Goal: Task Accomplishment & Management: Manage account settings

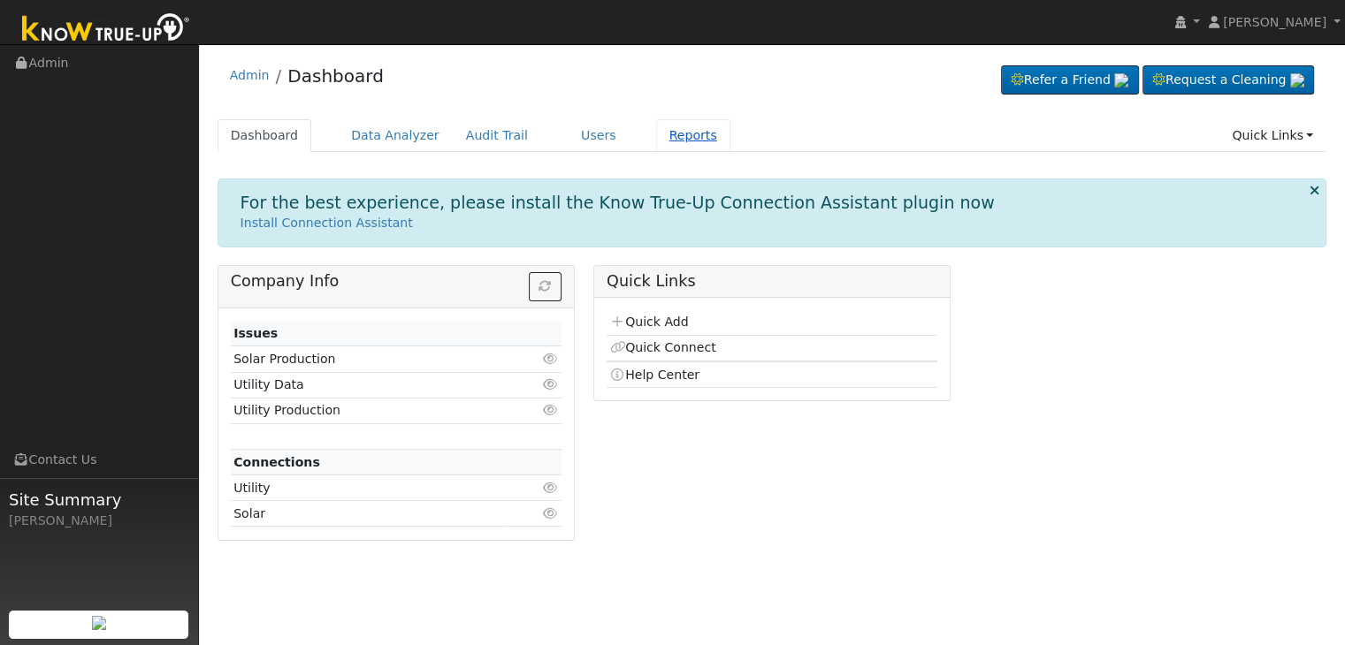
click at [657, 131] on link "Reports" at bounding box center [693, 135] width 74 height 33
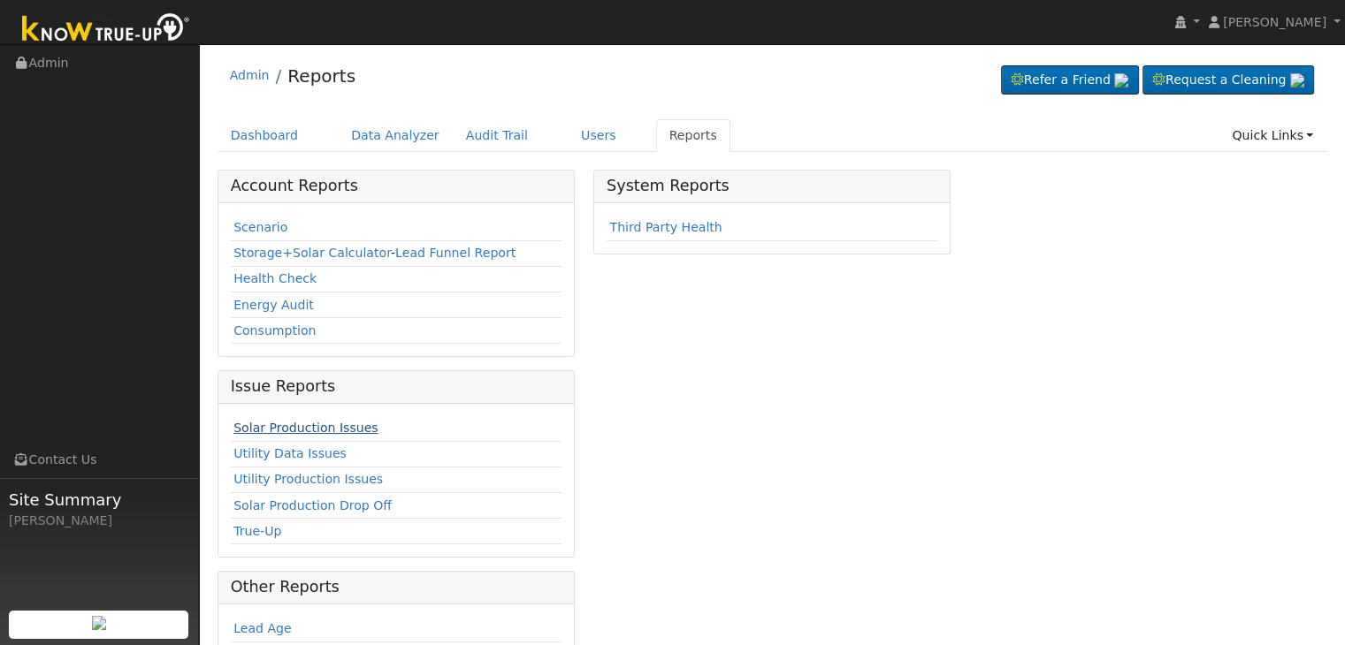
click at [290, 431] on link "Solar Production Issues" at bounding box center [305, 428] width 144 height 14
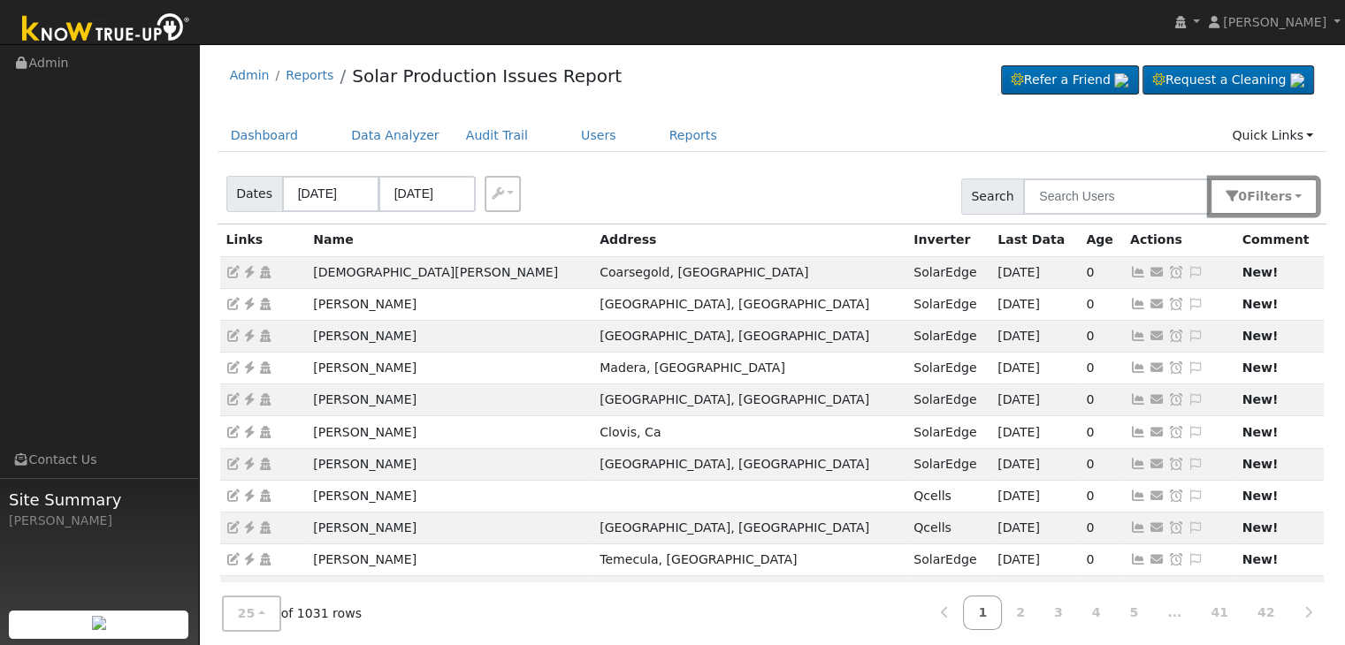
click at [1306, 205] on button "0 Filter s" at bounding box center [1264, 197] width 108 height 36
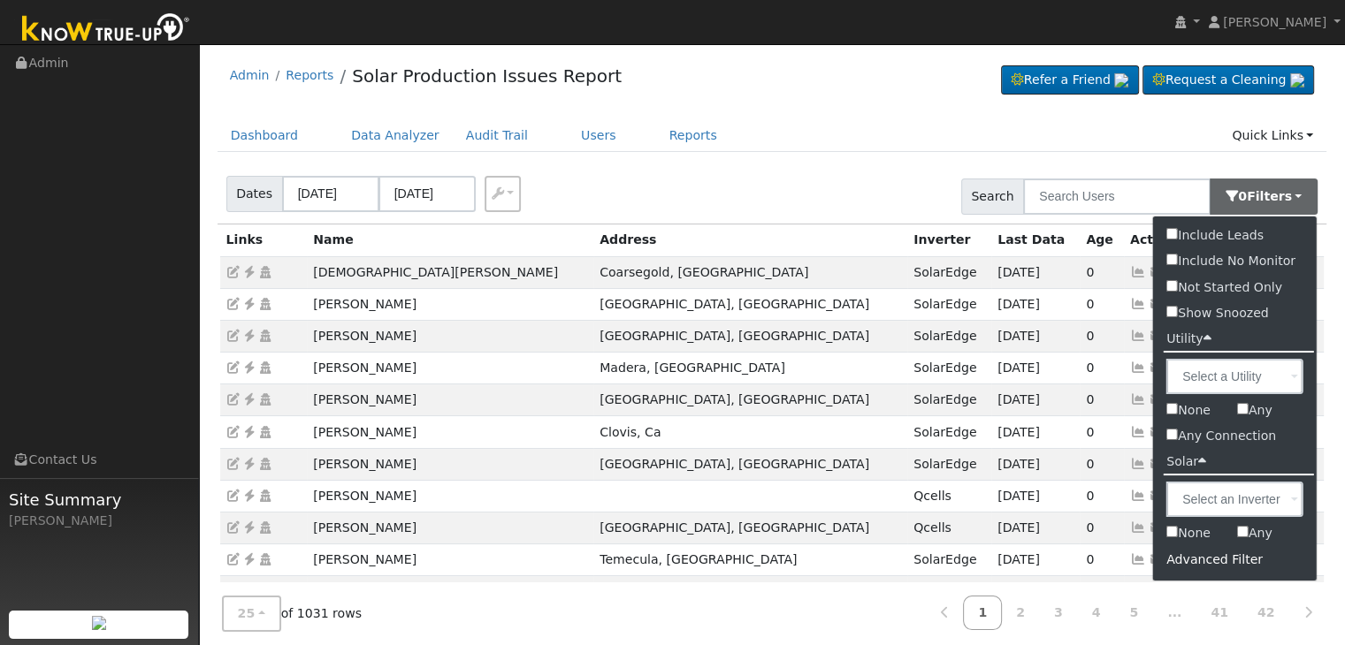
click at [1203, 561] on div "Advanced Filter" at bounding box center [1235, 559] width 164 height 27
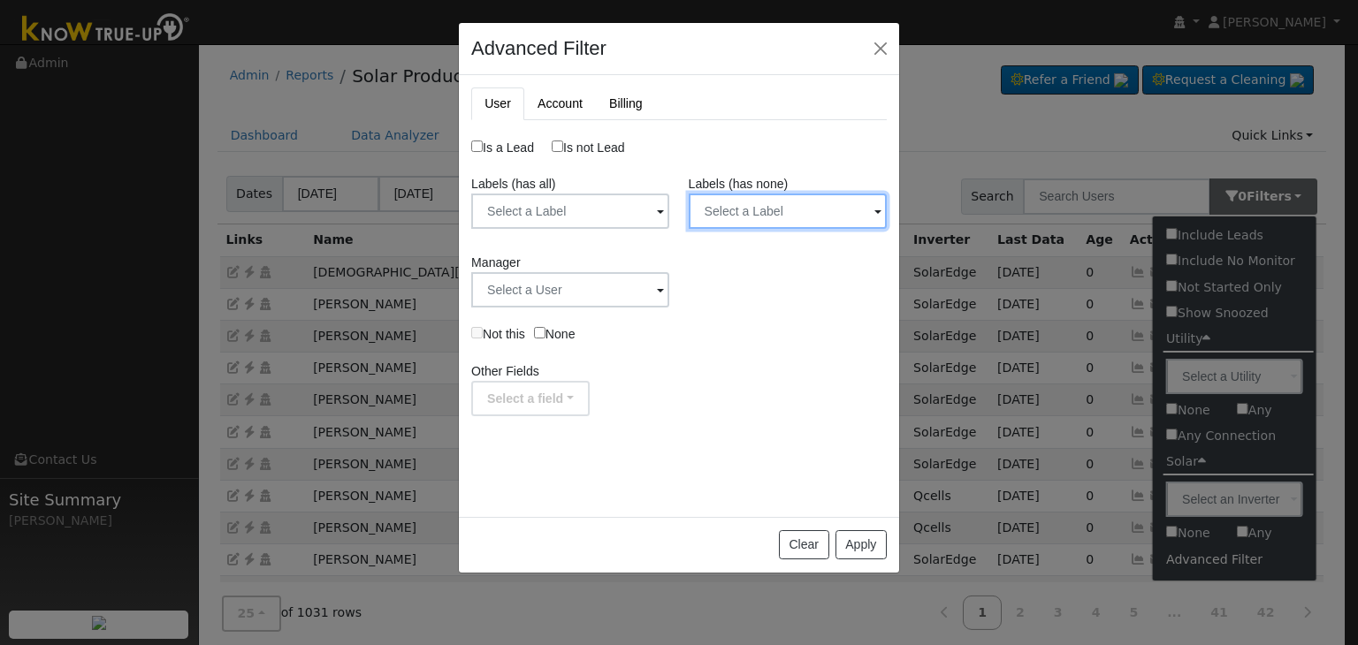
click at [838, 224] on input "text" at bounding box center [788, 211] width 198 height 35
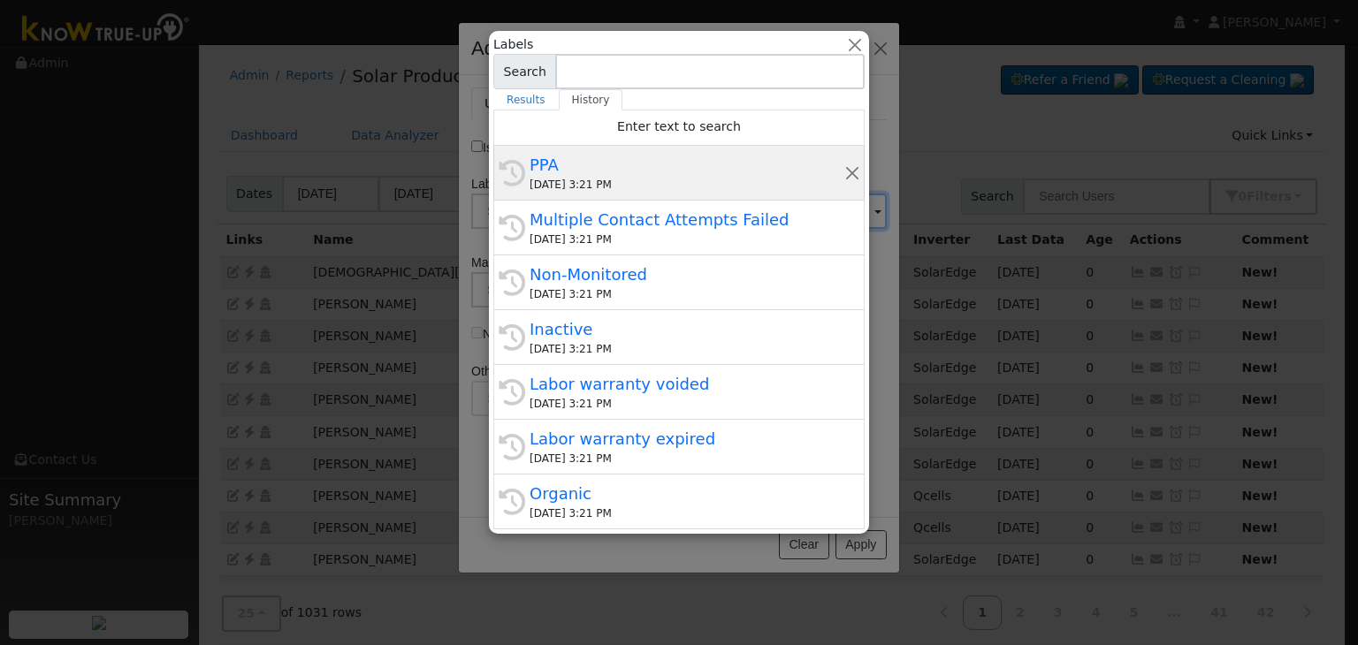
click at [628, 185] on div "09/11/2025 3:21 PM" at bounding box center [687, 185] width 315 height 16
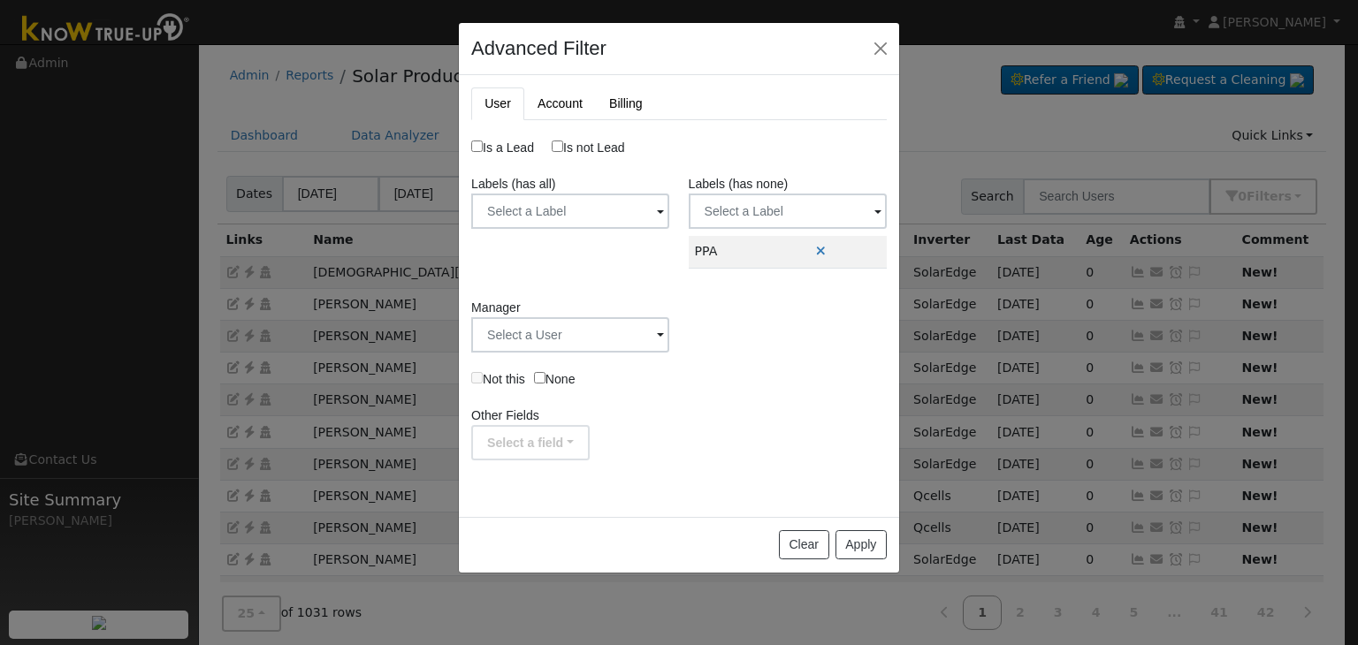
click at [875, 206] on span at bounding box center [878, 212] width 7 height 20
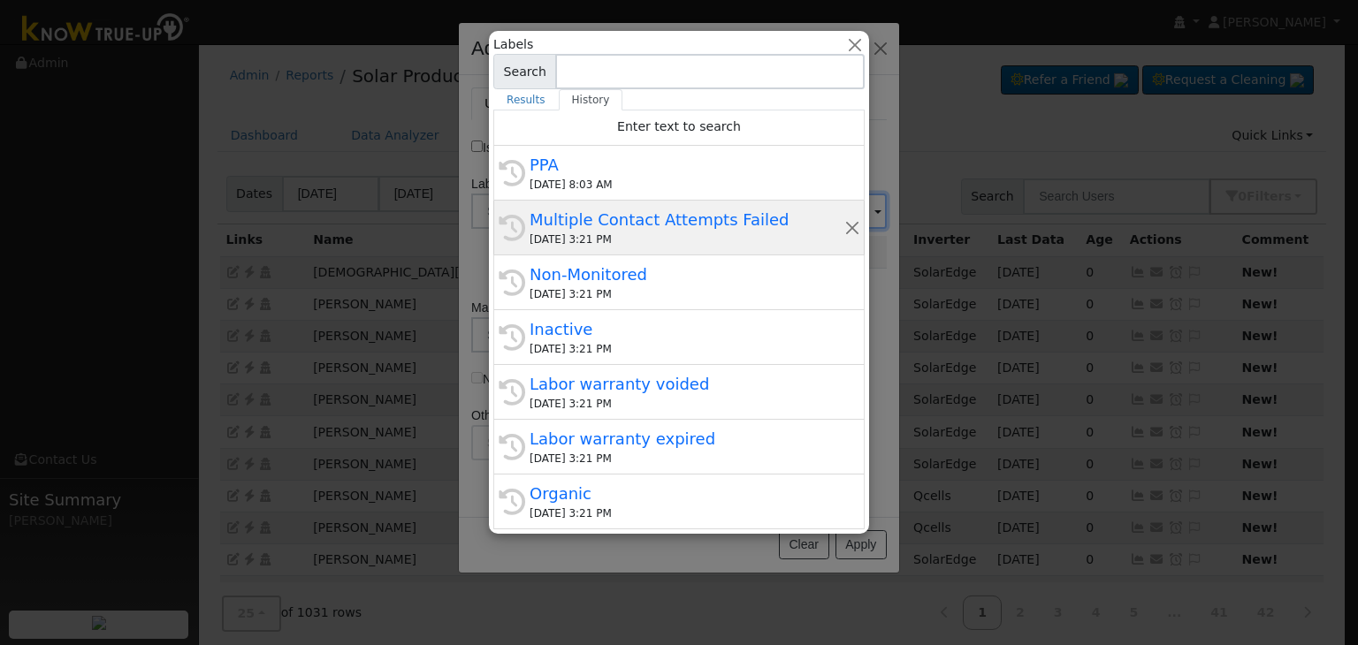
click at [673, 231] on div "Multiple Contact Attempts Failed" at bounding box center [687, 220] width 315 height 24
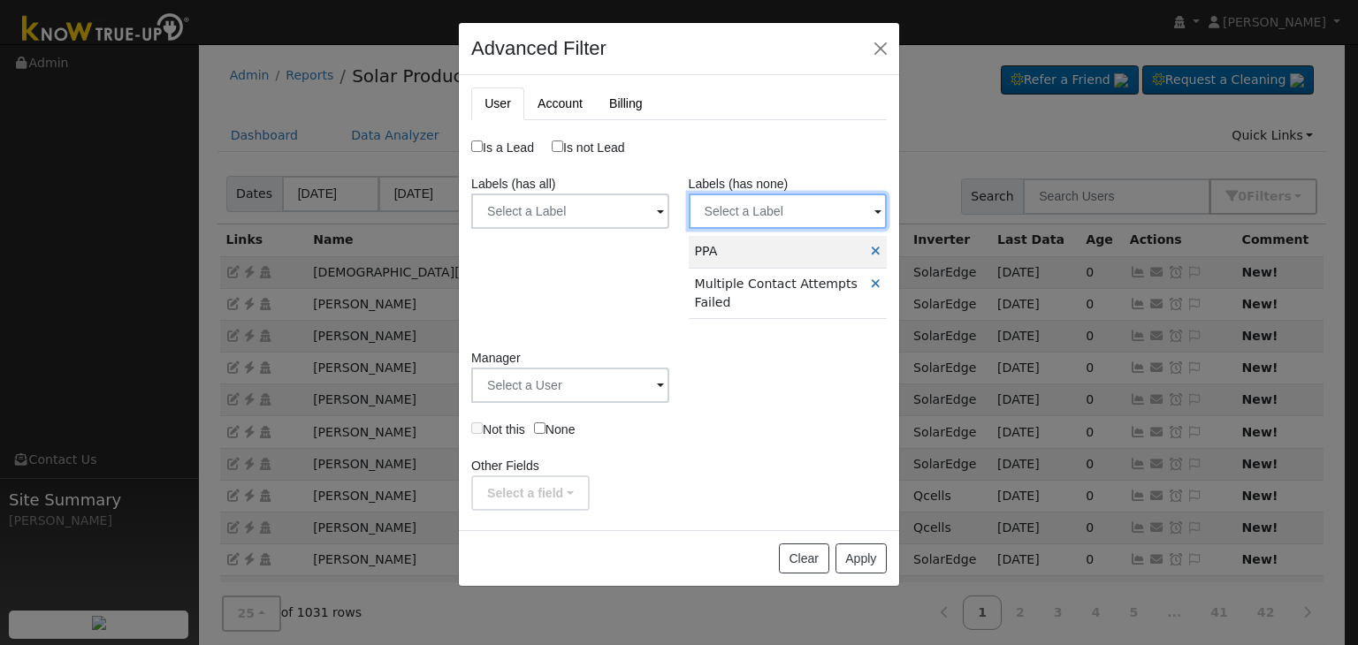
click at [872, 212] on input "text" at bounding box center [788, 211] width 198 height 35
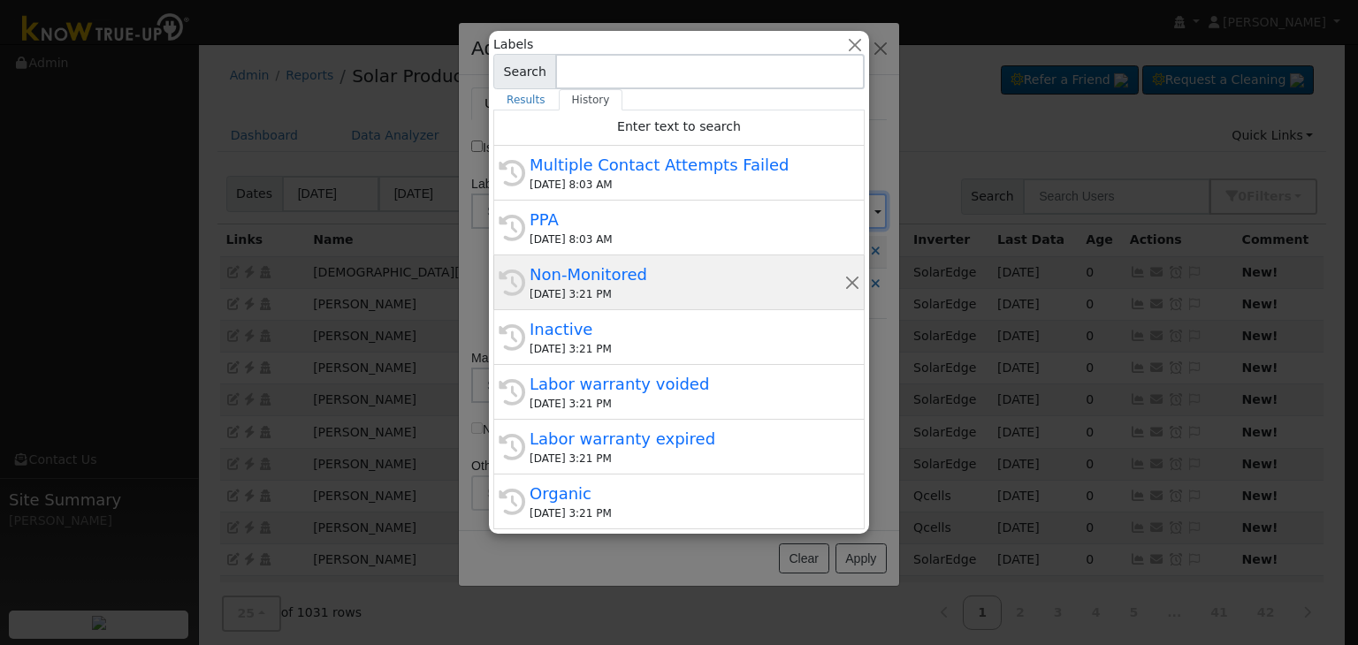
click at [645, 278] on div "Non-Monitored" at bounding box center [687, 275] width 315 height 24
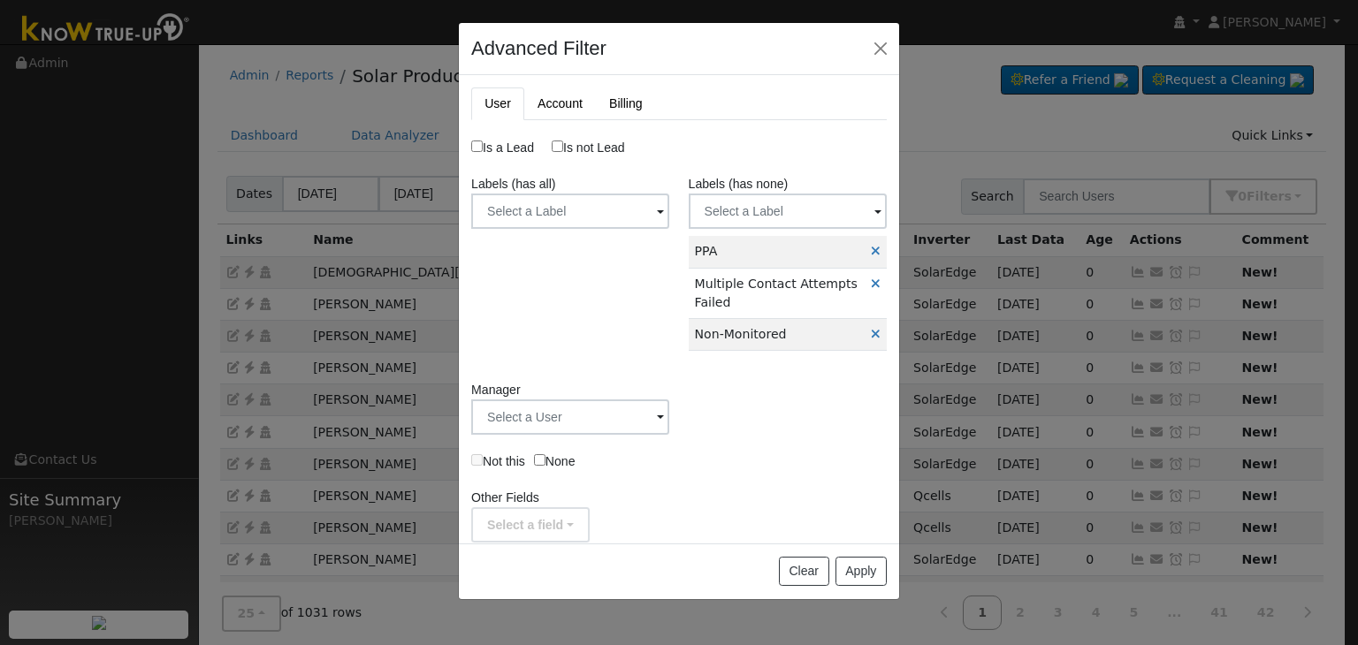
click at [875, 214] on span at bounding box center [878, 212] width 7 height 20
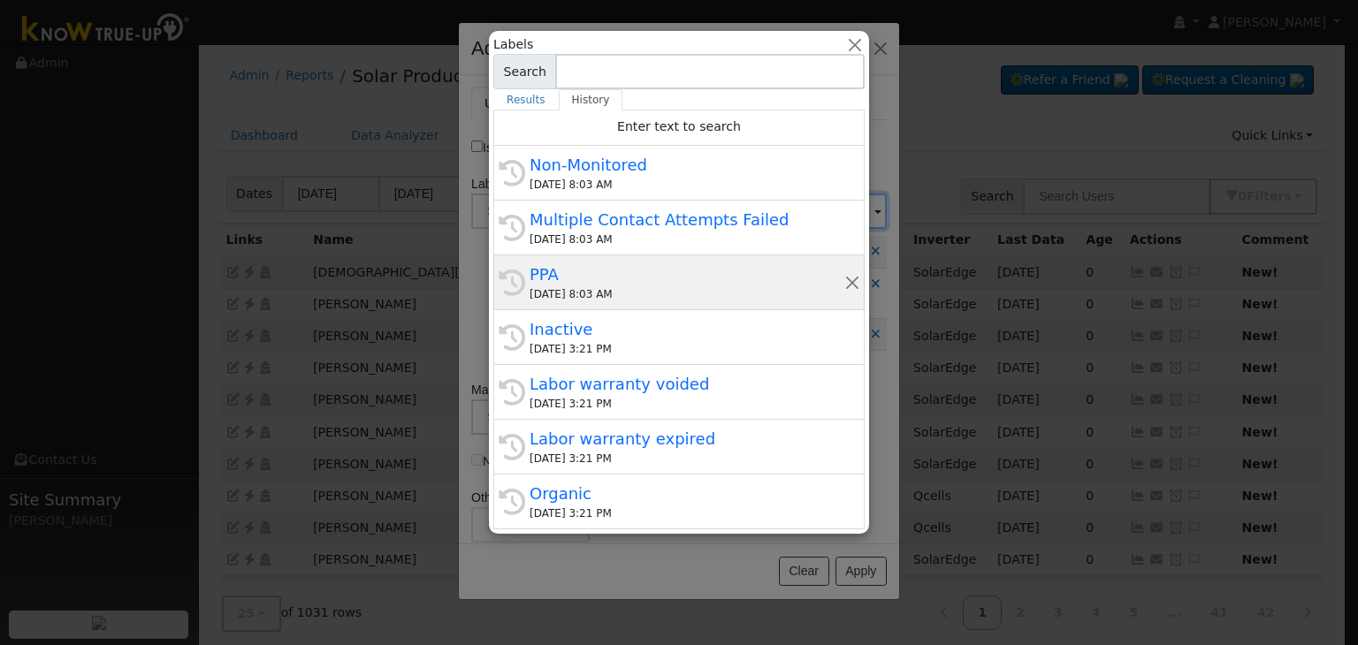
click at [622, 263] on div "PPA" at bounding box center [687, 275] width 315 height 24
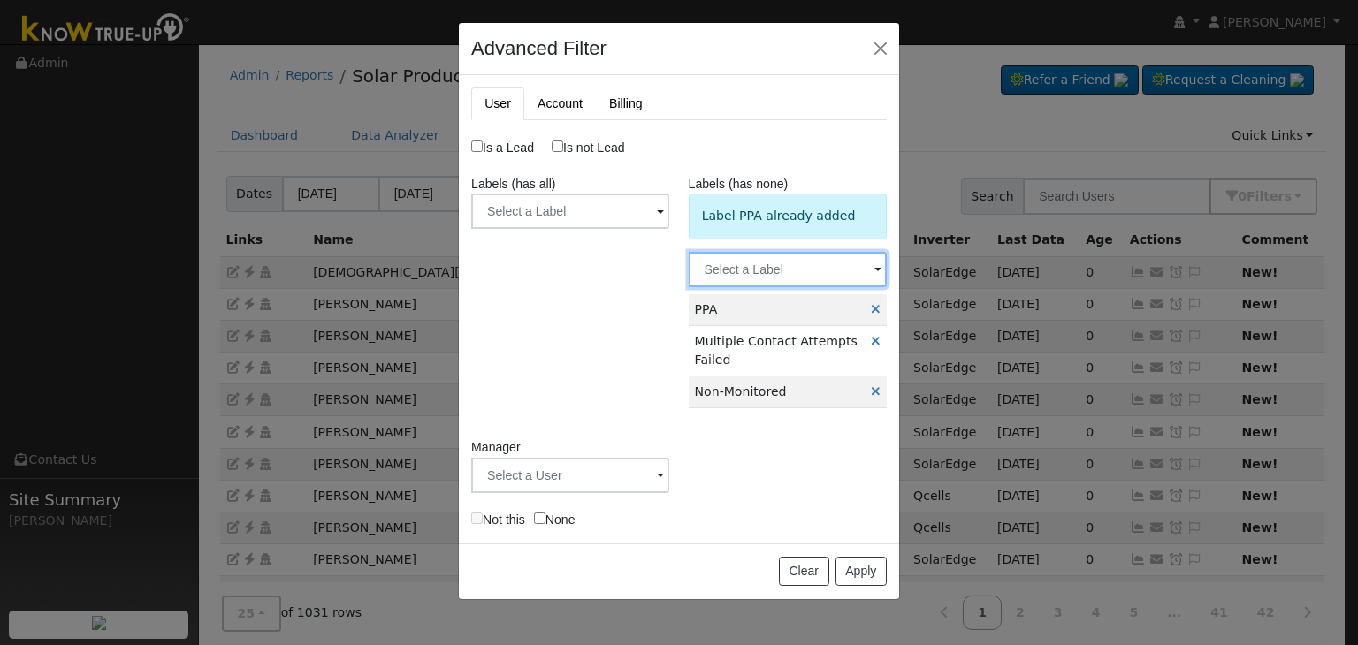
click at [856, 266] on input "text" at bounding box center [788, 269] width 198 height 35
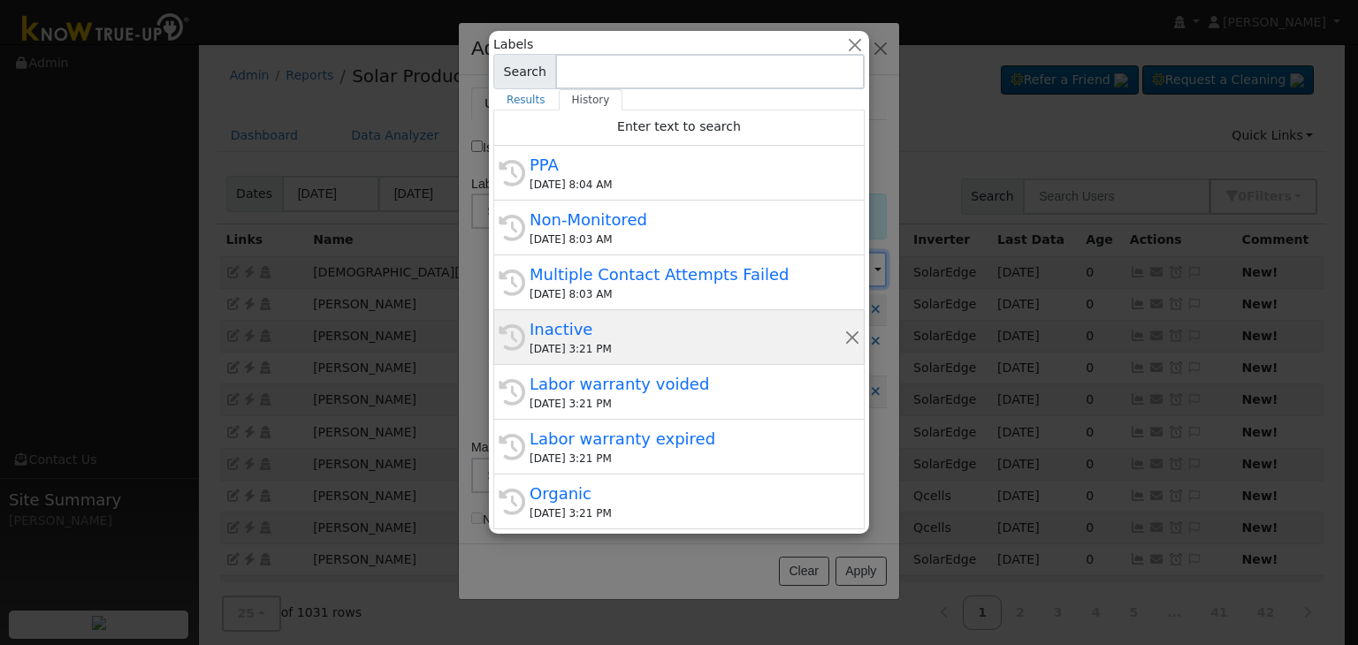
click at [672, 348] on div "09/11/2025 3:21 PM" at bounding box center [687, 349] width 315 height 16
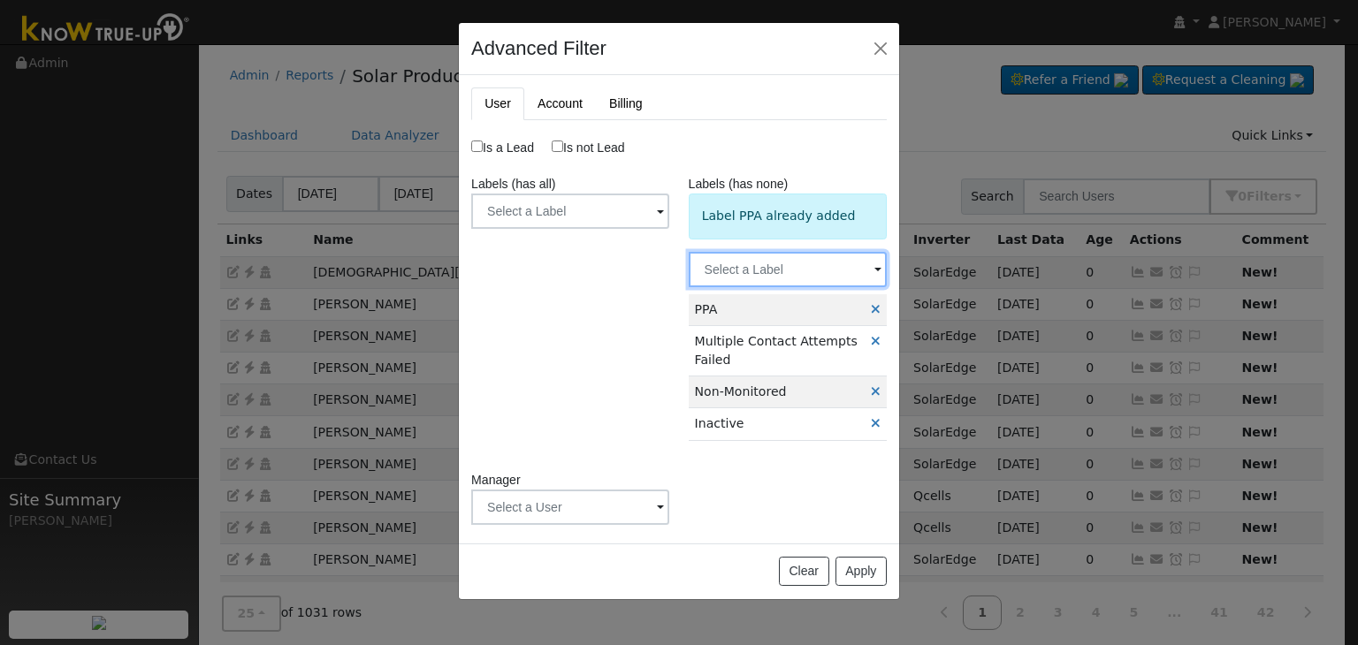
click at [845, 270] on input "text" at bounding box center [788, 269] width 198 height 35
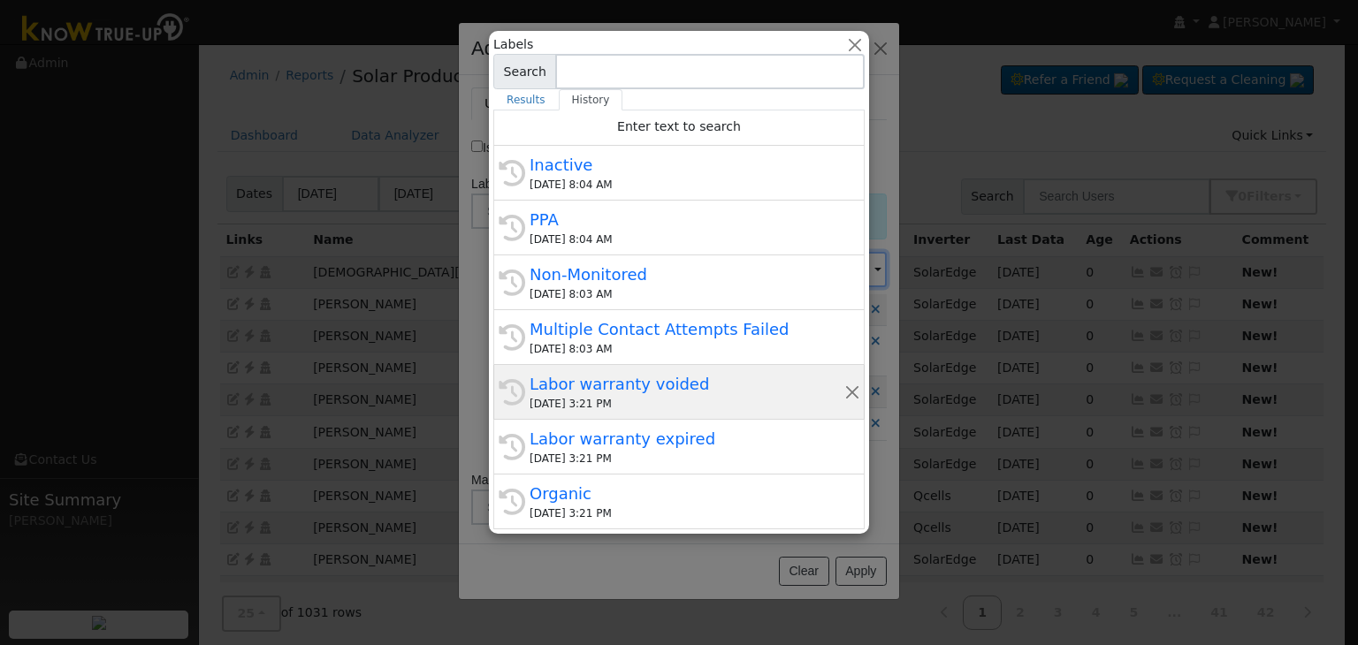
click at [665, 399] on div "09/11/2025 3:21 PM" at bounding box center [687, 404] width 315 height 16
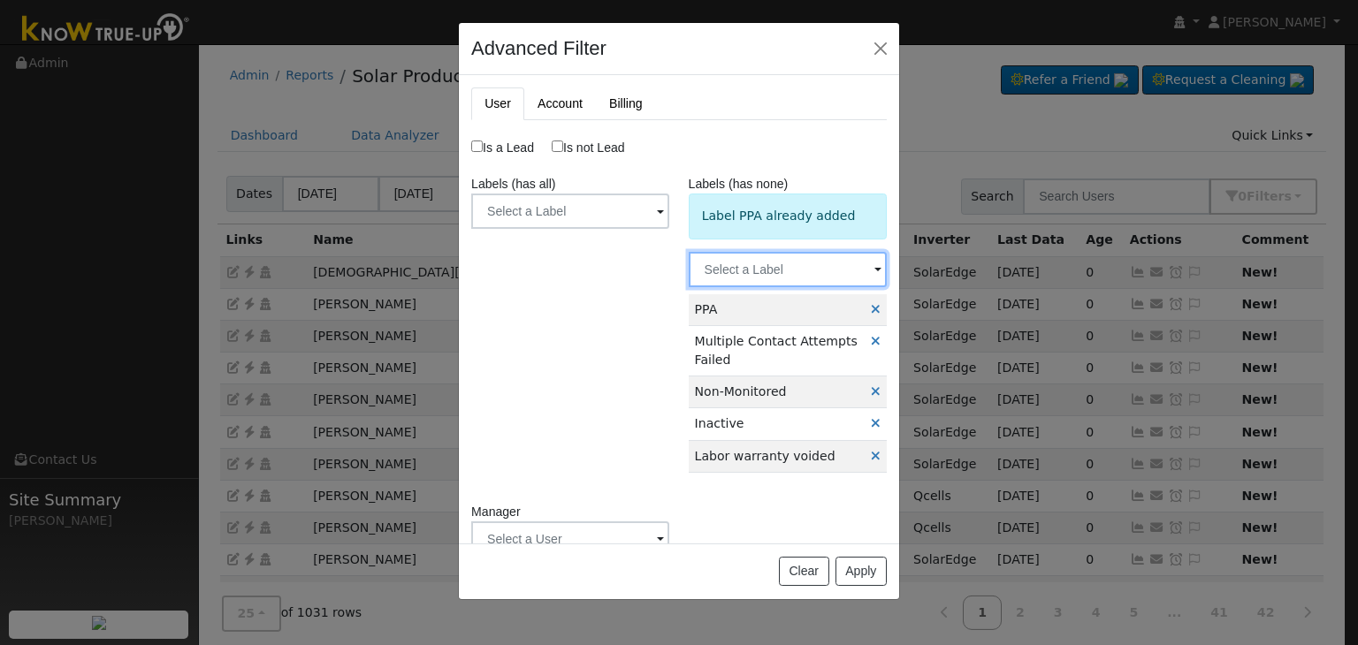
click at [810, 273] on input "text" at bounding box center [788, 269] width 198 height 35
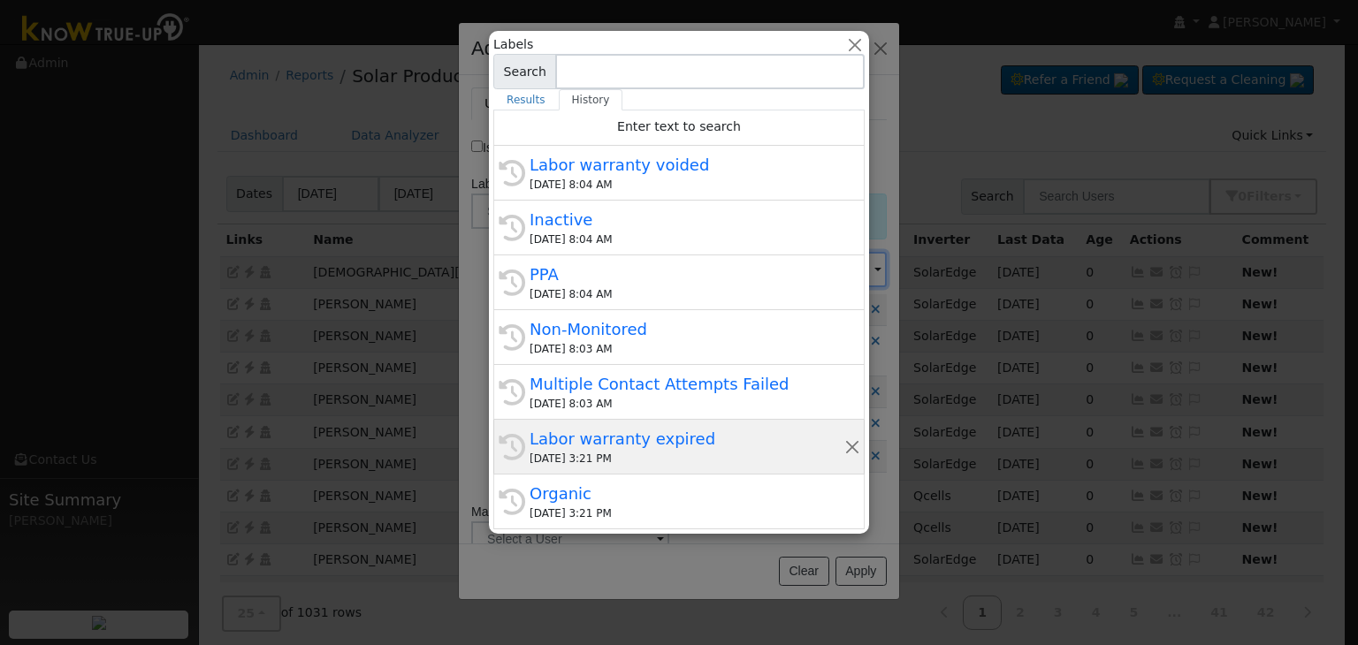
click at [641, 451] on div "09/11/2025 3:21 PM" at bounding box center [687, 459] width 315 height 16
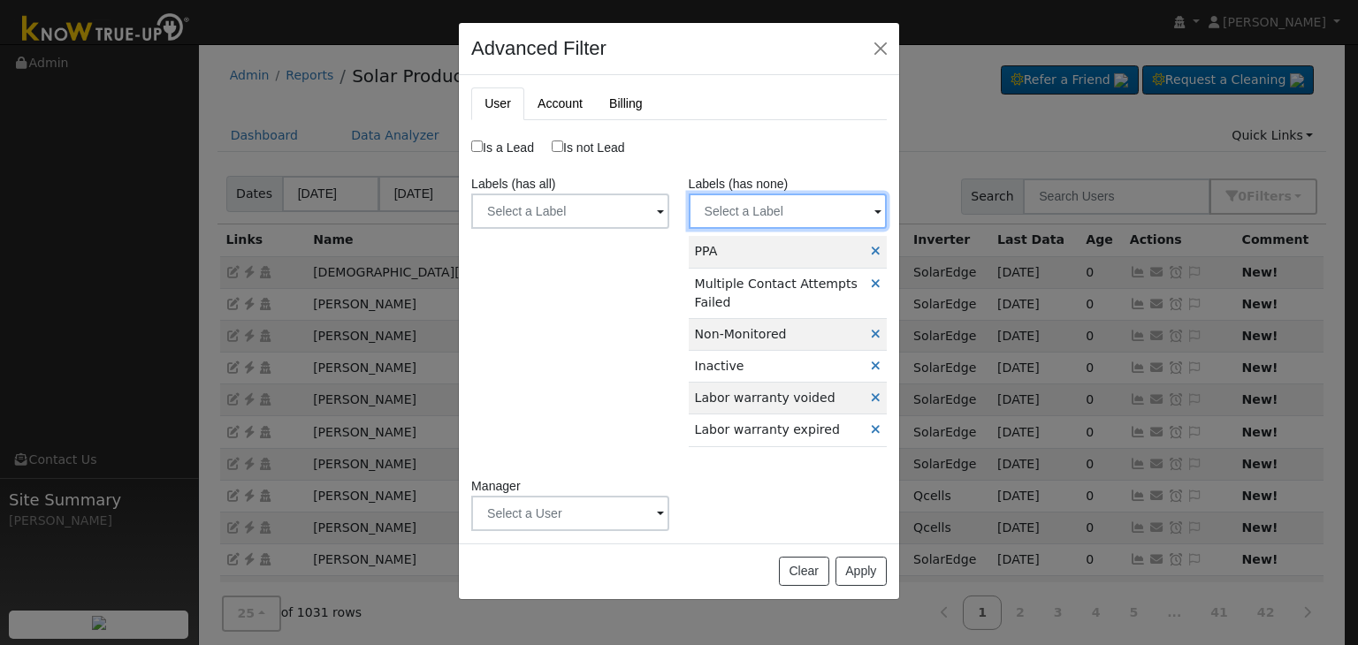
click at [842, 219] on input "text" at bounding box center [788, 211] width 198 height 35
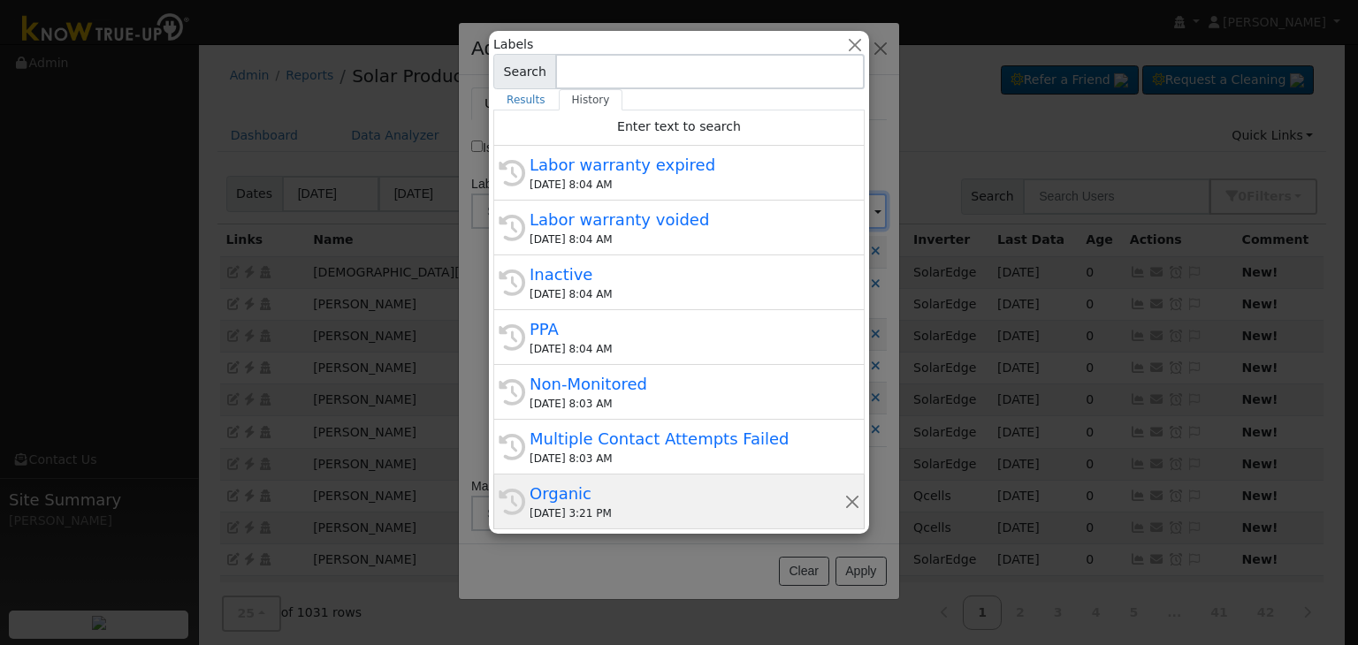
click at [637, 496] on div "Organic" at bounding box center [687, 494] width 315 height 24
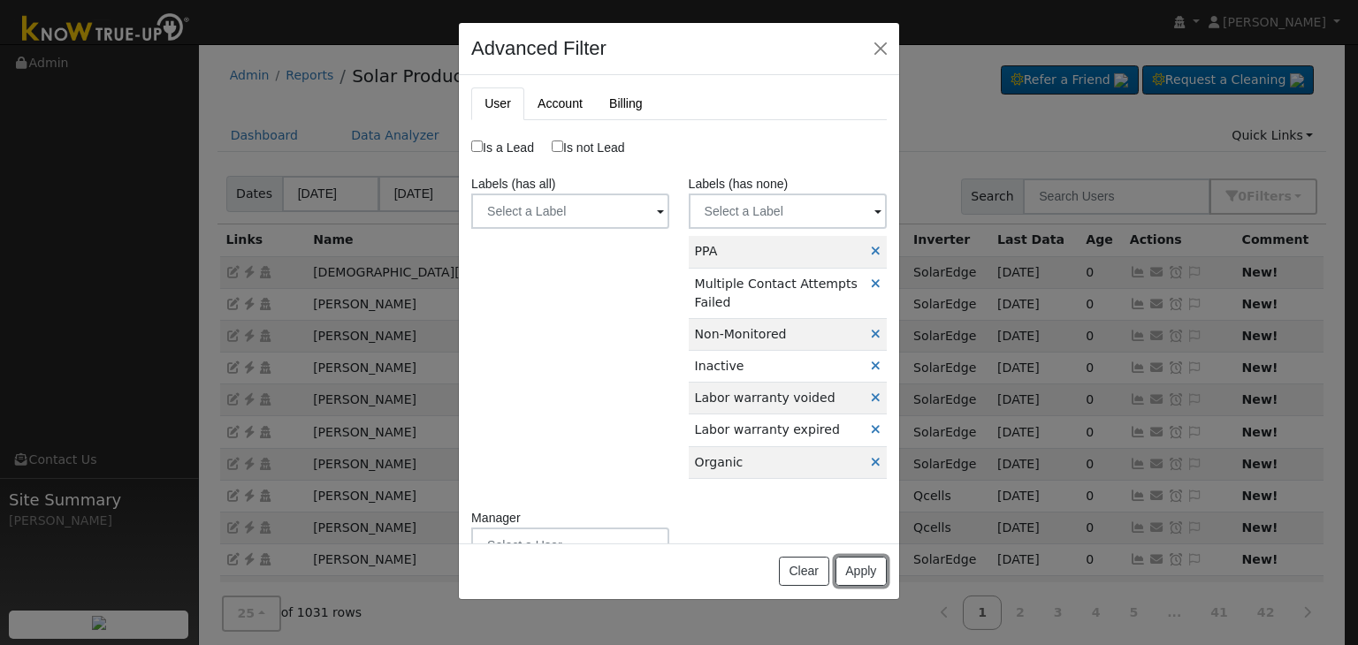
click at [848, 573] on button "Apply" at bounding box center [861, 572] width 51 height 30
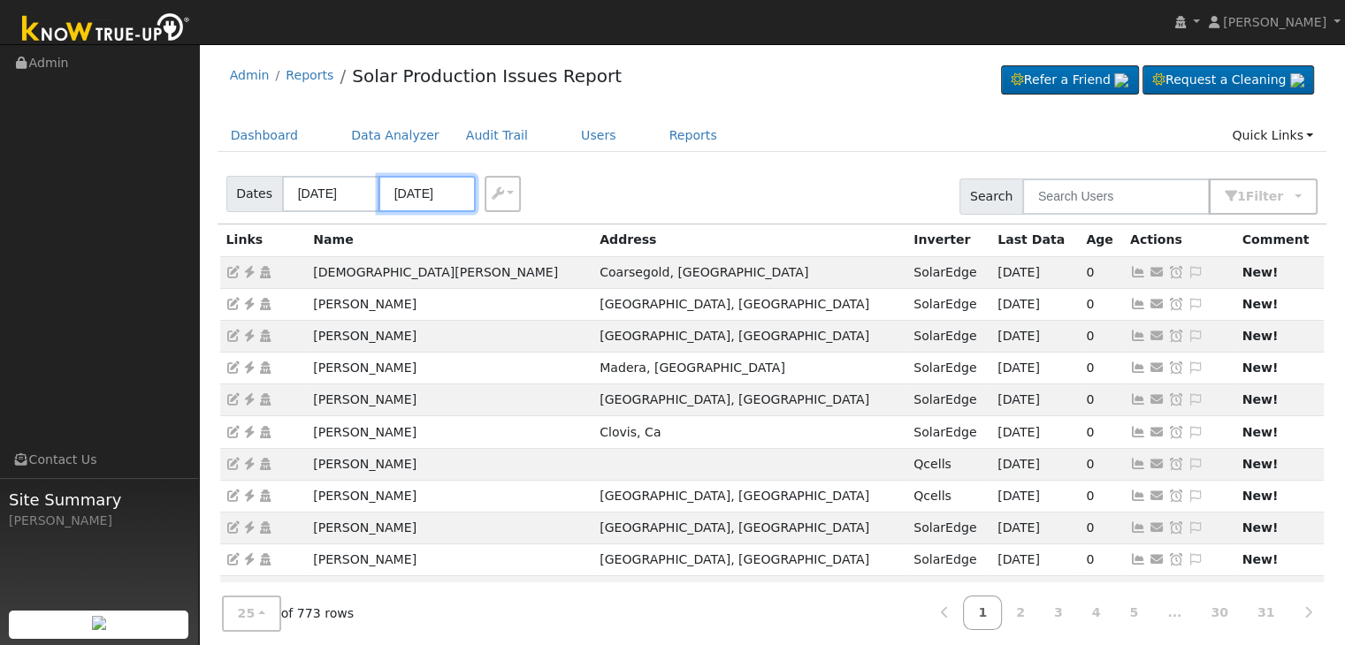
click at [409, 195] on input "09/11/2025" at bounding box center [426, 194] width 97 height 36
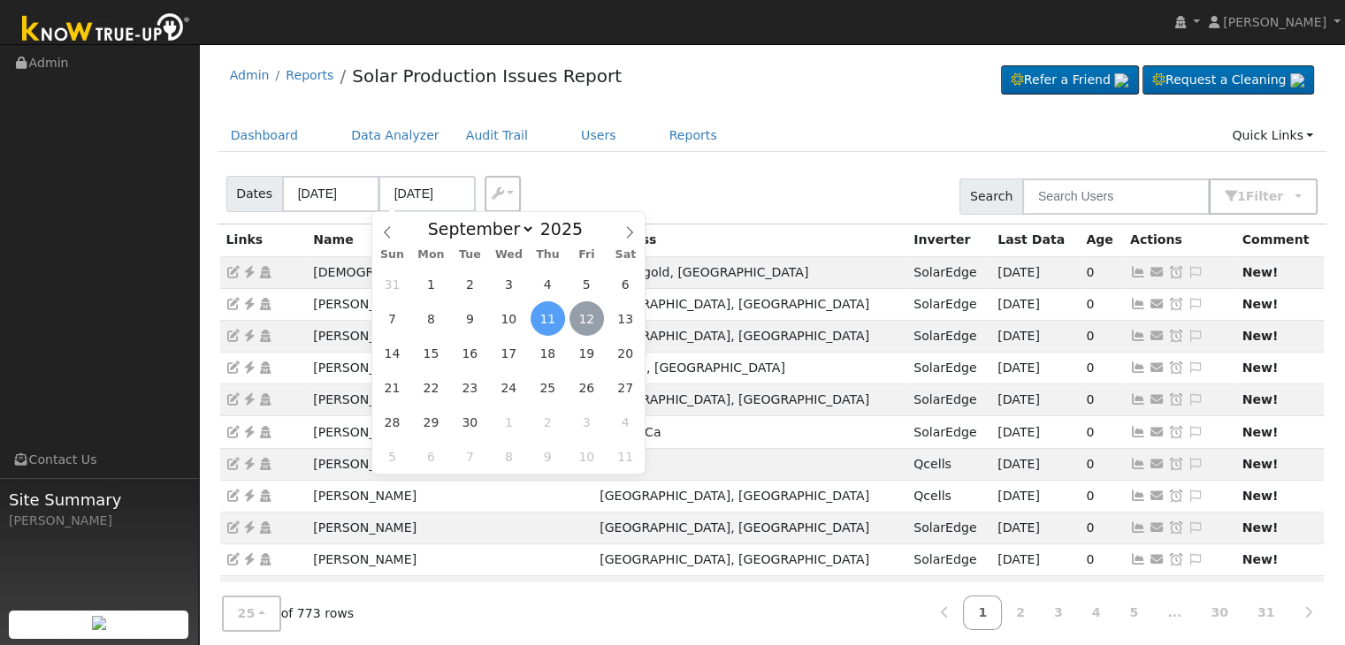
click at [590, 318] on span "12" at bounding box center [586, 319] width 34 height 34
type input "[DATE]"
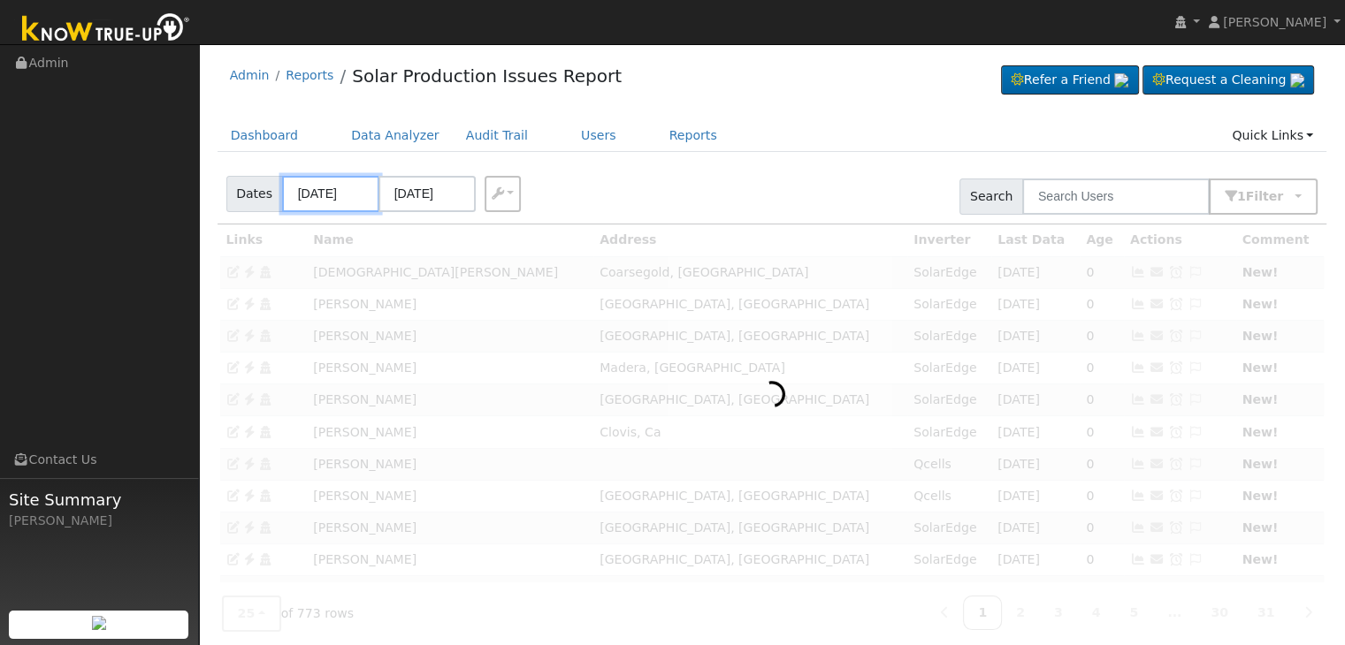
click at [324, 192] on input "09/08/2025" at bounding box center [330, 194] width 97 height 36
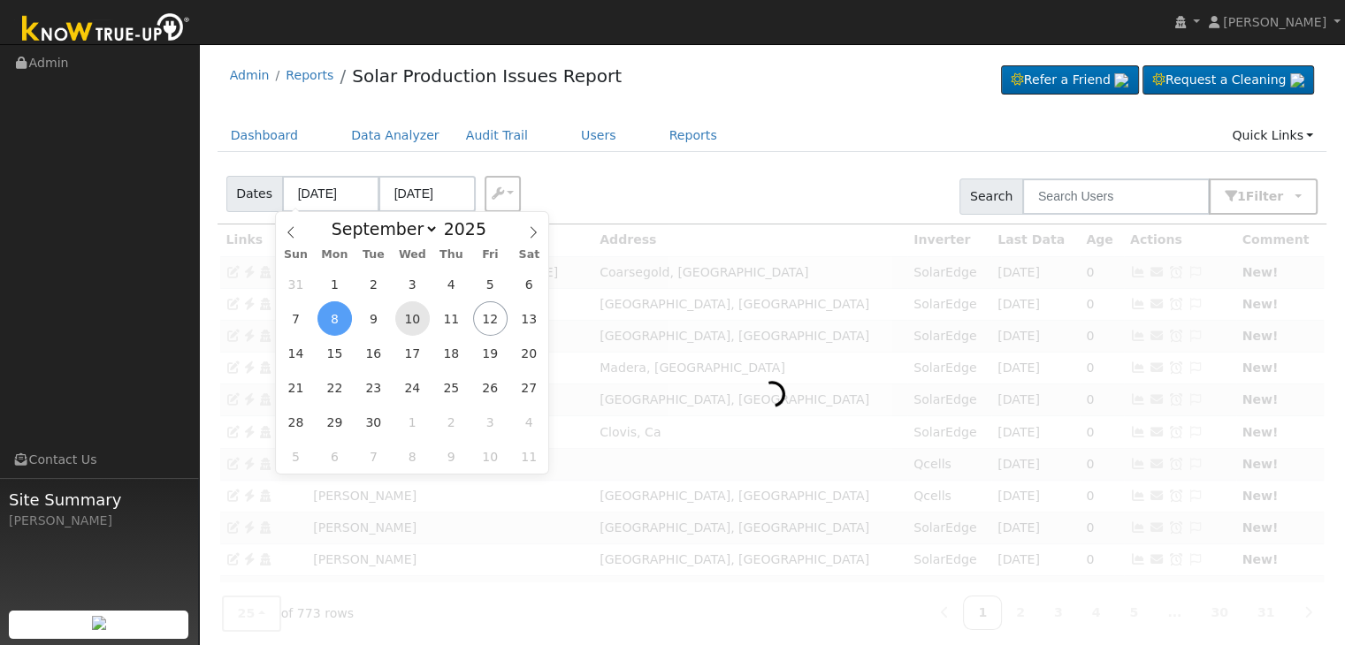
click at [415, 317] on span "10" at bounding box center [412, 319] width 34 height 34
type input "09/10/2025"
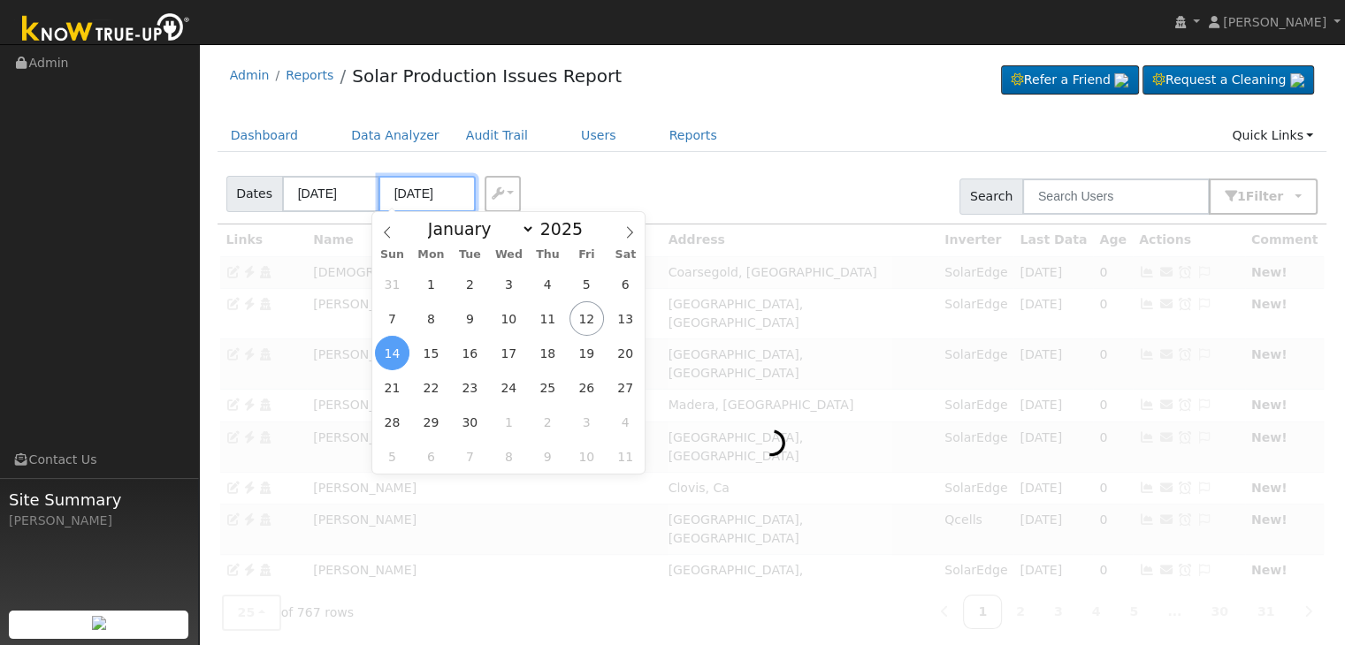
click at [443, 205] on input "09/14/2025" at bounding box center [426, 194] width 97 height 36
click at [584, 323] on span "12" at bounding box center [586, 319] width 34 height 34
type input "[DATE]"
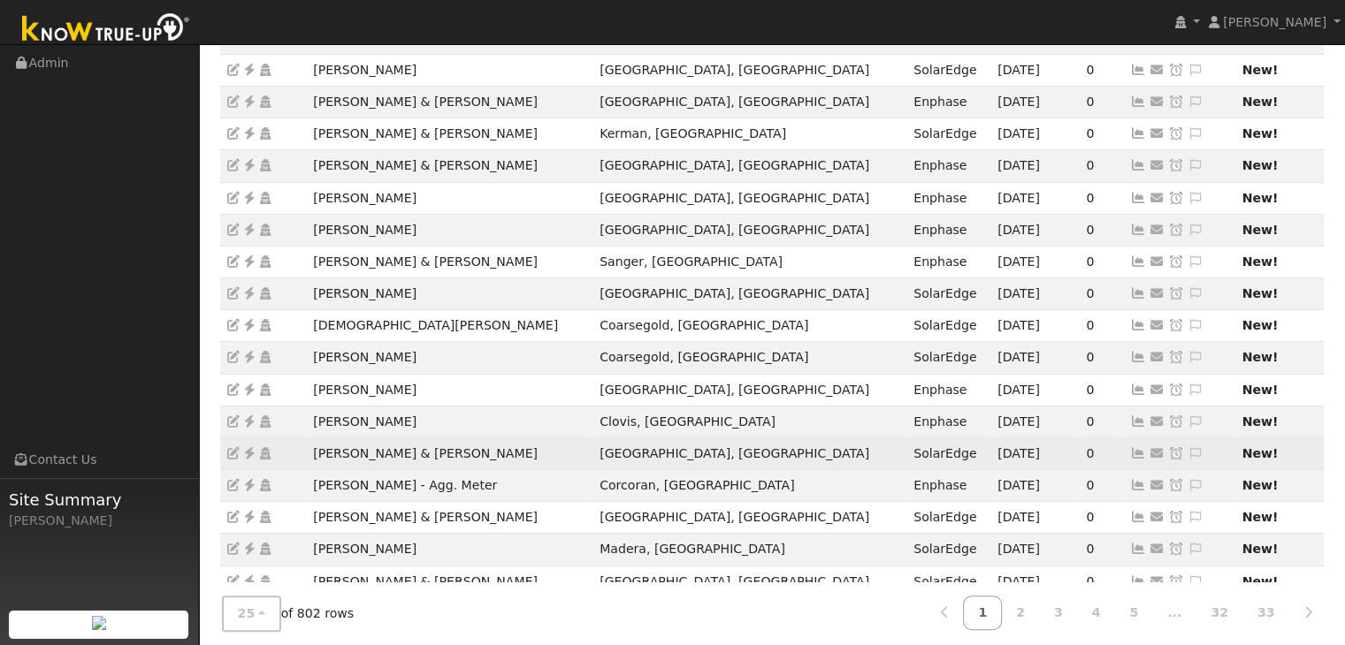
scroll to position [403, 0]
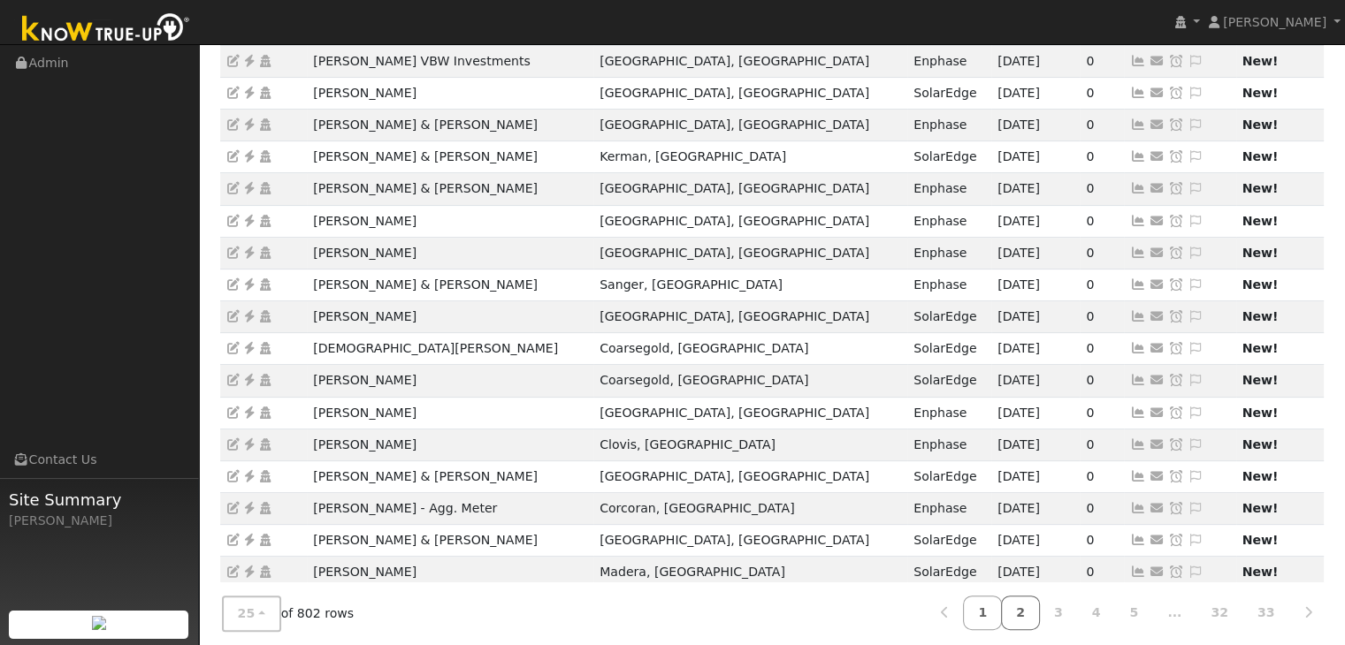
click at [1040, 607] on link "2" at bounding box center [1020, 613] width 39 height 34
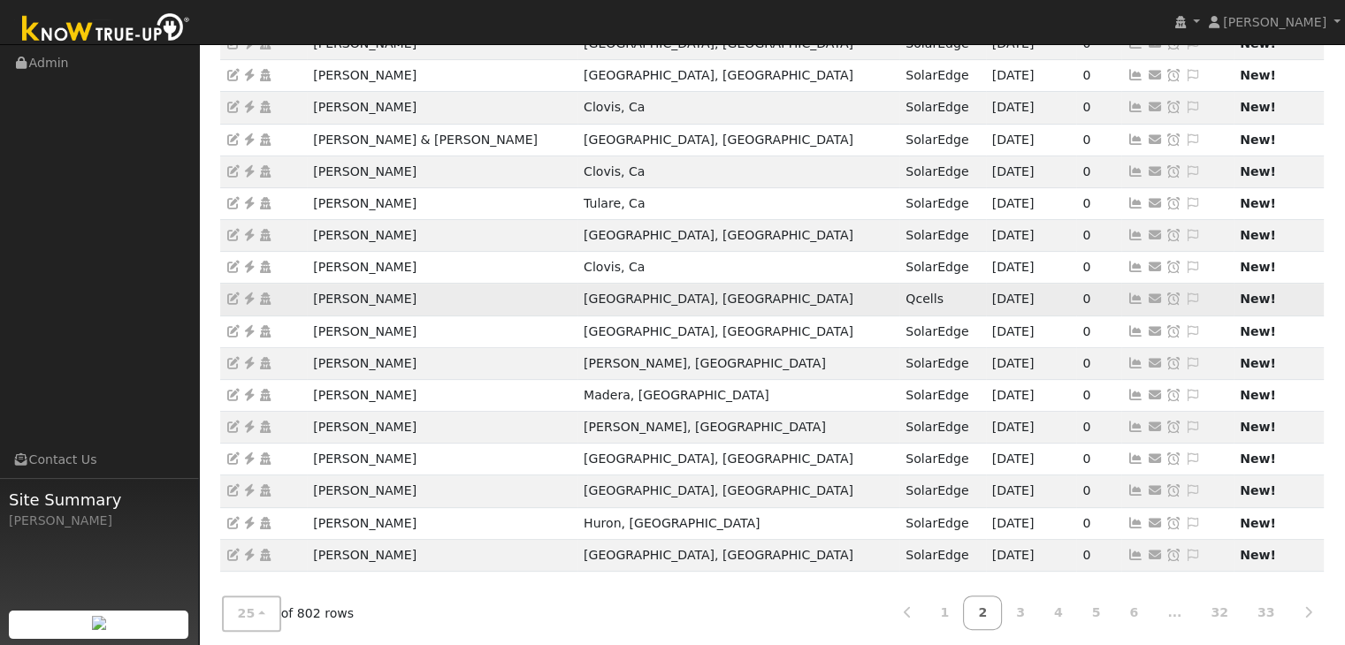
scroll to position [492, 0]
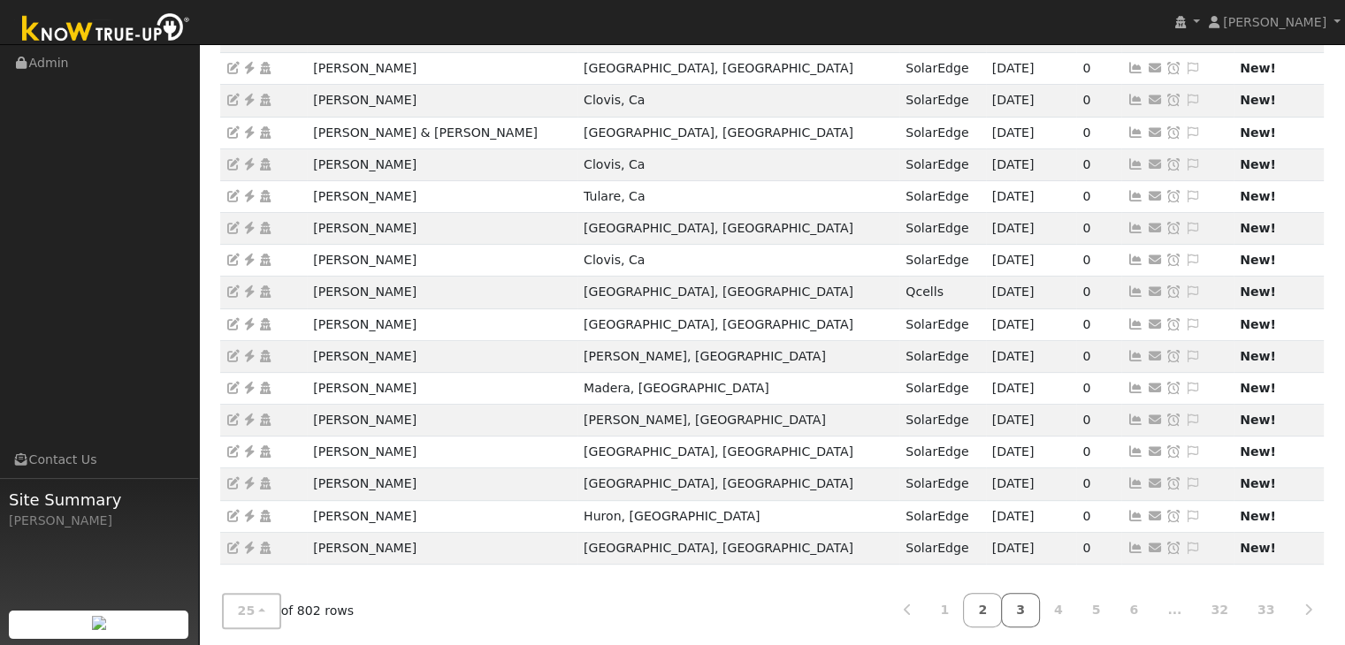
click at [1040, 606] on link "3" at bounding box center [1020, 610] width 39 height 34
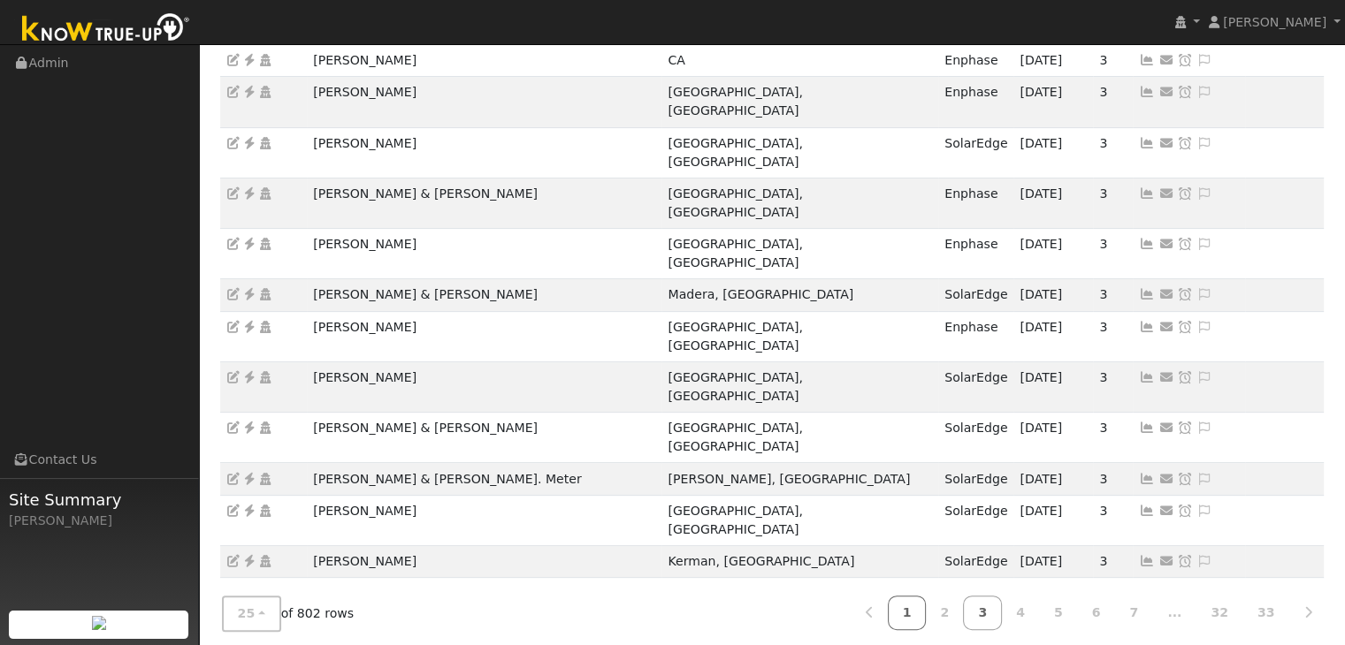
click at [927, 598] on link "1" at bounding box center [907, 613] width 39 height 34
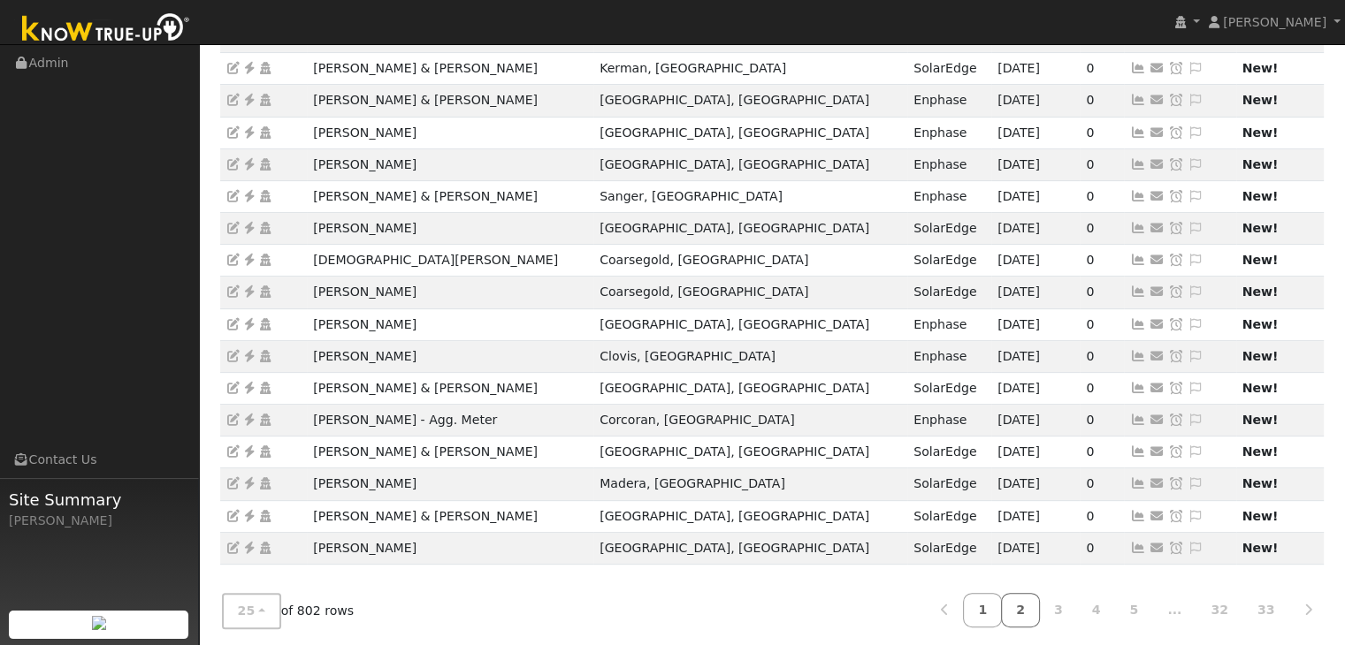
click at [1040, 606] on link "2" at bounding box center [1020, 610] width 39 height 34
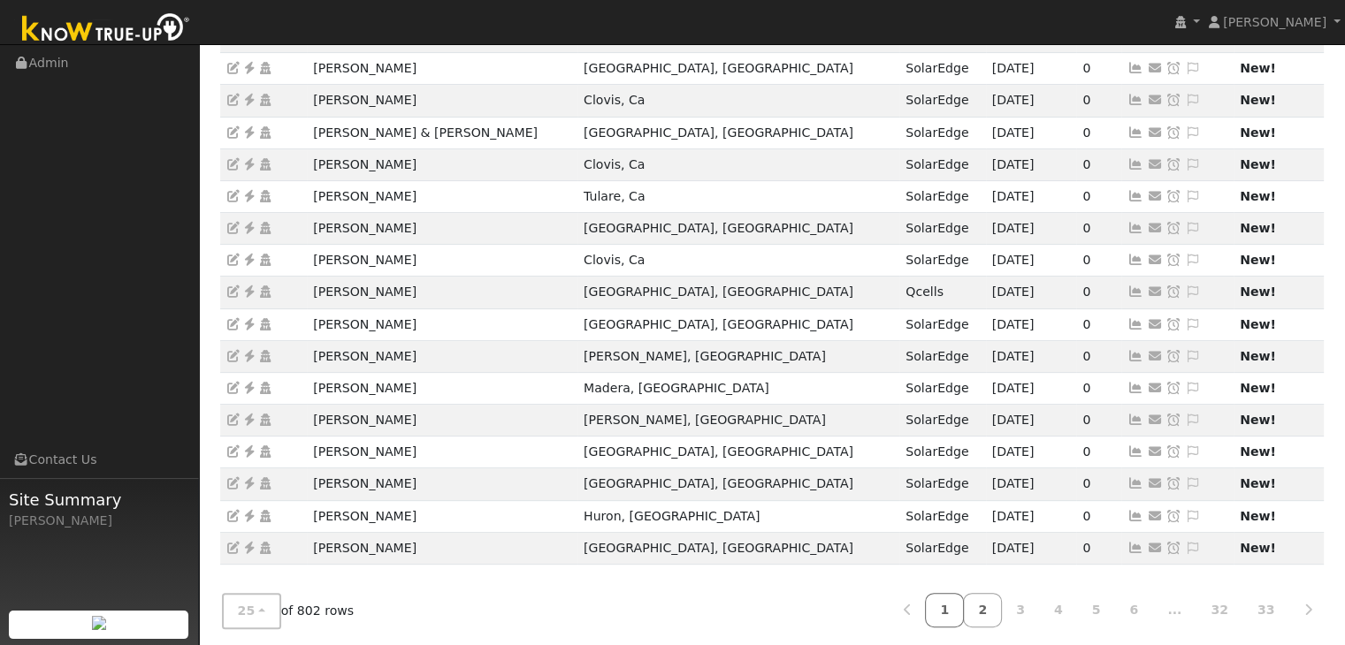
click at [964, 609] on link "1" at bounding box center [944, 610] width 39 height 34
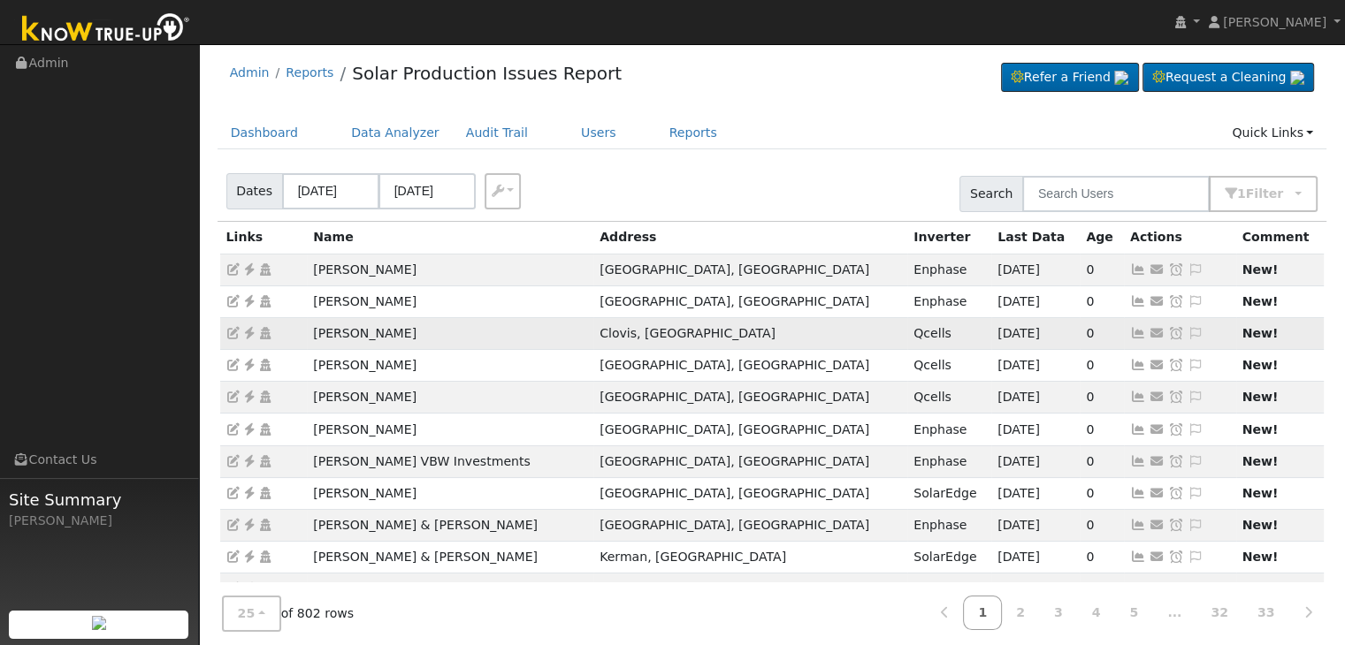
scroll to position [0, 0]
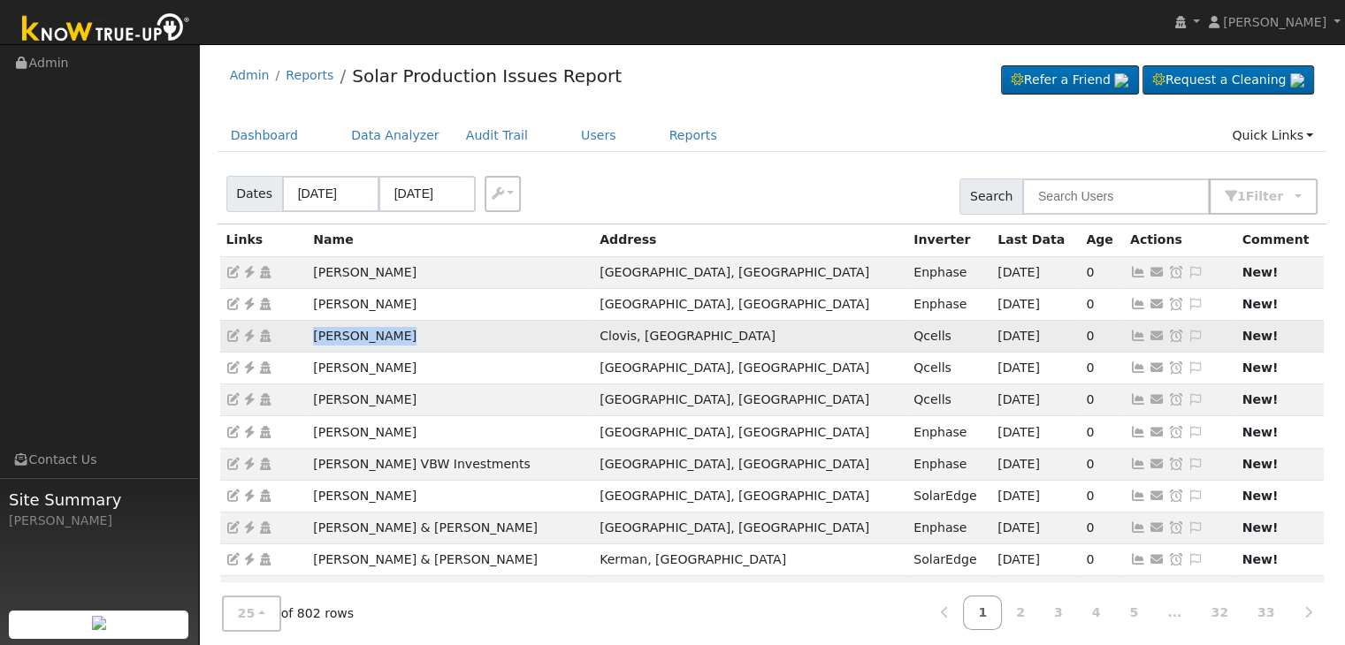
drag, startPoint x: 305, startPoint y: 332, endPoint x: 430, endPoint y: 335, distance: 124.7
click at [430, 335] on tr "Herb Campbell Clovis, CA Qcells 09/11/25 0 Send Email... Copy a Link Reset Pass…" at bounding box center [772, 336] width 1104 height 32
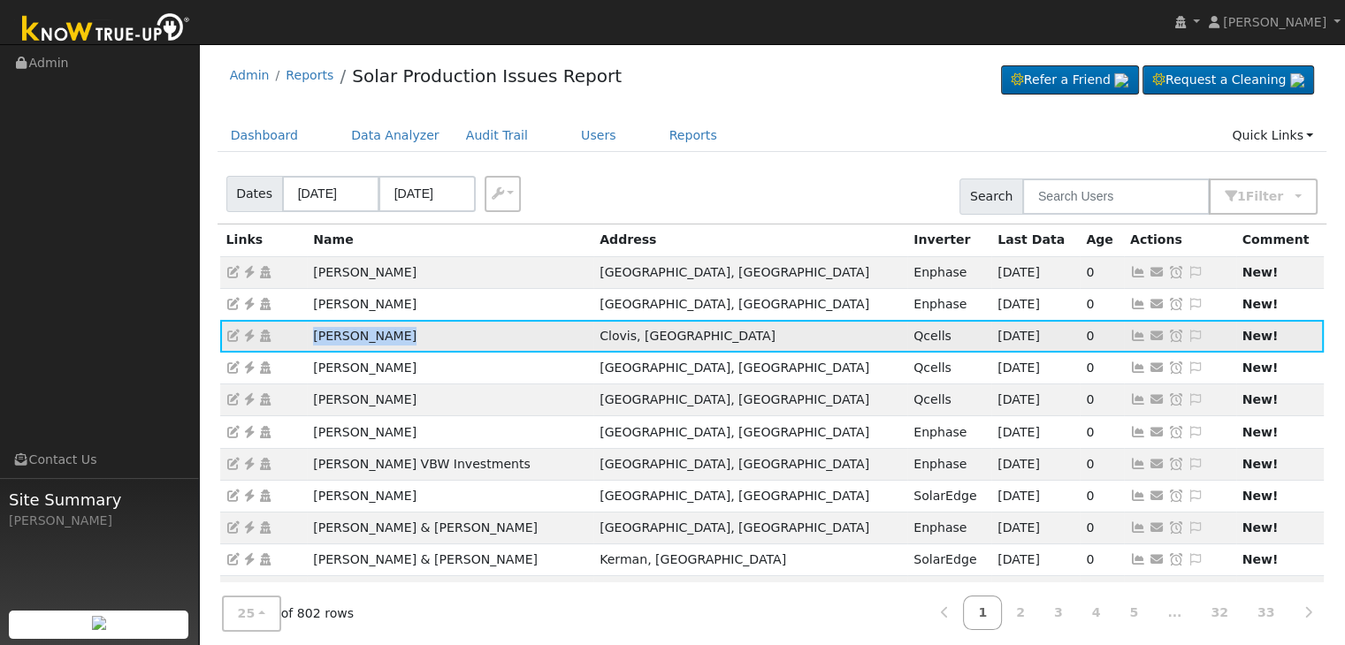
copy tr "Herb Campbell"
click at [251, 333] on icon at bounding box center [249, 336] width 16 height 12
click at [1188, 340] on icon at bounding box center [1196, 336] width 16 height 12
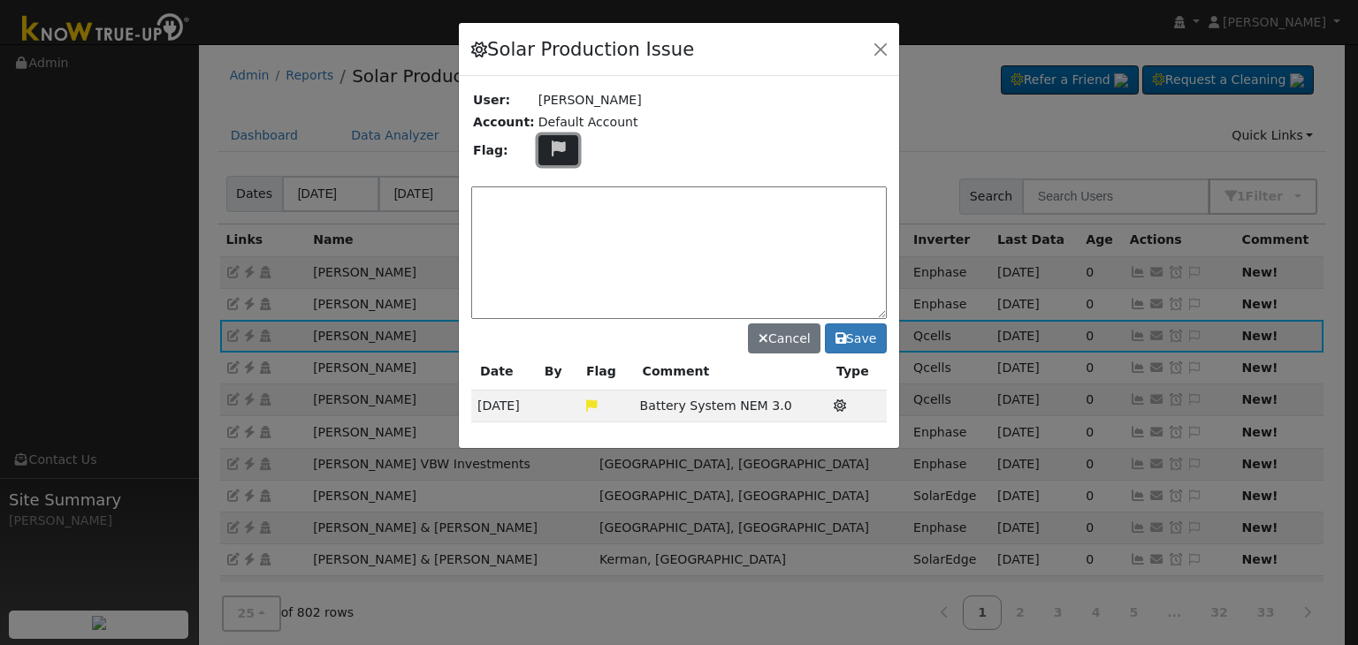
click at [555, 139] on button at bounding box center [559, 150] width 41 height 31
click at [547, 225] on icon at bounding box center [557, 233] width 20 height 16
click at [540, 220] on textarea at bounding box center [679, 253] width 416 height 133
type textarea "NO COMMS. Case Made. (MP) 9/12"
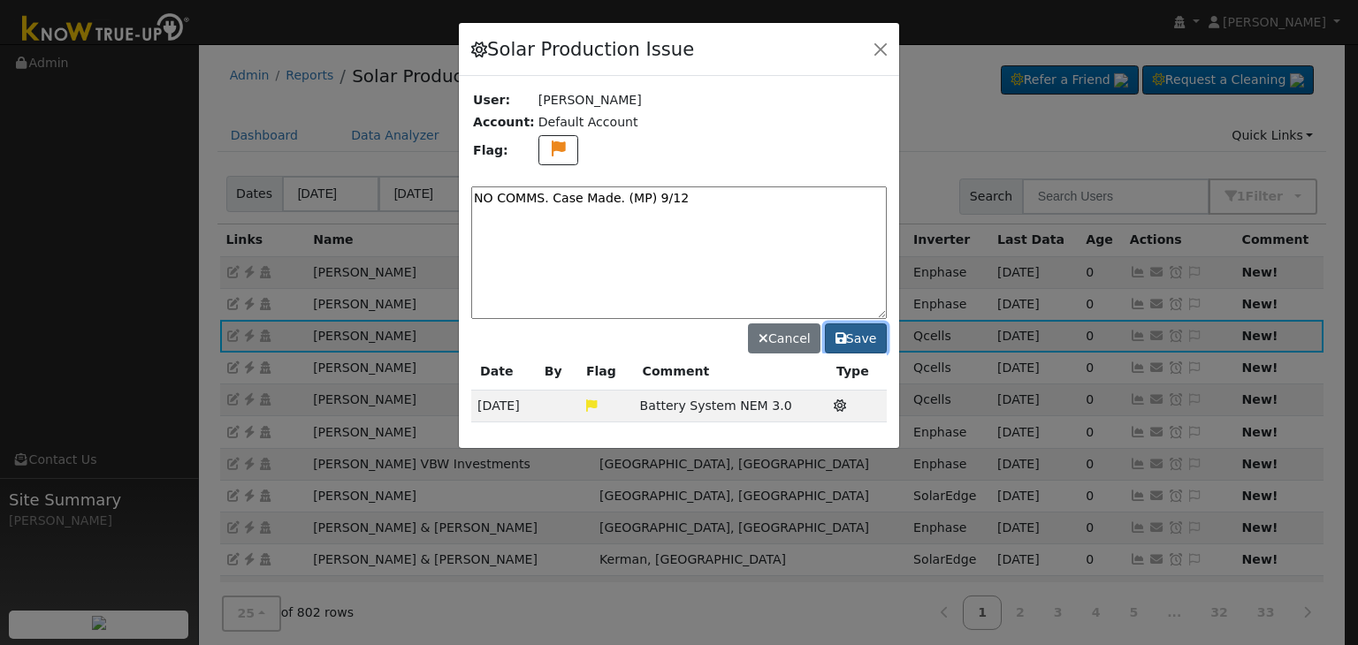
click at [859, 346] on button "Save" at bounding box center [856, 339] width 62 height 30
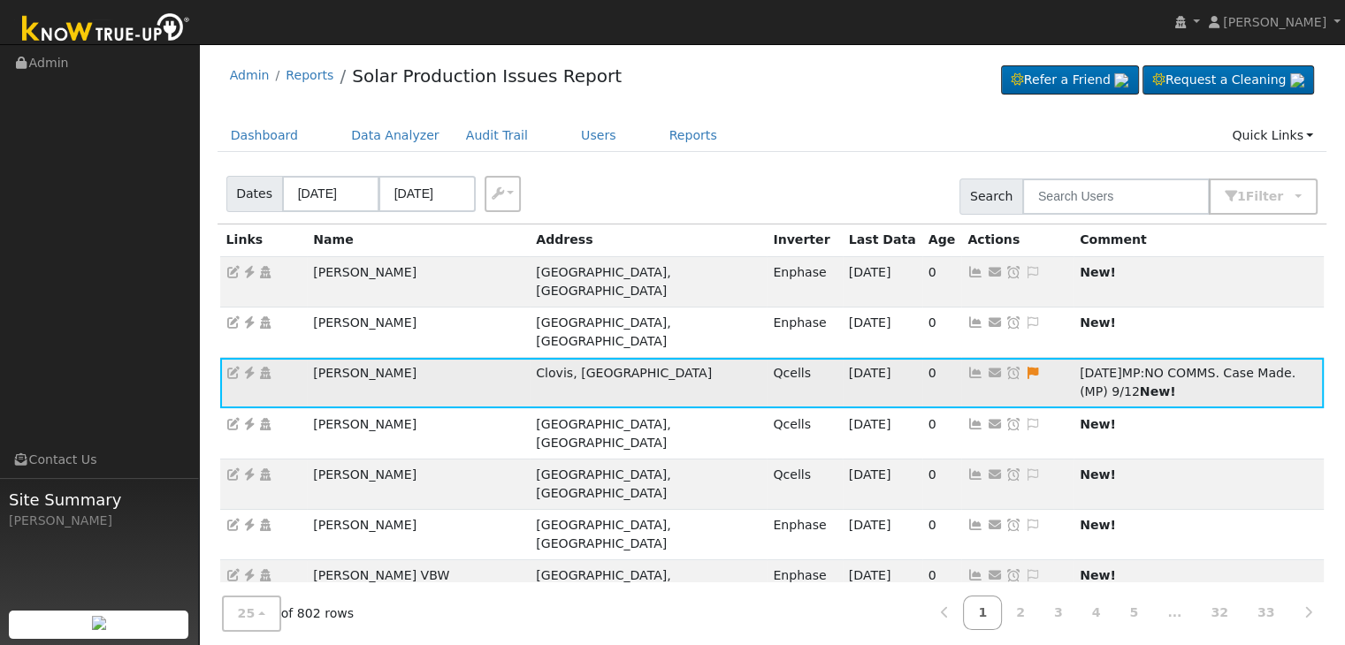
click at [1005, 366] on link at bounding box center [1013, 373] width 16 height 14
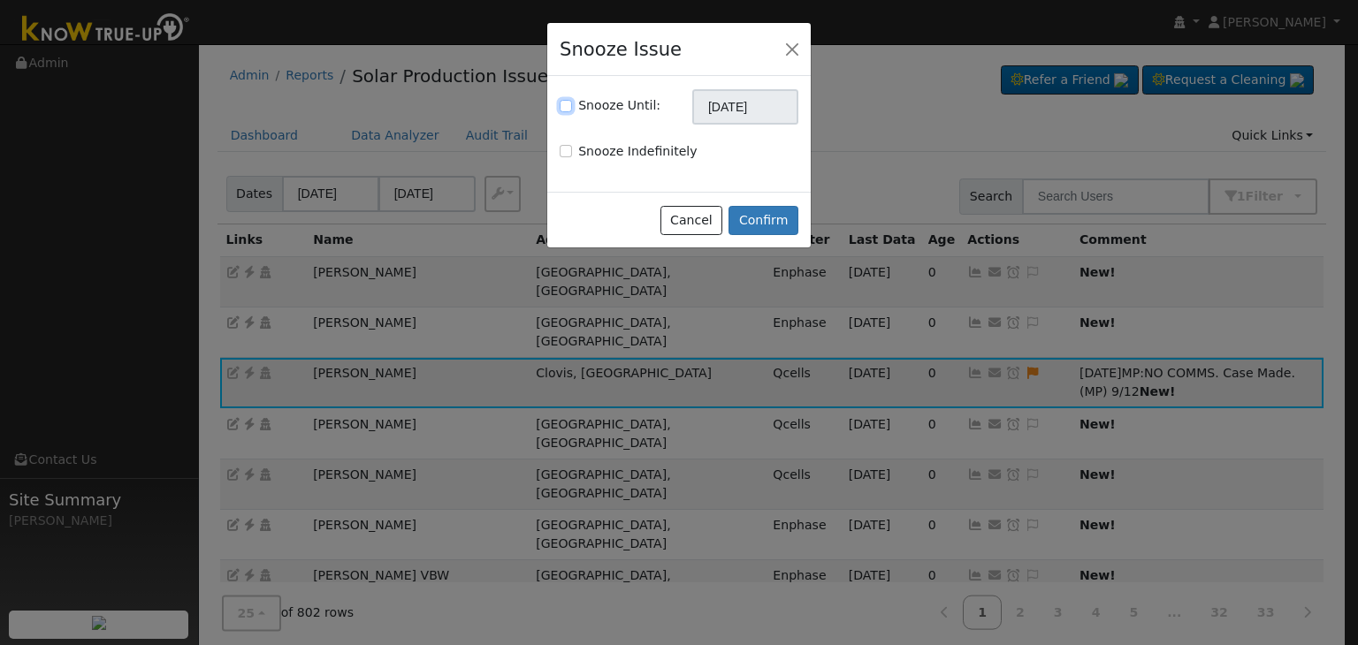
click at [562, 107] on input "Snooze Until:" at bounding box center [566, 106] width 12 height 12
checkbox input "true"
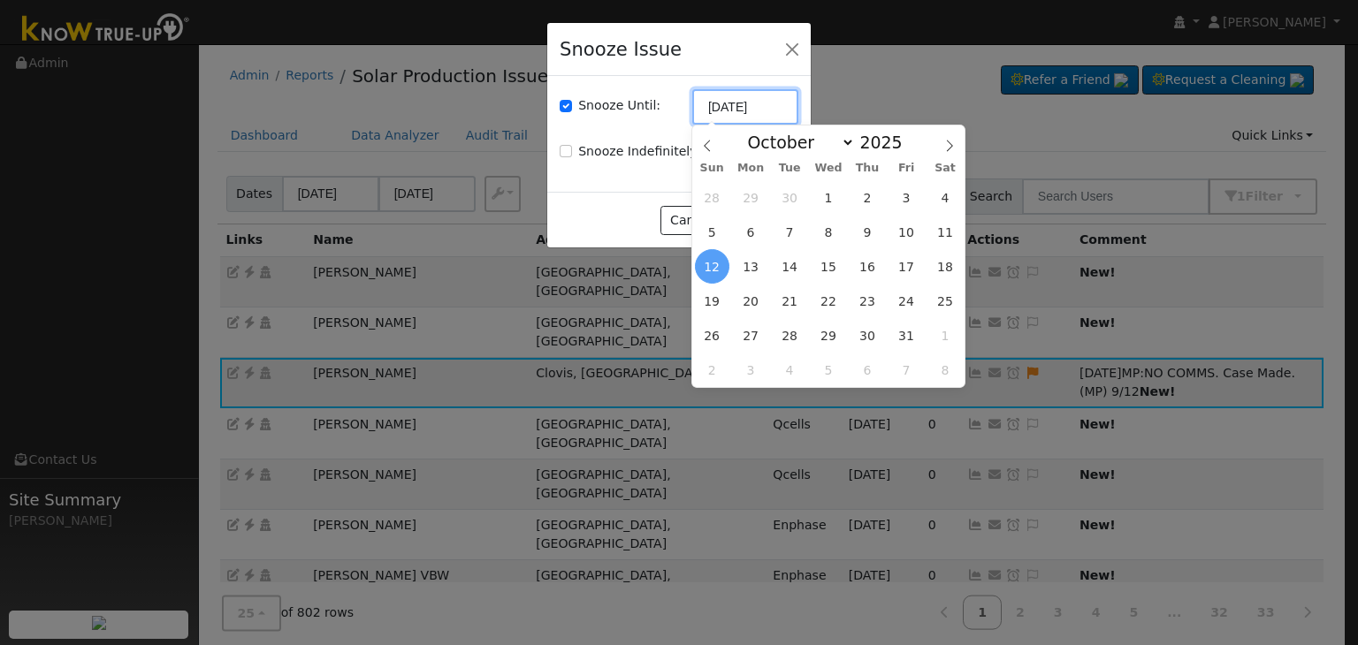
click at [780, 92] on input "10/12/2025" at bounding box center [745, 106] width 106 height 35
click at [711, 145] on icon at bounding box center [707, 146] width 12 height 12
select select "8"
click at [909, 256] on span "19" at bounding box center [906, 266] width 34 height 34
type input "09/19/2025"
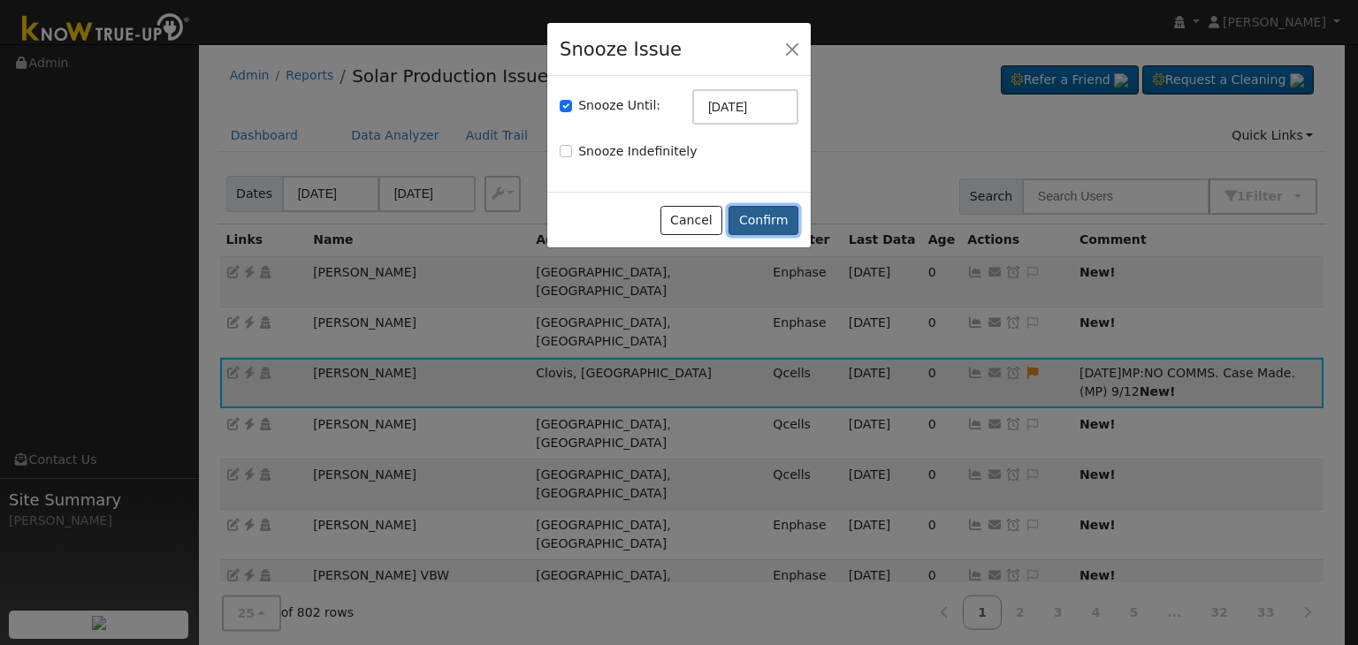
click at [765, 218] on button "Confirm" at bounding box center [764, 221] width 70 height 30
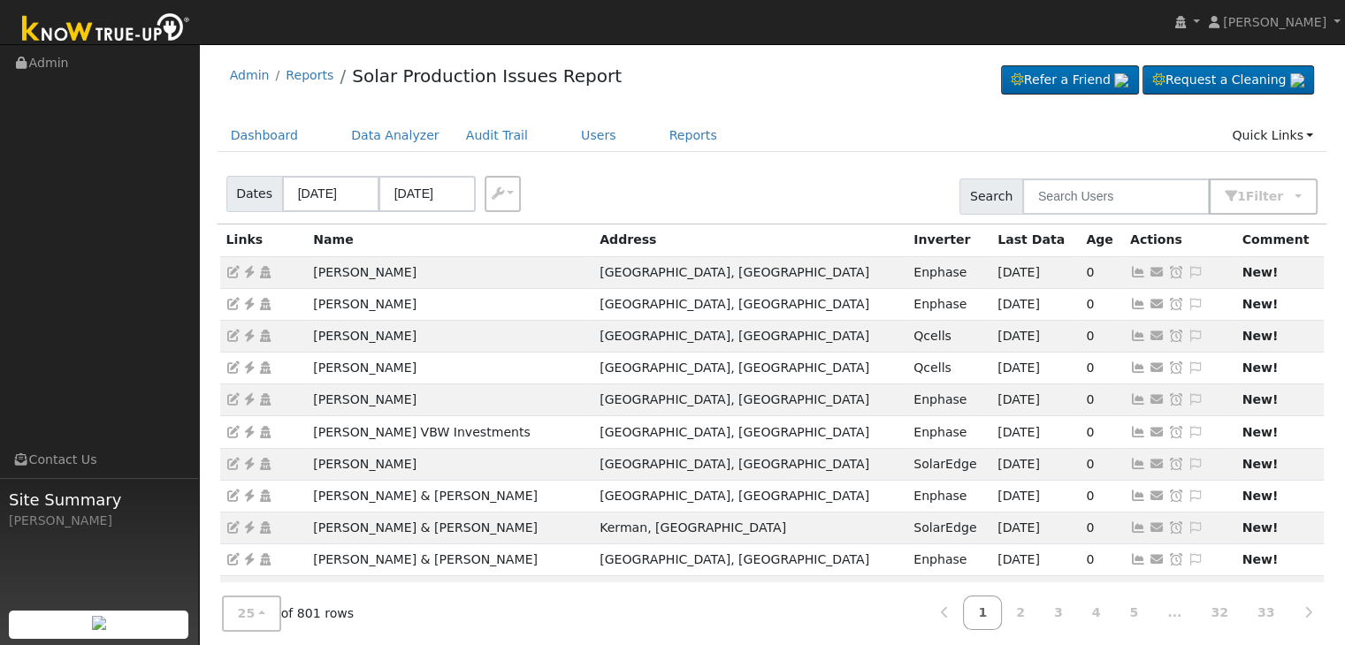
click at [810, 153] on div "Dashboard Data Analyzer Audit Trail Users Reports Quick Links Quick Add Quick C…" at bounding box center [773, 144] width 1110 height 50
drag, startPoint x: 303, startPoint y: 336, endPoint x: 450, endPoint y: 338, distance: 146.8
click at [448, 339] on tr "Jonathan Yniguez Tulare, CA Qcells 09/11/25 0 Send Email... Copy a Link Reset P…" at bounding box center [772, 336] width 1104 height 32
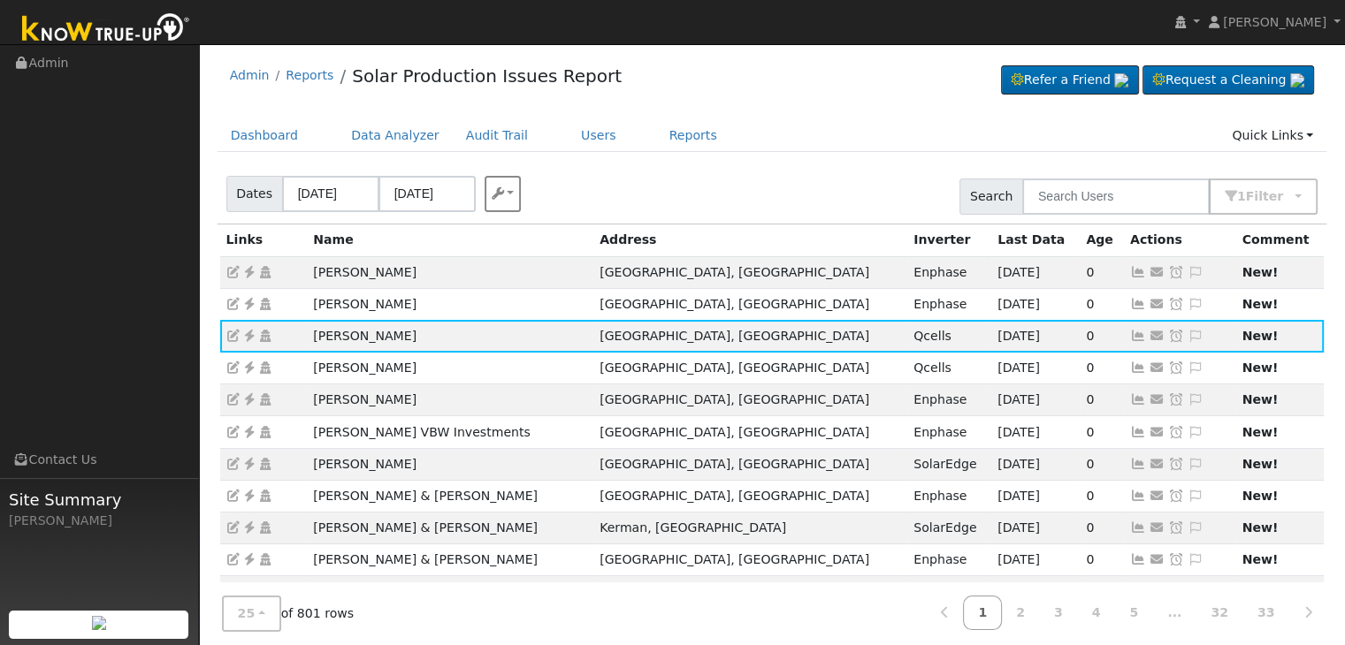
copy tr "Jonathan Yniguez"
drag, startPoint x: 1162, startPoint y: 328, endPoint x: 1118, endPoint y: 325, distance: 44.3
click at [1188, 330] on icon at bounding box center [1196, 336] width 16 height 12
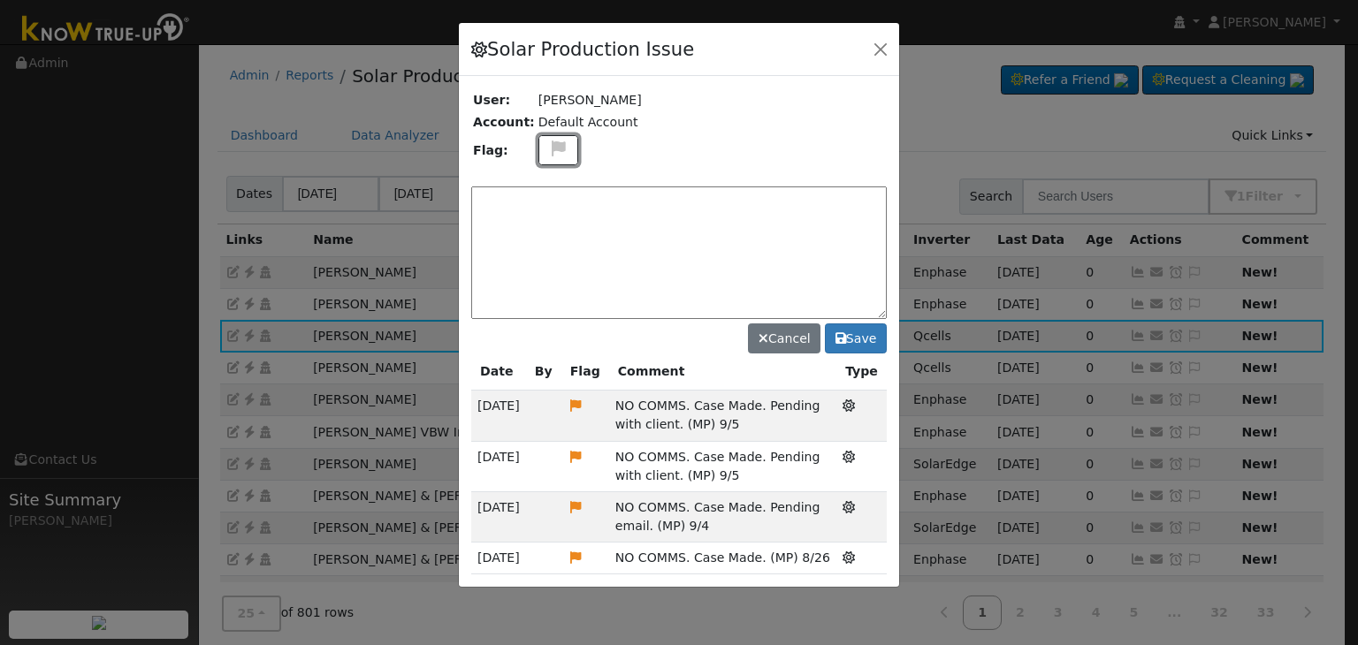
click at [551, 151] on icon at bounding box center [558, 149] width 20 height 16
click at [552, 225] on icon at bounding box center [557, 233] width 20 height 16
drag, startPoint x: 610, startPoint y: 398, endPoint x: 740, endPoint y: 421, distance: 132.0
click at [740, 421] on td "NO COMMS. Case Made. Pending with client. (MP) 9/5" at bounding box center [722, 416] width 227 height 50
copy span "NO COMMS. Case Made. Pending with client. (MP) 9/5"
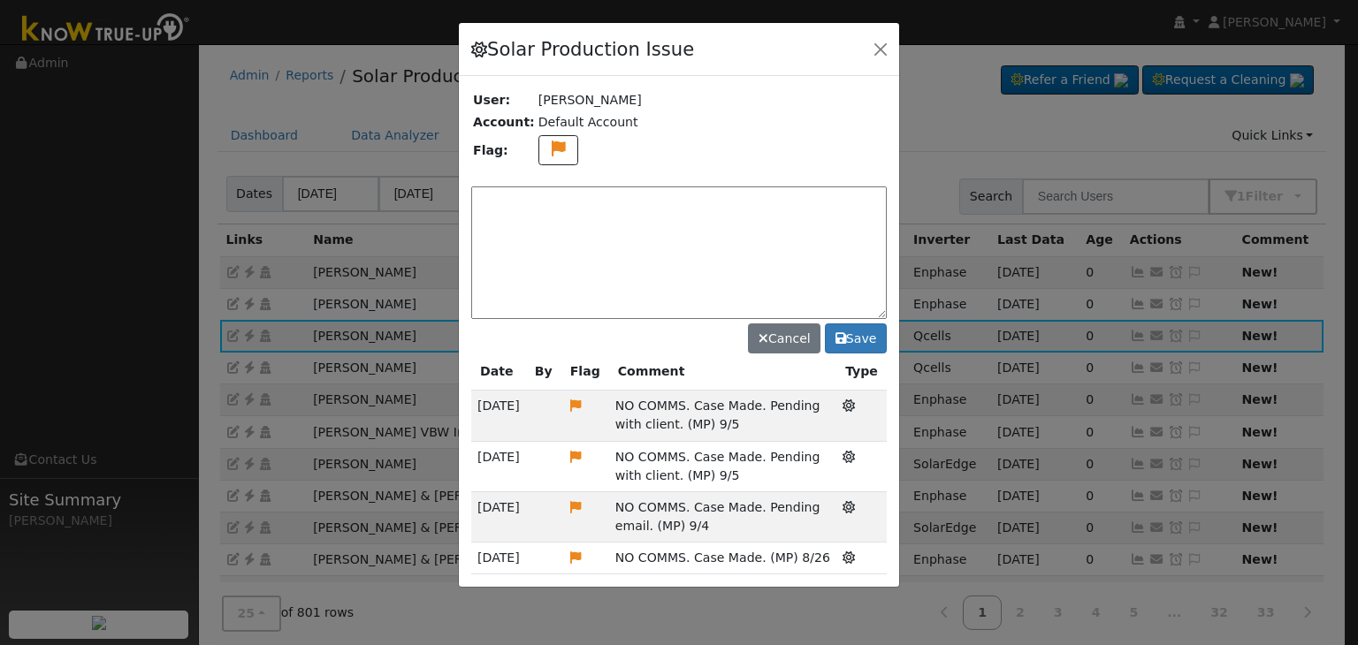
click at [550, 191] on textarea at bounding box center [679, 253] width 416 height 133
paste textarea "NO COMMS. Case Made. Pending with client. (MP) 9/5"
type textarea "NO COMMS. Case Made. Pending with client. (MP) 9/12"
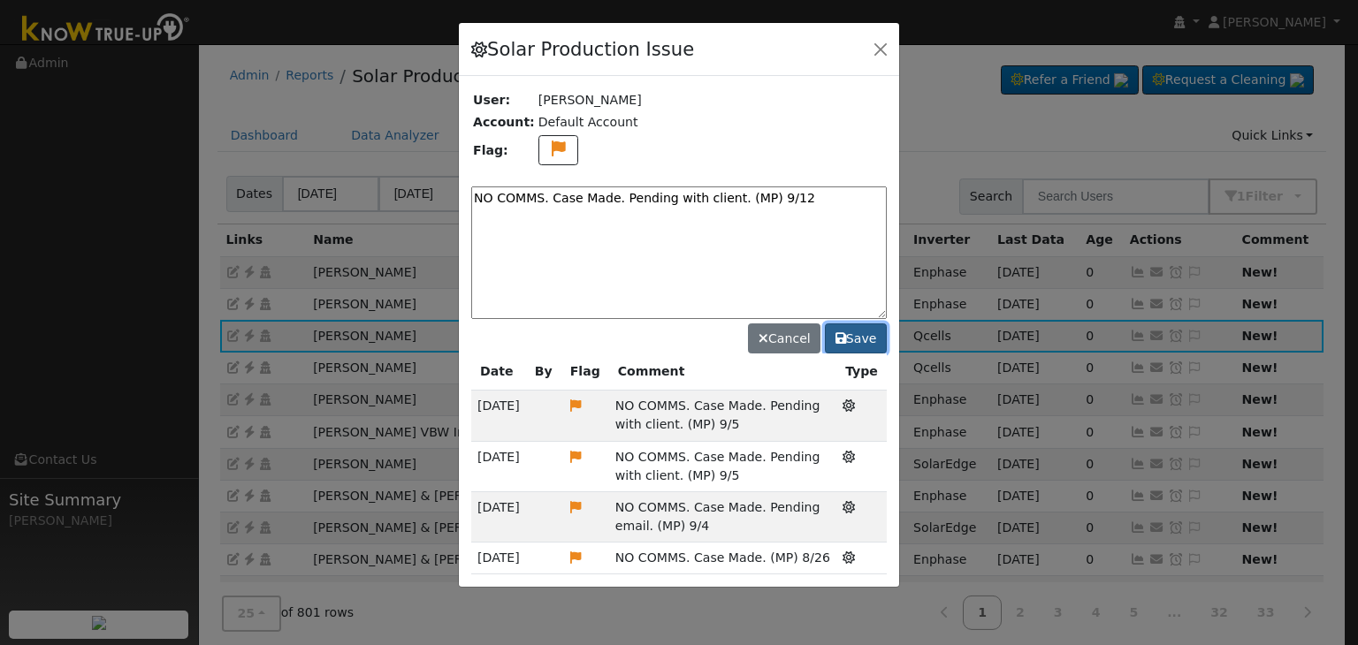
click at [861, 331] on button "Save" at bounding box center [856, 339] width 62 height 30
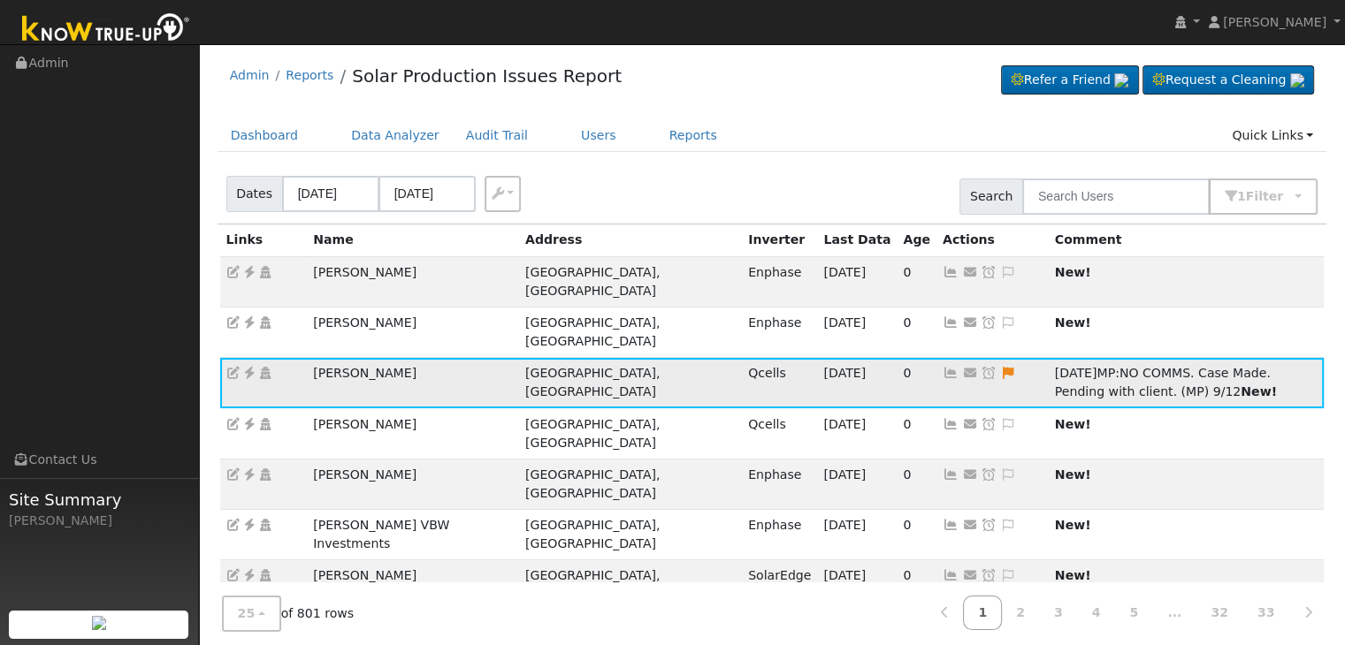
drag, startPoint x: 822, startPoint y: 334, endPoint x: 812, endPoint y: 322, distance: 16.3
click at [981, 367] on icon at bounding box center [989, 373] width 16 height 12
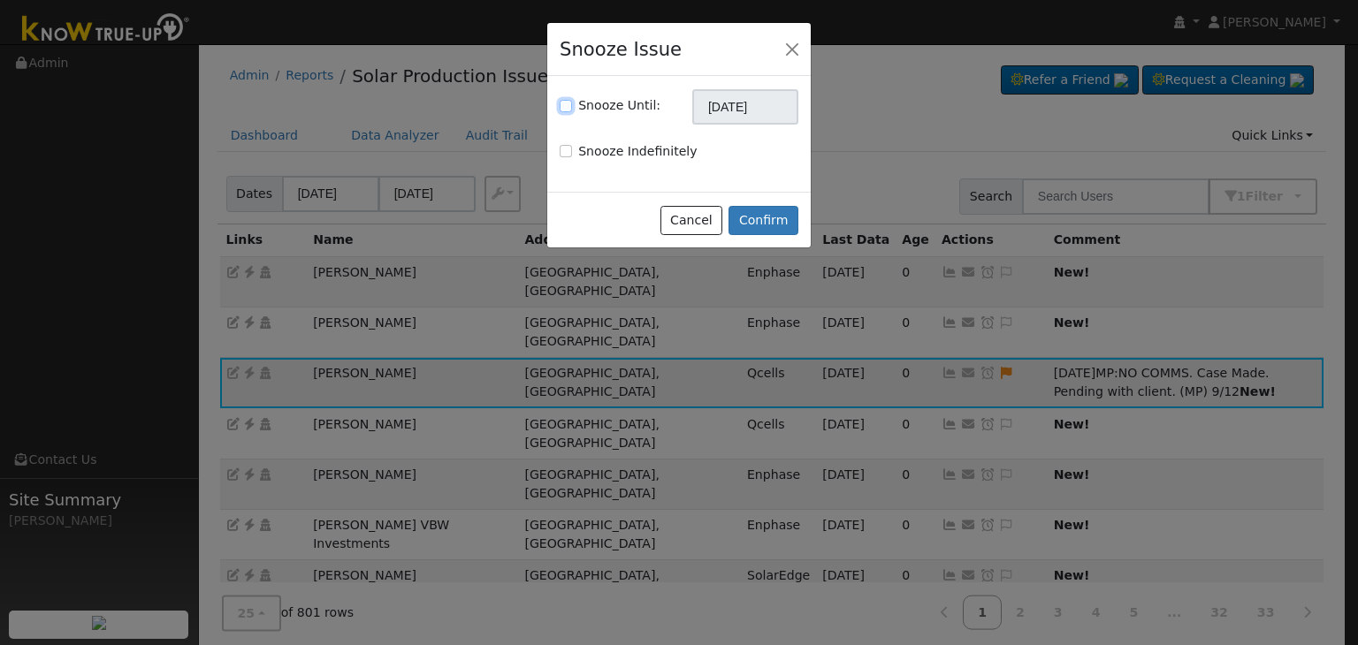
click at [563, 104] on input "Snooze Until:" at bounding box center [566, 106] width 12 height 12
checkbox input "true"
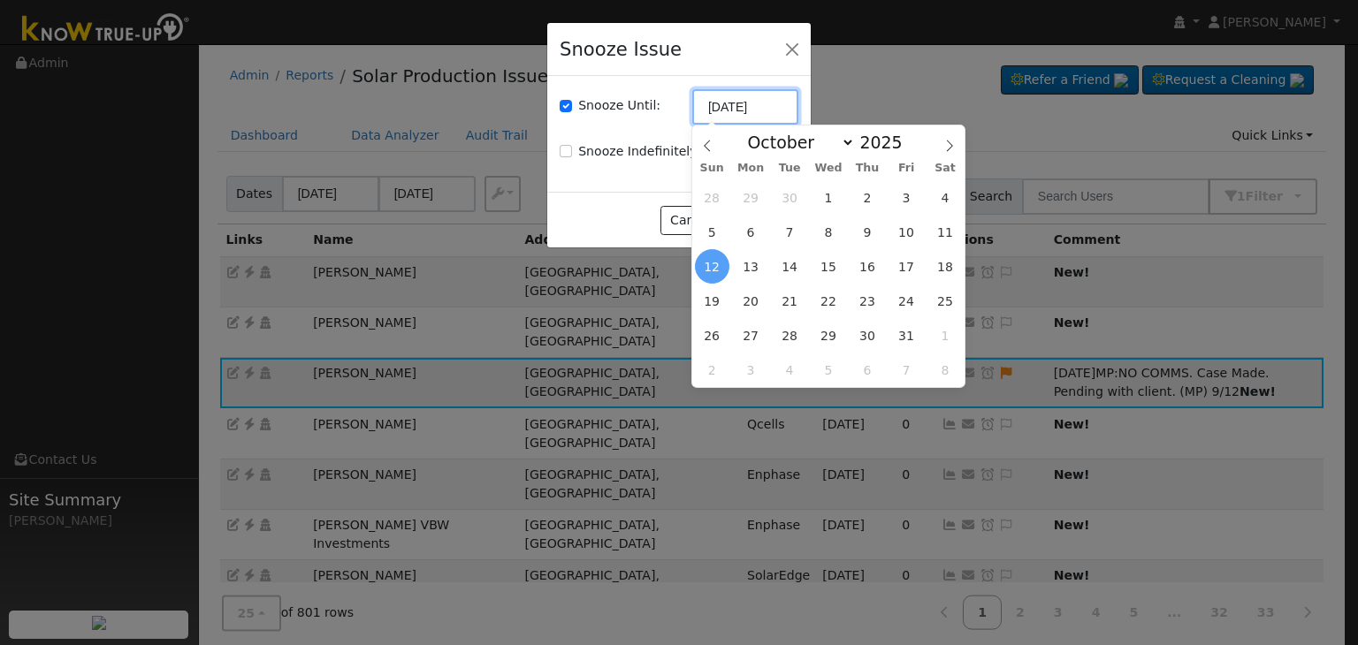
click at [782, 99] on input "10/12/2025" at bounding box center [745, 106] width 106 height 35
click at [707, 149] on icon at bounding box center [707, 146] width 12 height 12
select select "8"
click at [911, 266] on span "19" at bounding box center [906, 266] width 34 height 34
type input "09/19/2025"
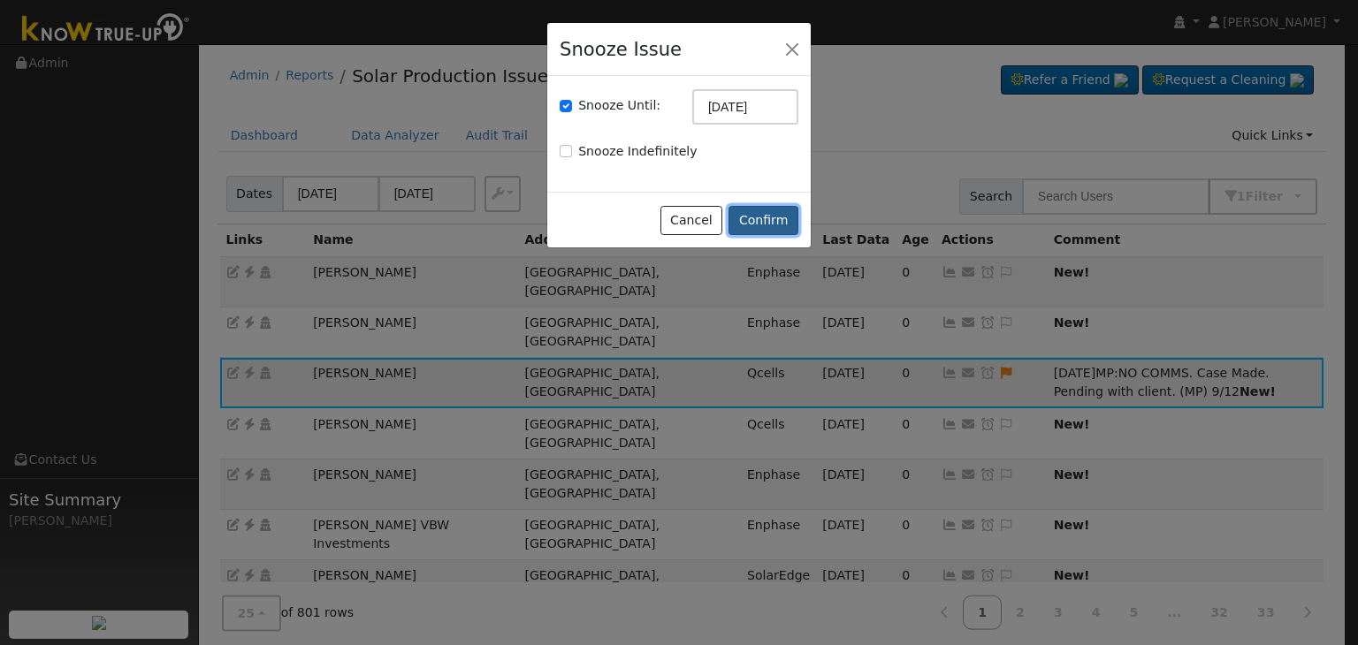
click at [769, 213] on button "Confirm" at bounding box center [764, 221] width 70 height 30
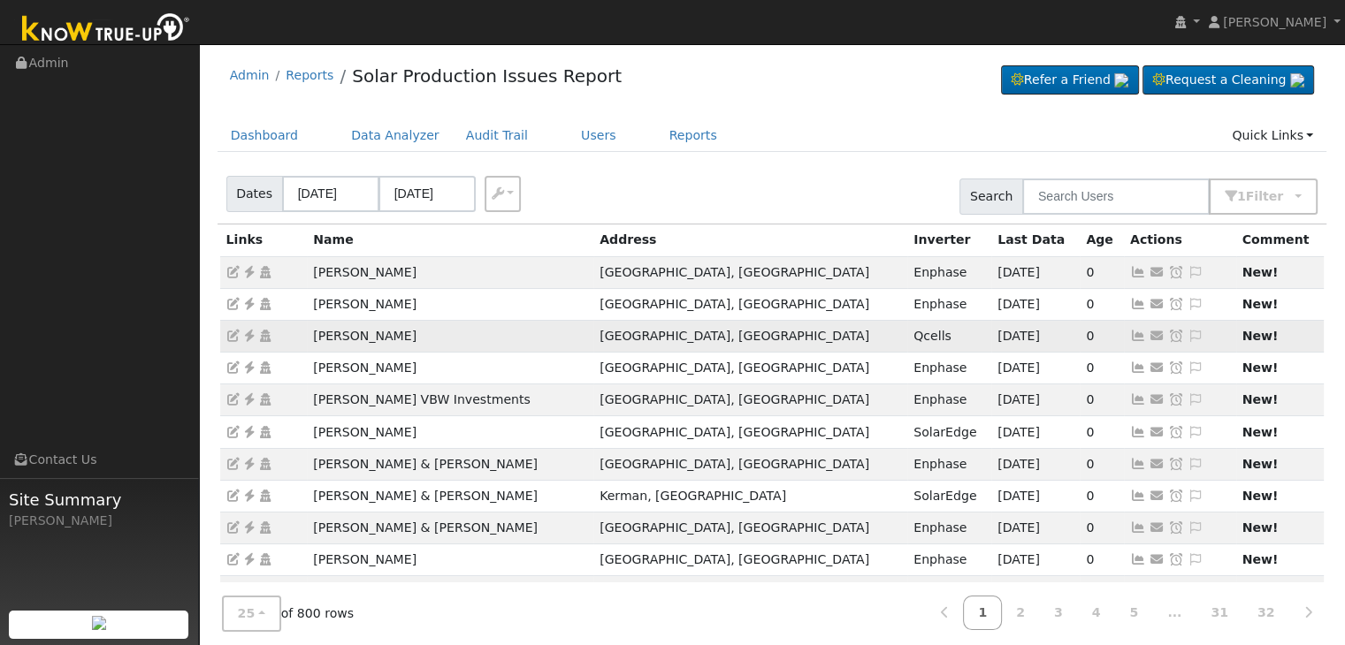
drag, startPoint x: 313, startPoint y: 337, endPoint x: 421, endPoint y: 329, distance: 108.2
click at [421, 329] on td "Paul Carpenter" at bounding box center [450, 336] width 286 height 32
copy td "Paul Carpenter"
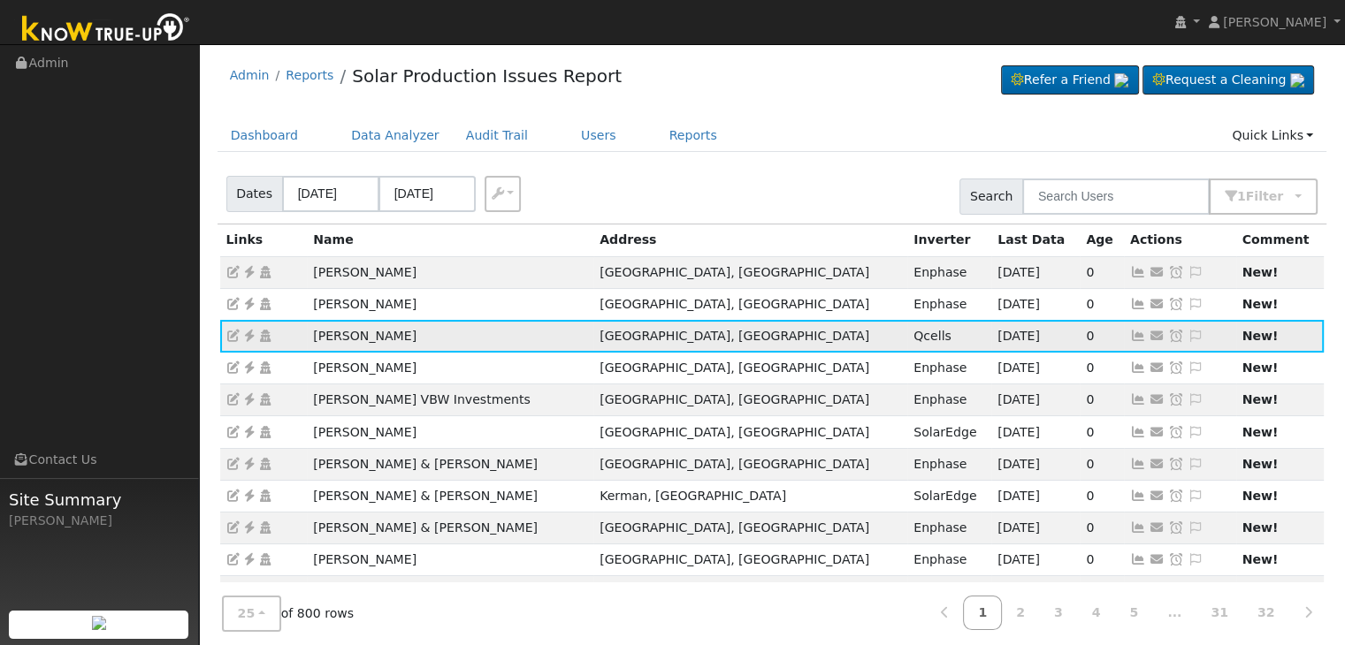
click at [248, 330] on icon at bounding box center [249, 336] width 16 height 12
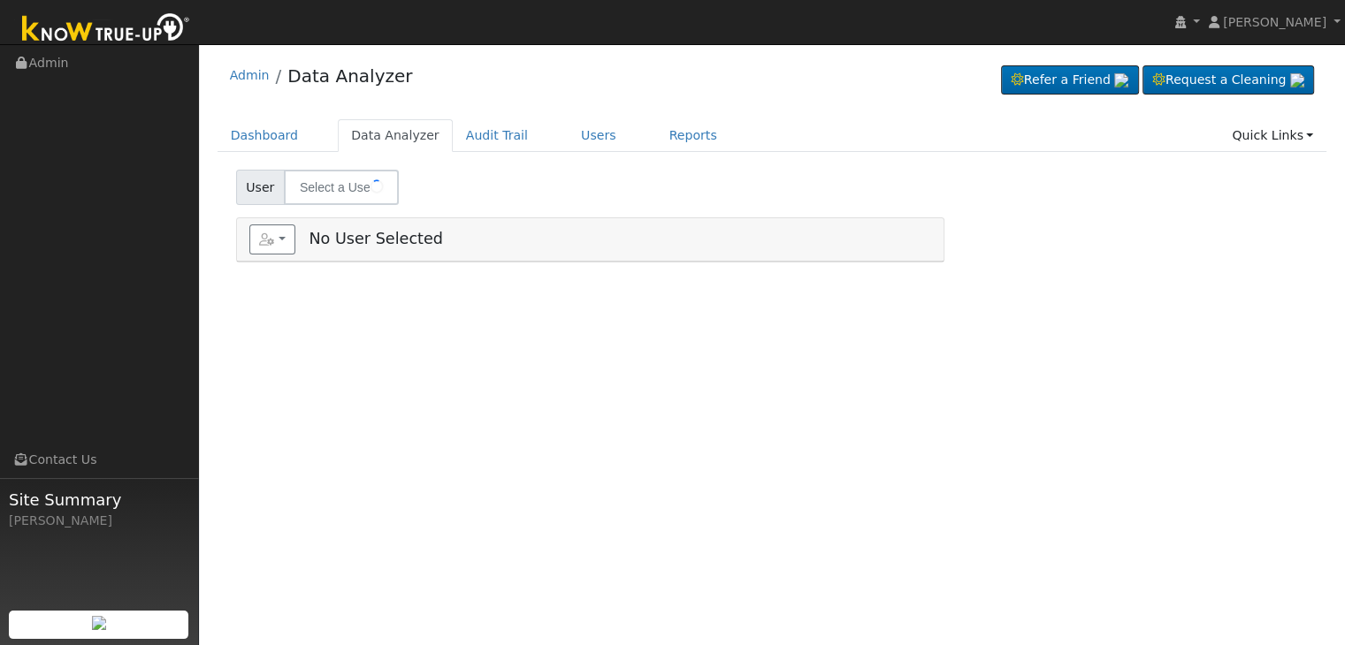
type input "[PERSON_NAME]"
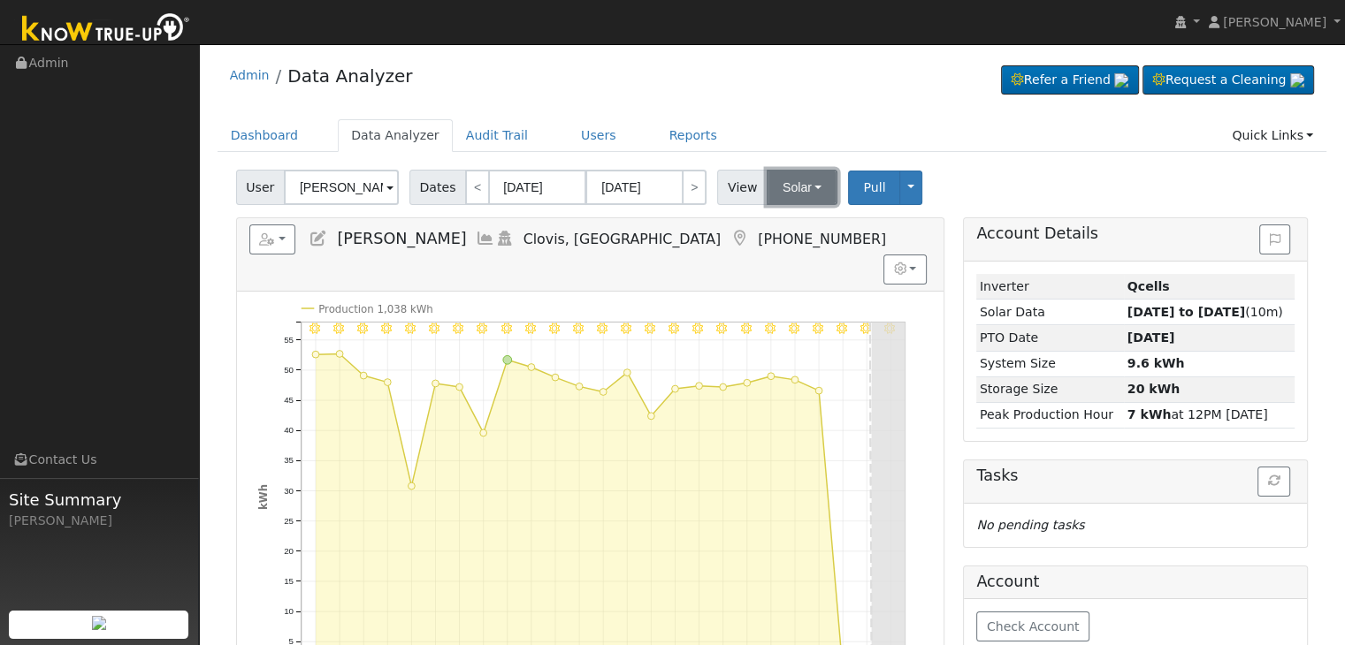
click at [803, 192] on button "Solar" at bounding box center [802, 187] width 71 height 35
click at [787, 226] on link "Utility" at bounding box center [824, 226] width 123 height 25
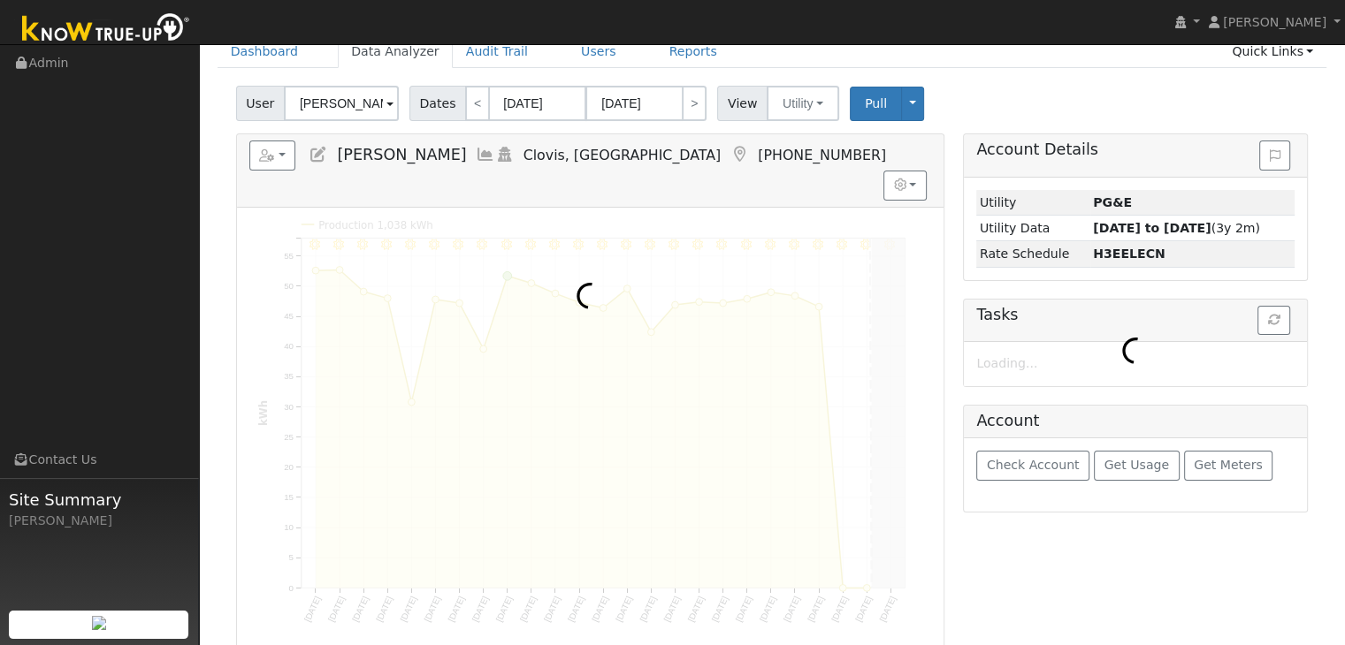
scroll to position [88, 0]
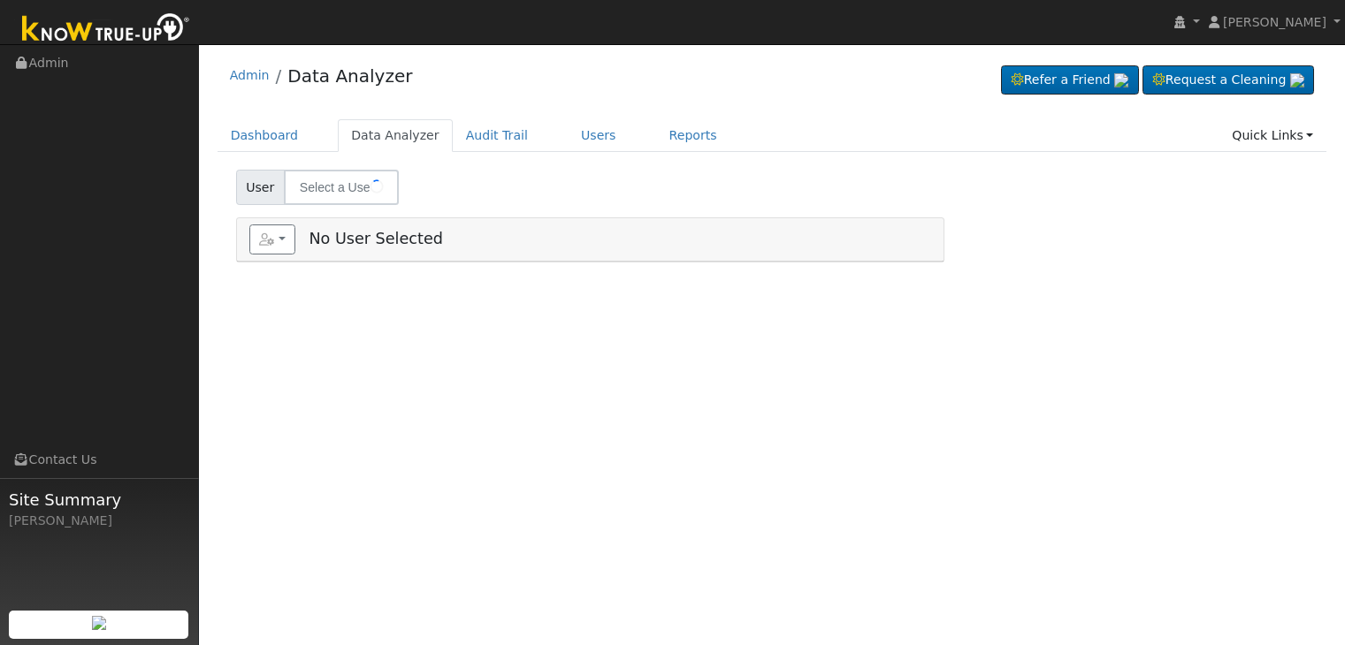
type input "[PERSON_NAME]"
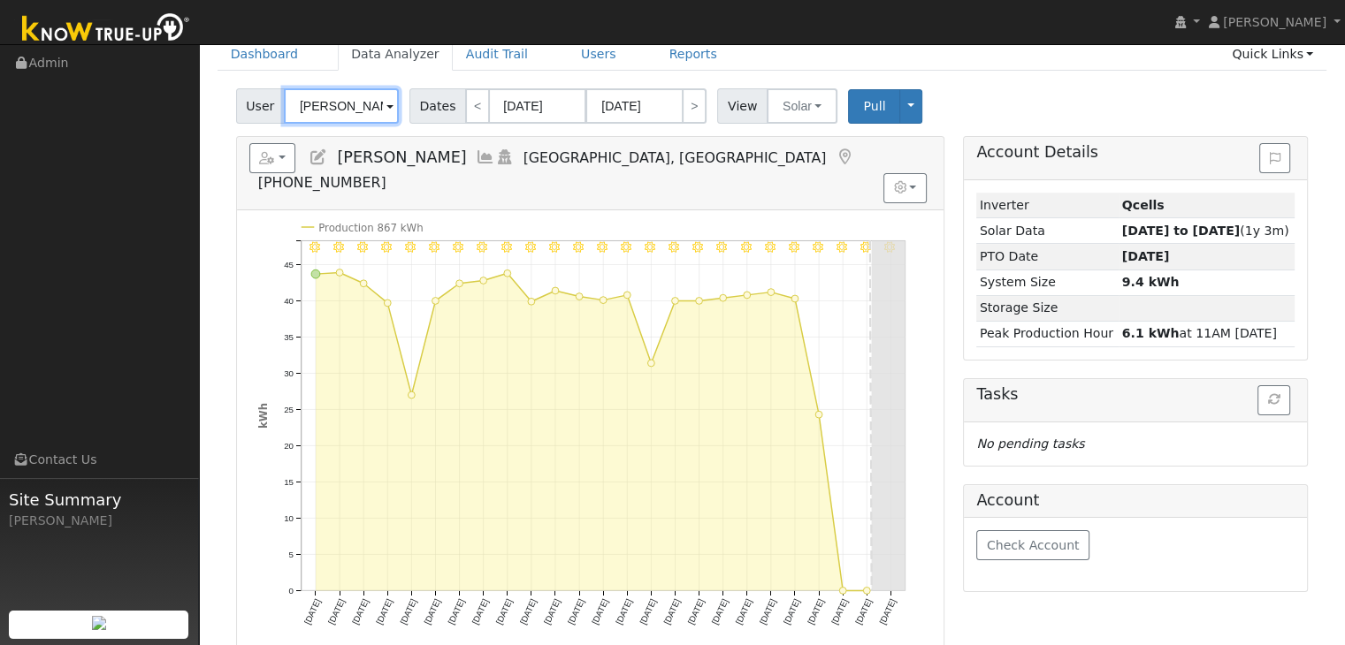
scroll to position [88, 0]
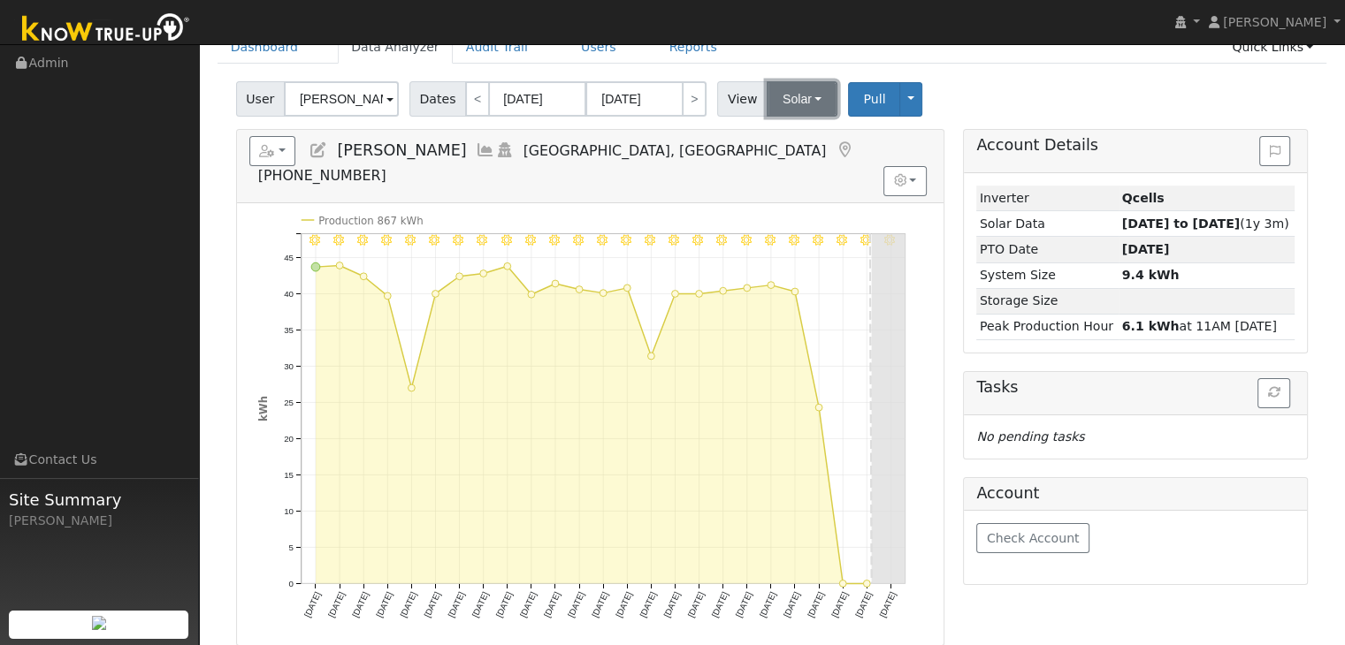
click at [804, 101] on button "Solar" at bounding box center [802, 98] width 71 height 35
click at [787, 139] on link "Utility" at bounding box center [824, 138] width 123 height 25
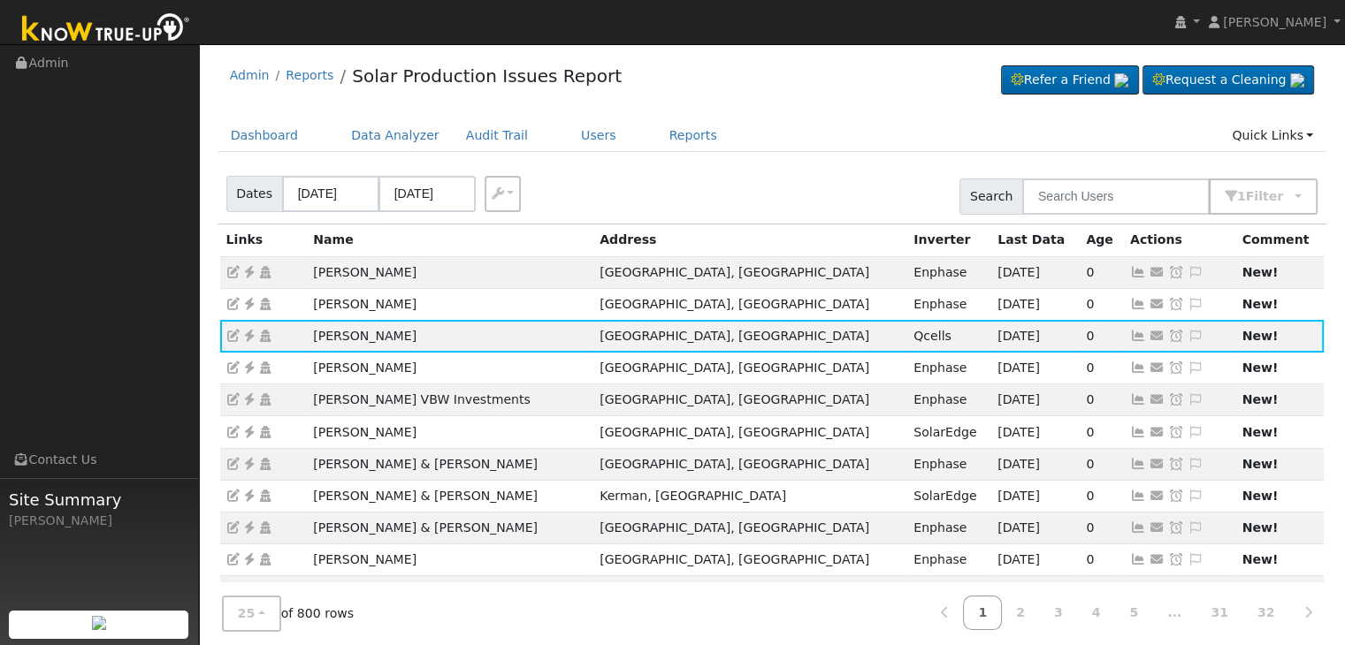
click at [1188, 330] on icon at bounding box center [1196, 336] width 16 height 12
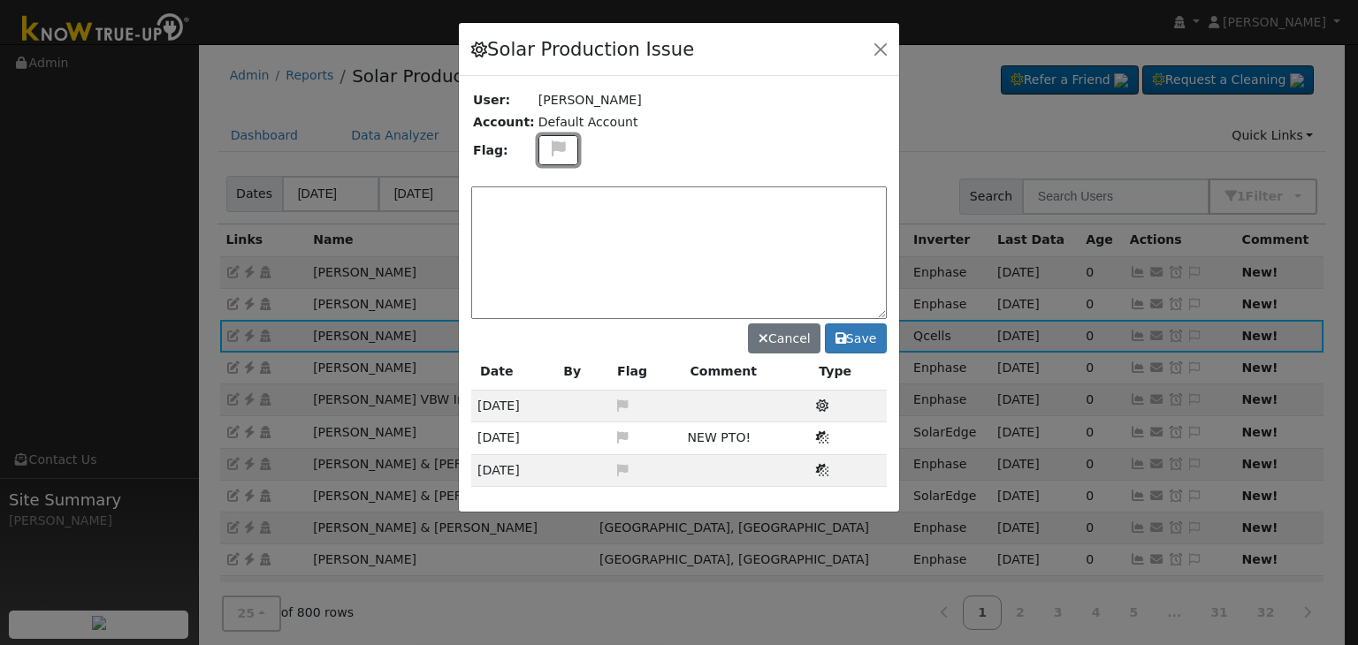
click at [555, 146] on icon at bounding box center [558, 149] width 20 height 16
click at [552, 227] on icon at bounding box center [557, 233] width 20 height 16
click at [550, 217] on textarea at bounding box center [679, 253] width 416 height 133
type textarea "NO COMMS. Case Made (MP) 9/12"
click at [844, 337] on icon at bounding box center [841, 338] width 11 height 12
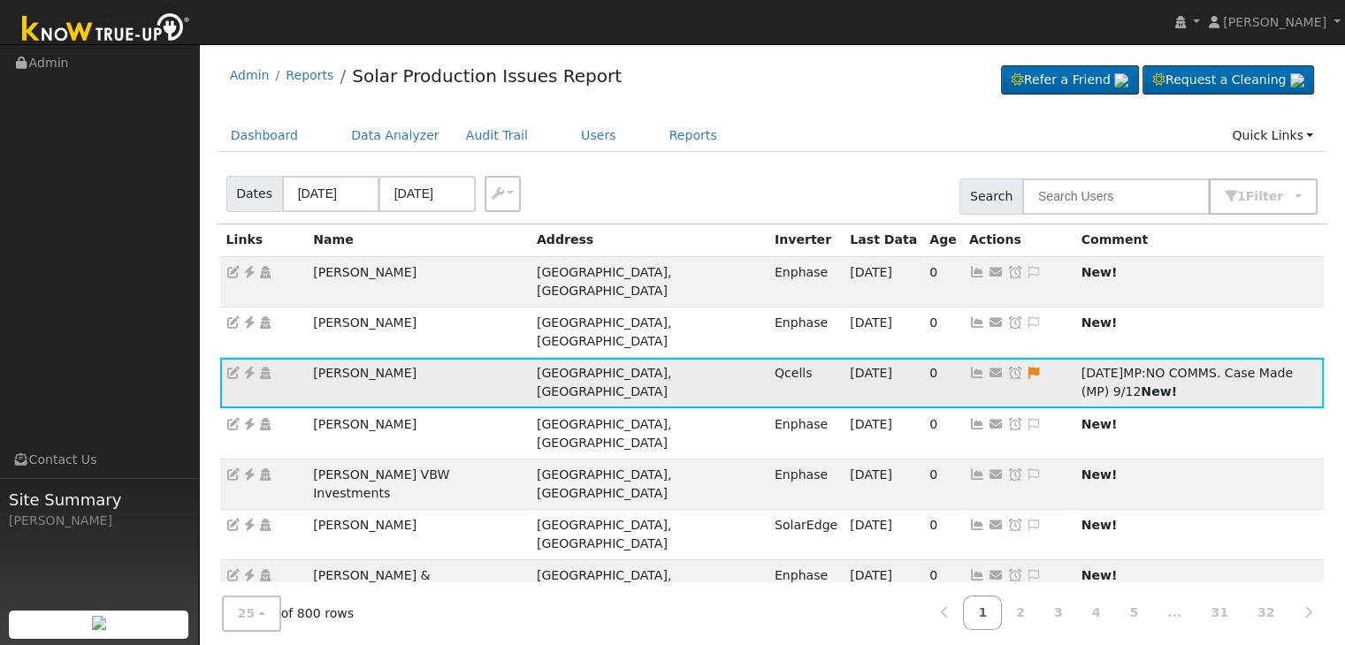
click at [1007, 367] on icon at bounding box center [1015, 373] width 16 height 12
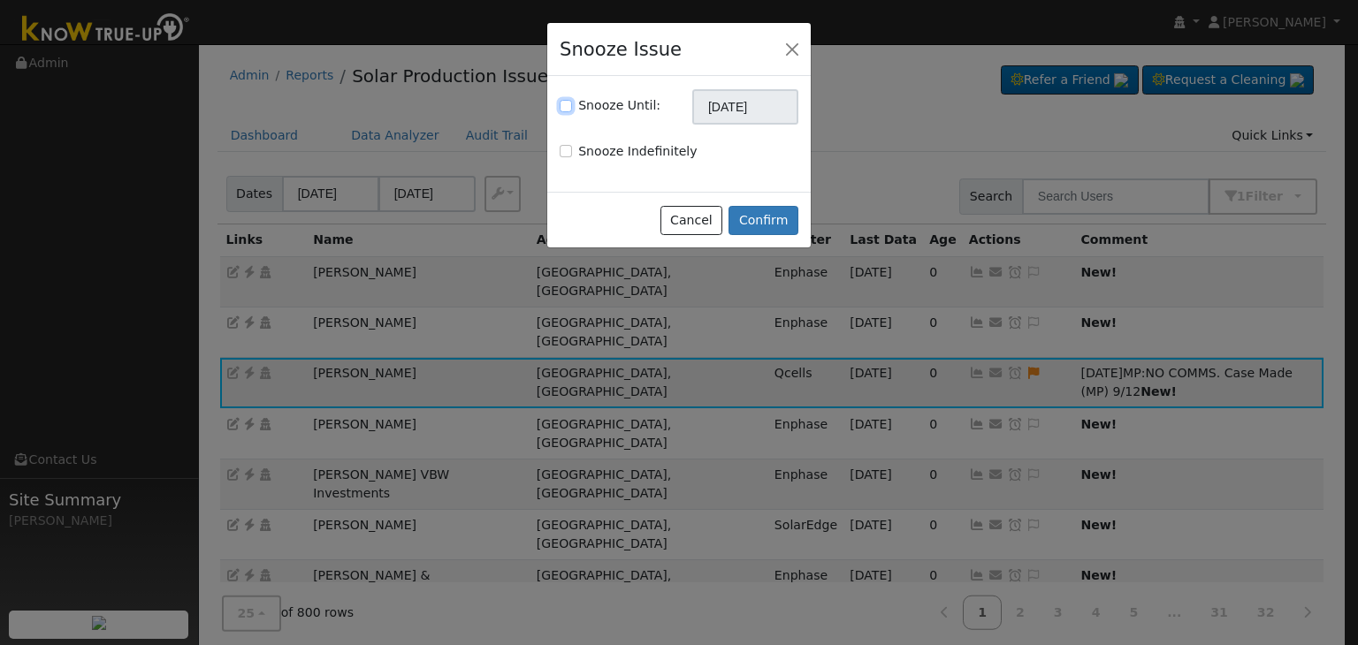
click at [569, 107] on input "Snooze Until:" at bounding box center [566, 106] width 12 height 12
checkbox input "true"
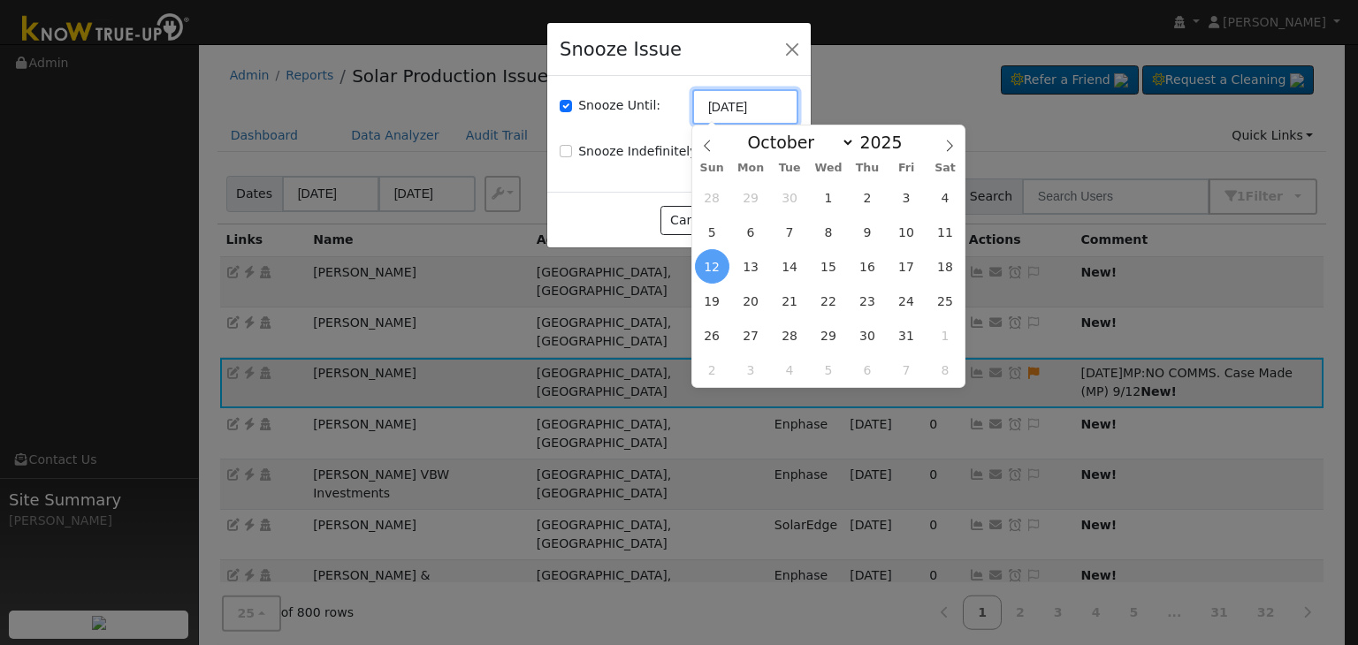
click at [719, 118] on input "10/12/2025" at bounding box center [745, 106] width 106 height 35
click at [707, 146] on icon at bounding box center [707, 146] width 12 height 12
select select "8"
click at [905, 266] on span "19" at bounding box center [906, 266] width 34 height 34
type input "09/19/2025"
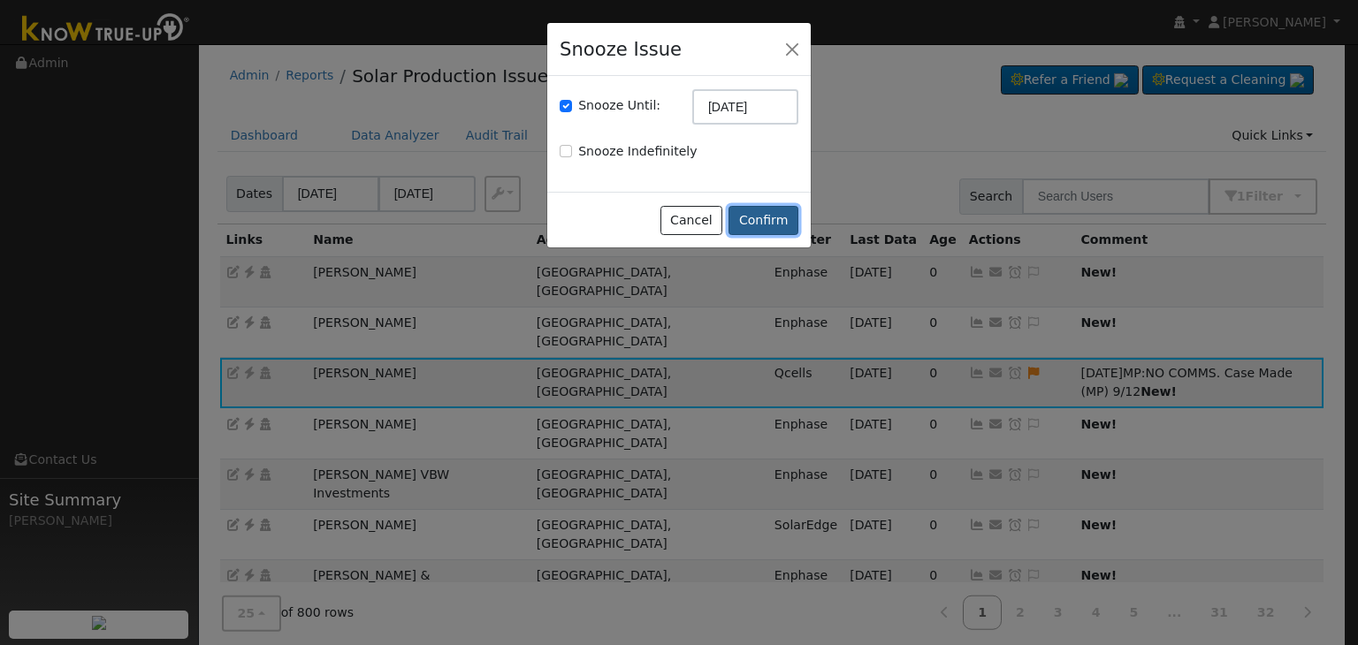
click at [770, 224] on button "Confirm" at bounding box center [764, 221] width 70 height 30
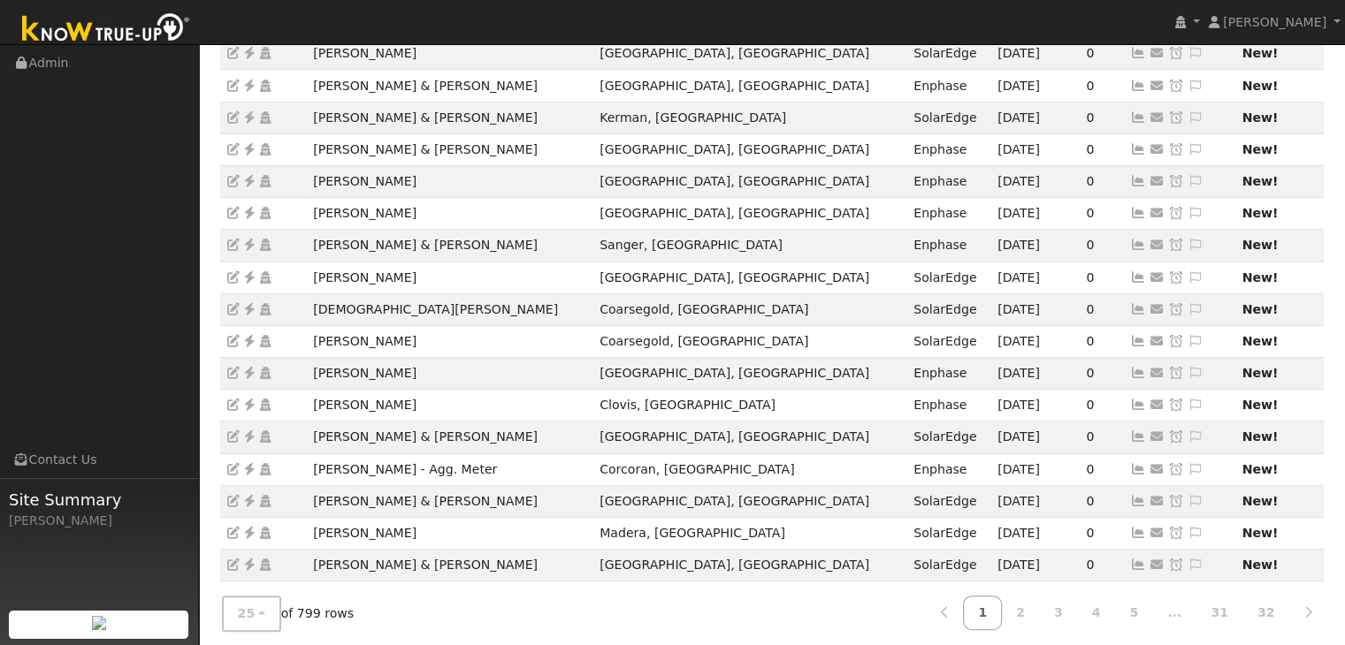
scroll to position [403, 0]
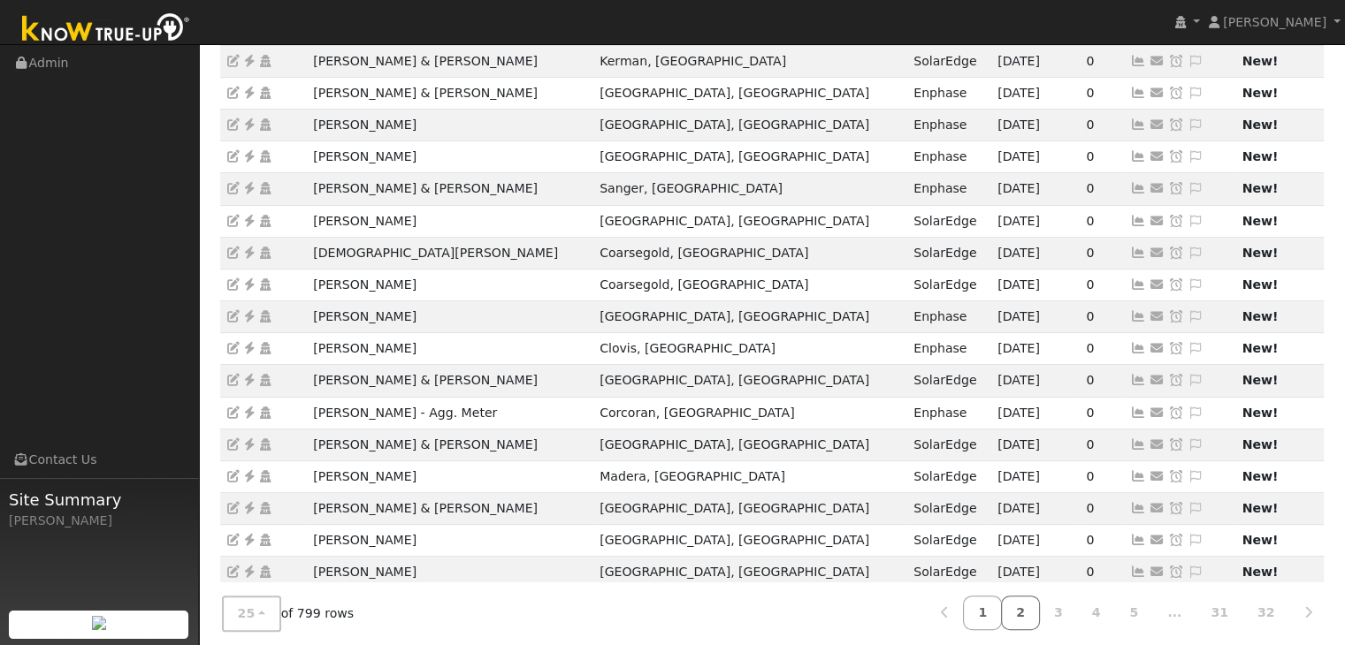
click at [1040, 604] on link "2" at bounding box center [1020, 613] width 39 height 34
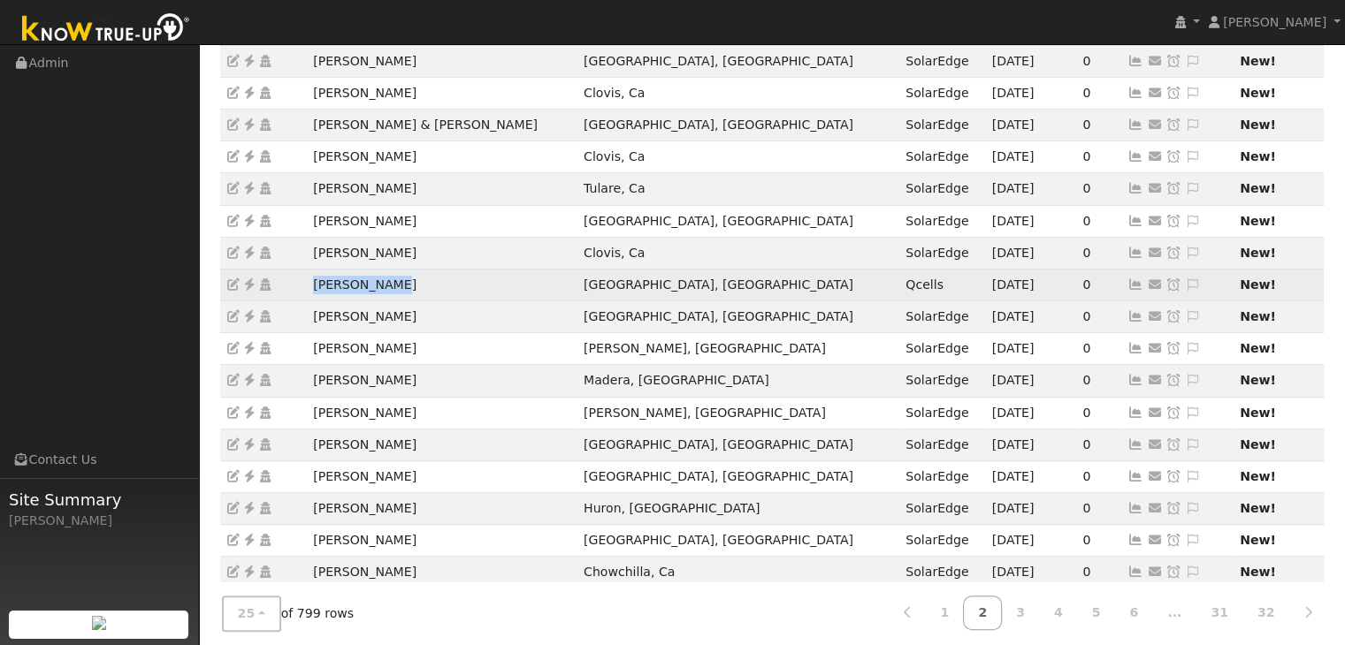
drag, startPoint x: 306, startPoint y: 280, endPoint x: 441, endPoint y: 280, distance: 135.3
click at [441, 280] on td "Julio Zamora" at bounding box center [442, 285] width 271 height 32
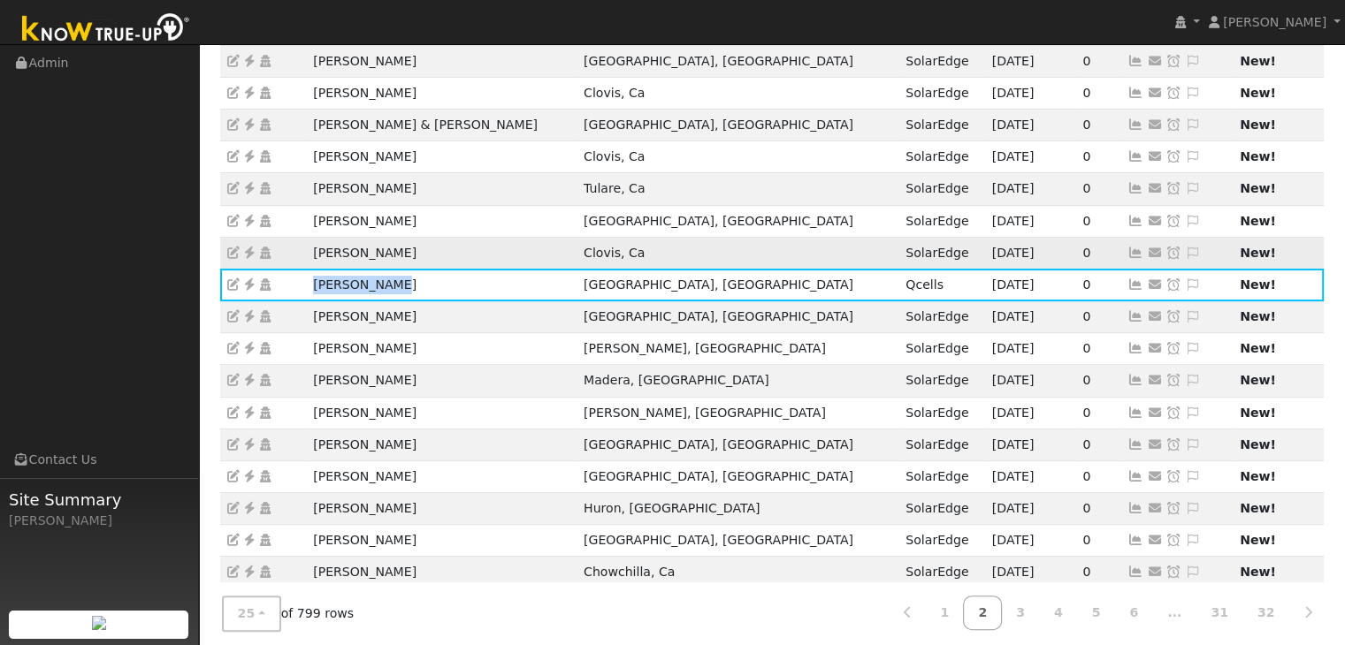
copy td "Julio Zamora"
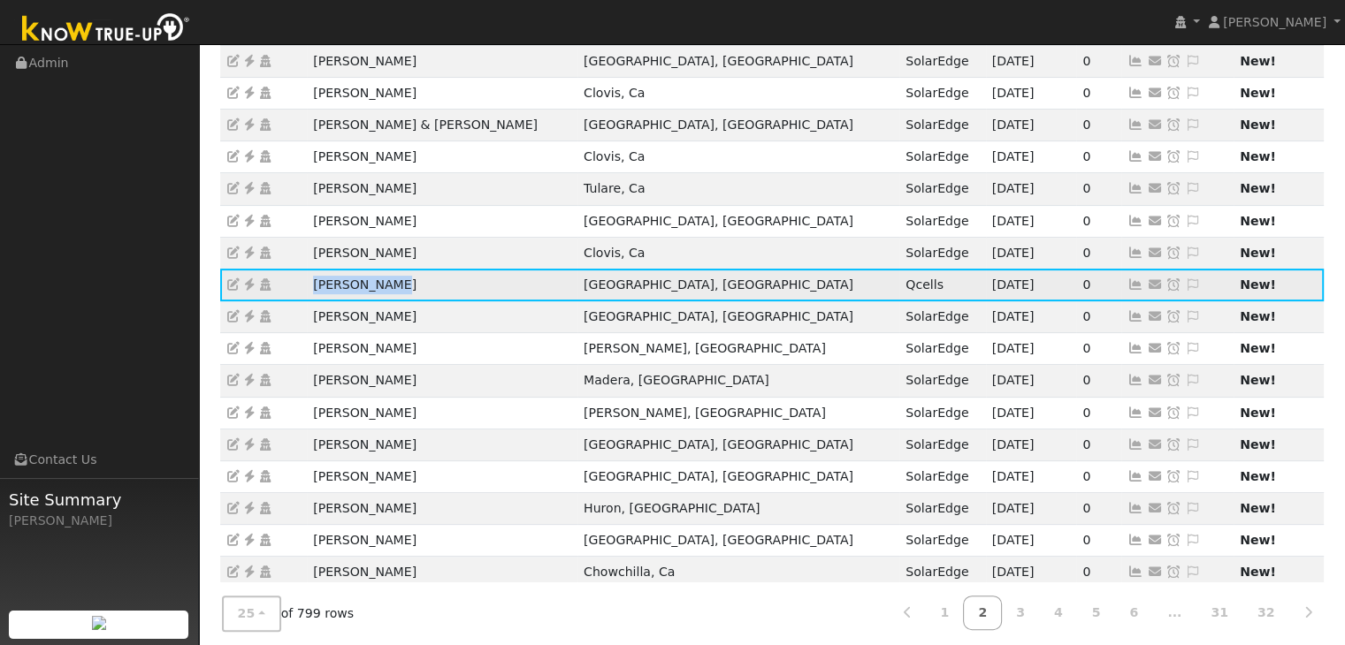
click at [252, 284] on icon at bounding box center [249, 285] width 16 height 12
click at [1185, 280] on icon at bounding box center [1193, 285] width 16 height 12
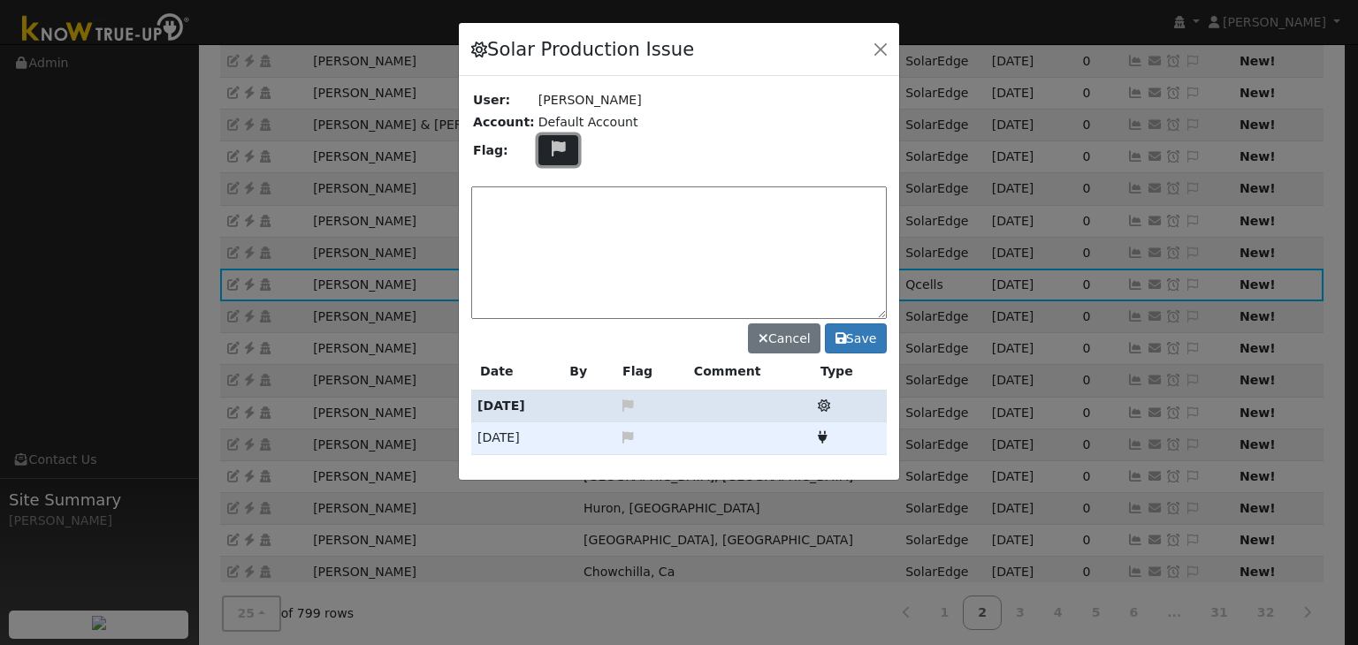
click at [565, 153] on button at bounding box center [559, 150] width 41 height 31
click at [547, 225] on icon at bounding box center [557, 233] width 20 height 16
click at [556, 224] on textarea at bounding box center [679, 253] width 416 height 133
type textarea "NO COMMS. Case Made. (MP) 9/12"
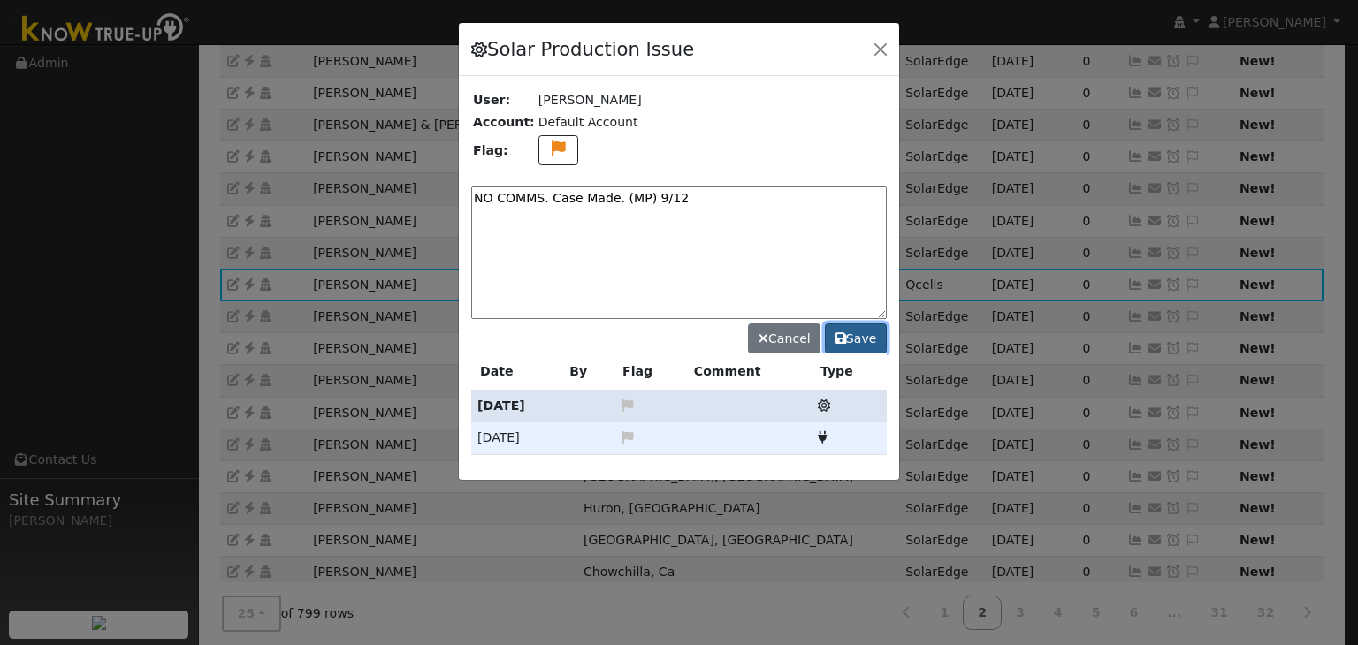
click at [861, 340] on button "Save" at bounding box center [856, 339] width 62 height 30
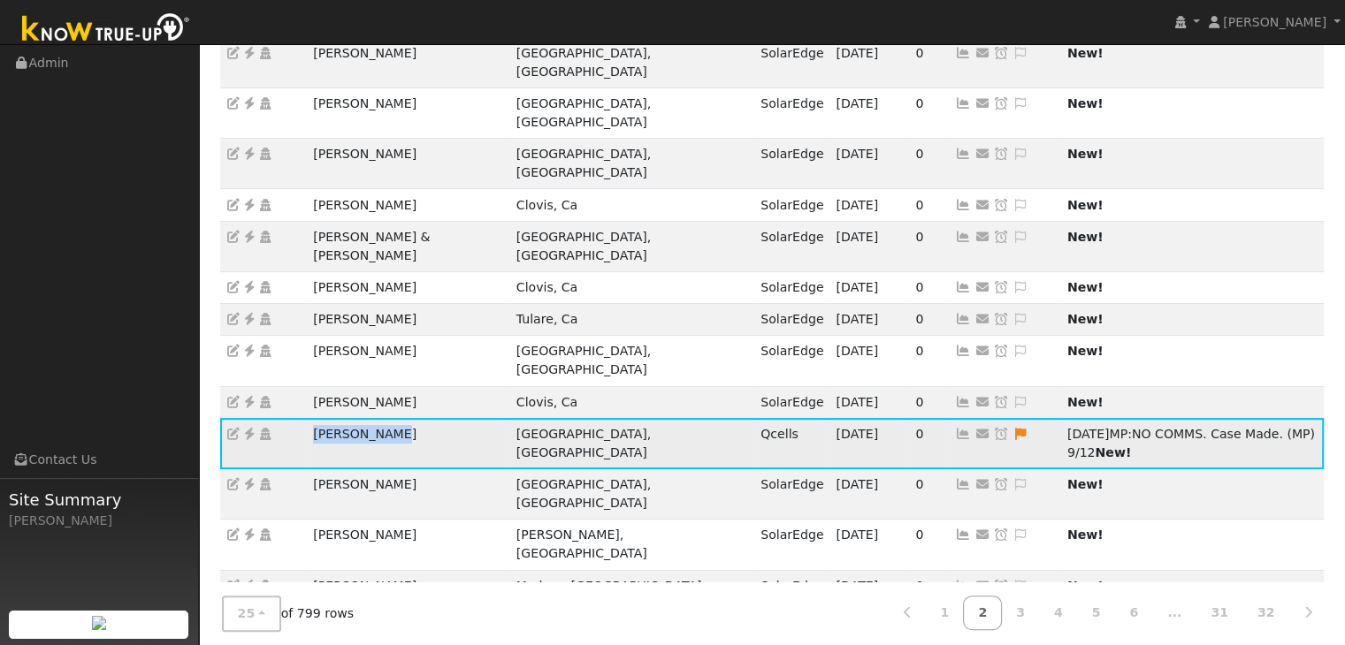
drag, startPoint x: 305, startPoint y: 279, endPoint x: 410, endPoint y: 281, distance: 105.3
click at [410, 418] on tr "Julio Zamora Bakersfield, CA Qcells 09/11/25 0 Send Email... Copy a Link Reset …" at bounding box center [772, 443] width 1104 height 50
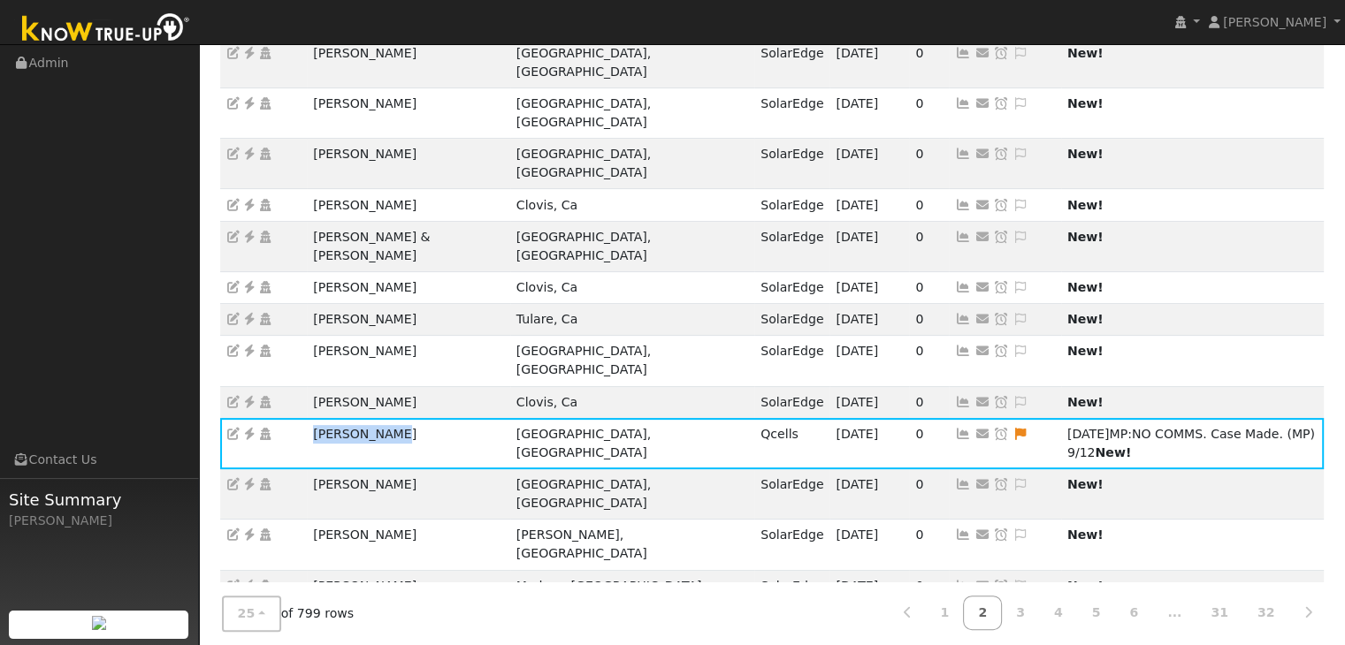
copy tr "Julio Zamora"
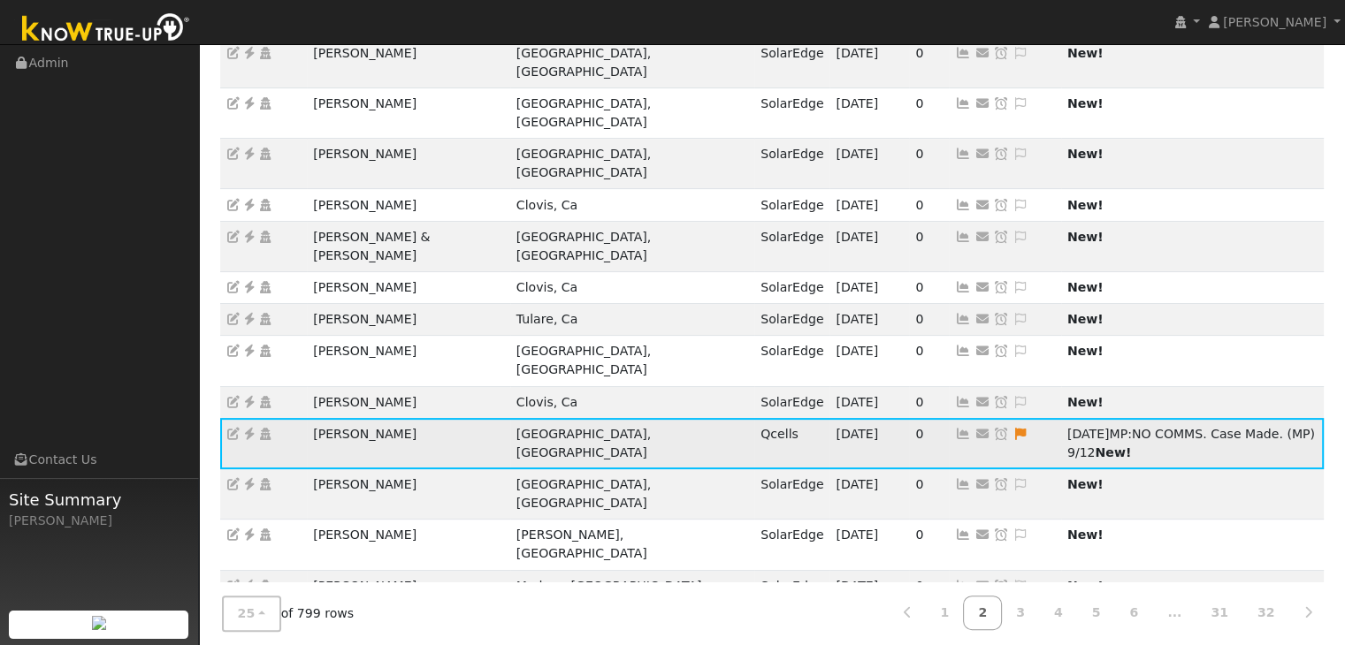
click at [993, 428] on icon at bounding box center [1001, 434] width 16 height 12
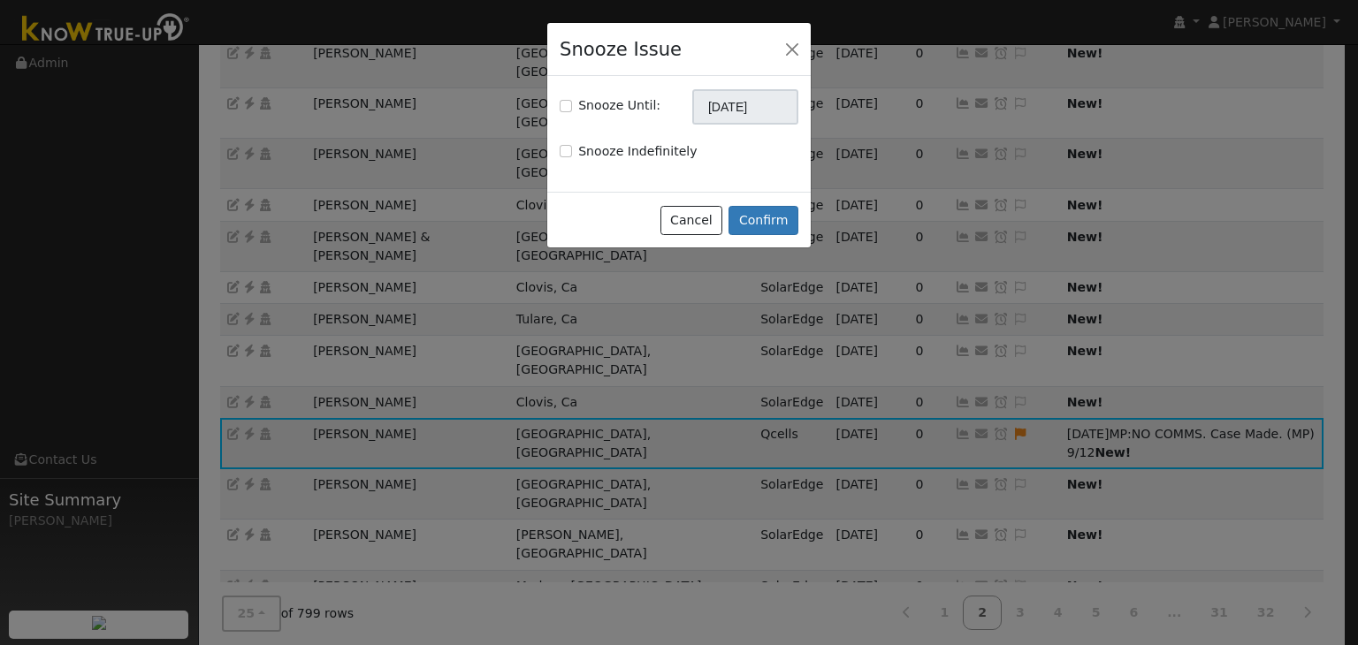
click at [570, 106] on div "Snooze Until:" at bounding box center [610, 105] width 101 height 19
drag, startPoint x: 566, startPoint y: 102, endPoint x: 577, endPoint y: 96, distance: 11.9
click at [569, 100] on input "Snooze Until:" at bounding box center [566, 106] width 12 height 12
checkbox input "true"
click at [738, 117] on input "[DATE]" at bounding box center [745, 106] width 106 height 35
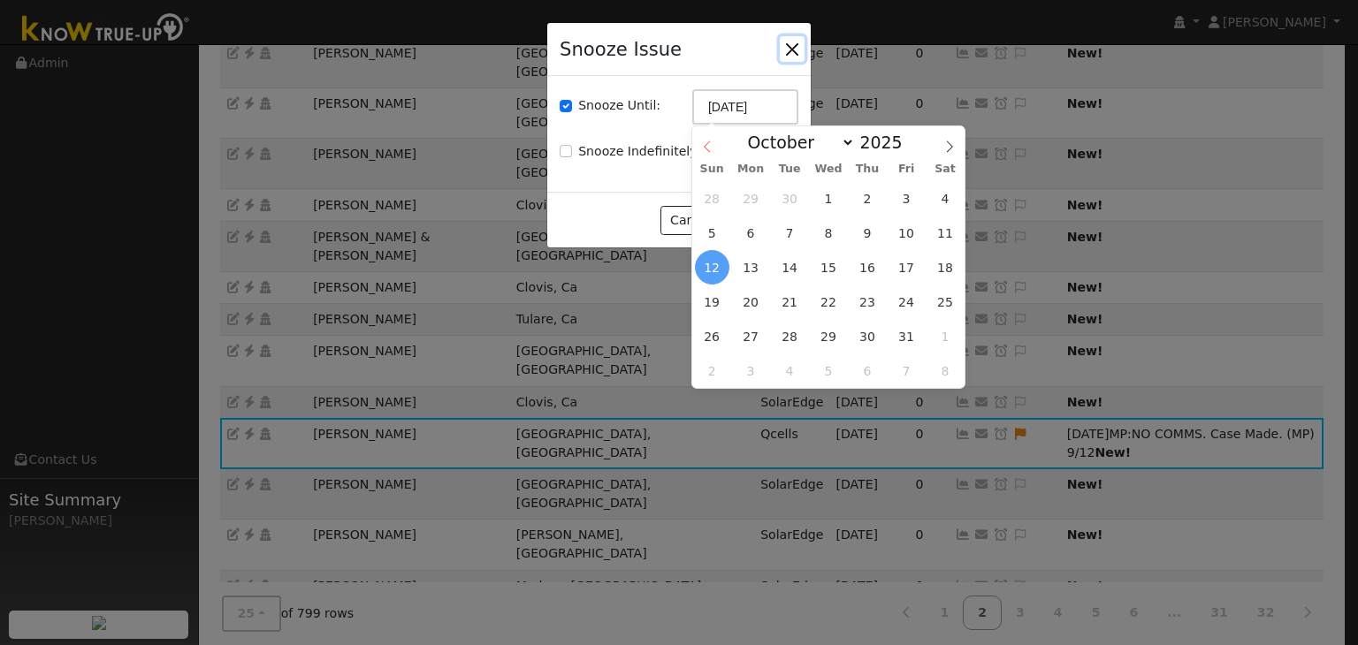
click at [715, 139] on span at bounding box center [707, 141] width 30 height 30
select select "8"
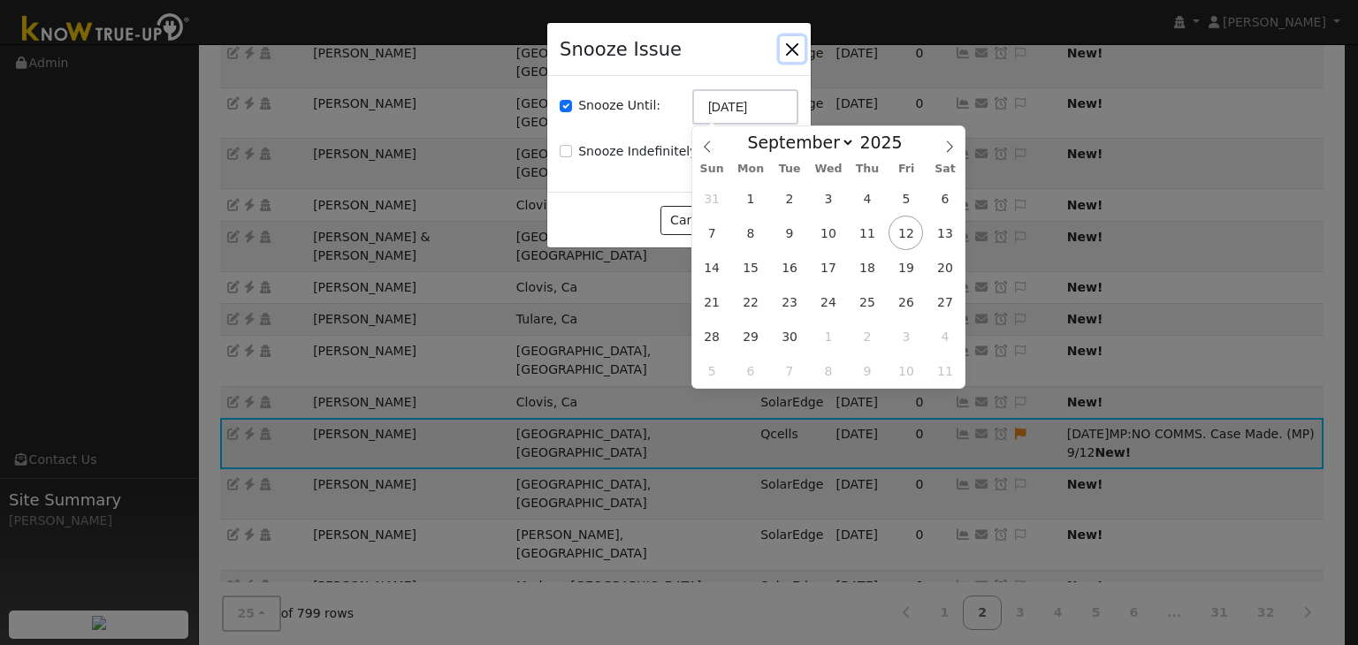
click at [902, 271] on span "19" at bounding box center [906, 267] width 34 height 34
type input "09/19/2025"
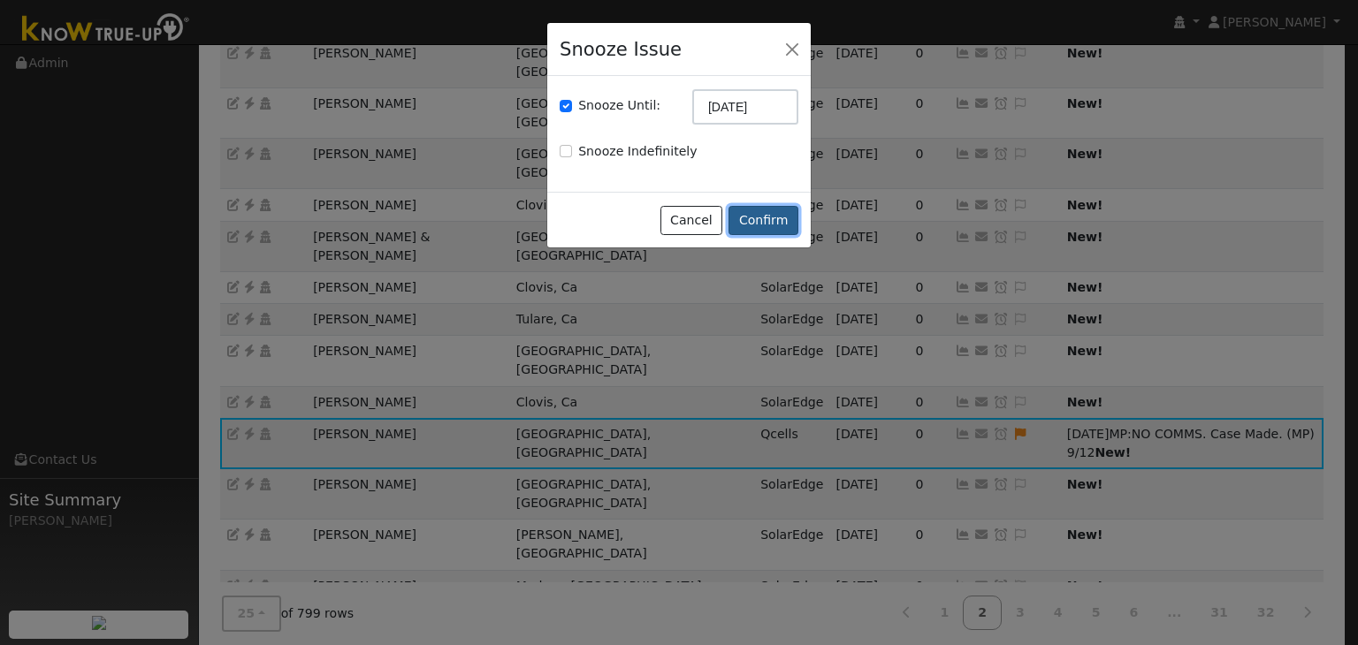
click at [775, 225] on button "Confirm" at bounding box center [764, 221] width 70 height 30
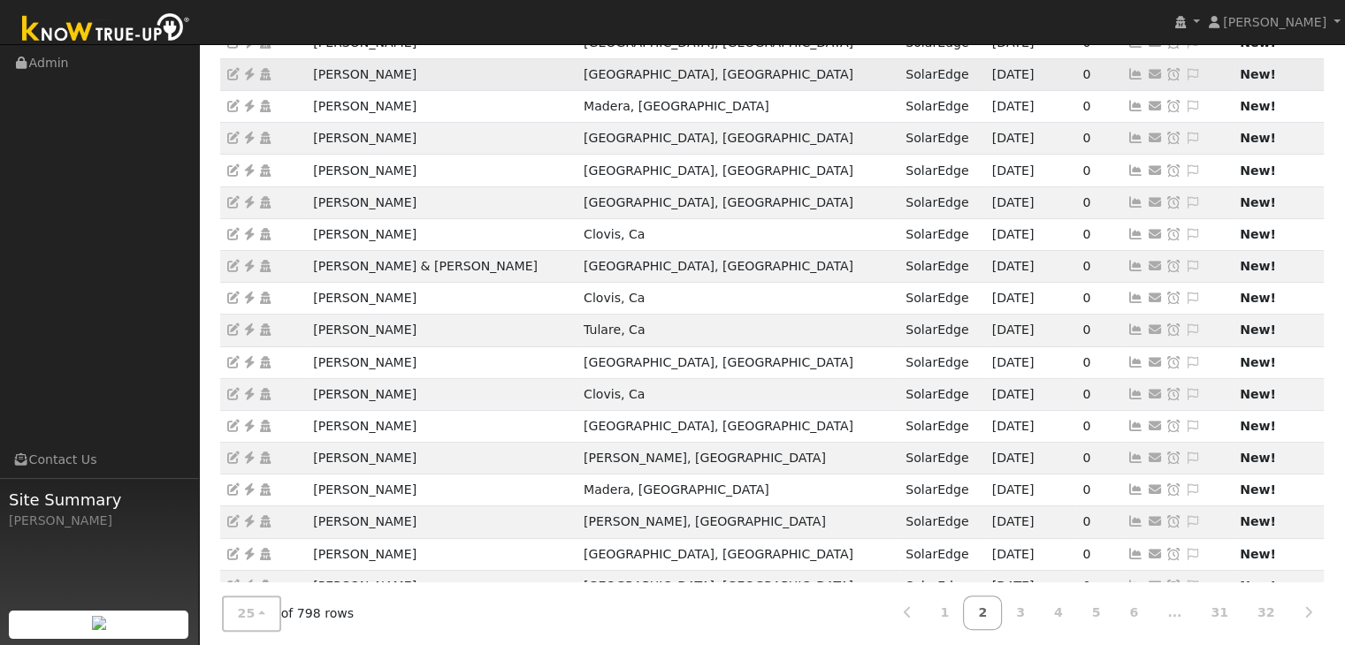
scroll to position [492, 0]
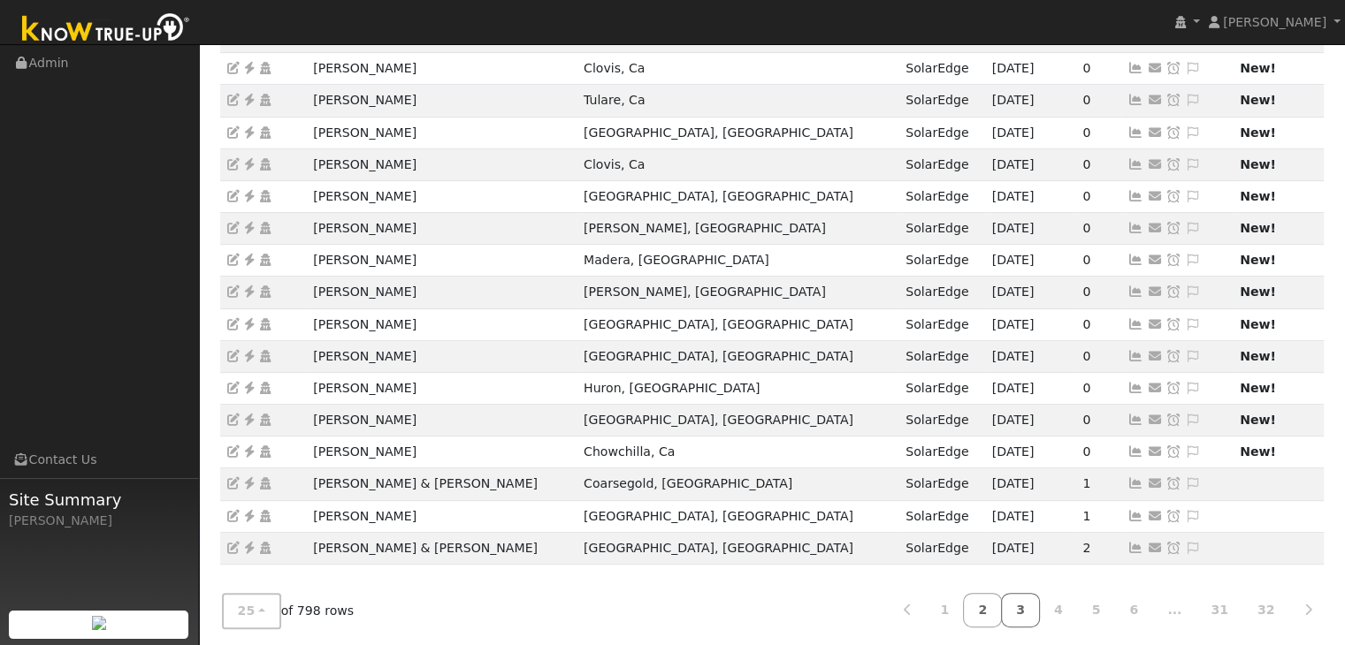
click at [1038, 607] on link "3" at bounding box center [1020, 610] width 39 height 34
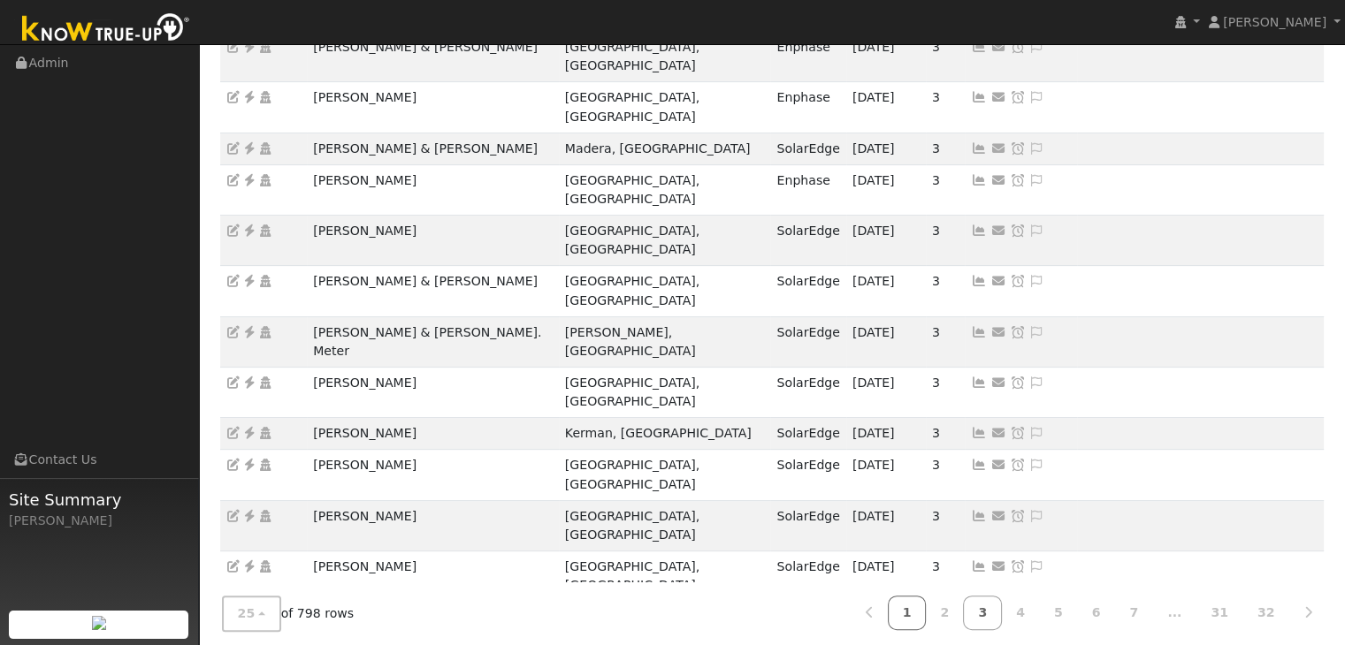
click at [927, 604] on link "1" at bounding box center [907, 613] width 39 height 34
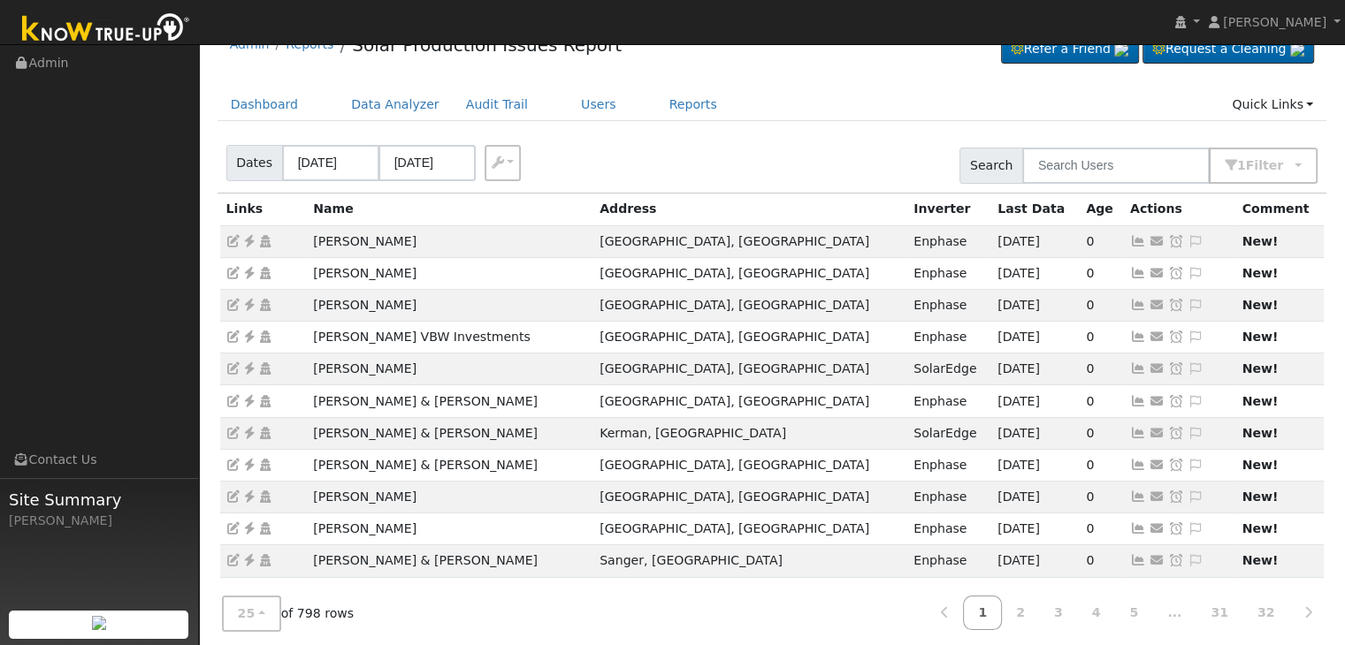
scroll to position [0, 0]
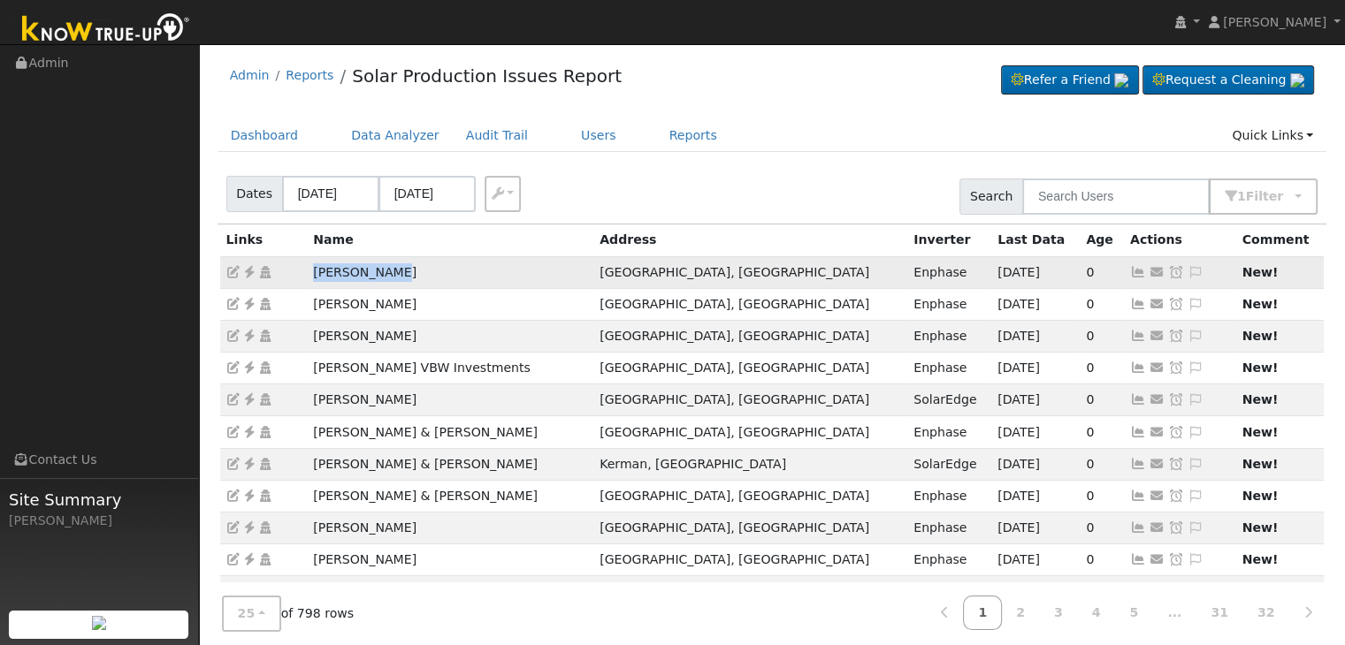
drag, startPoint x: 312, startPoint y: 269, endPoint x: 425, endPoint y: 269, distance: 113.2
click at [425, 269] on td "Sheri Oswald" at bounding box center [450, 272] width 286 height 32
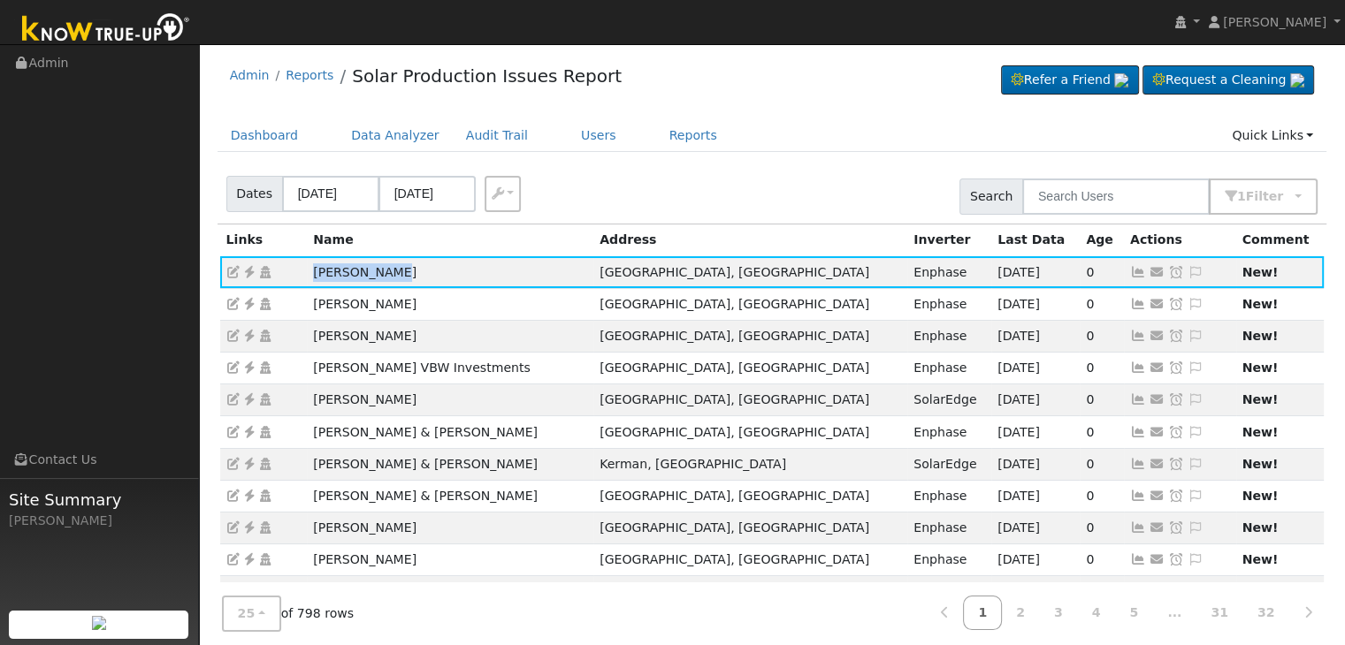
copy td "Sheri Oswald"
click at [245, 270] on icon at bounding box center [249, 272] width 16 height 12
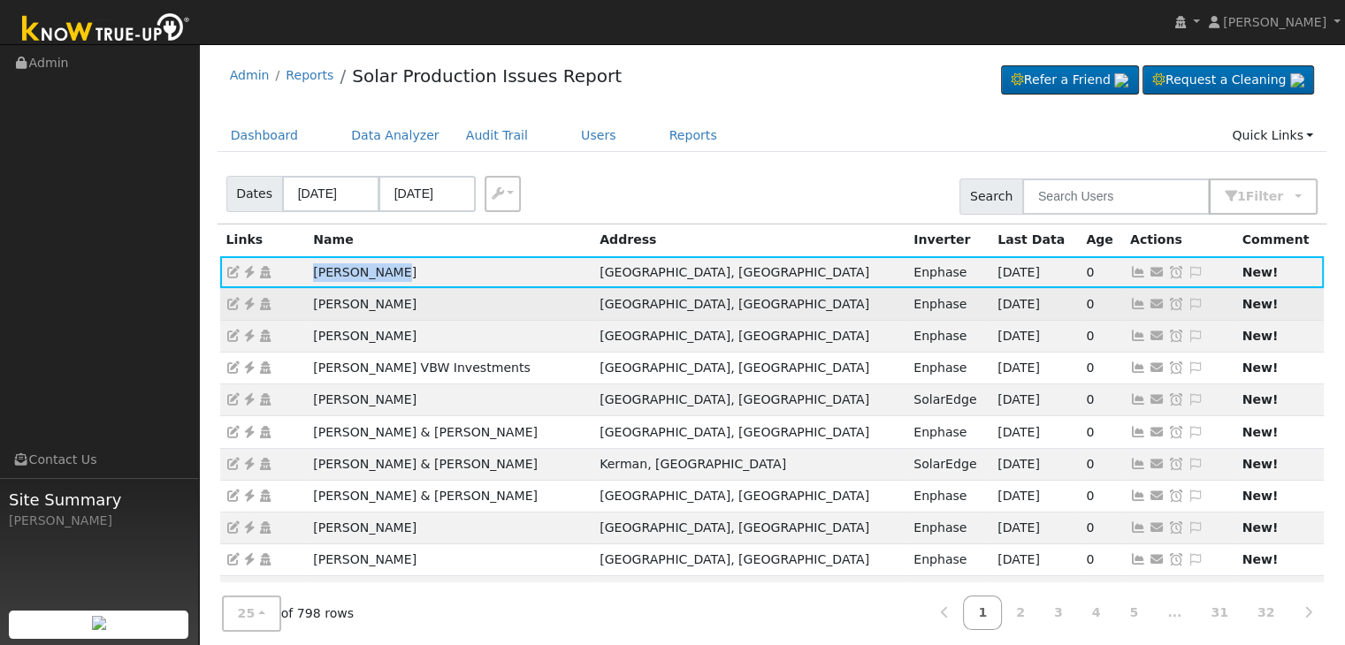
drag, startPoint x: 308, startPoint y: 302, endPoint x: 446, endPoint y: 306, distance: 138.0
click at [446, 306] on td "Charles Hedgpeth" at bounding box center [450, 304] width 286 height 32
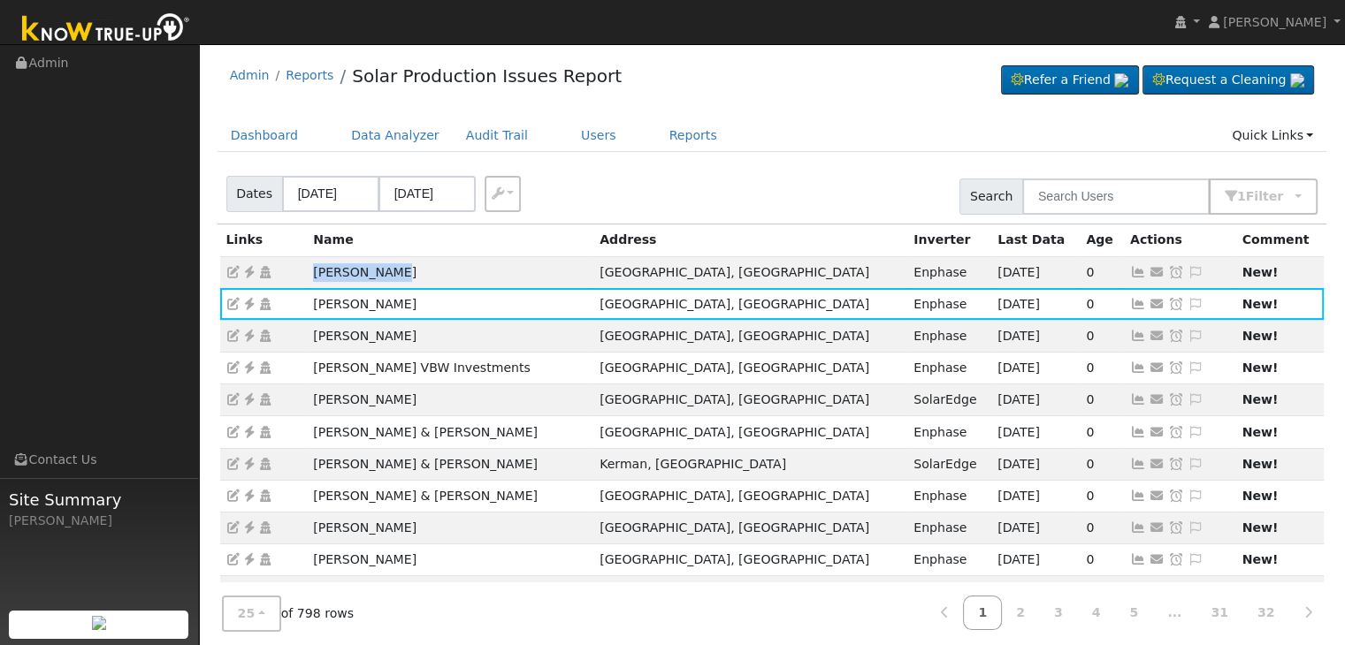
copy td "Charles Hedgpeth"
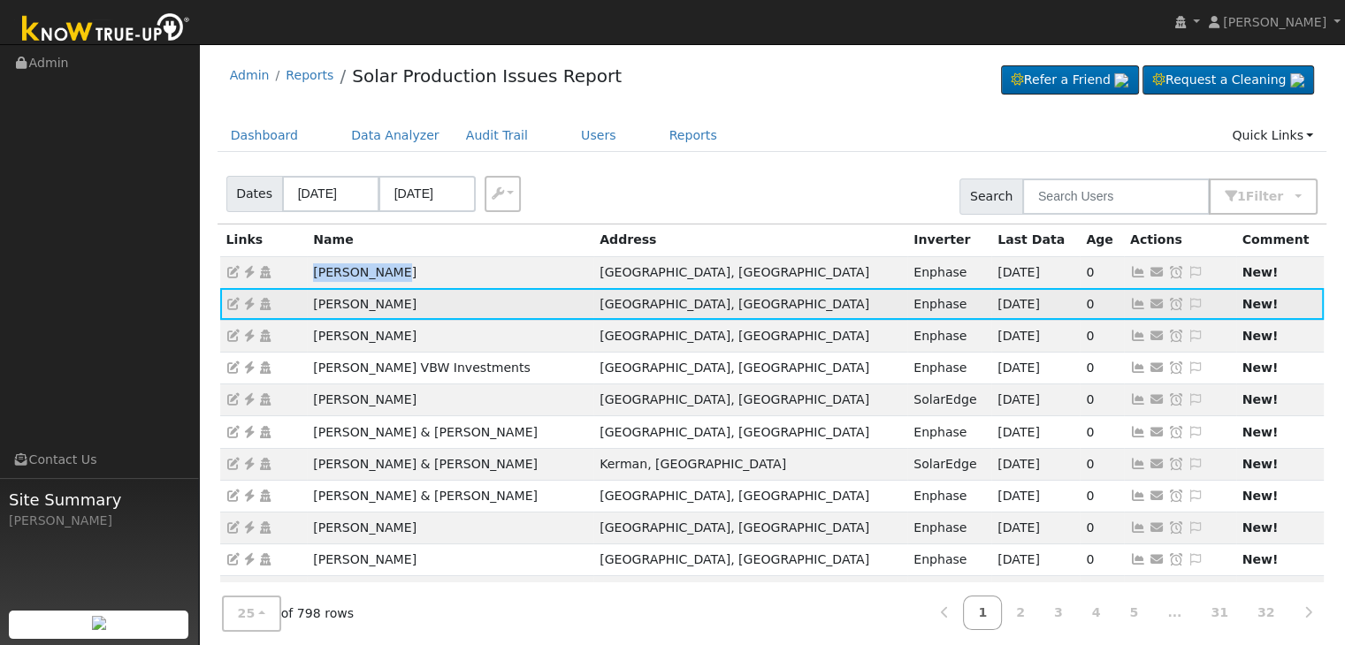
click at [251, 298] on icon at bounding box center [249, 304] width 16 height 12
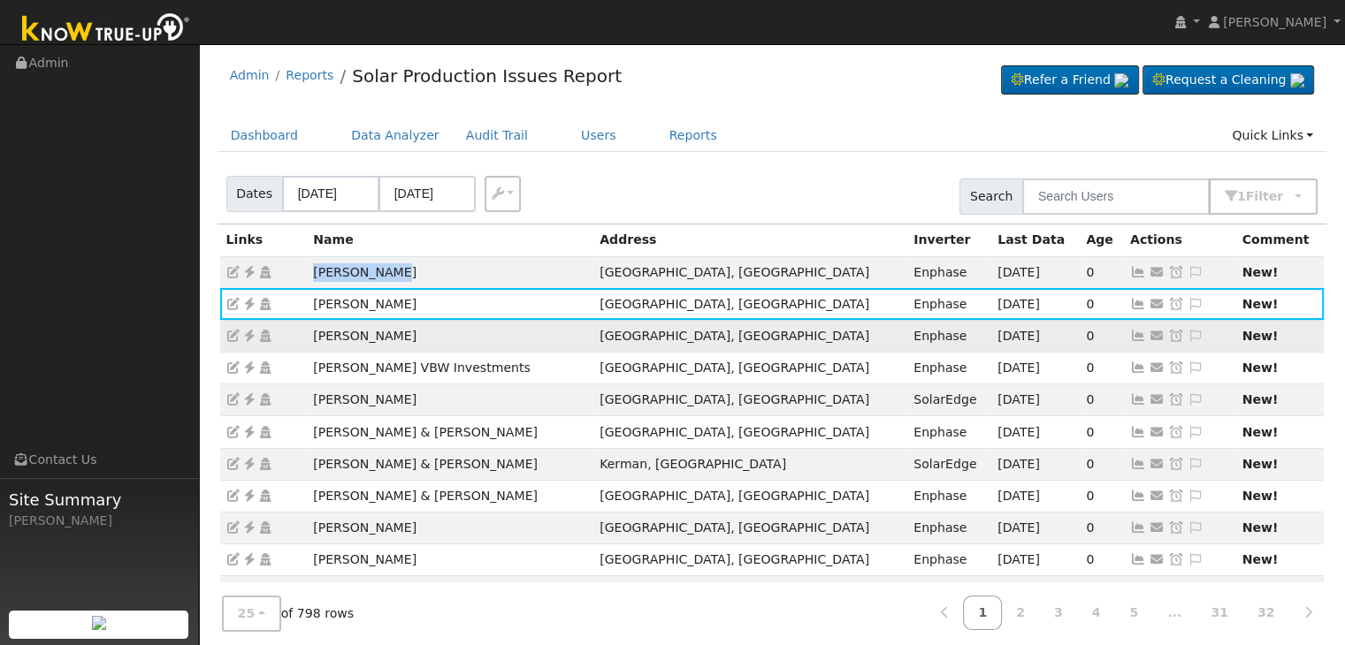
click at [249, 330] on icon at bounding box center [249, 336] width 16 height 12
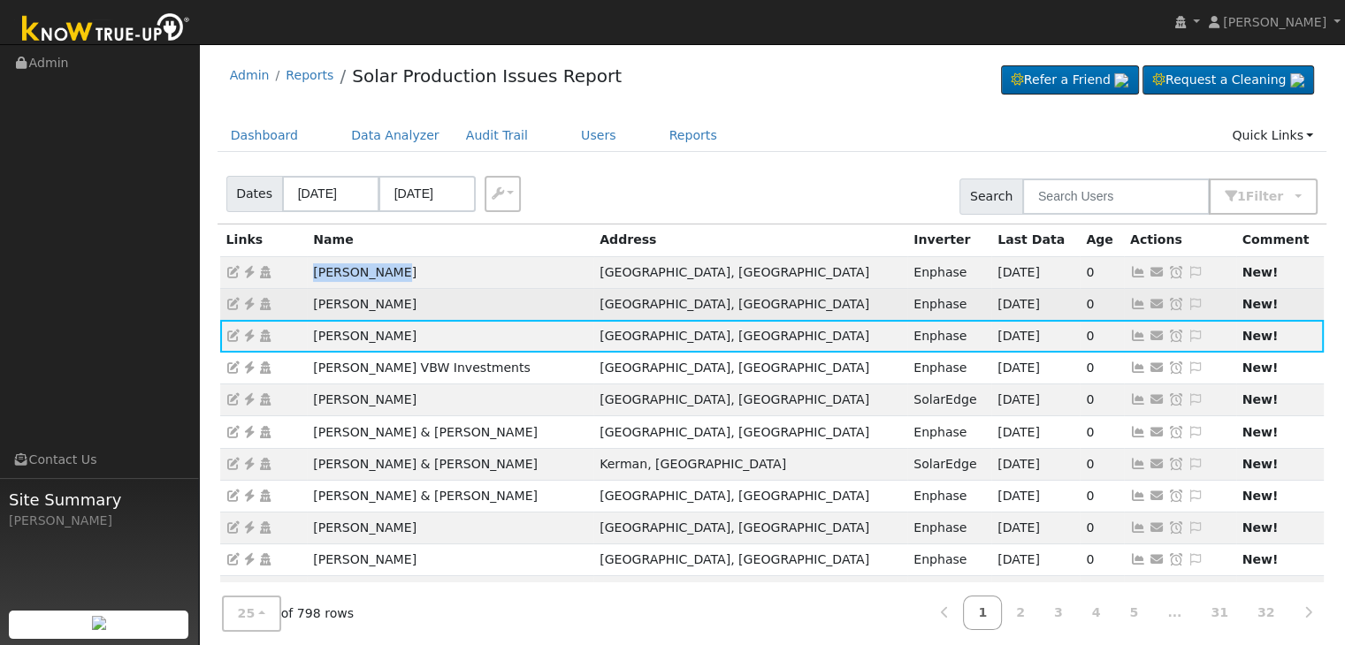
click at [249, 305] on icon at bounding box center [249, 304] width 16 height 12
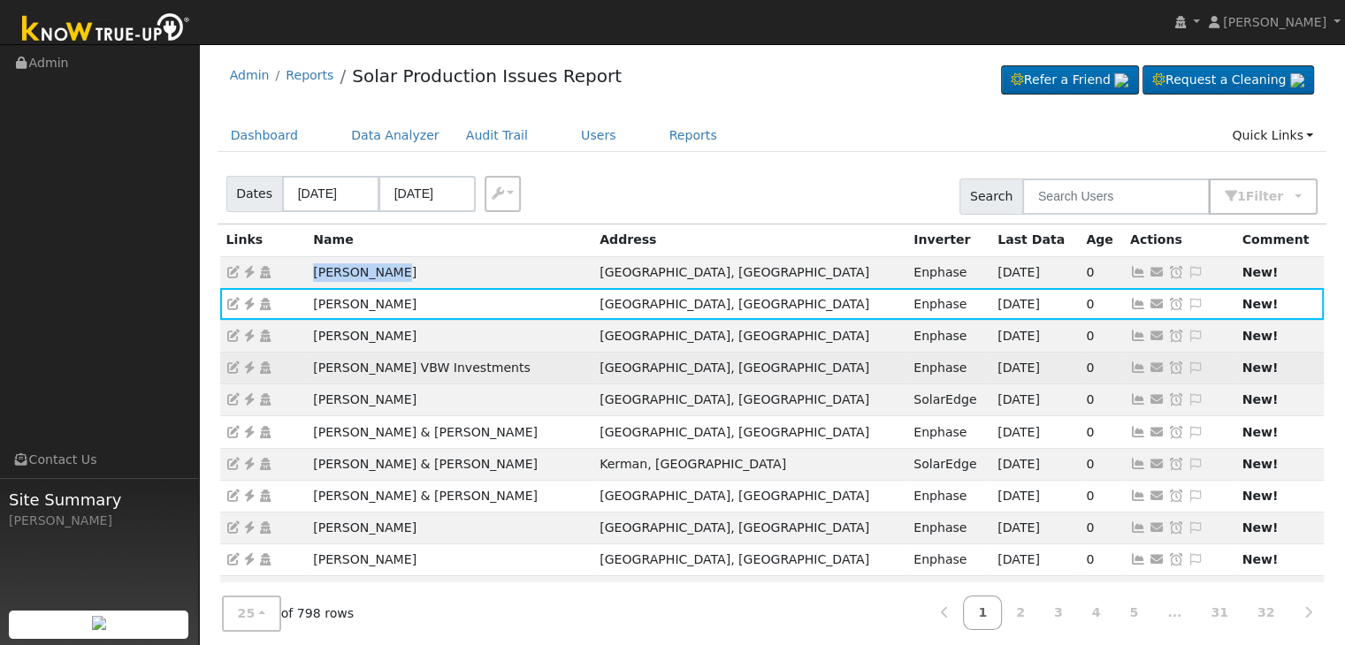
click at [248, 363] on icon at bounding box center [249, 368] width 16 height 12
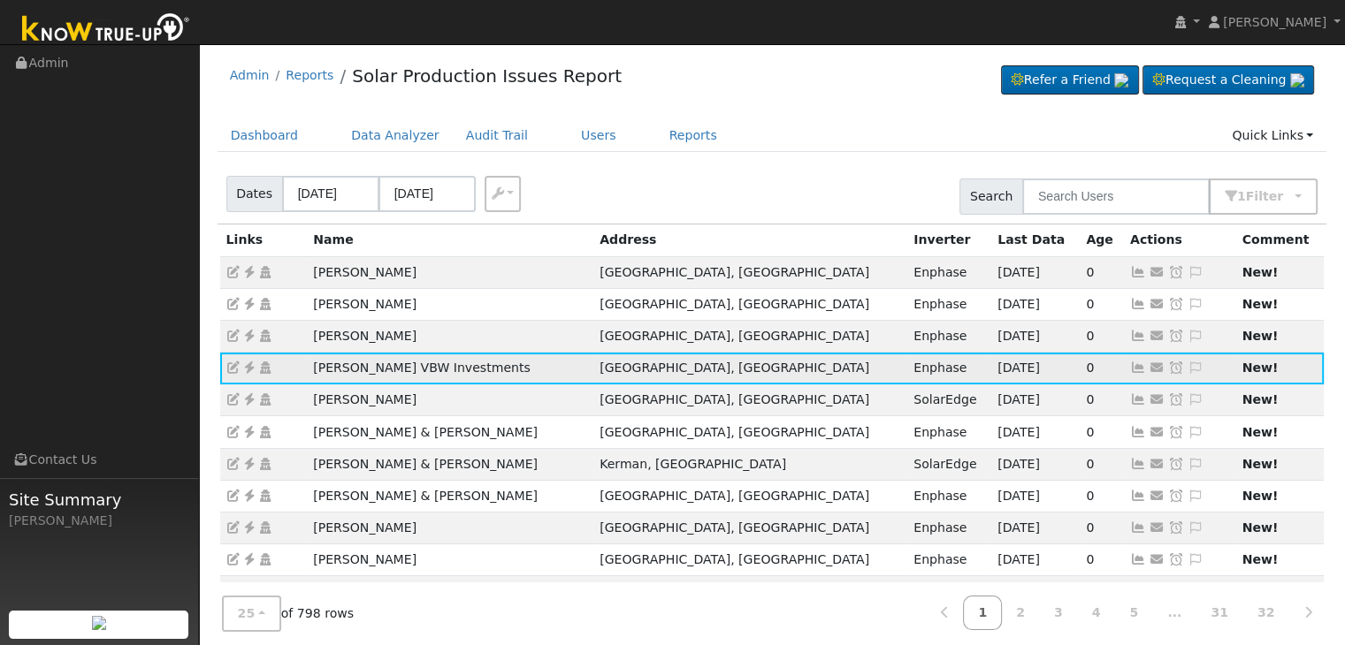
click at [309, 370] on td "Chris VBW Investments" at bounding box center [450, 369] width 286 height 32
drag, startPoint x: 307, startPoint y: 365, endPoint x: 470, endPoint y: 365, distance: 163.6
click at [470, 365] on td "Chris VBW Investments" at bounding box center [450, 369] width 286 height 32
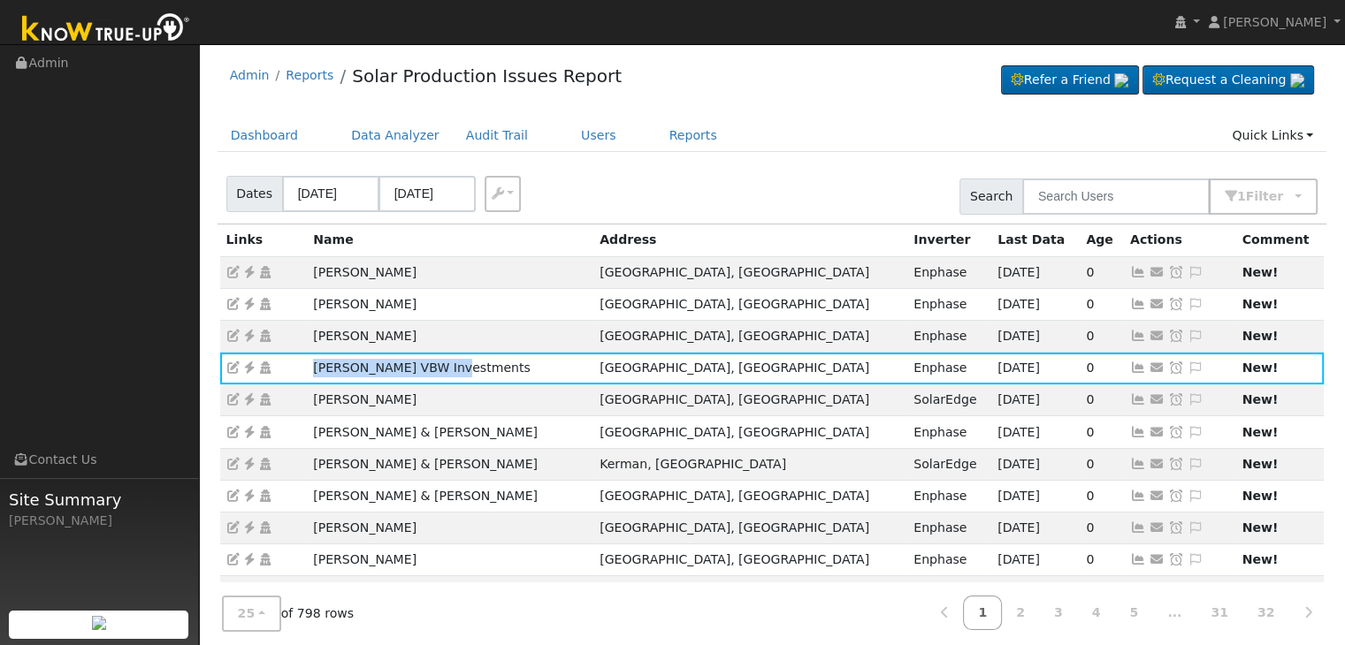
copy td "Chris VBW Investments"
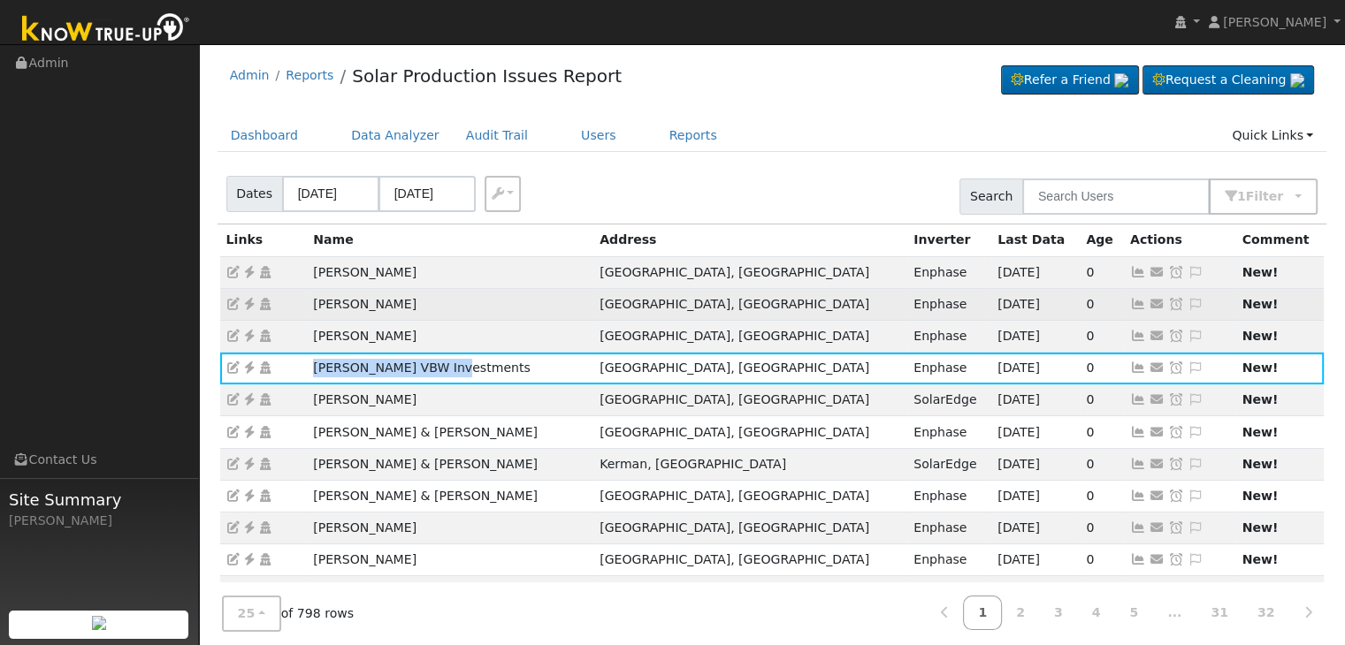
click at [251, 303] on icon at bounding box center [249, 304] width 16 height 12
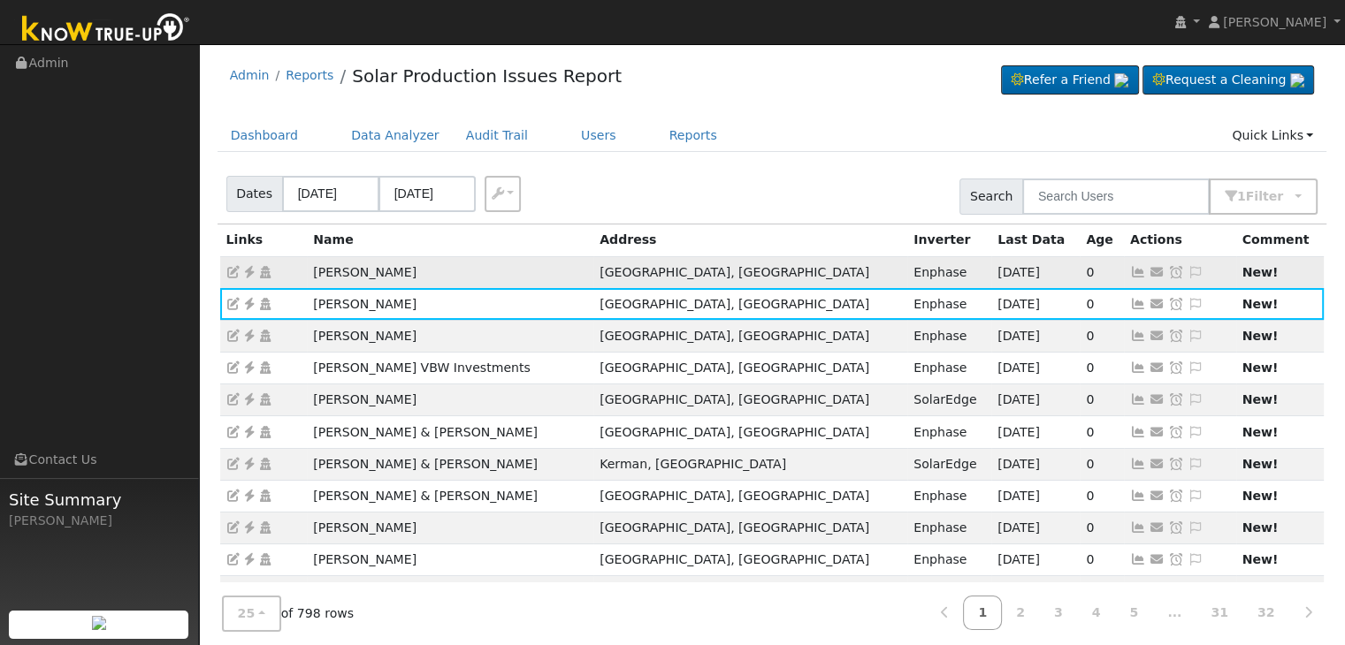
click at [496, 271] on td "Sheri Oswald" at bounding box center [450, 272] width 286 height 32
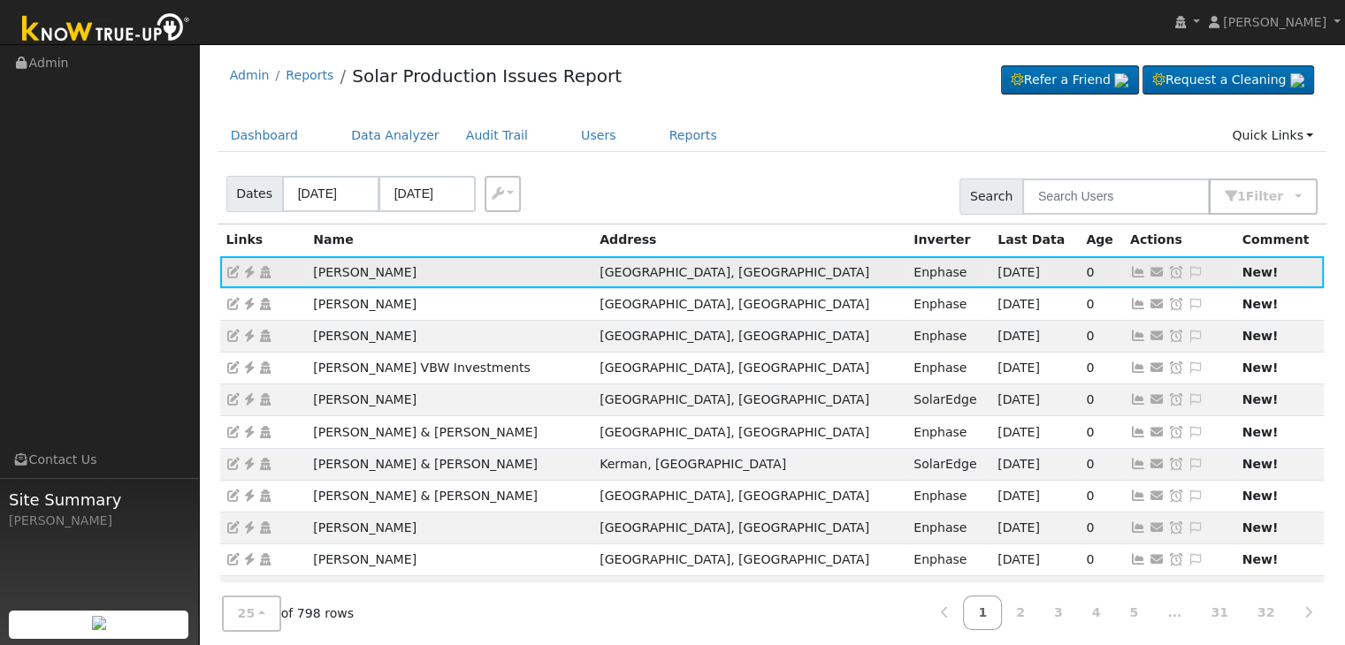
click at [248, 270] on icon at bounding box center [249, 272] width 16 height 12
click at [1188, 267] on icon at bounding box center [1196, 272] width 16 height 12
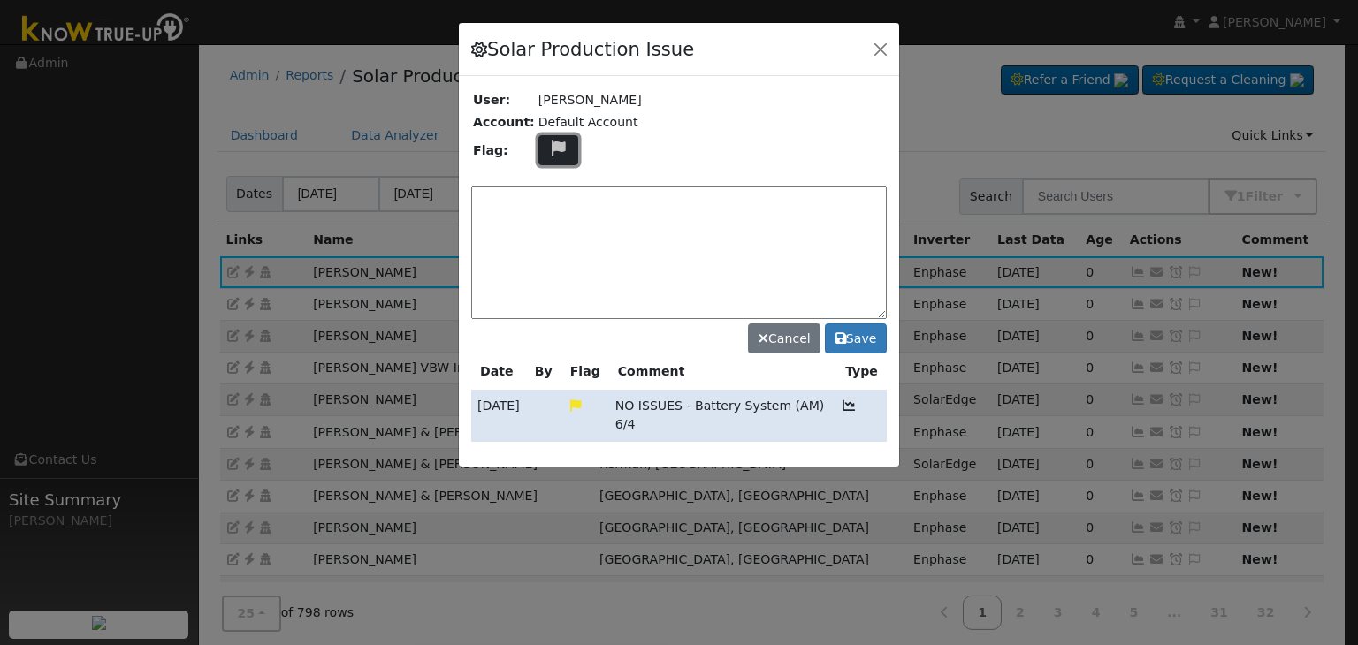
click at [552, 150] on icon at bounding box center [558, 149] width 20 height 16
click at [882, 42] on button "button" at bounding box center [880, 48] width 25 height 25
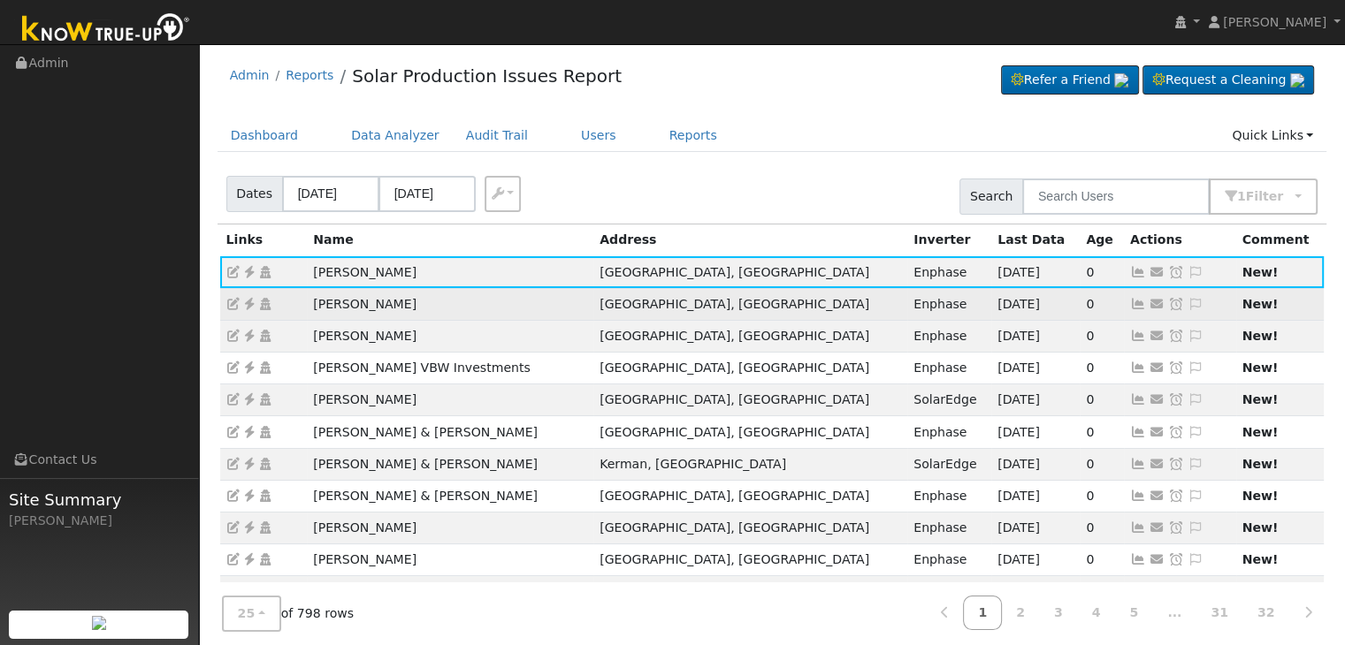
click at [248, 308] on icon at bounding box center [249, 304] width 16 height 12
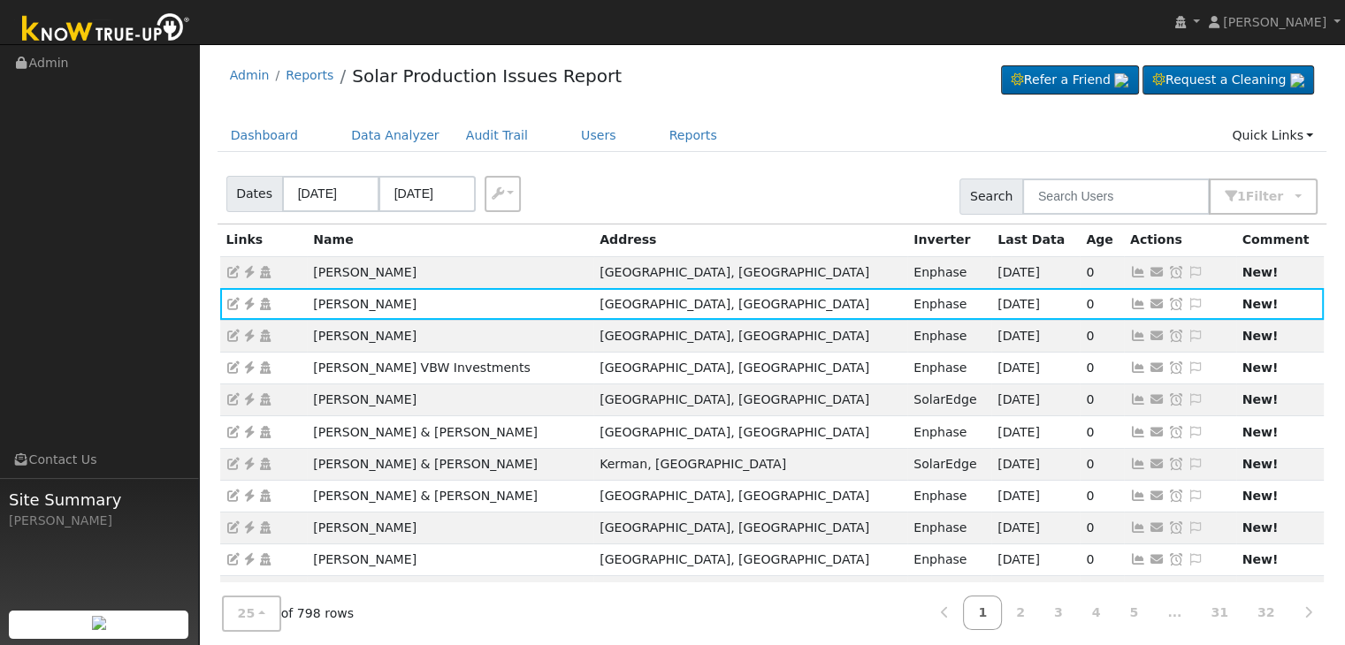
drag, startPoint x: 1160, startPoint y: 302, endPoint x: 1141, endPoint y: 302, distance: 19.5
click at [1188, 302] on icon at bounding box center [1196, 304] width 16 height 12
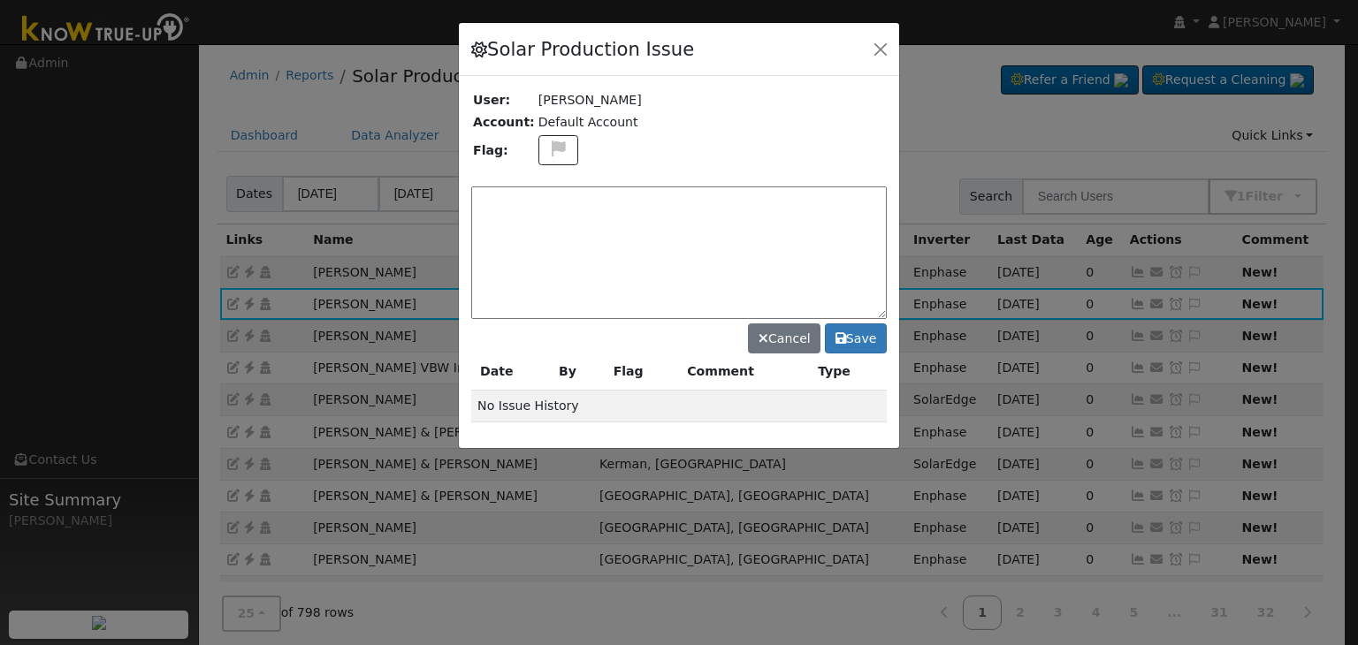
click at [564, 191] on textarea at bounding box center [679, 253] width 416 height 133
type textarea "NO ISSUES (MP) 9/12"
click at [860, 332] on button "Save" at bounding box center [856, 339] width 62 height 30
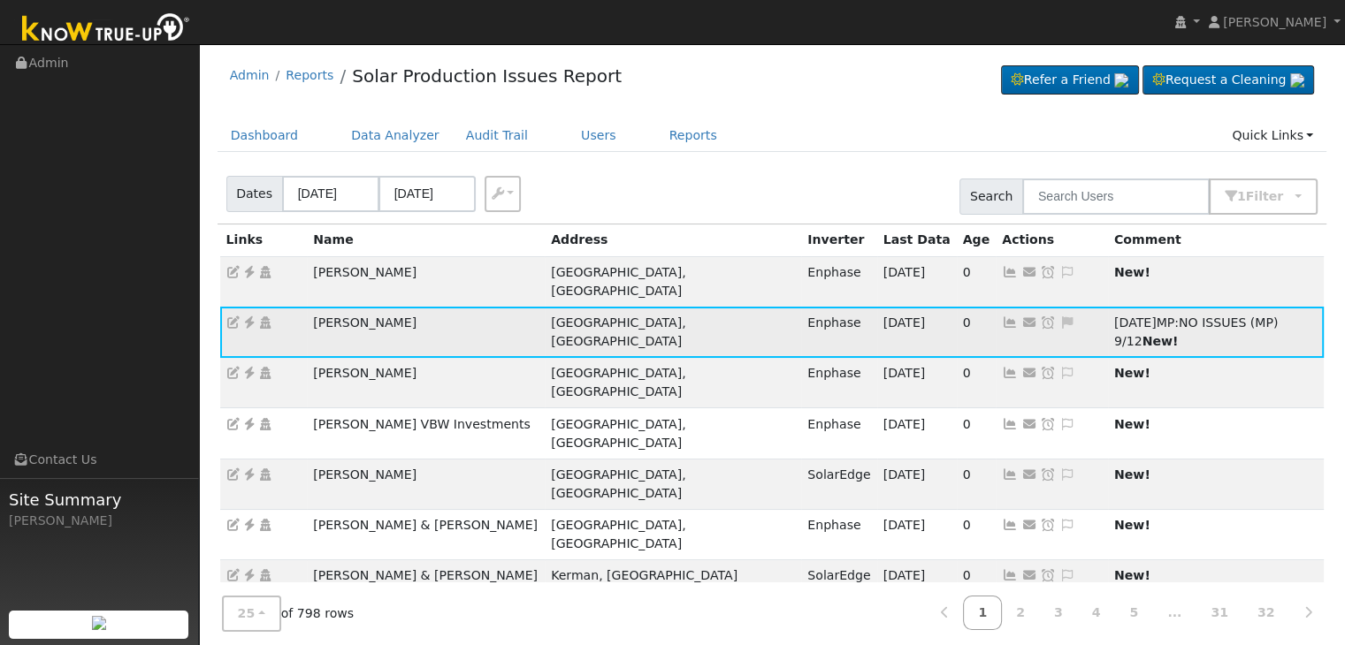
click at [1040, 317] on icon at bounding box center [1048, 323] width 16 height 12
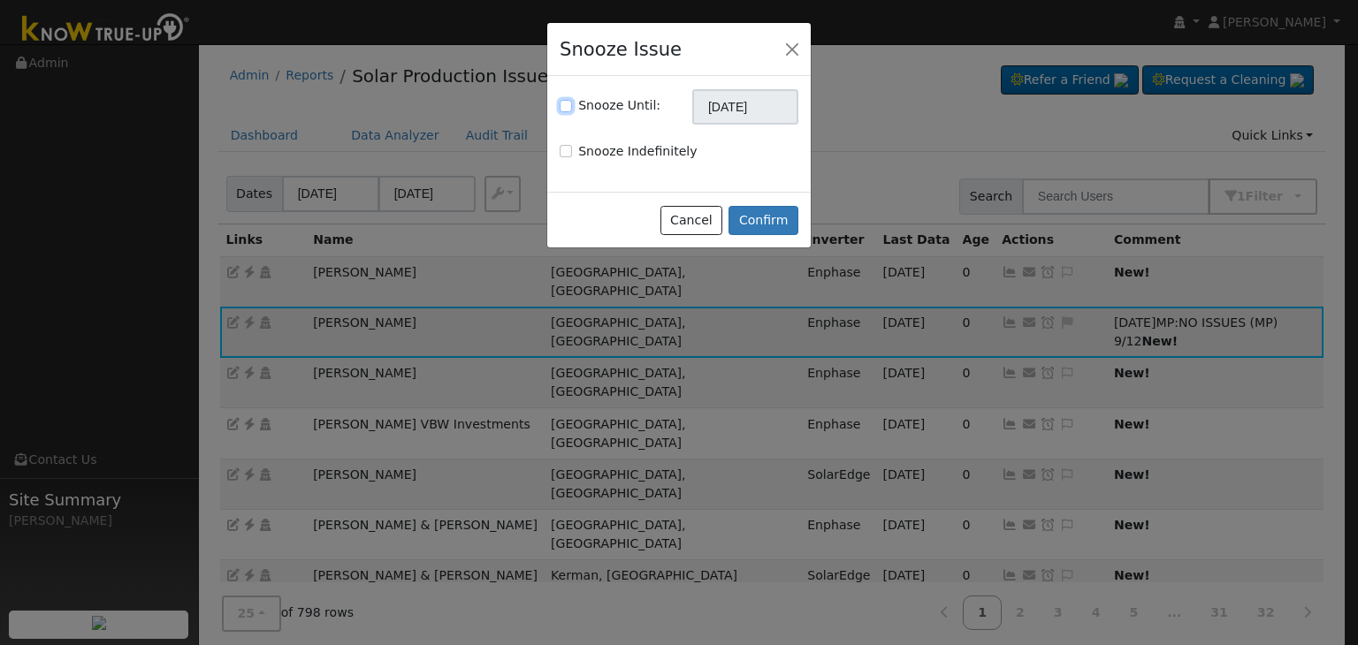
click at [567, 103] on input "Snooze Until:" at bounding box center [566, 106] width 12 height 12
checkbox input "true"
click at [717, 109] on input "10/12/2025" at bounding box center [745, 106] width 106 height 35
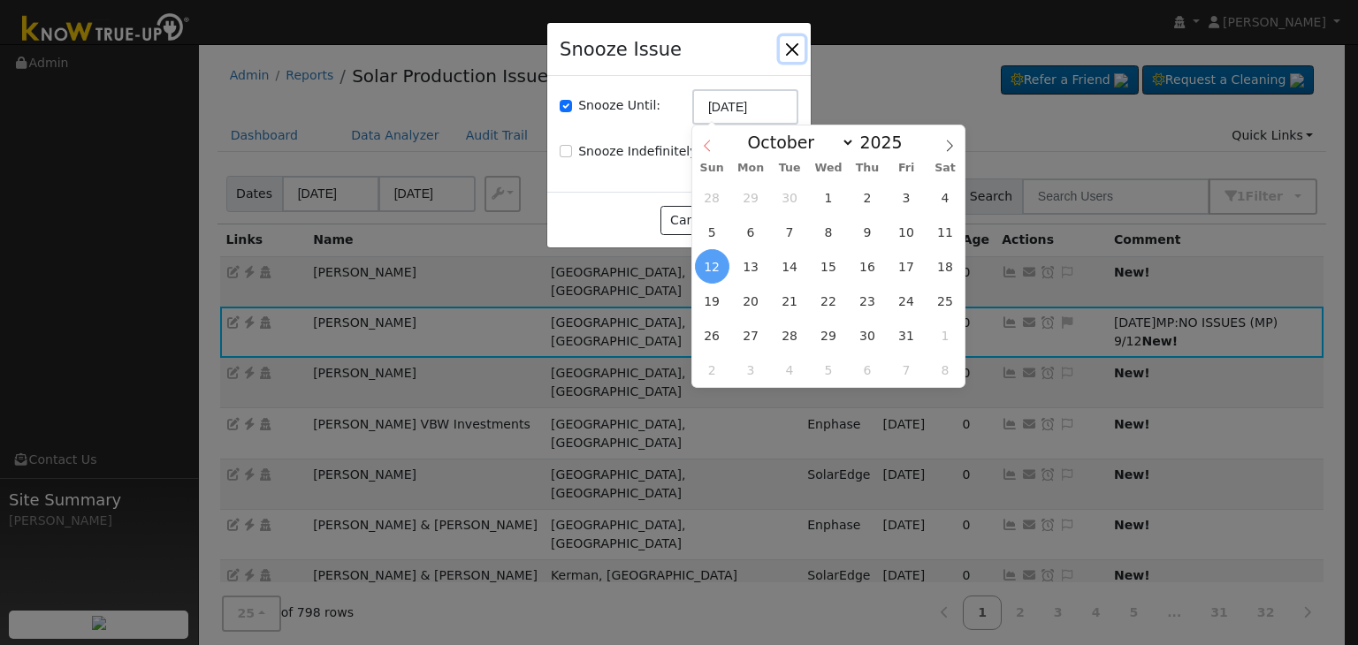
click at [707, 149] on icon at bounding box center [707, 146] width 6 height 11
select select "8"
click at [916, 267] on span "19" at bounding box center [906, 266] width 34 height 34
type input "09/19/2025"
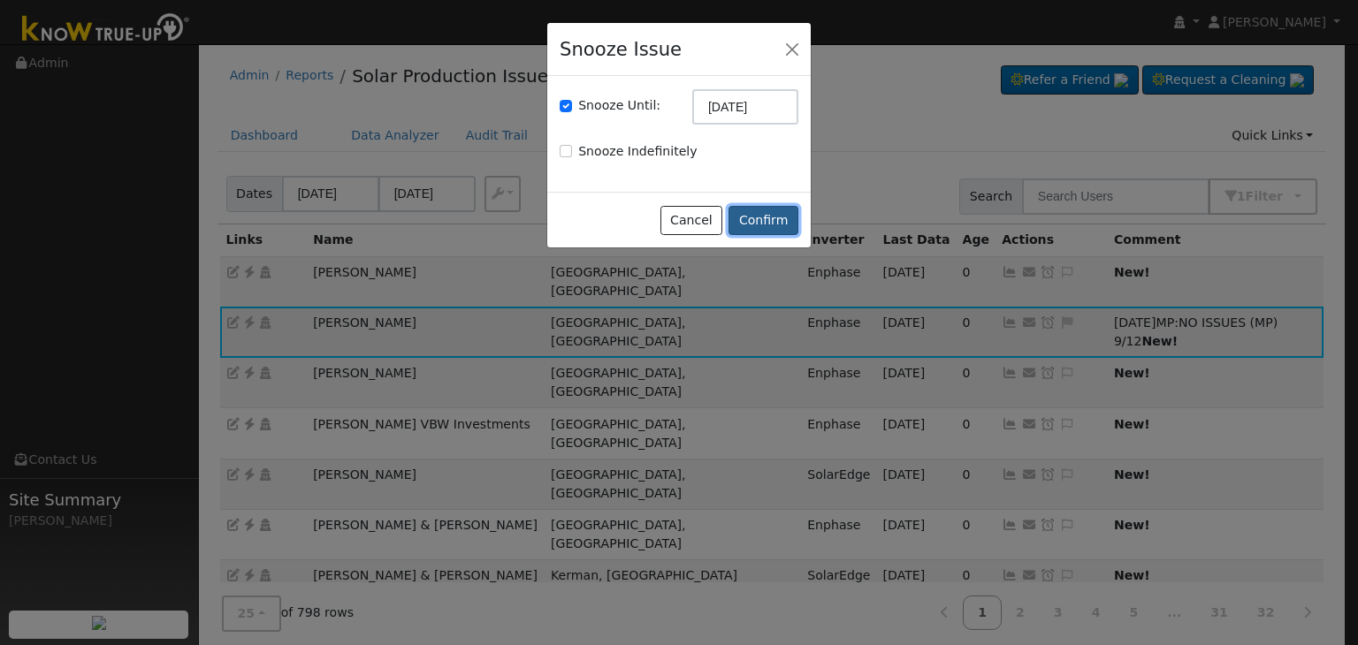
click at [764, 219] on button "Confirm" at bounding box center [764, 221] width 70 height 30
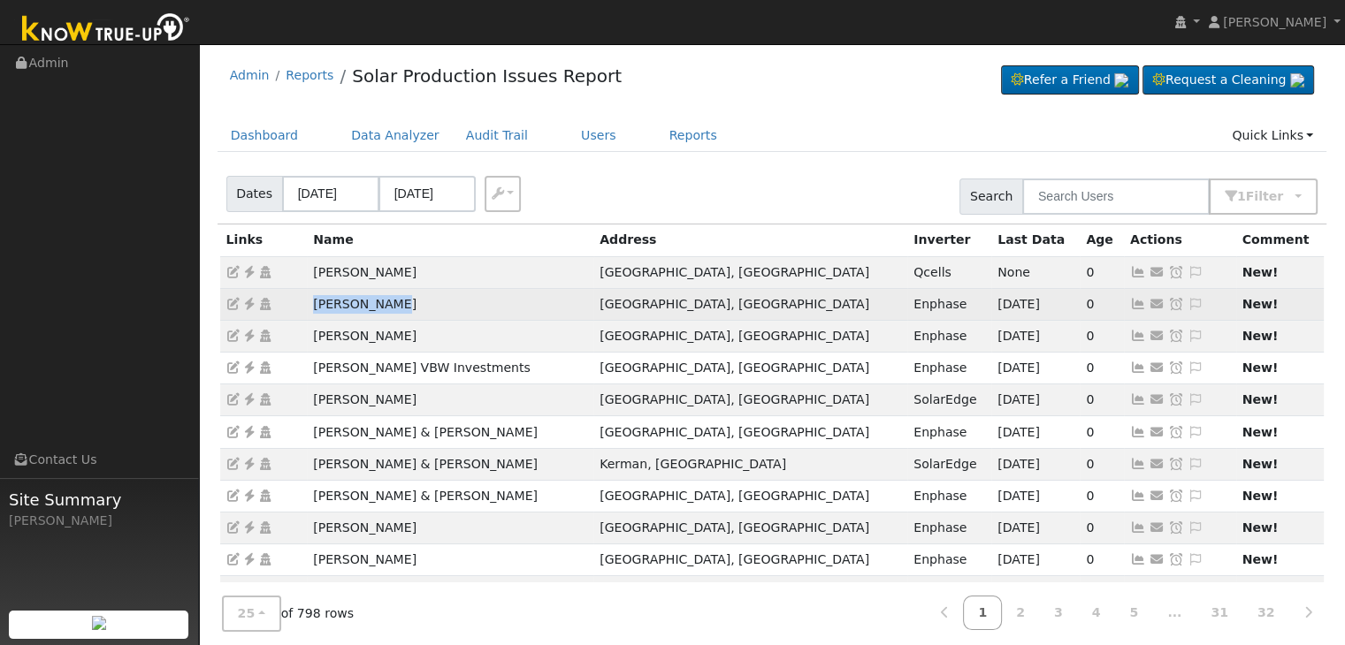
drag, startPoint x: 310, startPoint y: 301, endPoint x: 416, endPoint y: 304, distance: 106.2
click at [414, 304] on td "Sheri Oswald" at bounding box center [450, 304] width 286 height 32
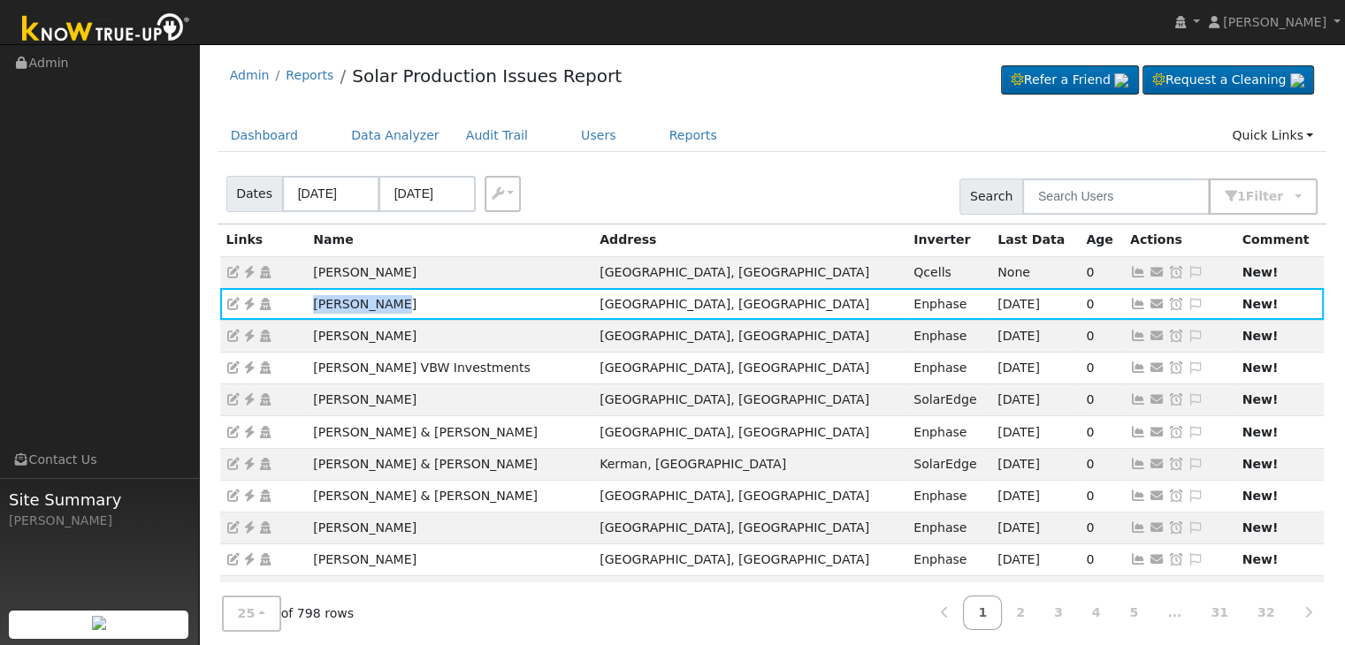
copy td "Sheri Oswald"
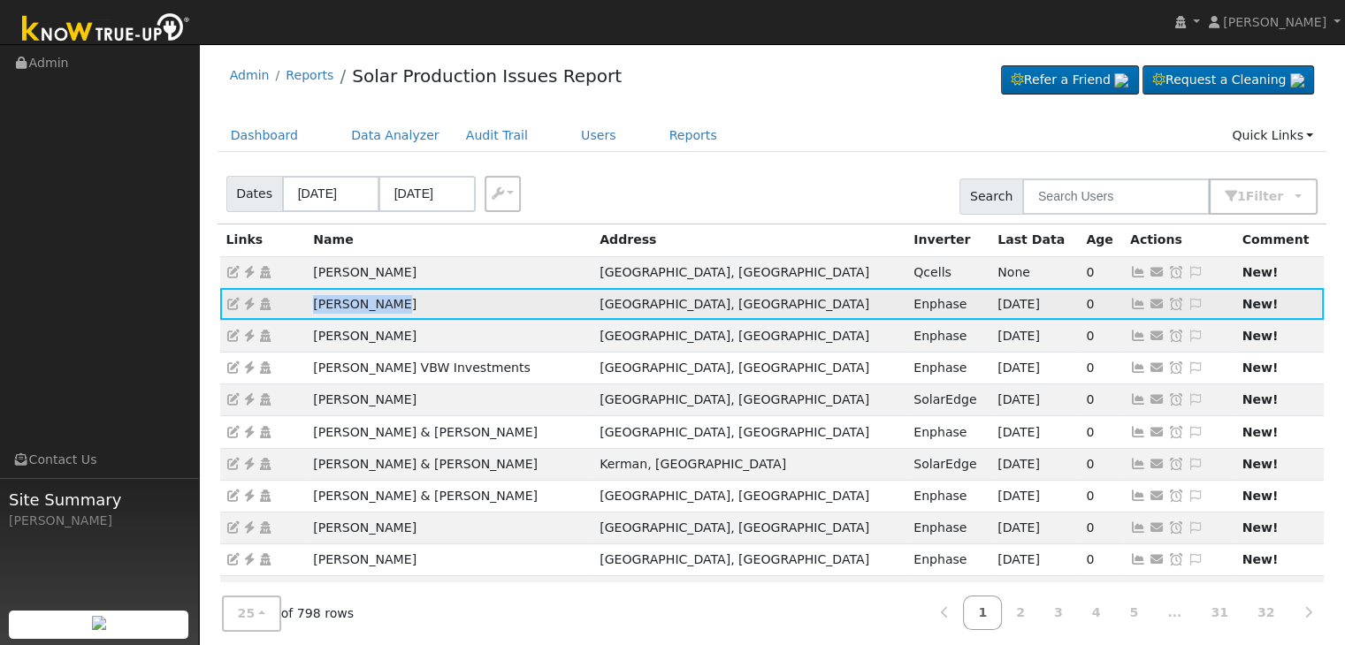
click at [247, 305] on icon at bounding box center [249, 304] width 16 height 12
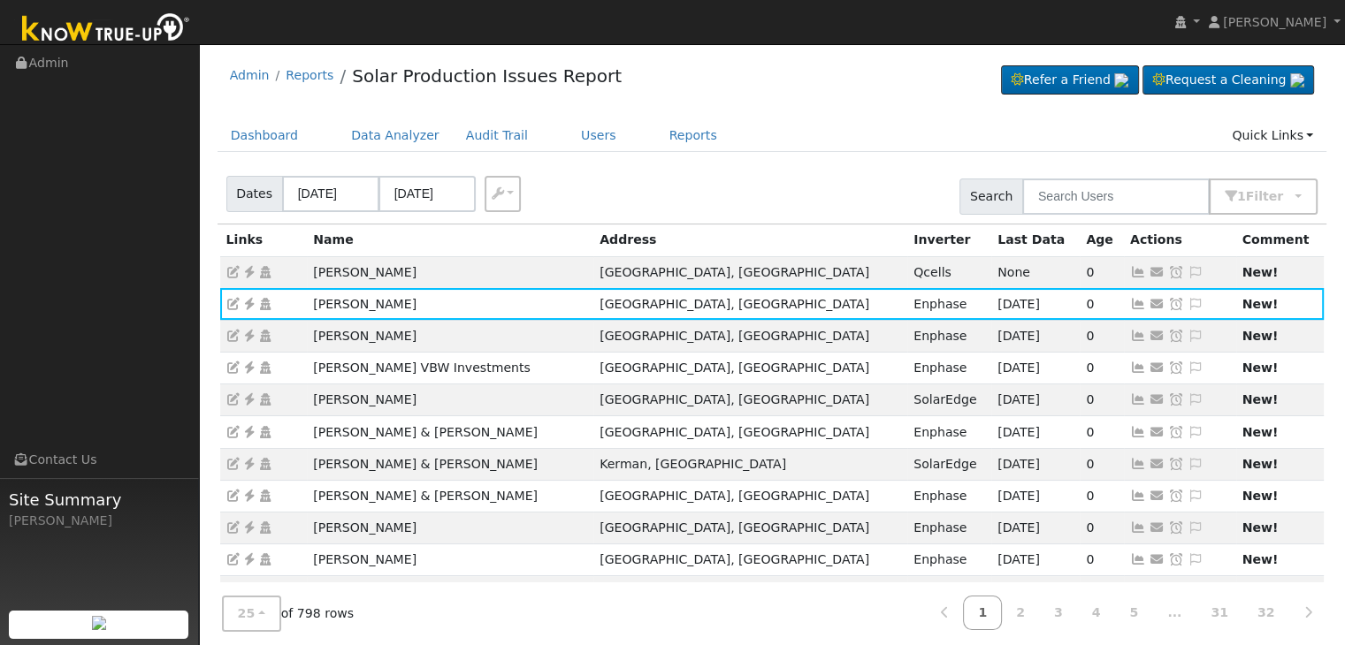
click at [868, 171] on div "Dates 09/10/2025 09/12/2025 Export CSV Search 1 Filter Include Leads Include No…" at bounding box center [772, 194] width 1116 height 60
drag, startPoint x: 1157, startPoint y: 298, endPoint x: 1136, endPoint y: 302, distance: 21.5
click at [1188, 298] on icon at bounding box center [1196, 304] width 16 height 12
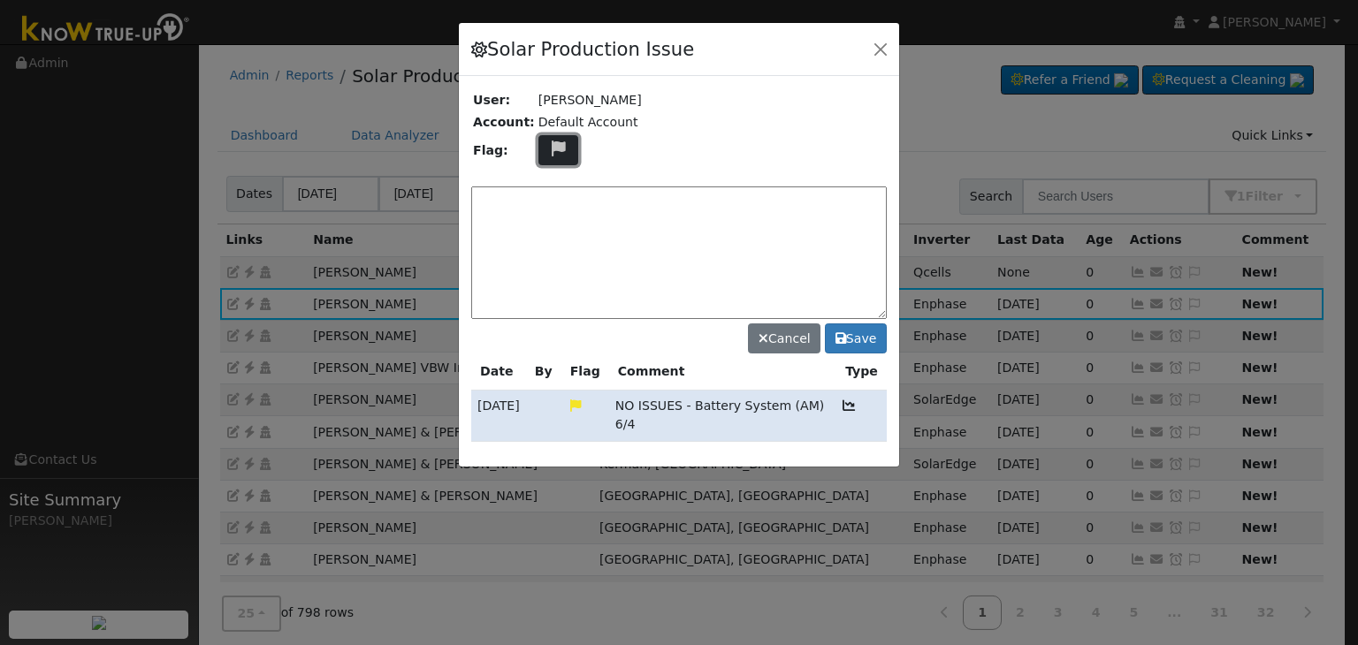
click at [553, 145] on icon at bounding box center [558, 149] width 20 height 16
click at [547, 208] on icon at bounding box center [557, 214] width 20 height 16
click at [547, 208] on textarea at bounding box center [679, 253] width 416 height 133
click at [573, 199] on textarea at bounding box center [679, 253] width 416 height 133
paste textarea "Gateway Not Reporting, Grid Status Unknown - UNKNOWN PRODUCTION"
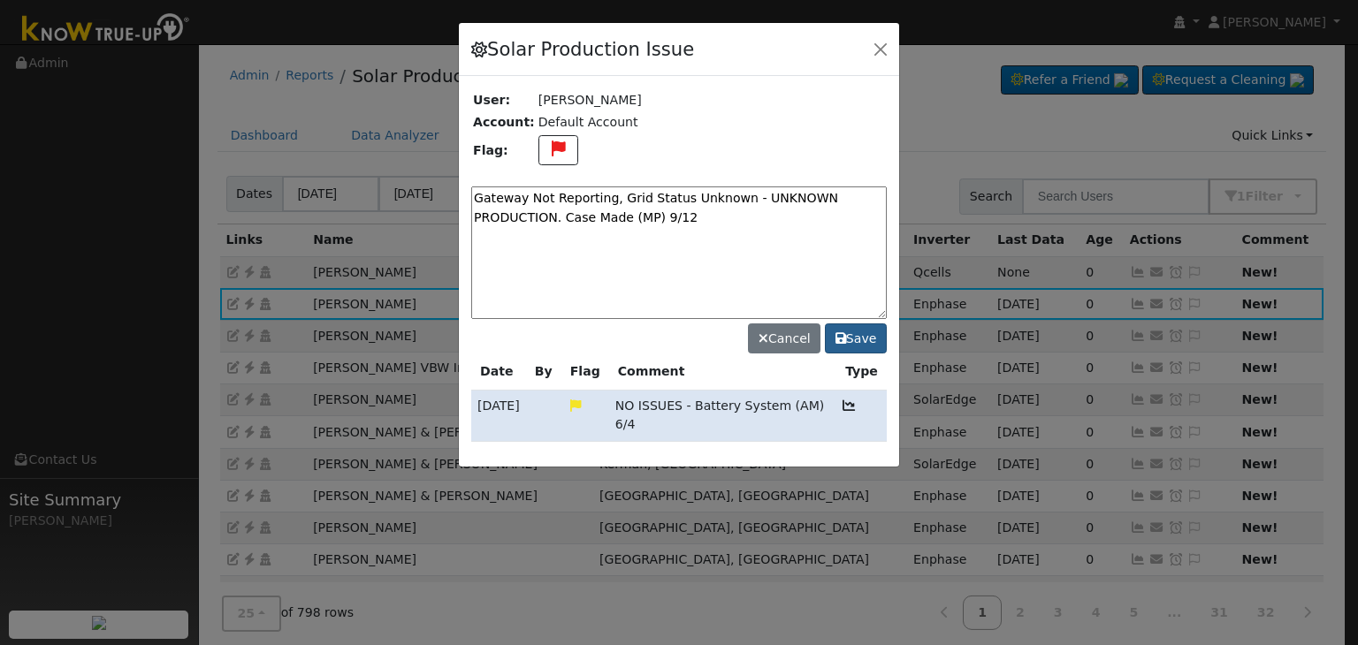
type textarea "Gateway Not Reporting, Grid Status Unknown - UNKNOWN PRODUCTION. Case Made (MP)…"
click at [863, 327] on button "Save" at bounding box center [856, 339] width 62 height 30
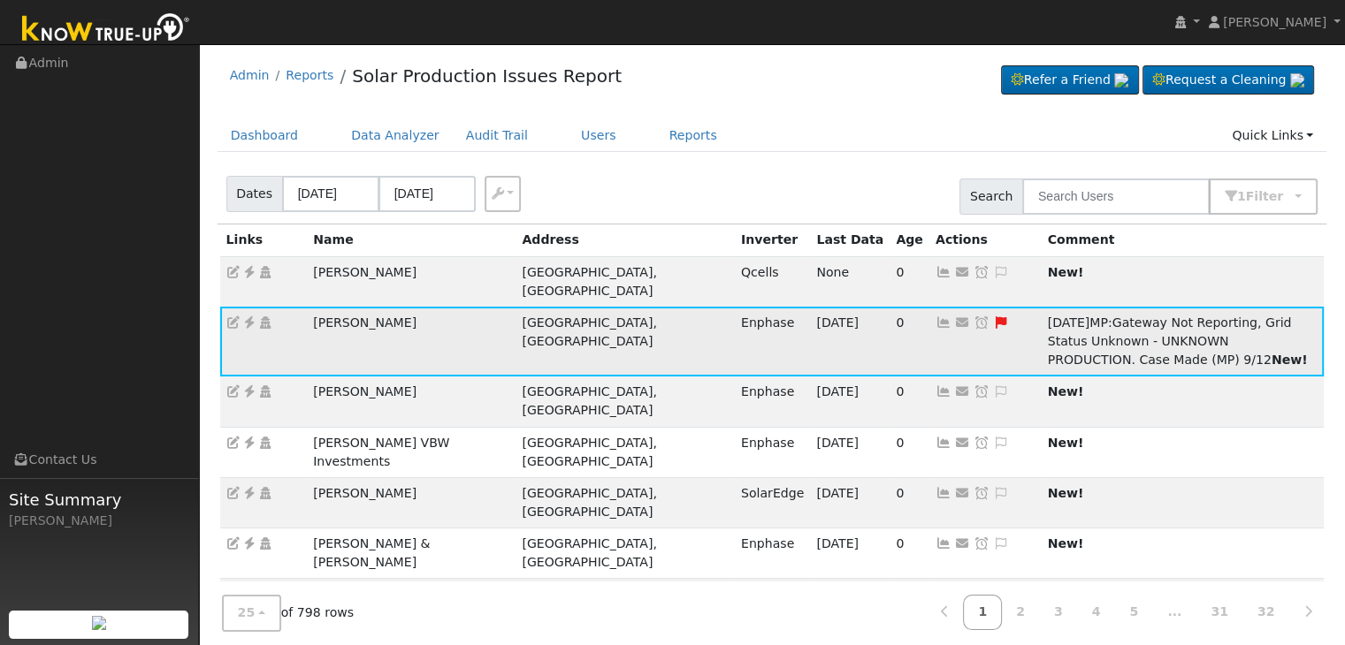
click at [974, 317] on icon at bounding box center [982, 323] width 16 height 12
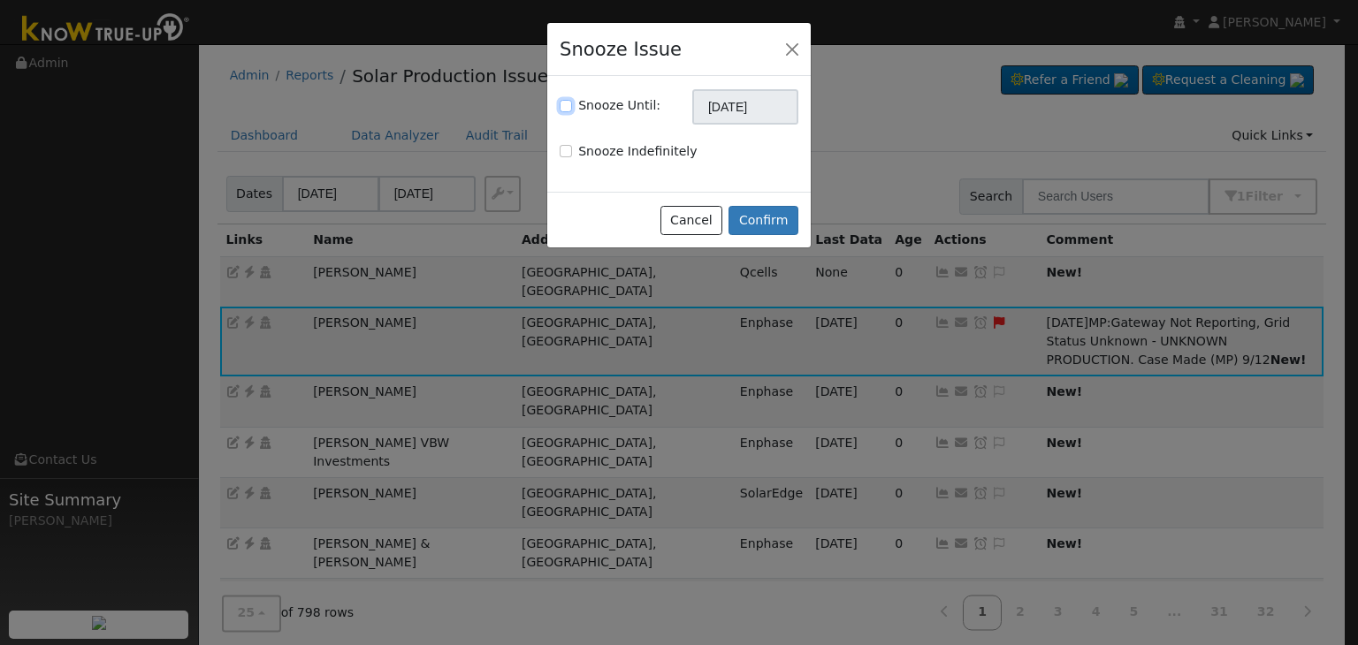
click at [567, 105] on input "Snooze Until:" at bounding box center [566, 106] width 12 height 12
checkbox input "true"
click at [729, 111] on input "10/12/2025" at bounding box center [745, 106] width 106 height 35
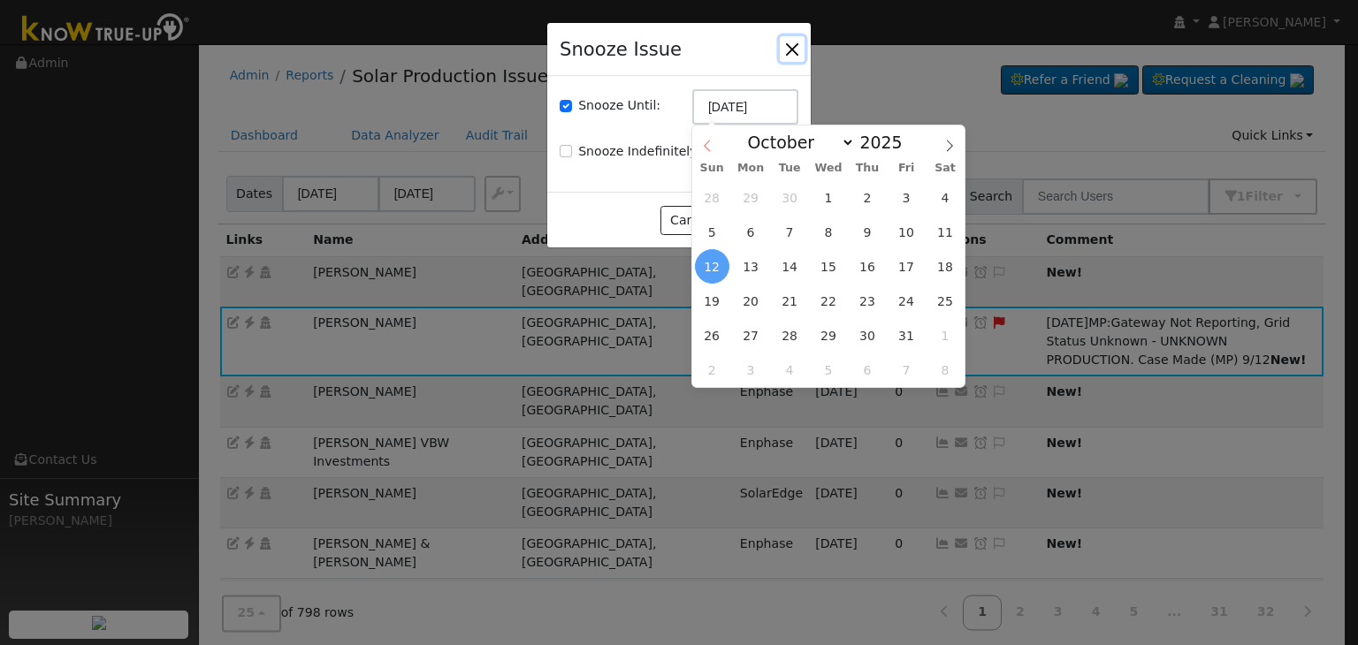
click at [705, 142] on icon at bounding box center [707, 146] width 12 height 12
select select "8"
click at [913, 268] on span "19" at bounding box center [906, 266] width 34 height 34
type input "09/19/2025"
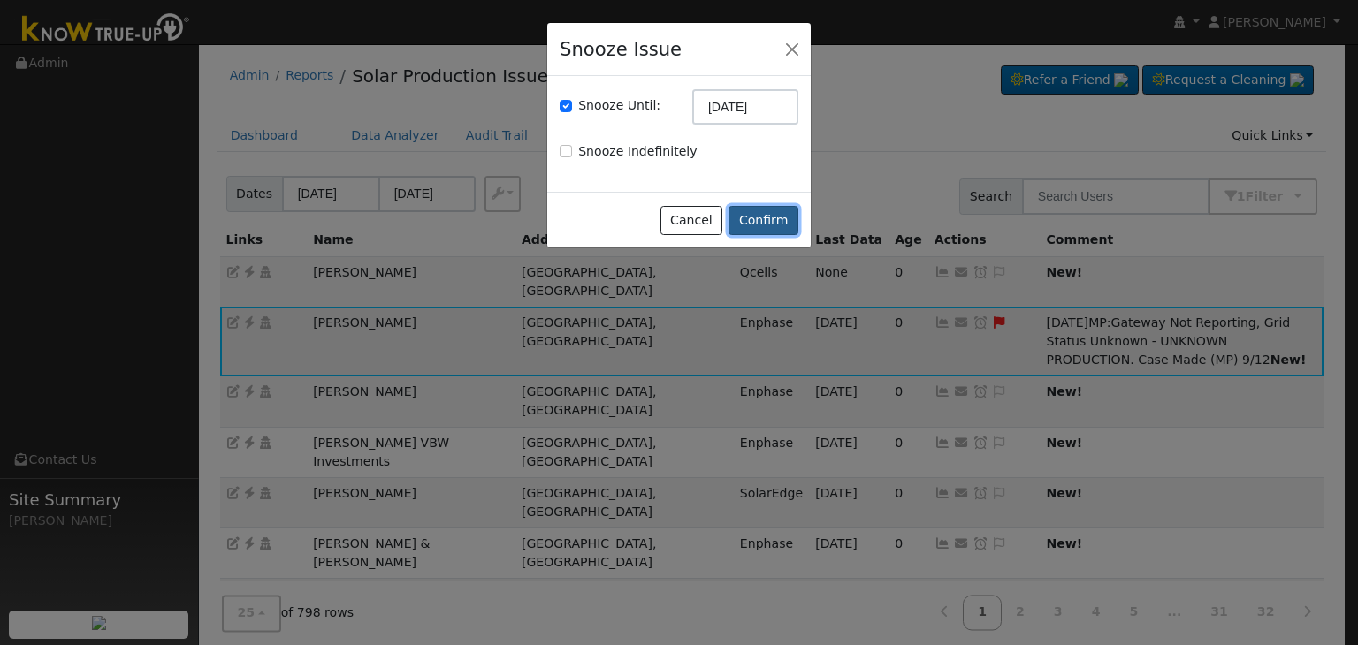
click at [764, 218] on button "Confirm" at bounding box center [764, 221] width 70 height 30
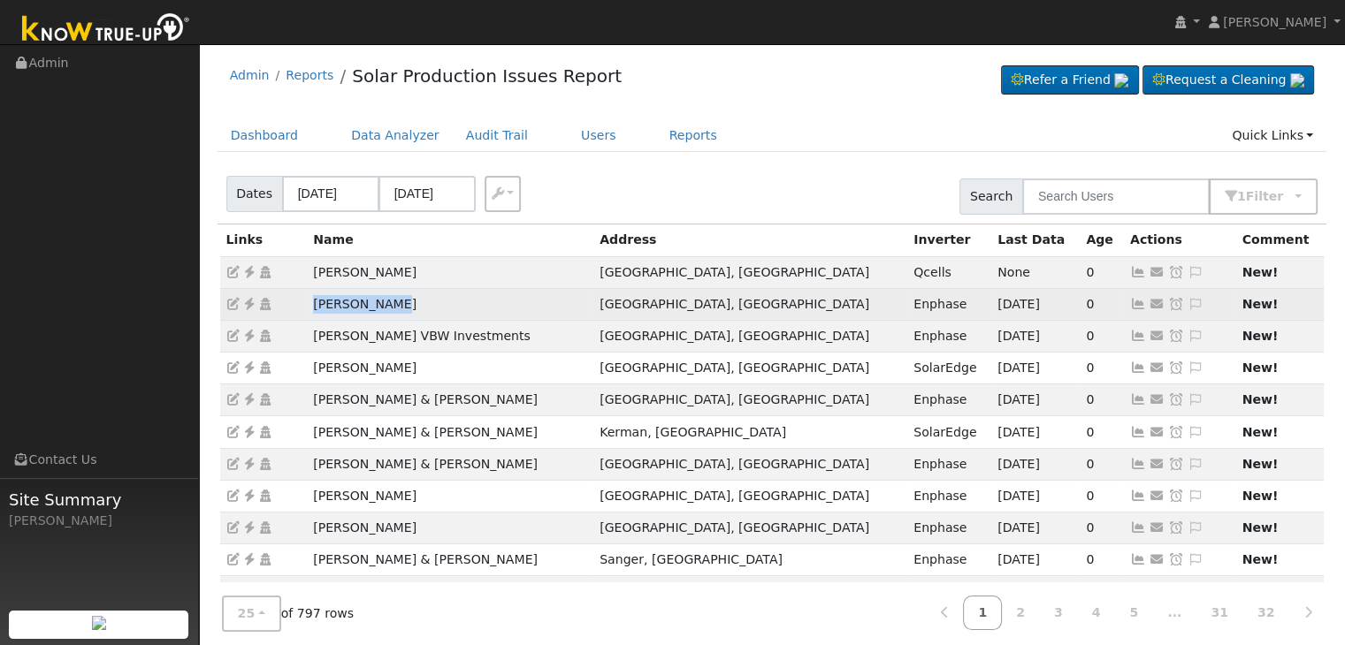
drag, startPoint x: 308, startPoint y: 303, endPoint x: 399, endPoint y: 302, distance: 91.1
click at [399, 302] on td "[PERSON_NAME]" at bounding box center [450, 304] width 286 height 32
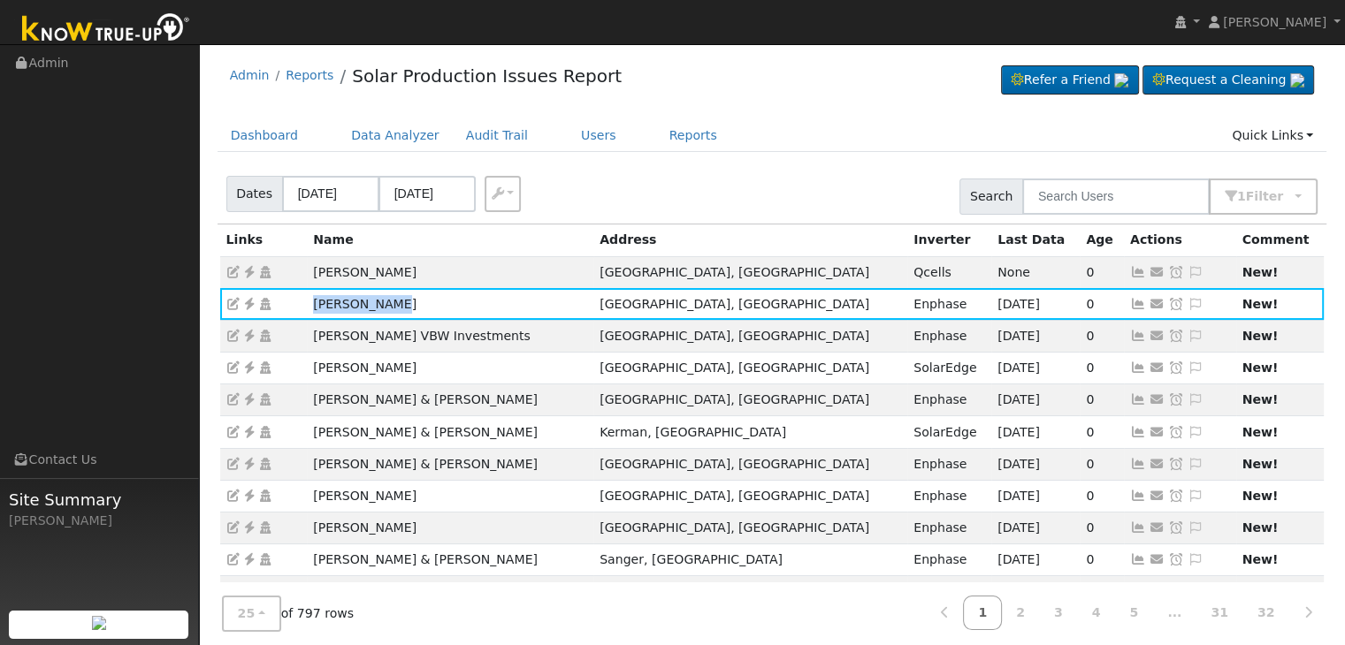
copy td "[PERSON_NAME]"
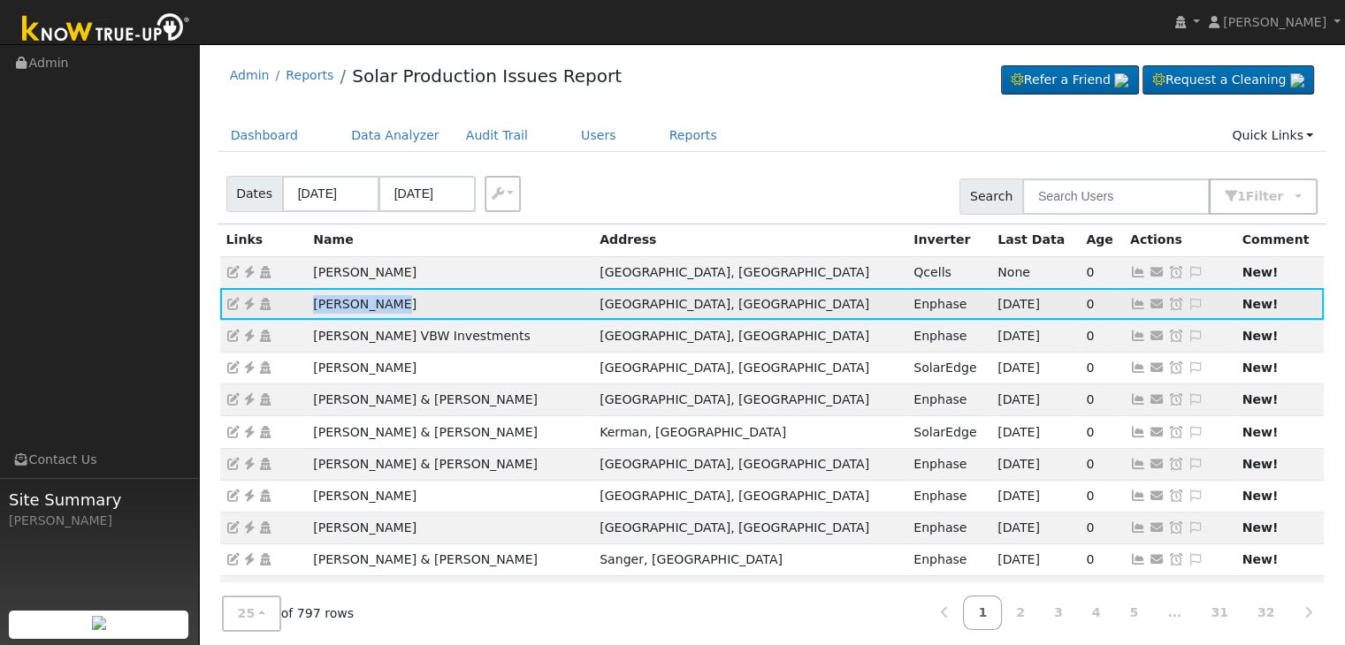
click at [249, 305] on icon at bounding box center [249, 304] width 16 height 12
click at [249, 299] on icon at bounding box center [249, 304] width 16 height 12
click at [247, 306] on icon at bounding box center [249, 304] width 16 height 12
click at [1188, 304] on icon at bounding box center [1196, 304] width 16 height 12
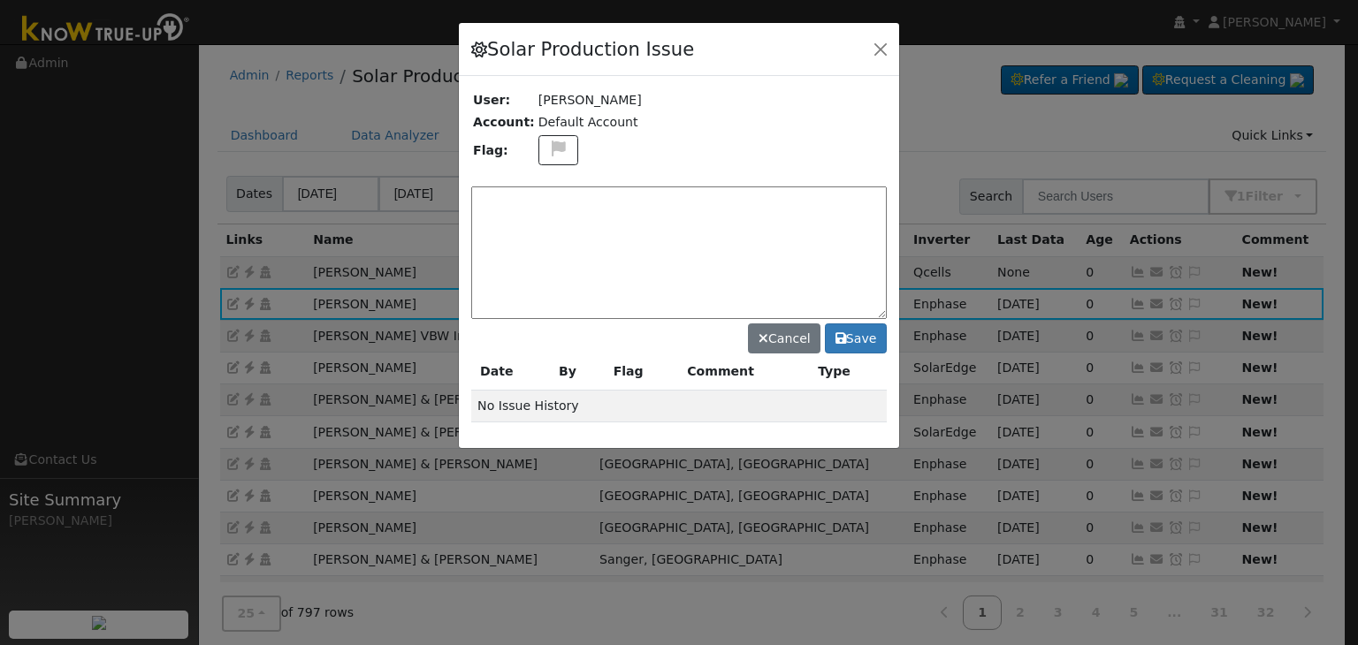
click at [561, 221] on textarea at bounding box center [679, 253] width 416 height 133
type textarea "NO ISSUE (MP) 9/12"
click at [865, 337] on button "Save" at bounding box center [856, 339] width 62 height 30
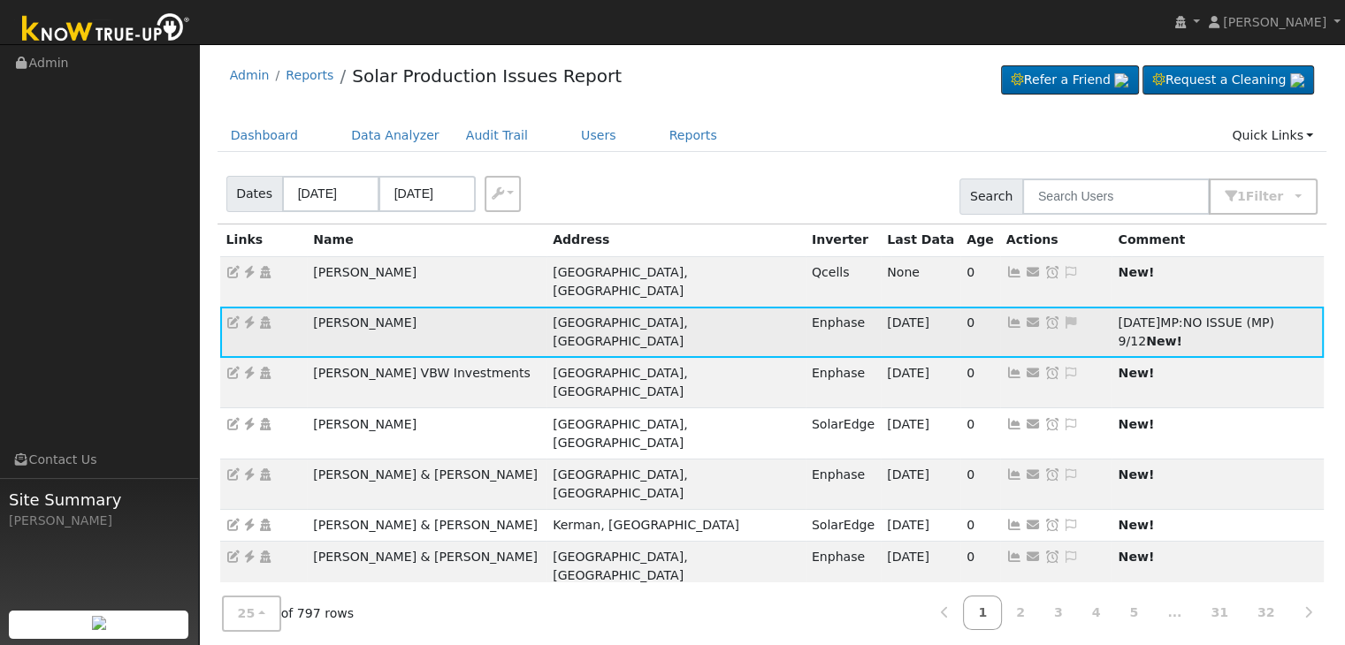
drag, startPoint x: 945, startPoint y: 305, endPoint x: 910, endPoint y: 305, distance: 35.4
click at [1044, 317] on icon at bounding box center [1052, 323] width 16 height 12
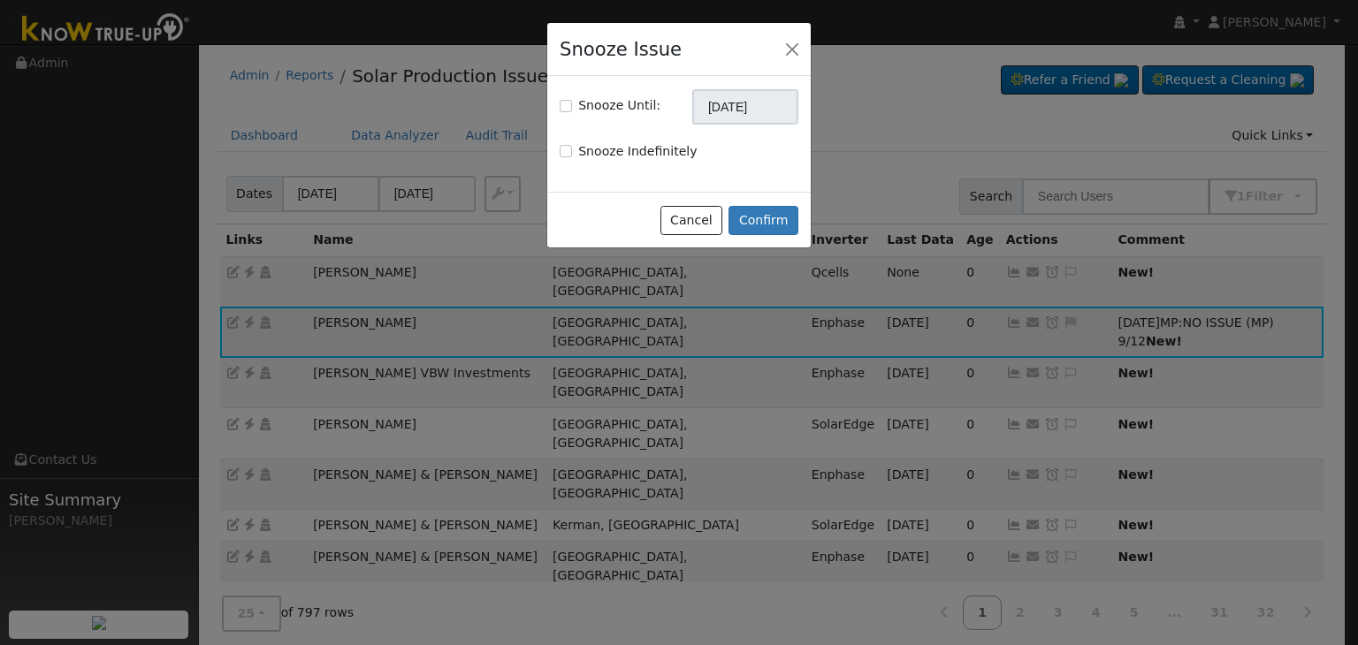
click at [587, 105] on label "Snooze Until:" at bounding box center [619, 105] width 82 height 19
click at [572, 105] on input "Snooze Until:" at bounding box center [566, 106] width 12 height 12
checkbox input "true"
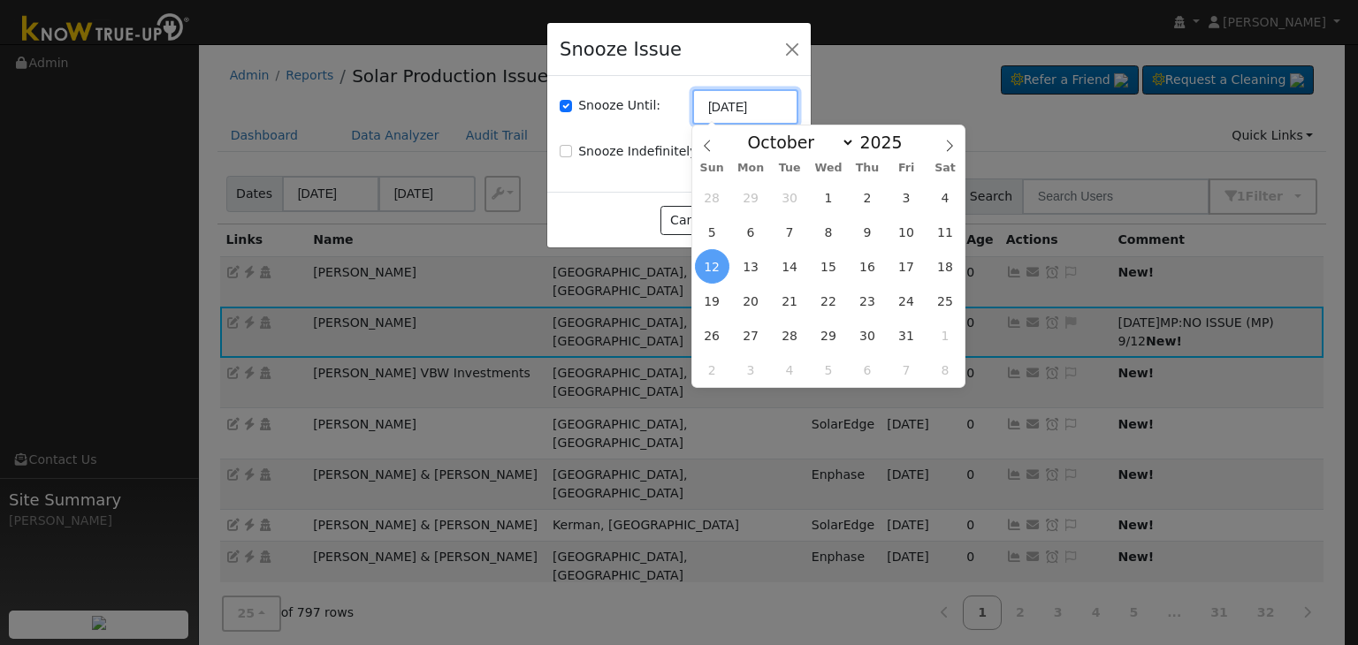
click at [714, 111] on input "10/12/2025" at bounding box center [745, 106] width 106 height 35
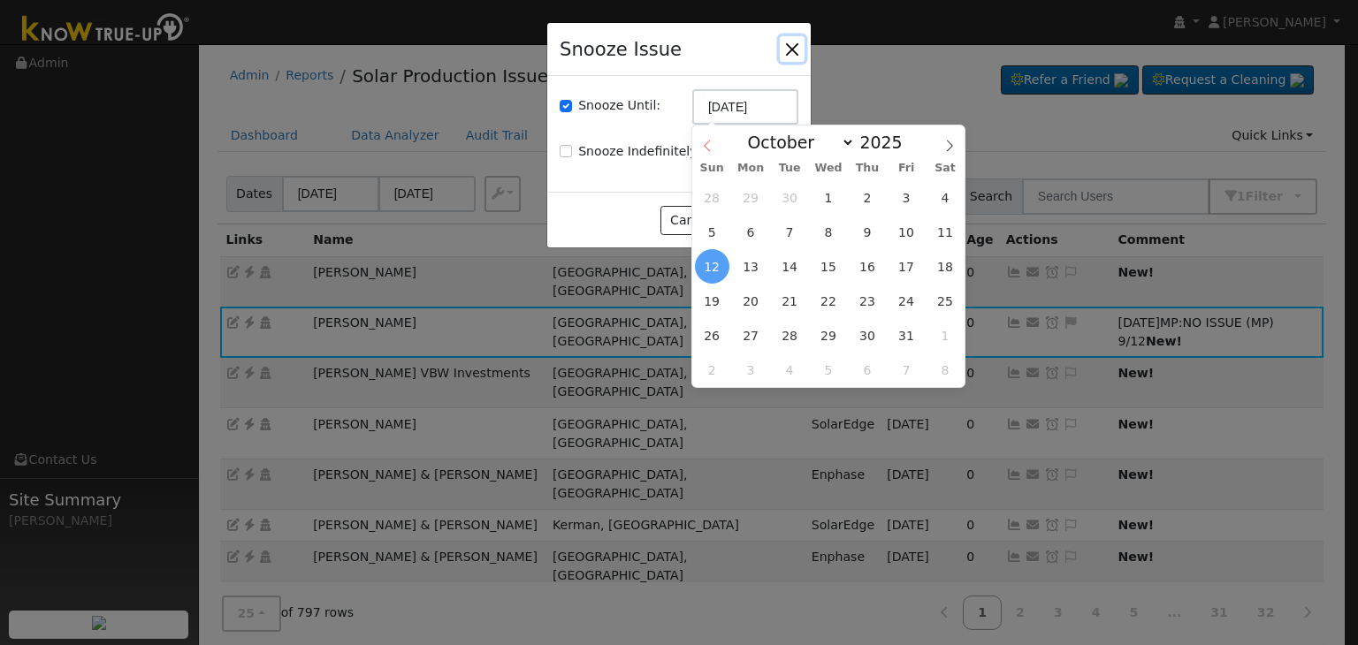
click at [701, 149] on icon at bounding box center [707, 146] width 12 height 12
select select "8"
click at [914, 270] on span "19" at bounding box center [906, 266] width 34 height 34
type input "09/19/2025"
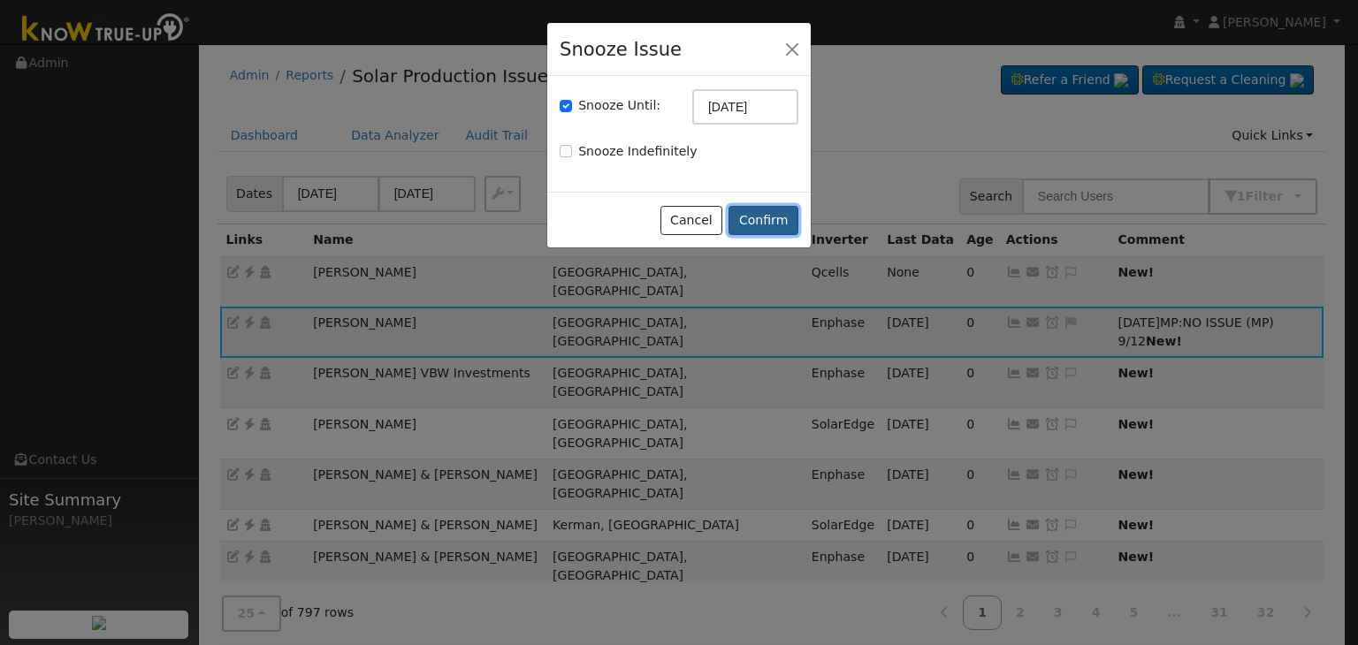
click at [775, 211] on button "Confirm" at bounding box center [764, 221] width 70 height 30
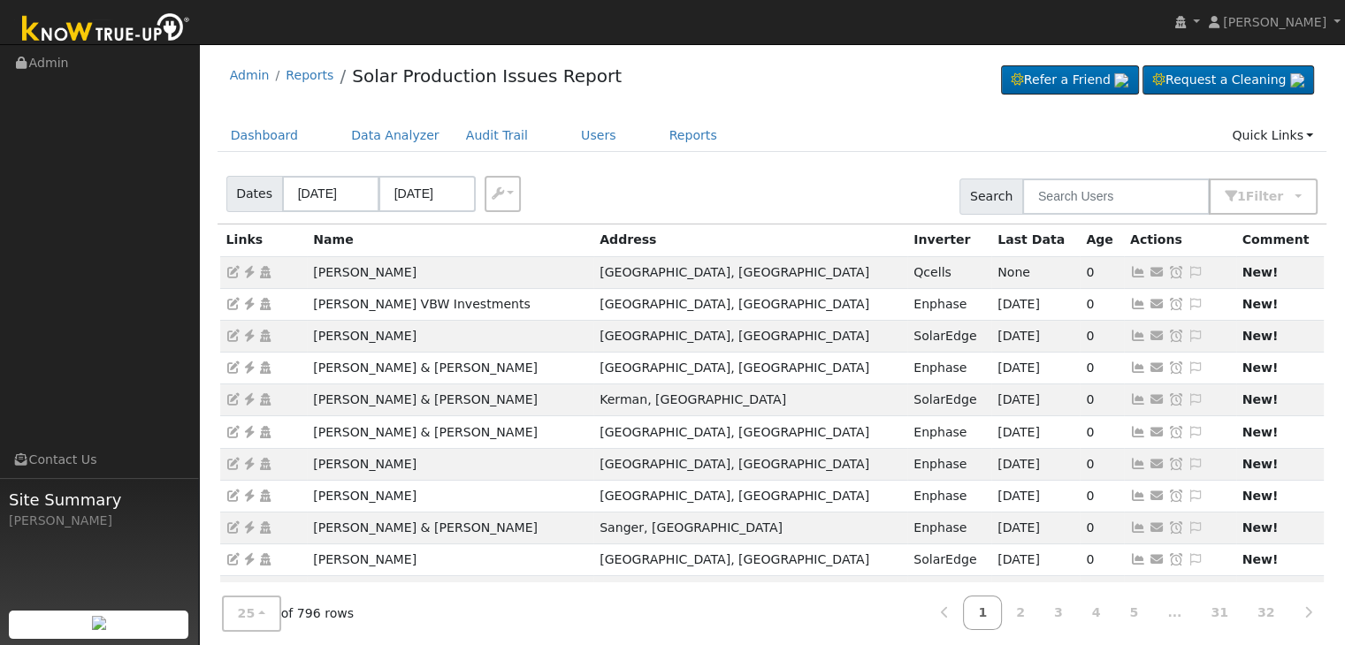
click at [795, 118] on div "Admin Reports Solar Production Issues Report Refer a Friend Request a Cleaning" at bounding box center [772, 593] width 1128 height 1081
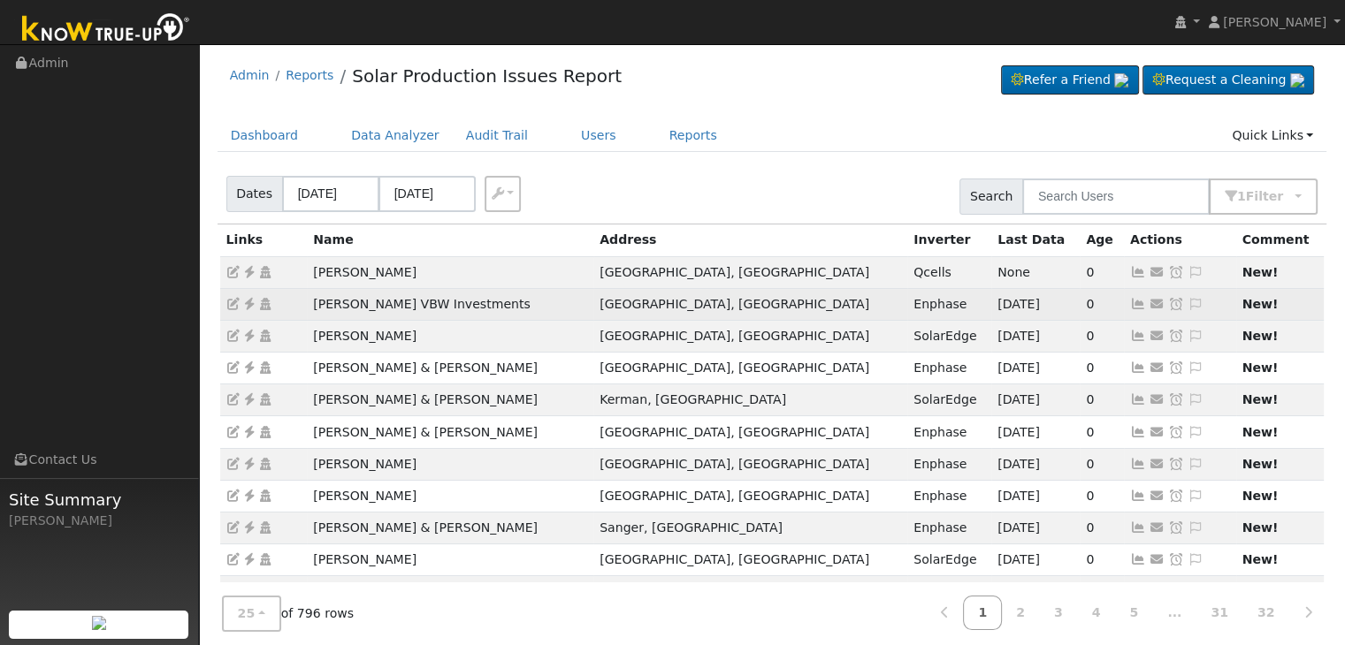
click at [382, 297] on td "Chris VBW Investments" at bounding box center [450, 304] width 286 height 32
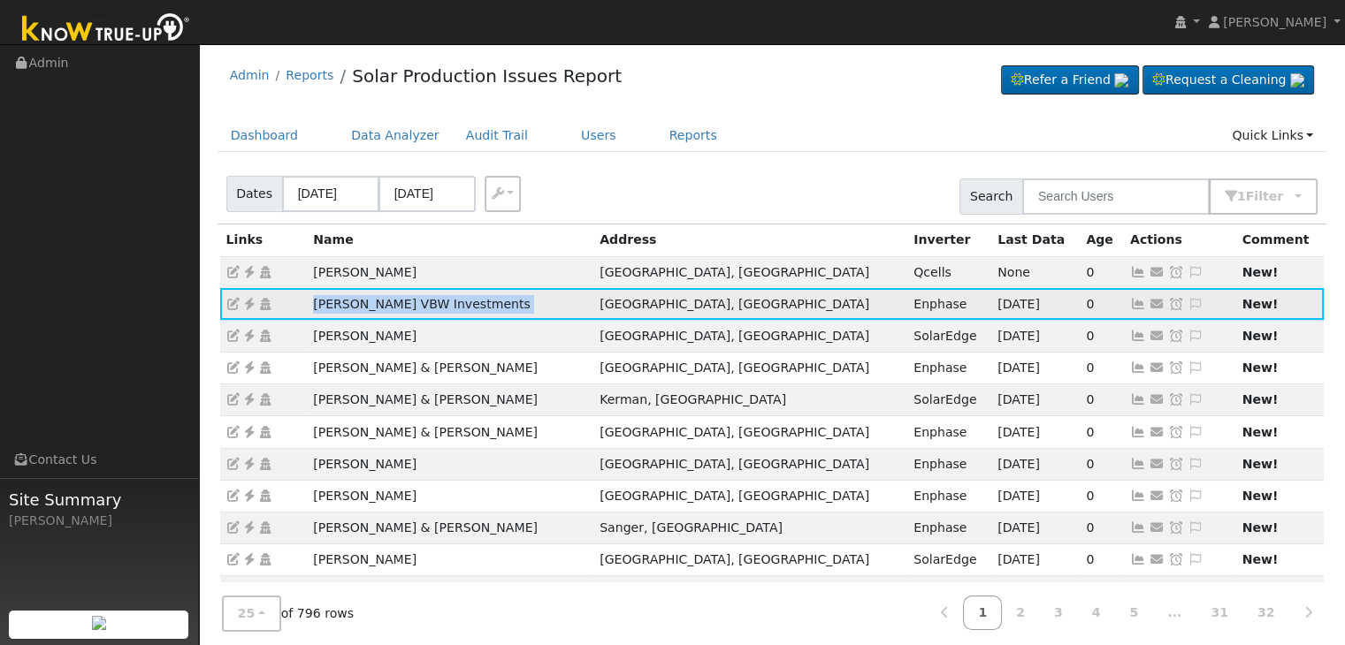
click at [382, 297] on td "Chris VBW Investments" at bounding box center [450, 304] width 286 height 32
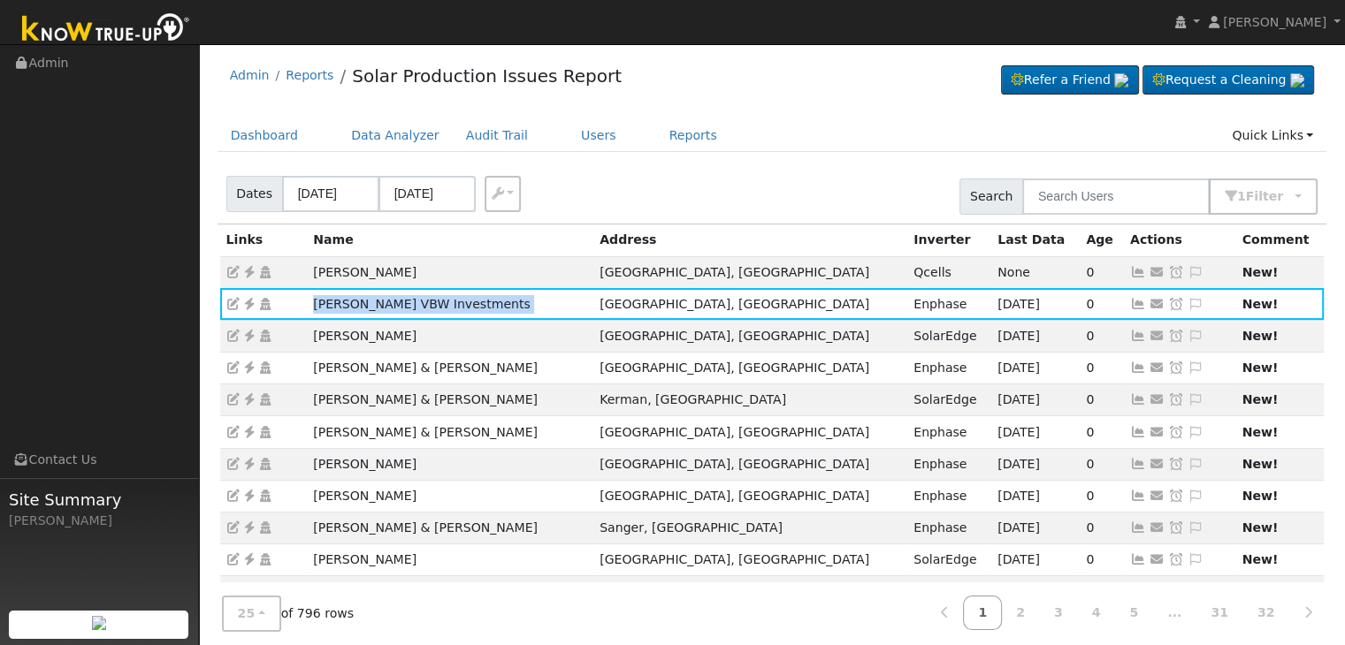
copy td "Chris VBW Investments"
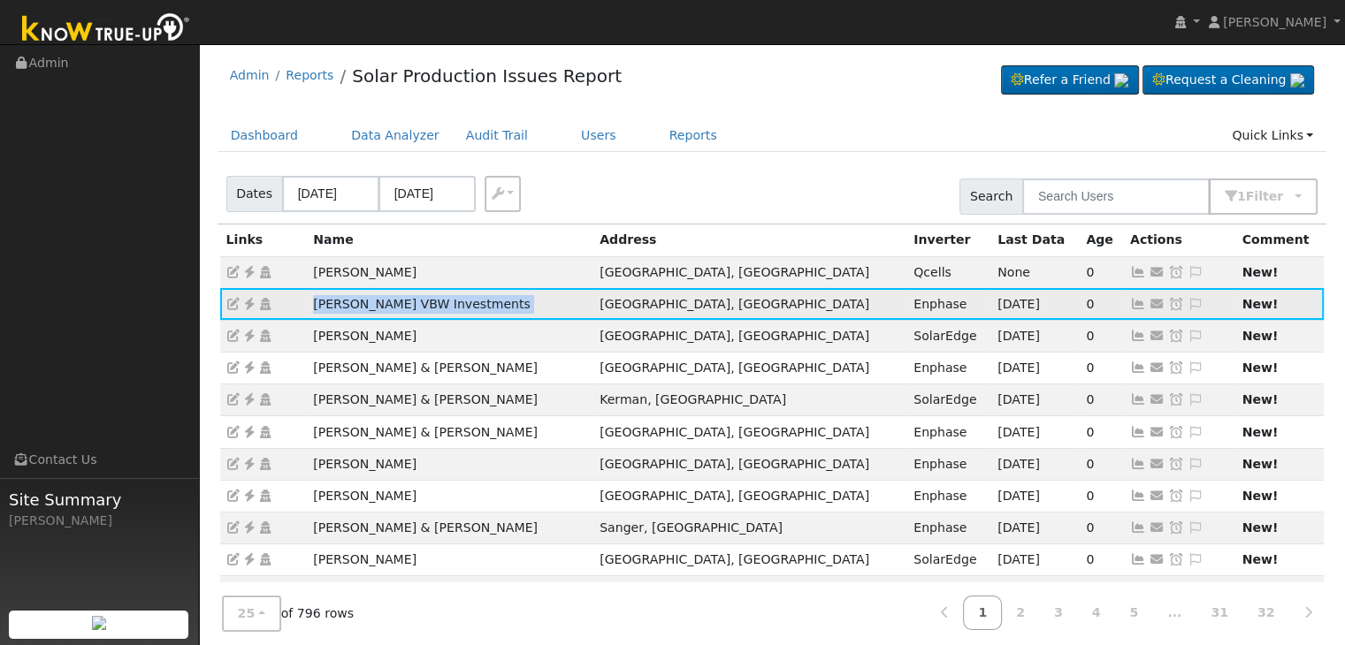
click at [248, 302] on icon at bounding box center [249, 304] width 16 height 12
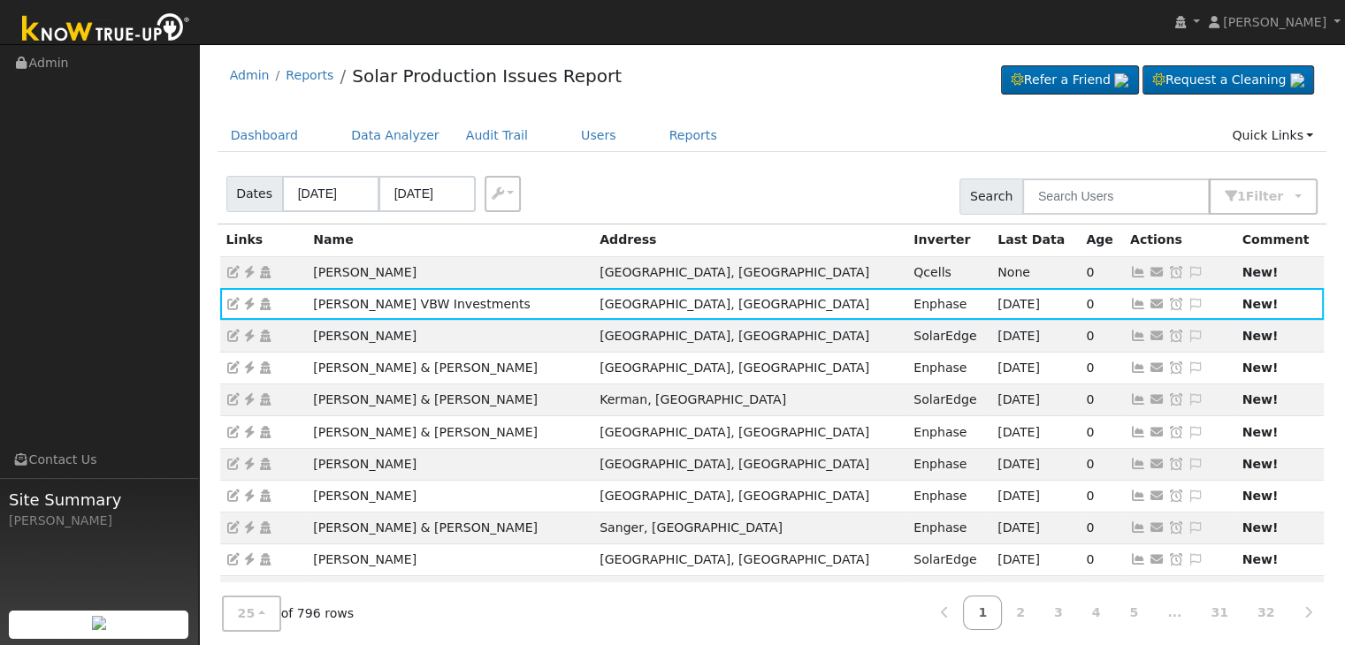
click at [772, 151] on ul "Dashboard Data Analyzer Audit Trail Users Reports Quick Links Quick Add Quick C…" at bounding box center [773, 135] width 1110 height 33
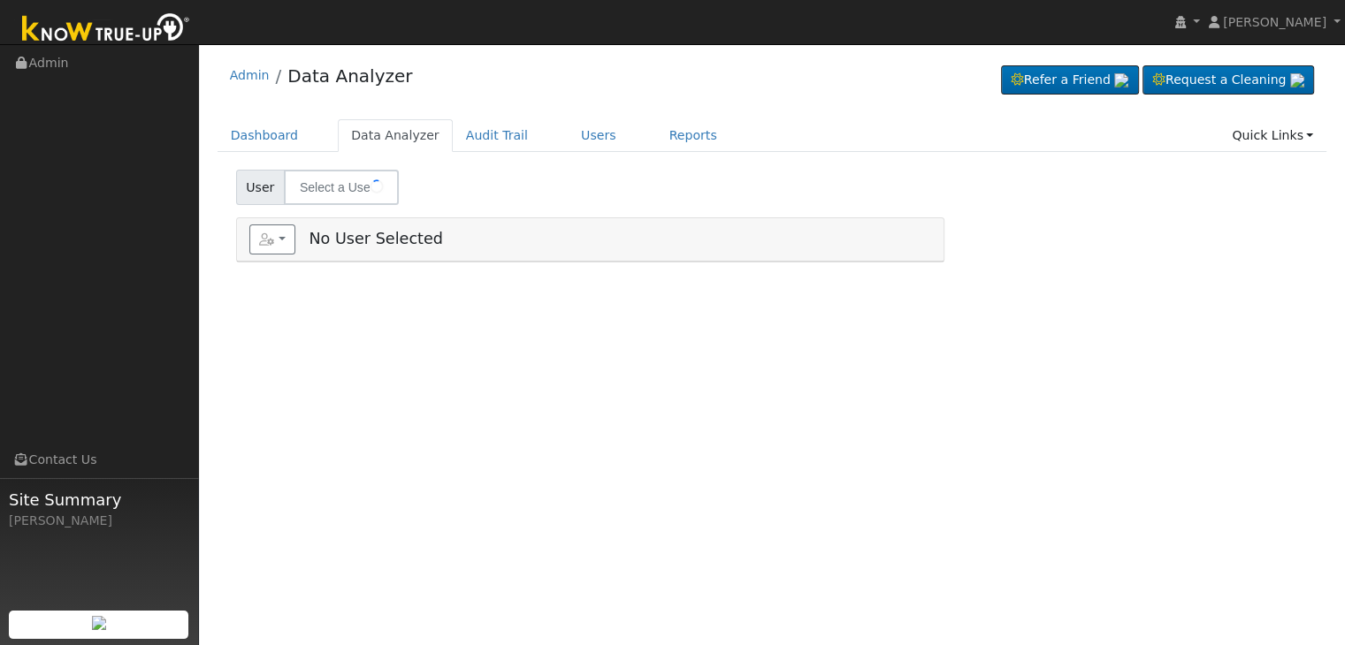
type input "[PERSON_NAME]"
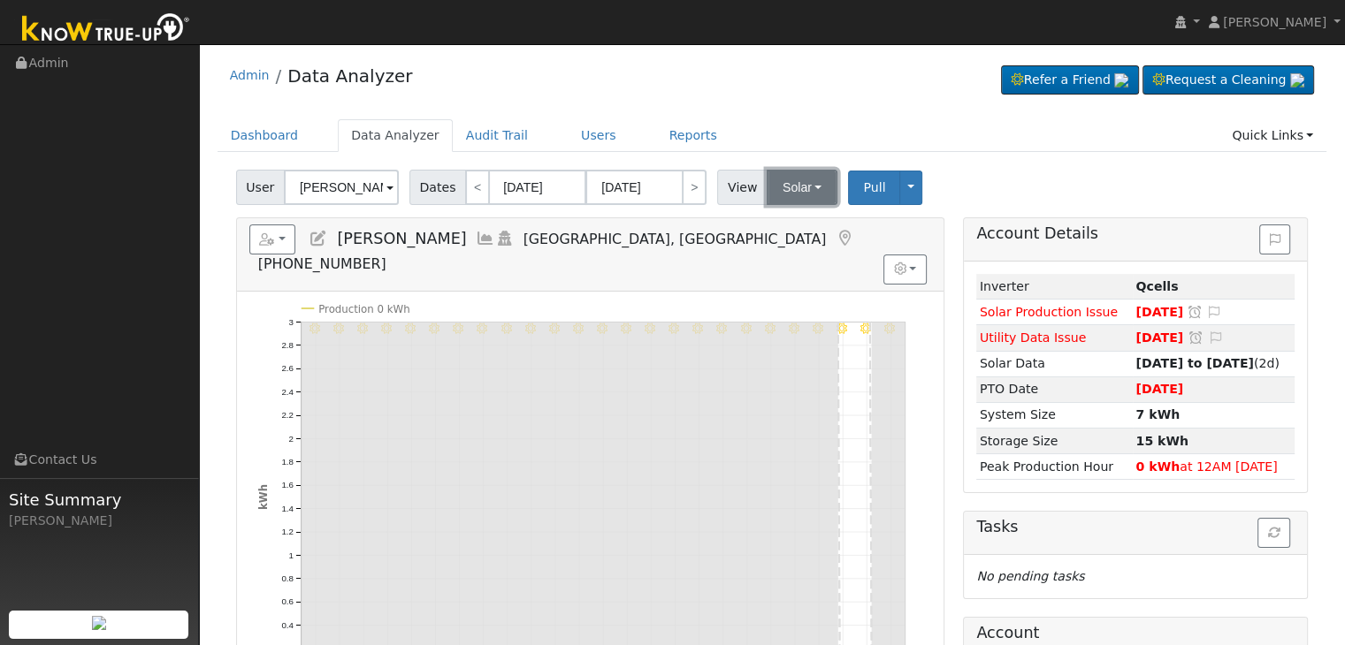
click at [796, 178] on button "Solar" at bounding box center [802, 187] width 71 height 35
click at [798, 219] on link "Utility" at bounding box center [824, 226] width 123 height 25
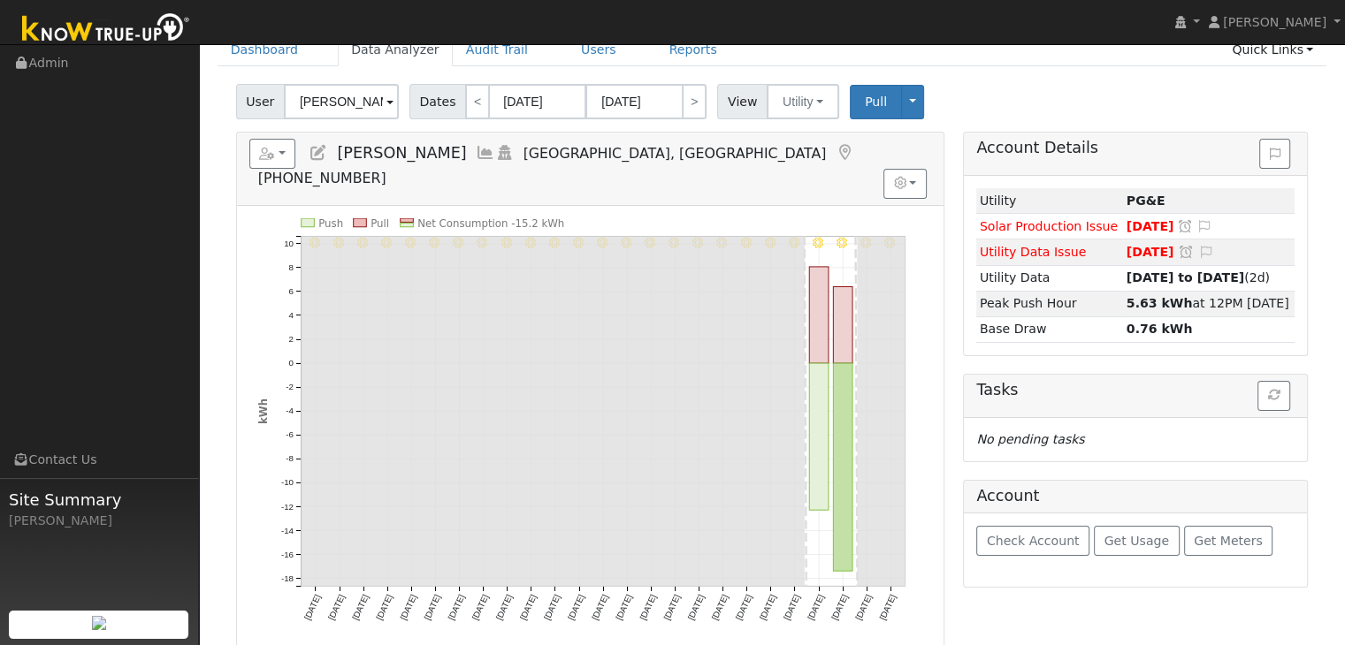
scroll to position [88, 0]
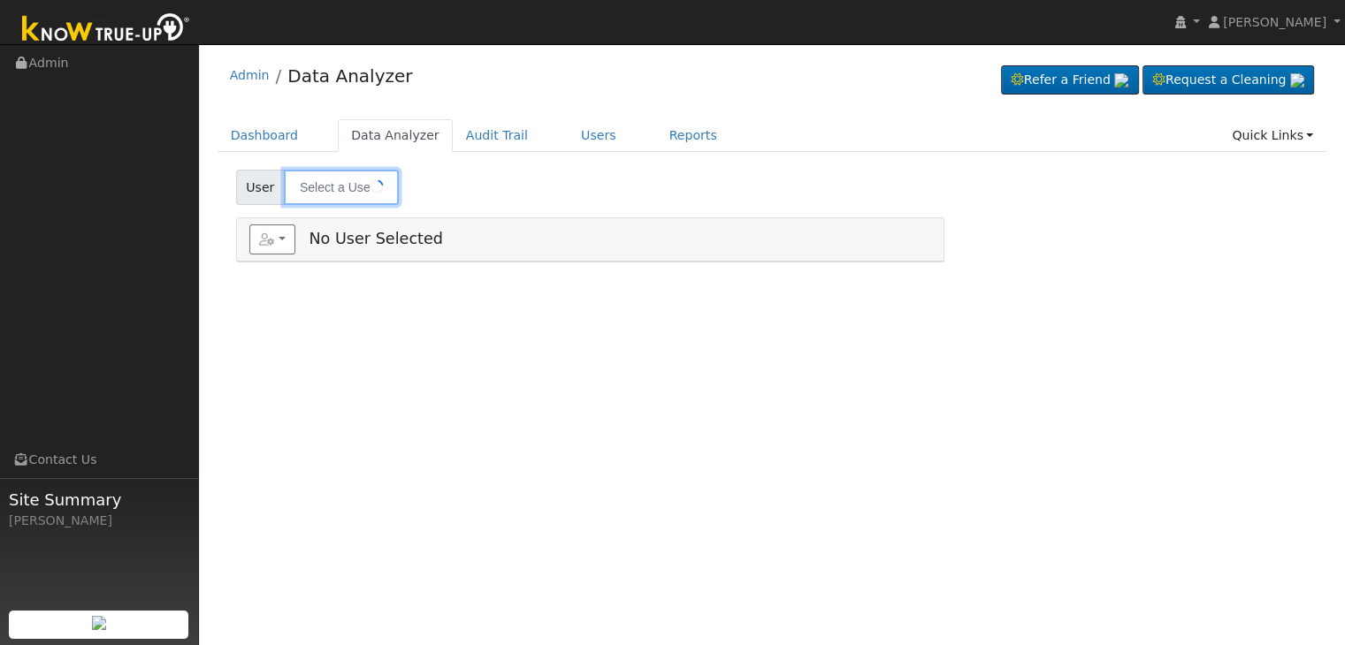
type input "[PERSON_NAME]"
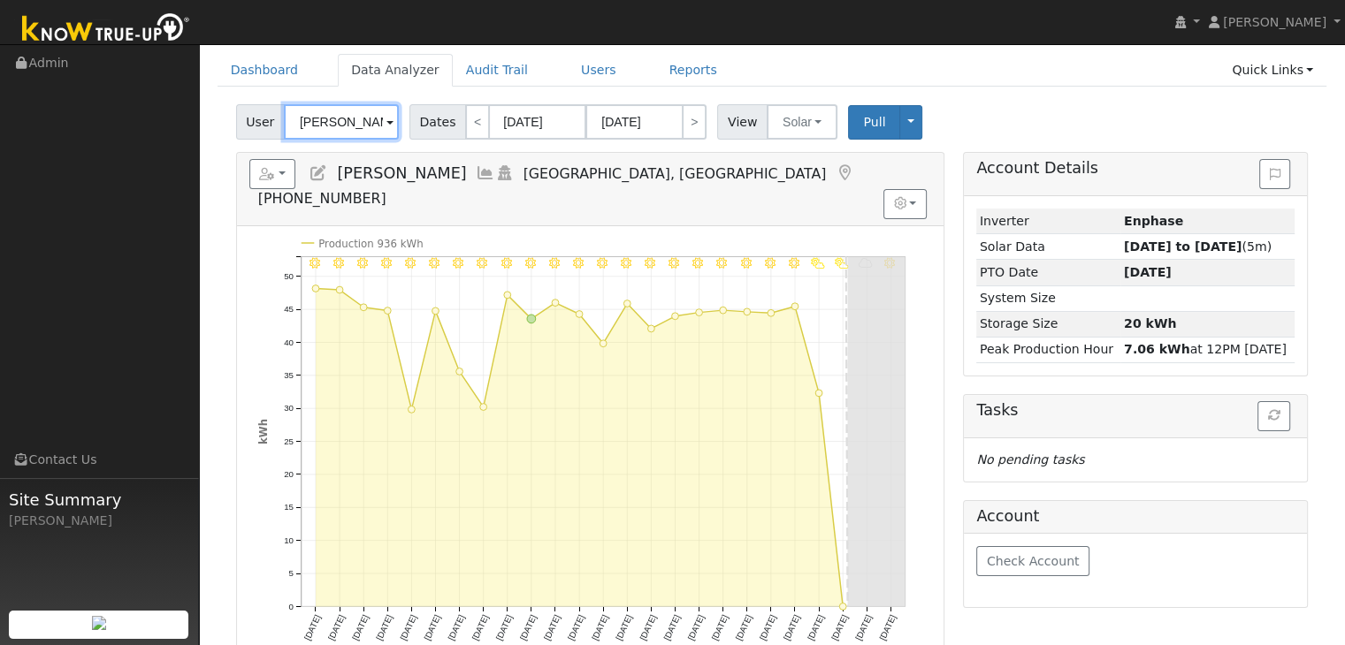
scroll to position [46, 0]
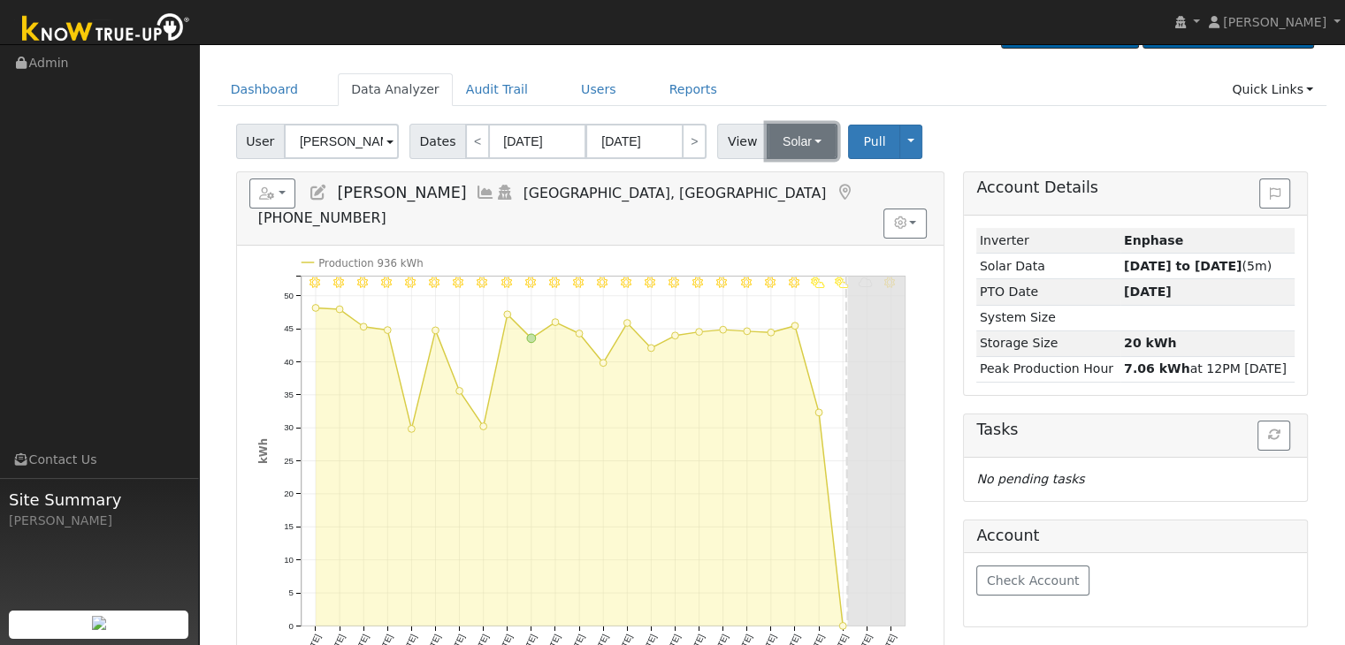
click at [795, 146] on button "Solar" at bounding box center [802, 141] width 71 height 35
click at [783, 184] on link "Utility" at bounding box center [824, 180] width 123 height 25
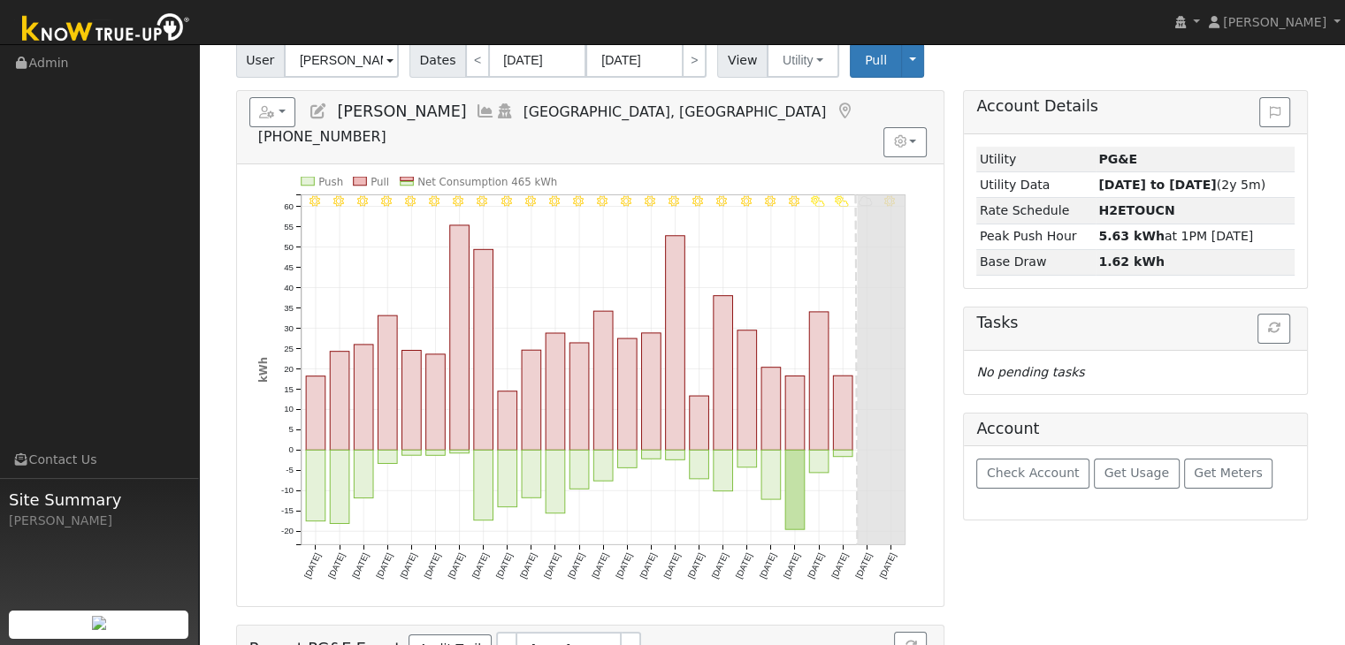
scroll to position [134, 0]
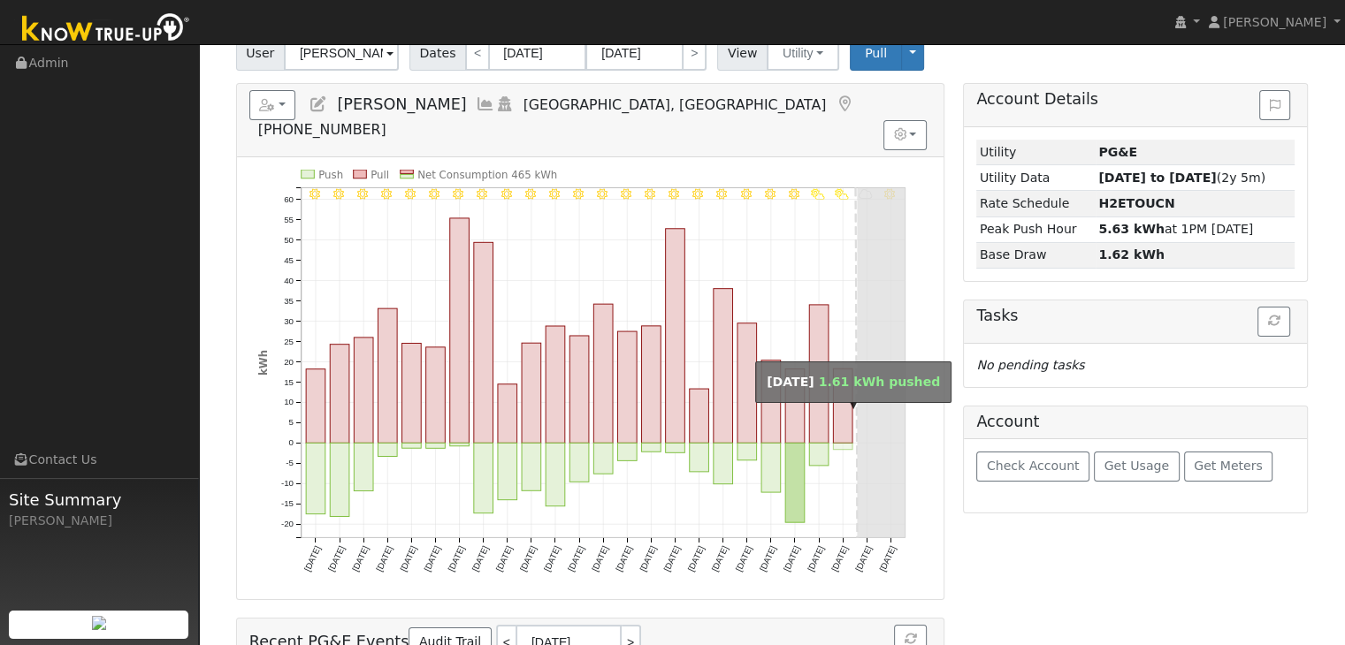
click at [842, 443] on rect "onclick=""" at bounding box center [842, 446] width 19 height 6
type input "[DATE]"
type input "09/10/2025"
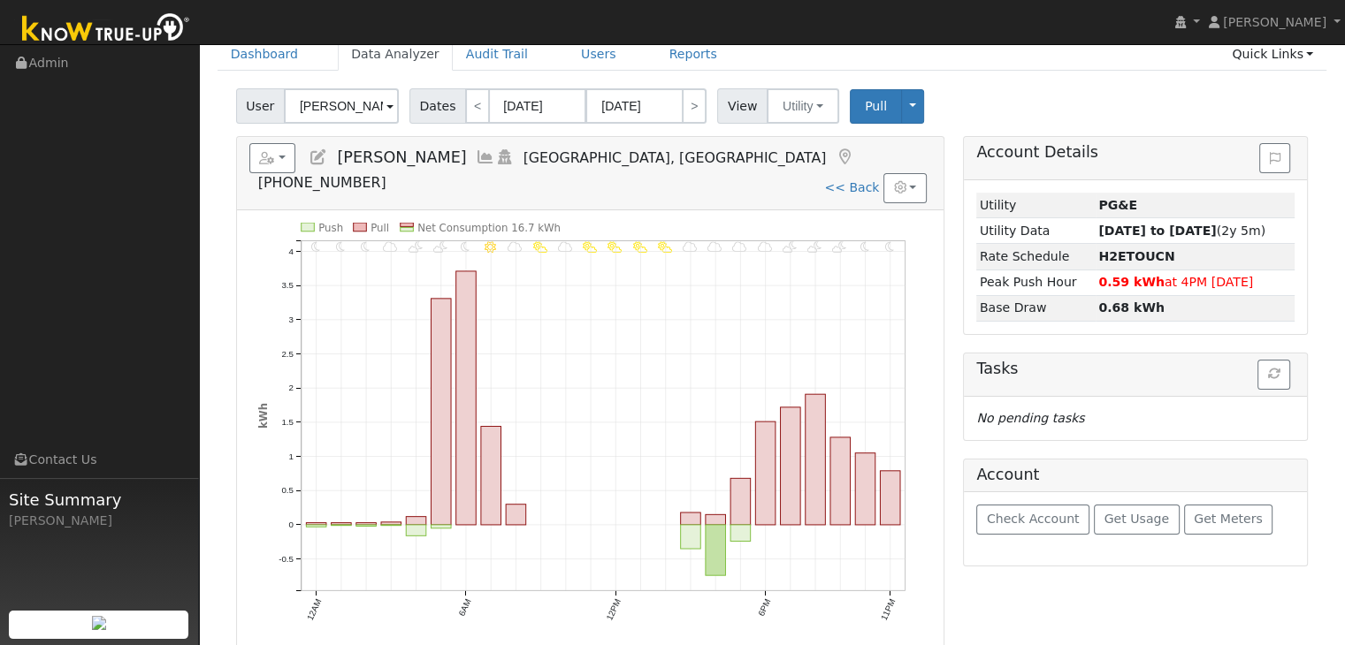
scroll to position [88, 0]
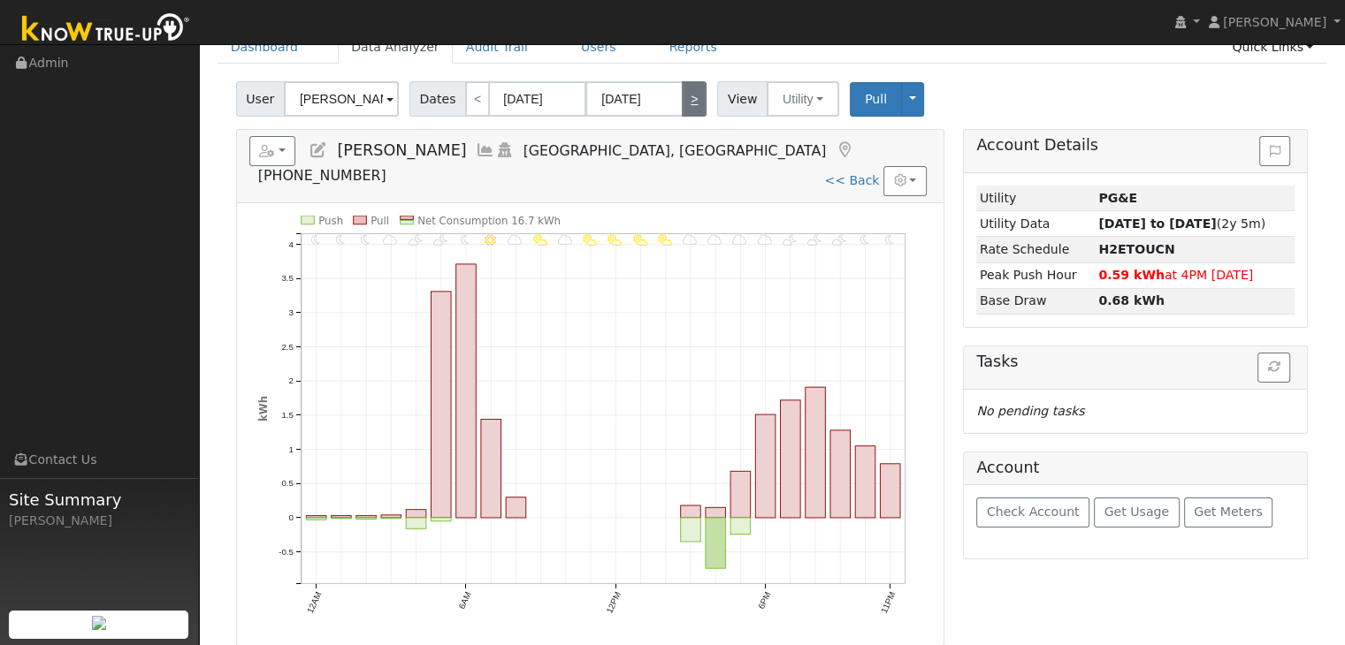
click at [684, 95] on link ">" at bounding box center [694, 98] width 25 height 35
type input "09/11/2025"
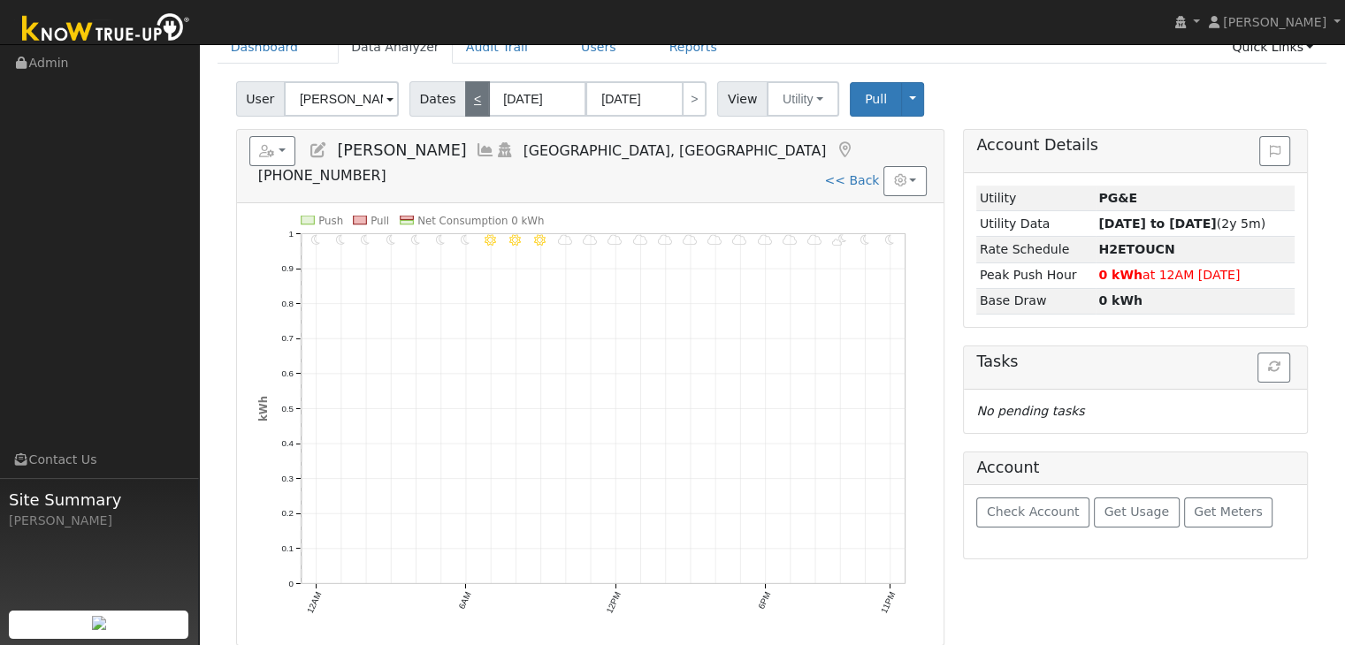
click at [467, 101] on link "<" at bounding box center [477, 98] width 25 height 35
type input "09/10/2025"
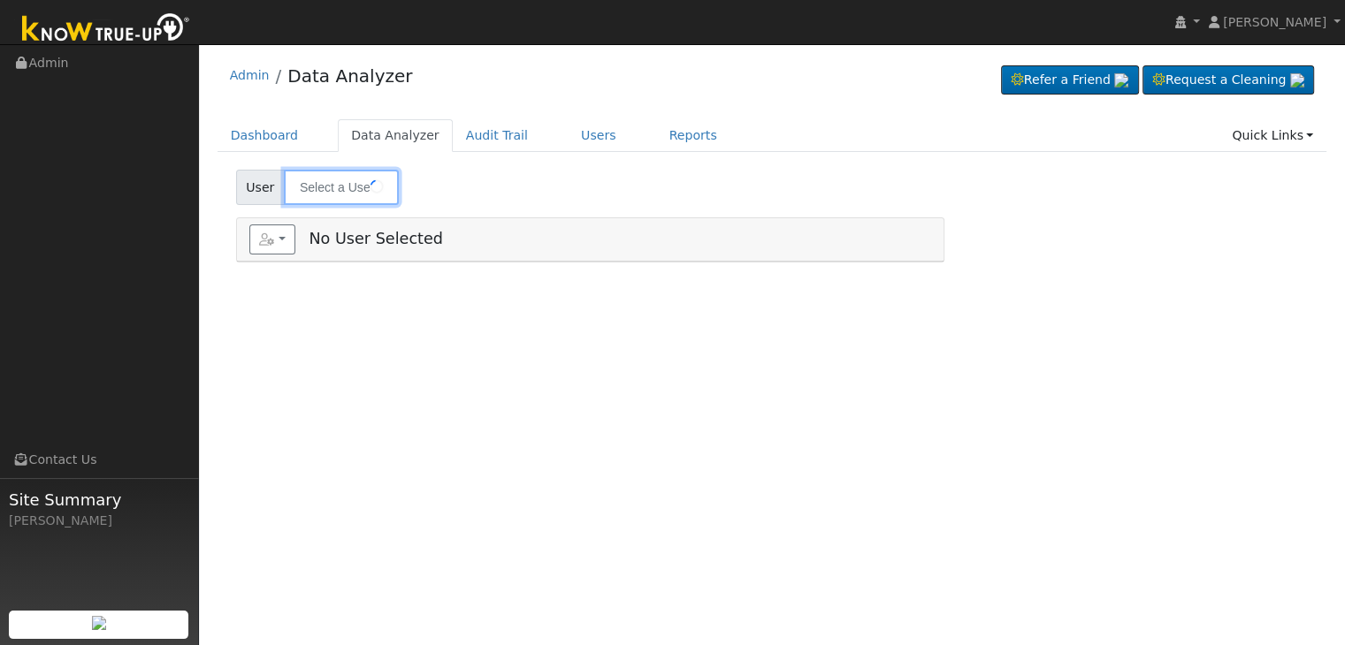
type input "[PERSON_NAME]"
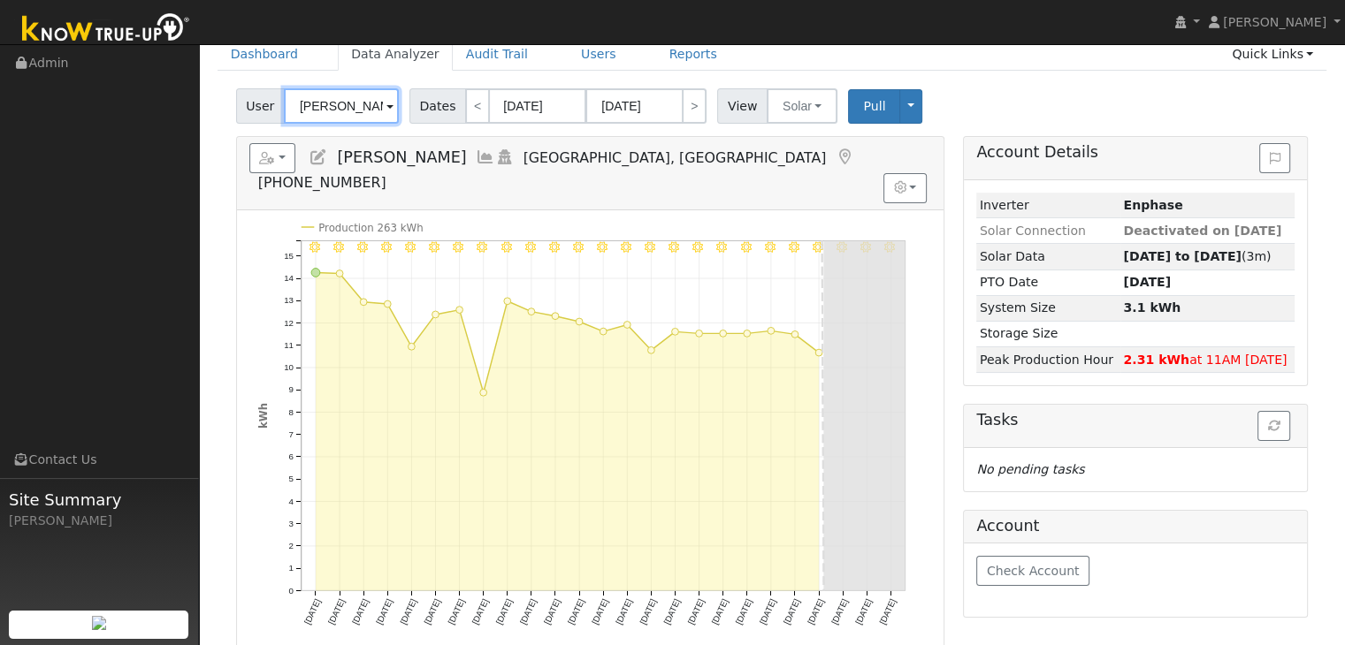
scroll to position [88, 0]
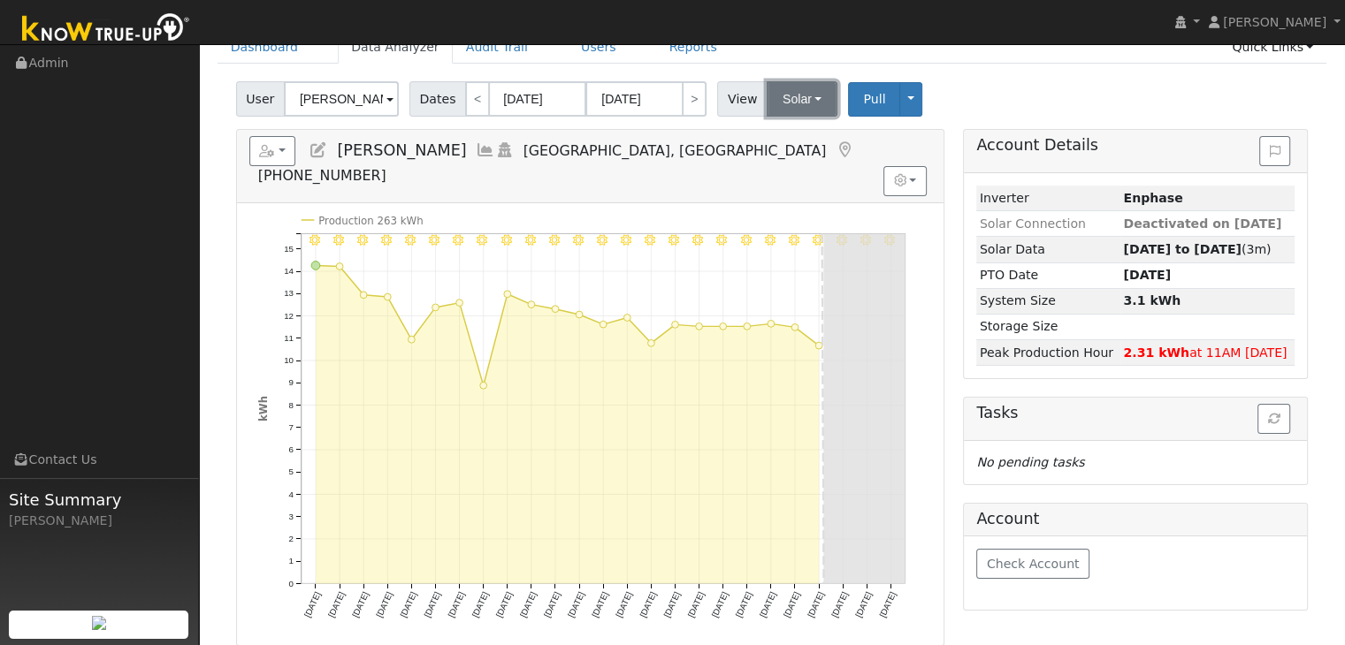
click at [804, 99] on button "Solar" at bounding box center [802, 98] width 71 height 35
click at [786, 128] on link "Utility" at bounding box center [824, 138] width 123 height 25
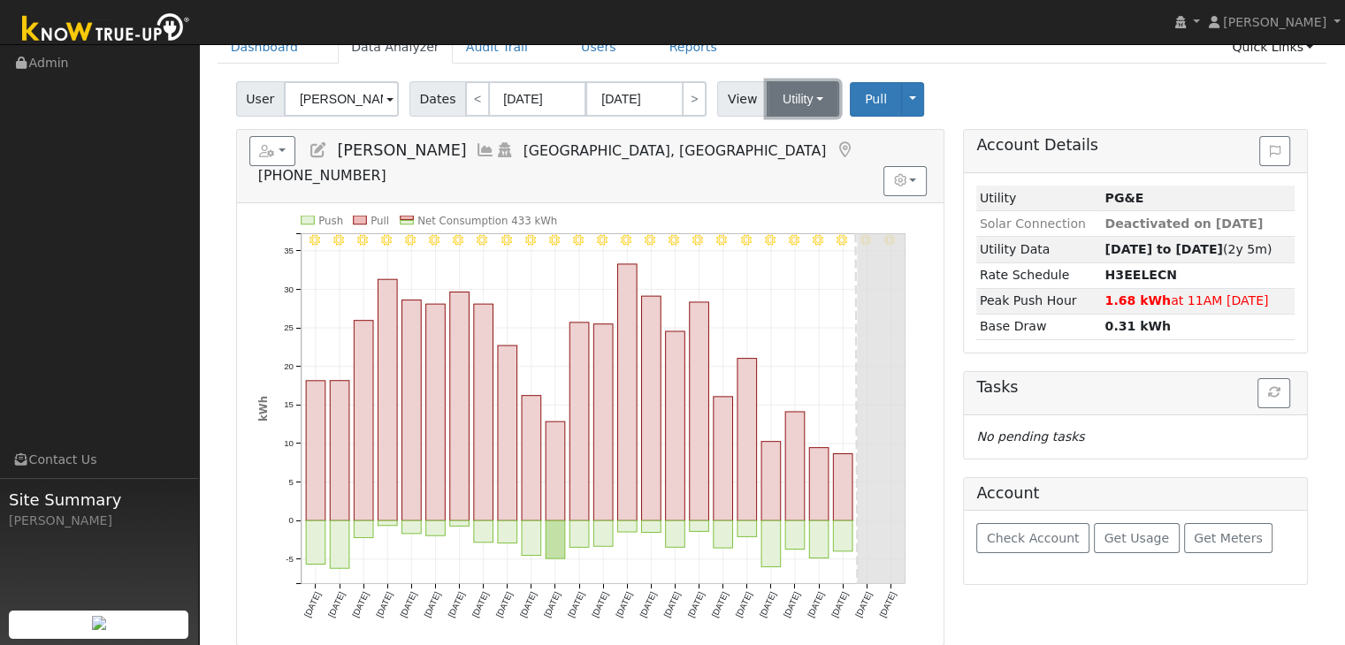
click at [789, 94] on button "Utility" at bounding box center [803, 98] width 73 height 35
click at [786, 158] on link "Solar" at bounding box center [824, 163] width 123 height 25
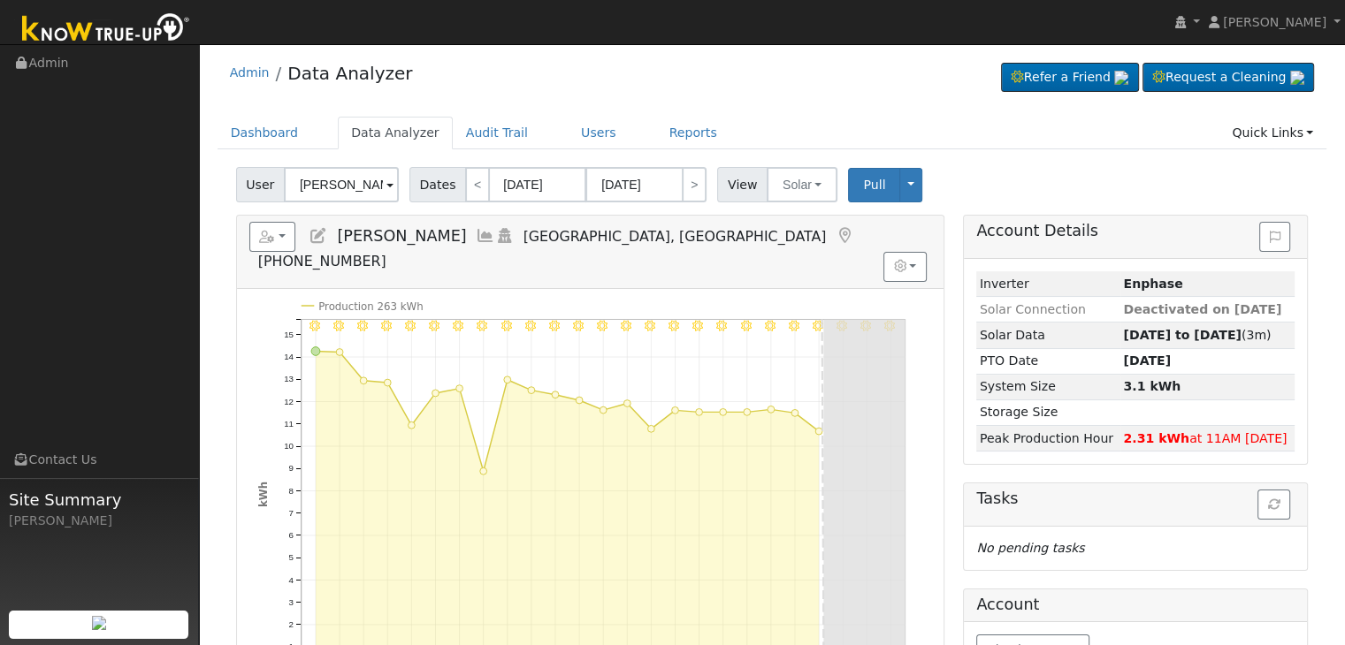
scroll to position [0, 0]
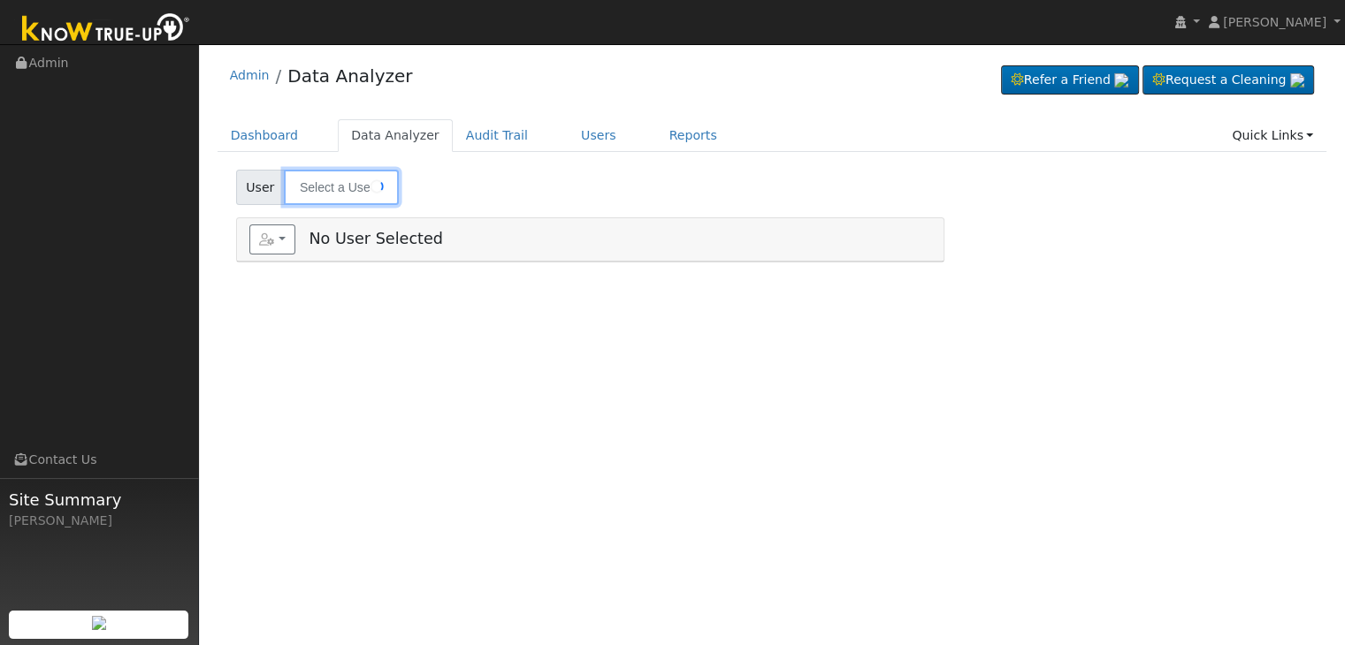
type input "[PERSON_NAME]"
type input "[PERSON_NAME] VBW Investments"
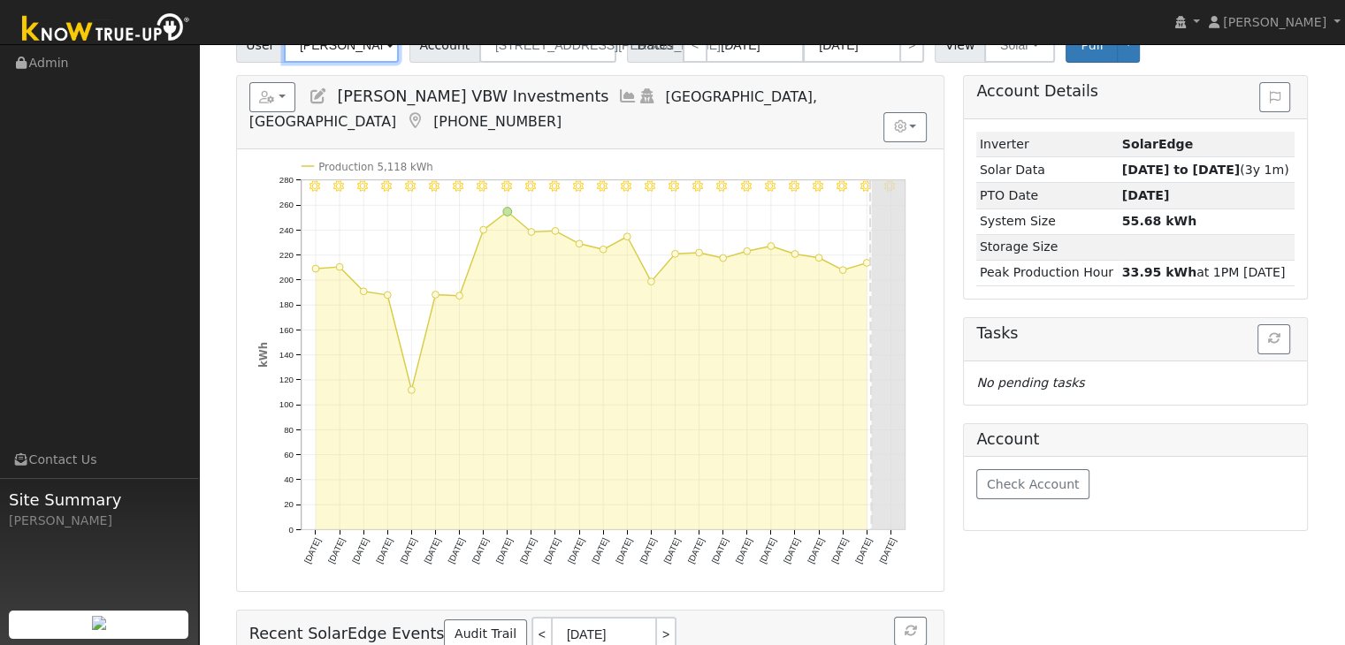
scroll to position [177, 0]
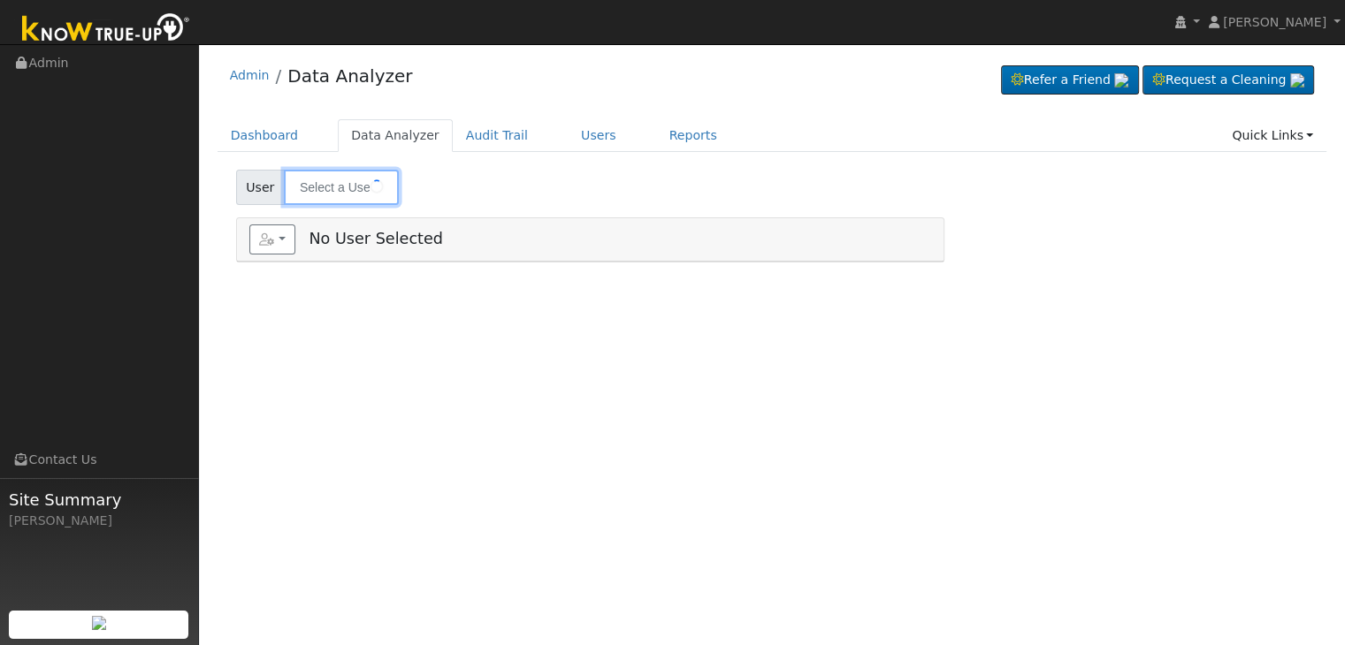
type input "[PERSON_NAME]"
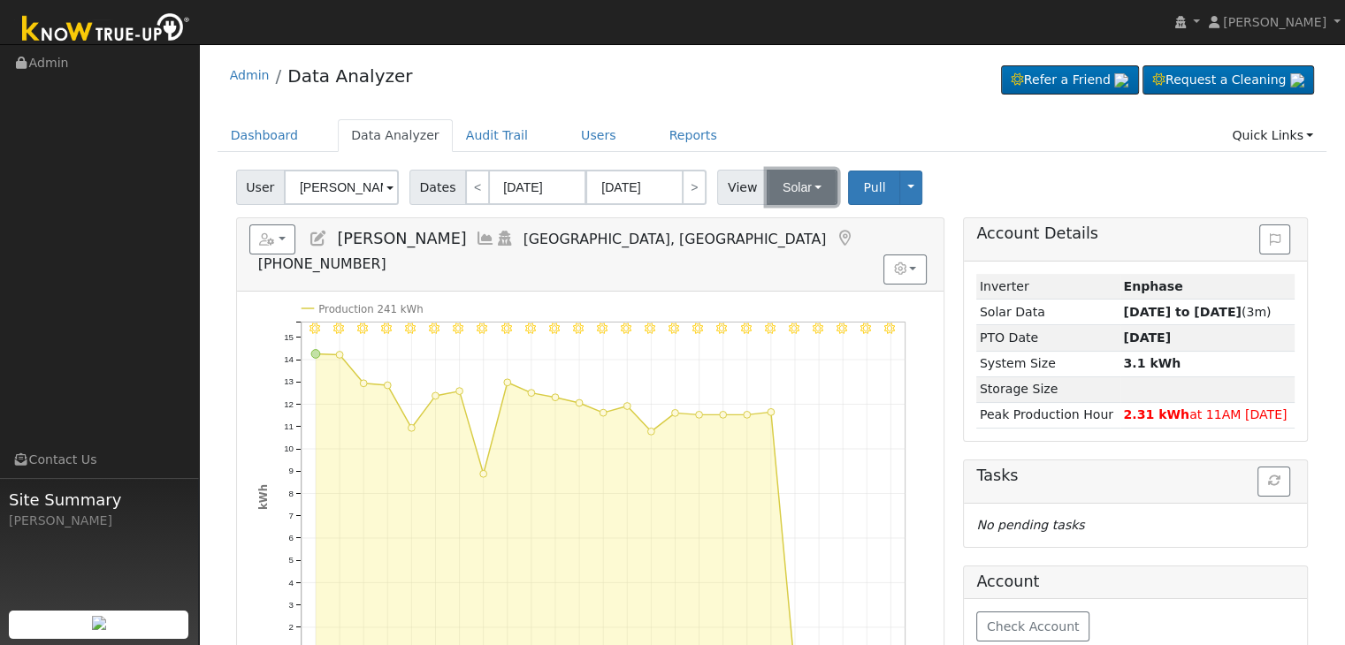
click at [806, 186] on button "Solar" at bounding box center [802, 187] width 71 height 35
click at [790, 223] on link "Utility" at bounding box center [824, 226] width 123 height 25
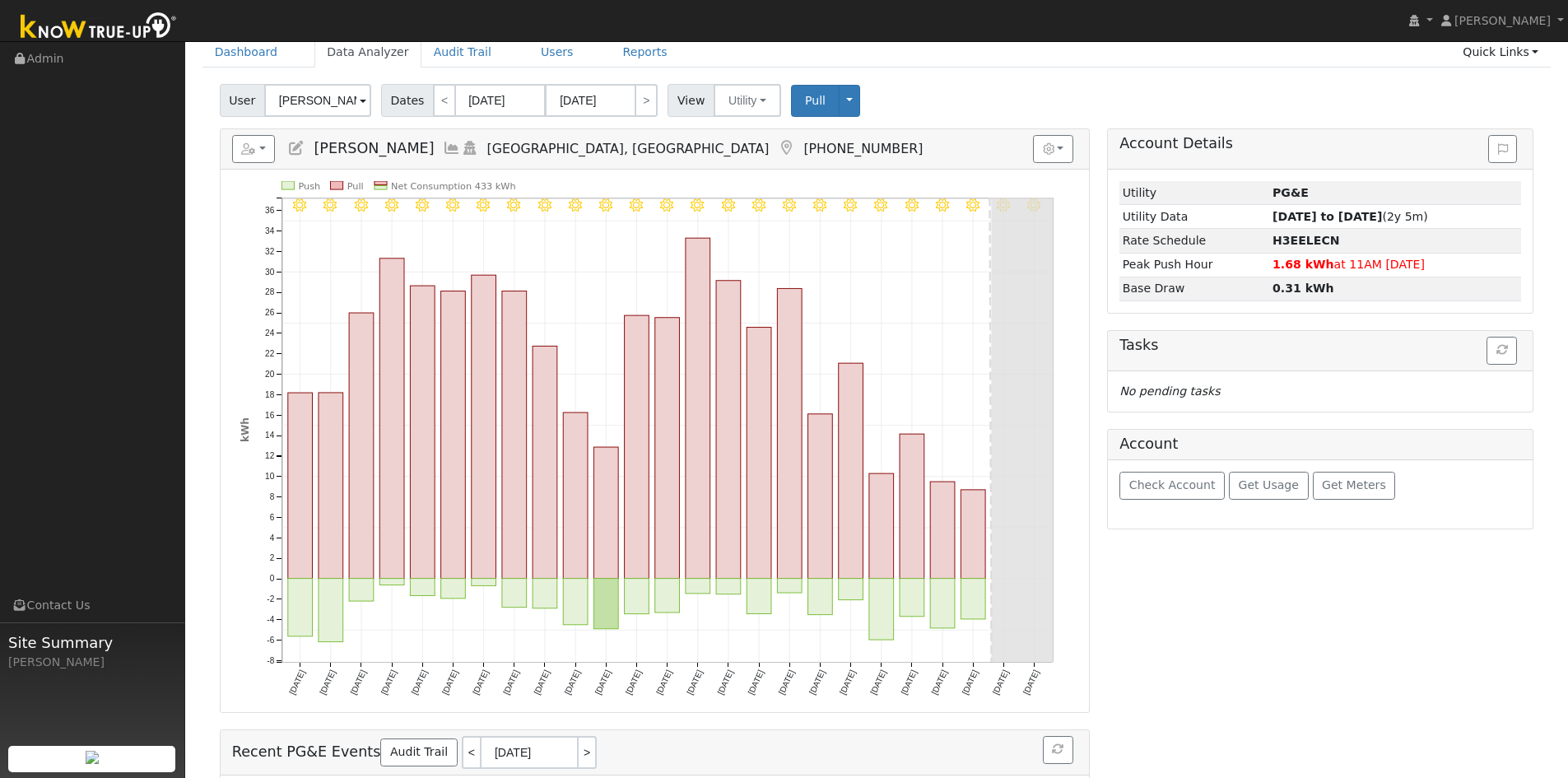
scroll to position [82, 0]
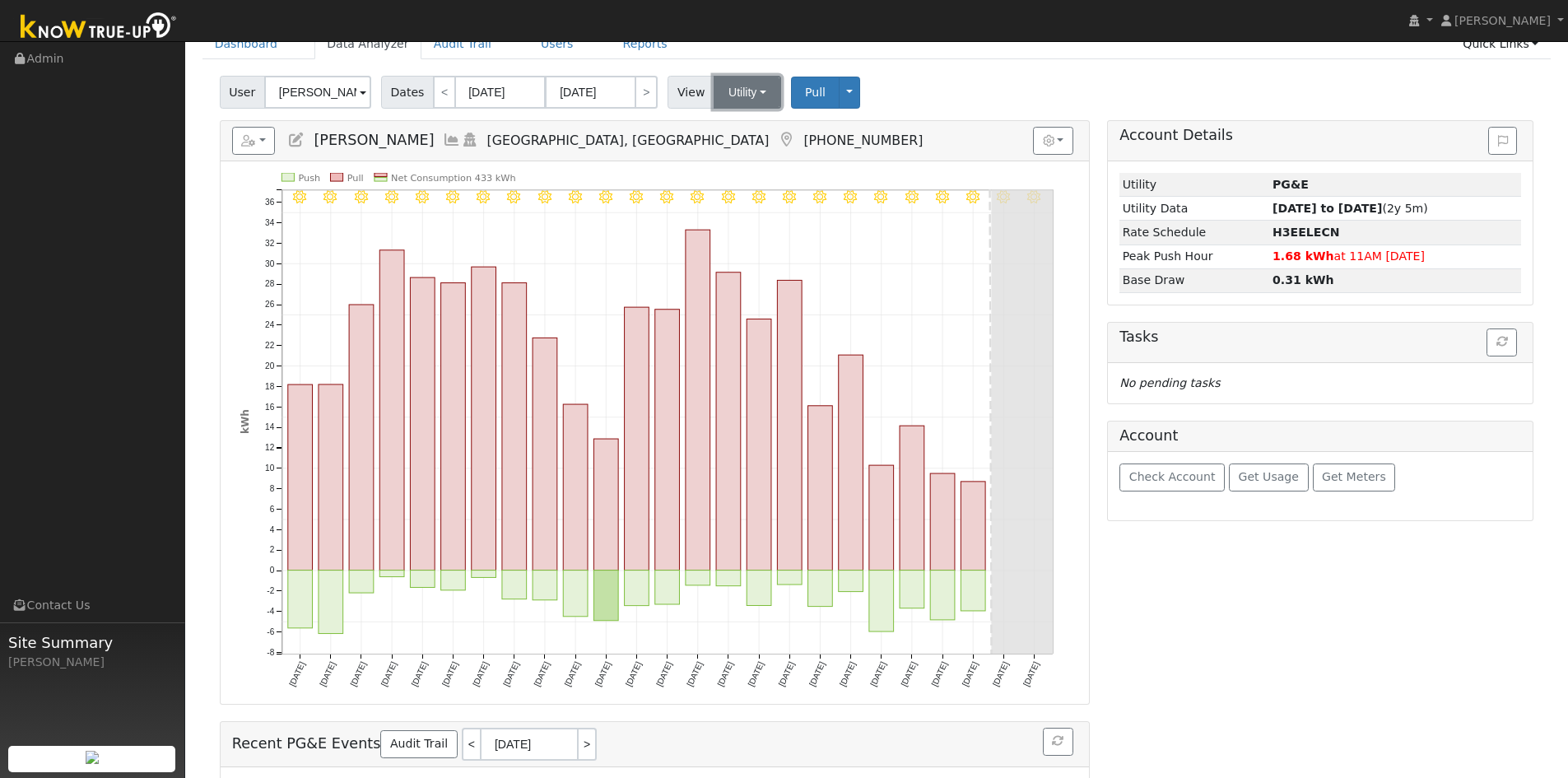
click at [752, 90] on button "Utility" at bounding box center [748, 91] width 68 height 33
click at [750, 156] on link "Solar" at bounding box center [768, 152] width 115 height 23
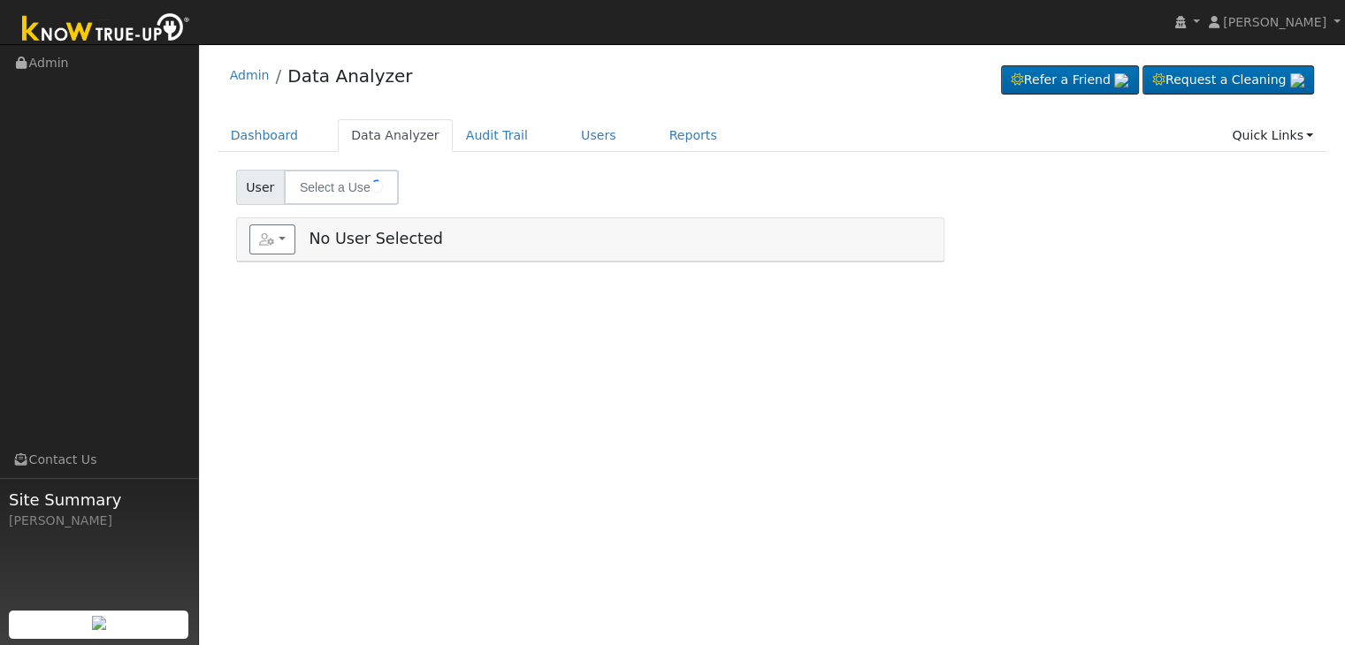
type input "[PERSON_NAME]"
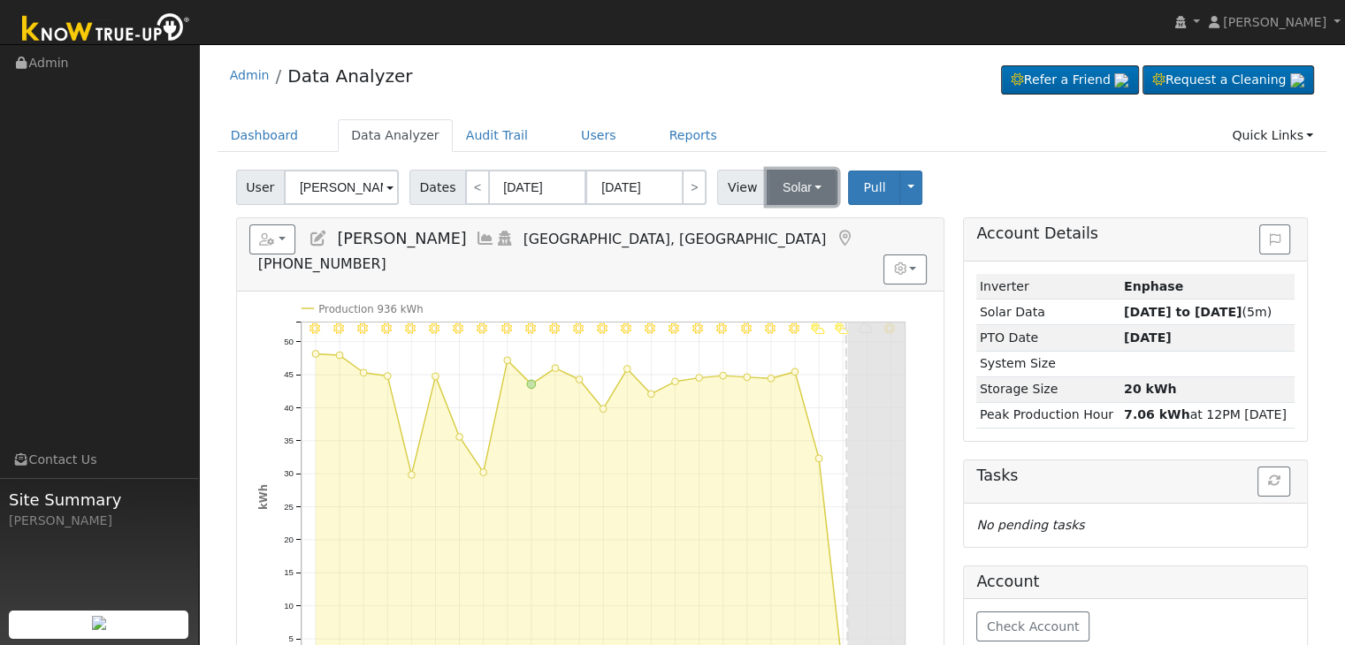
click at [810, 185] on button "Solar" at bounding box center [802, 187] width 71 height 35
click at [798, 228] on link "Utility" at bounding box center [824, 226] width 123 height 25
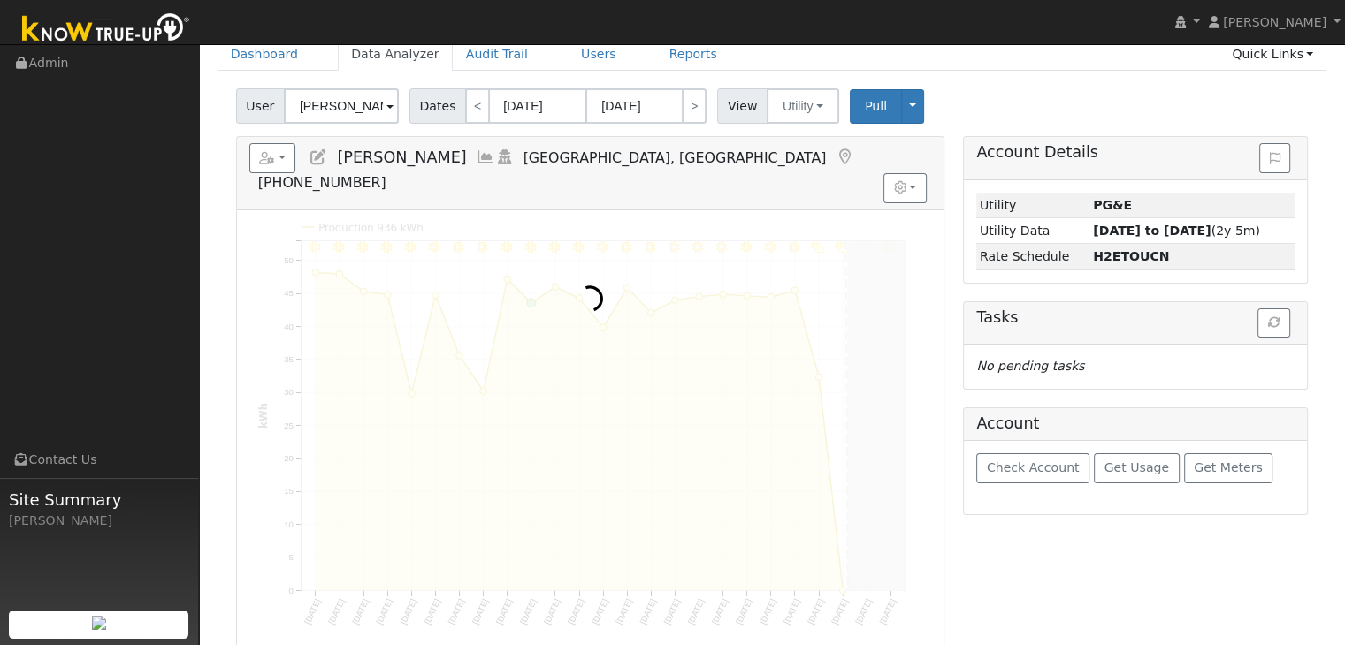
scroll to position [88, 0]
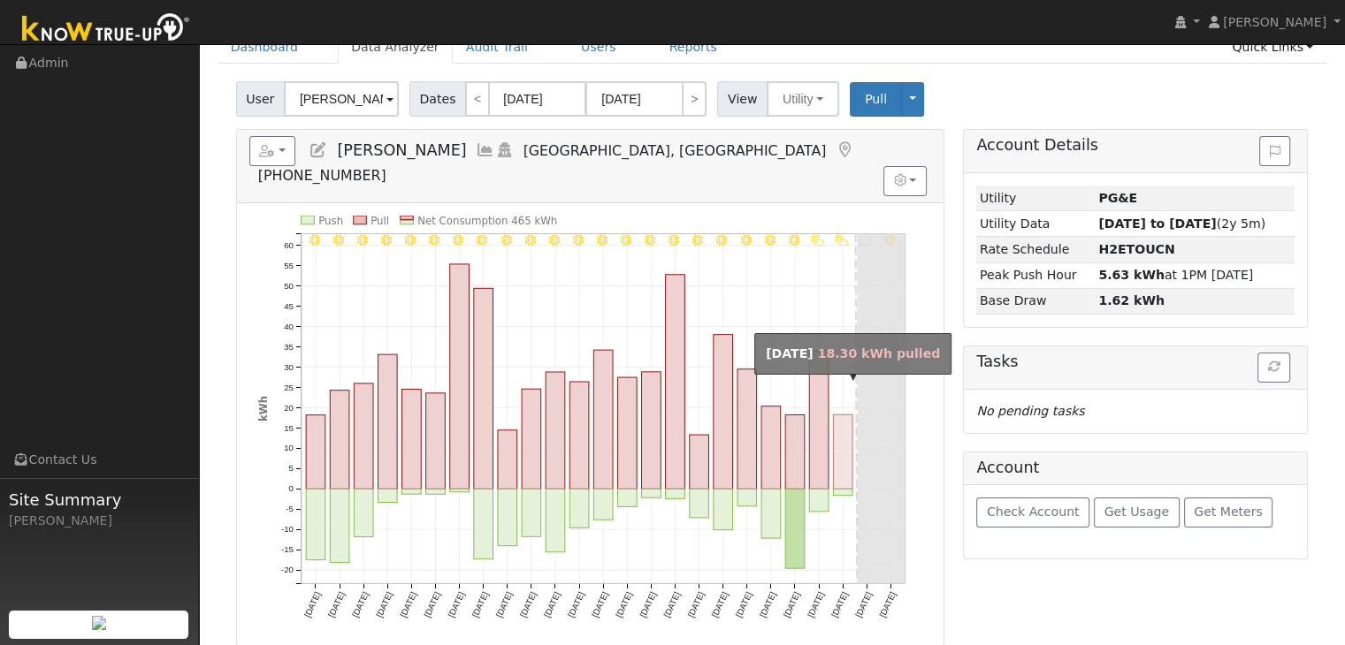
click at [838, 416] on rect "onclick=""" at bounding box center [842, 452] width 19 height 74
type input "[DATE]"
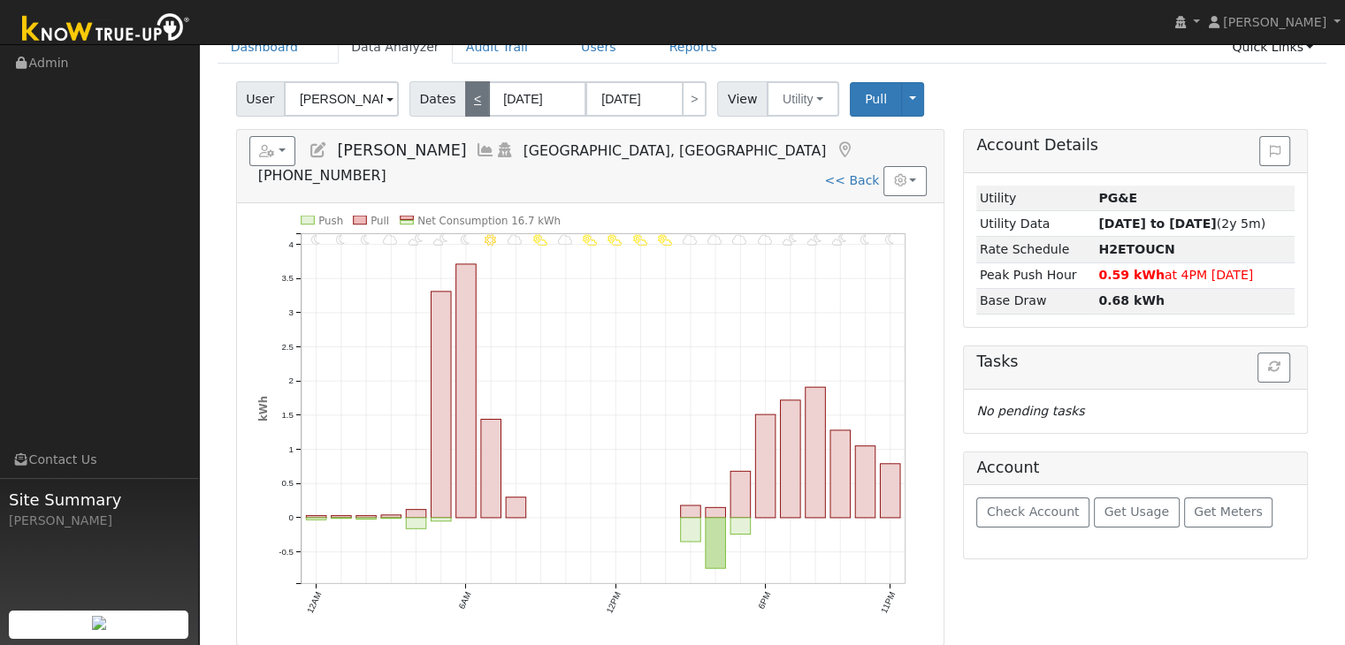
click at [465, 103] on link "<" at bounding box center [477, 98] width 25 height 35
type input "[DATE]"
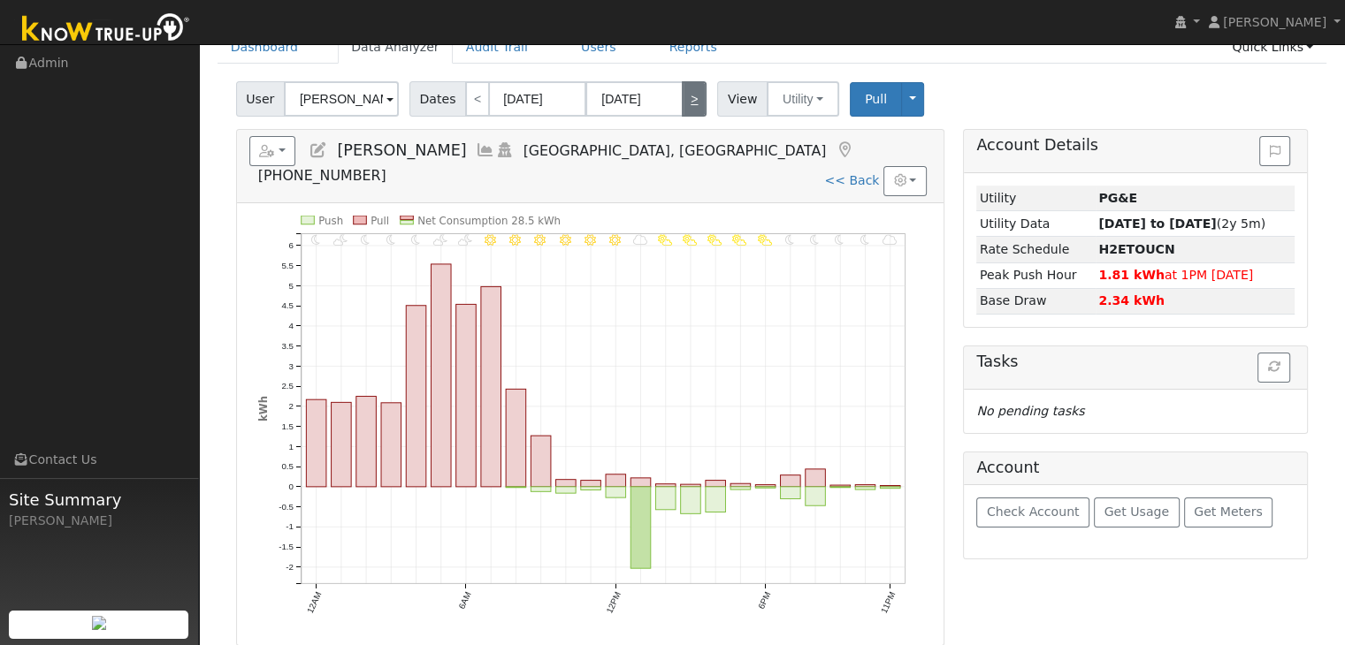
click at [689, 93] on link ">" at bounding box center [694, 98] width 25 height 35
type input "[DATE]"
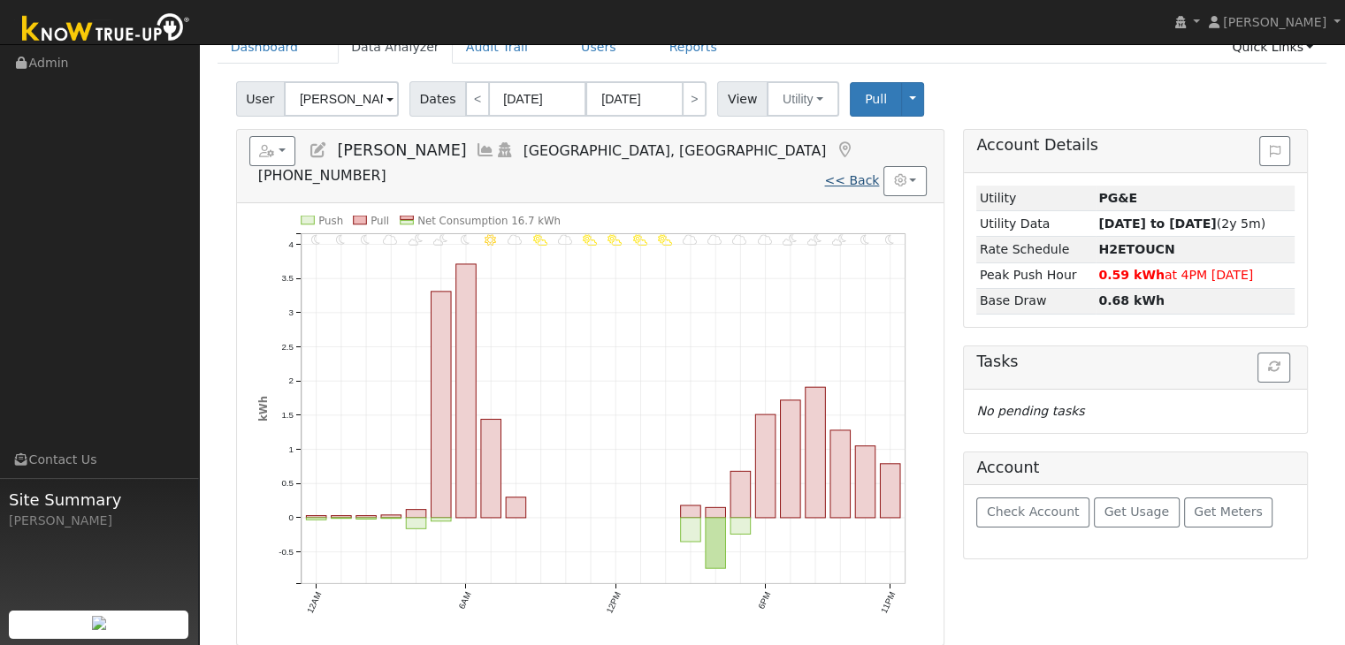
click at [862, 173] on link "<< Back" at bounding box center [851, 180] width 55 height 14
type input "[DATE]"
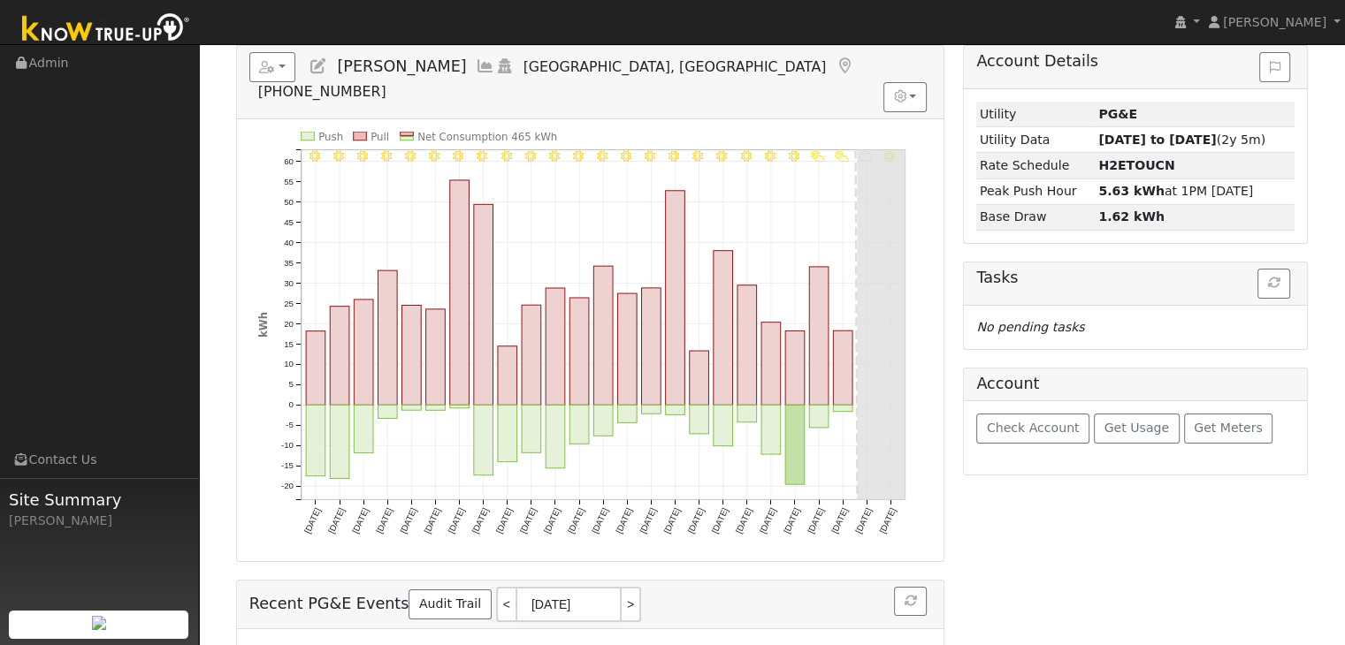
scroll to position [177, 0]
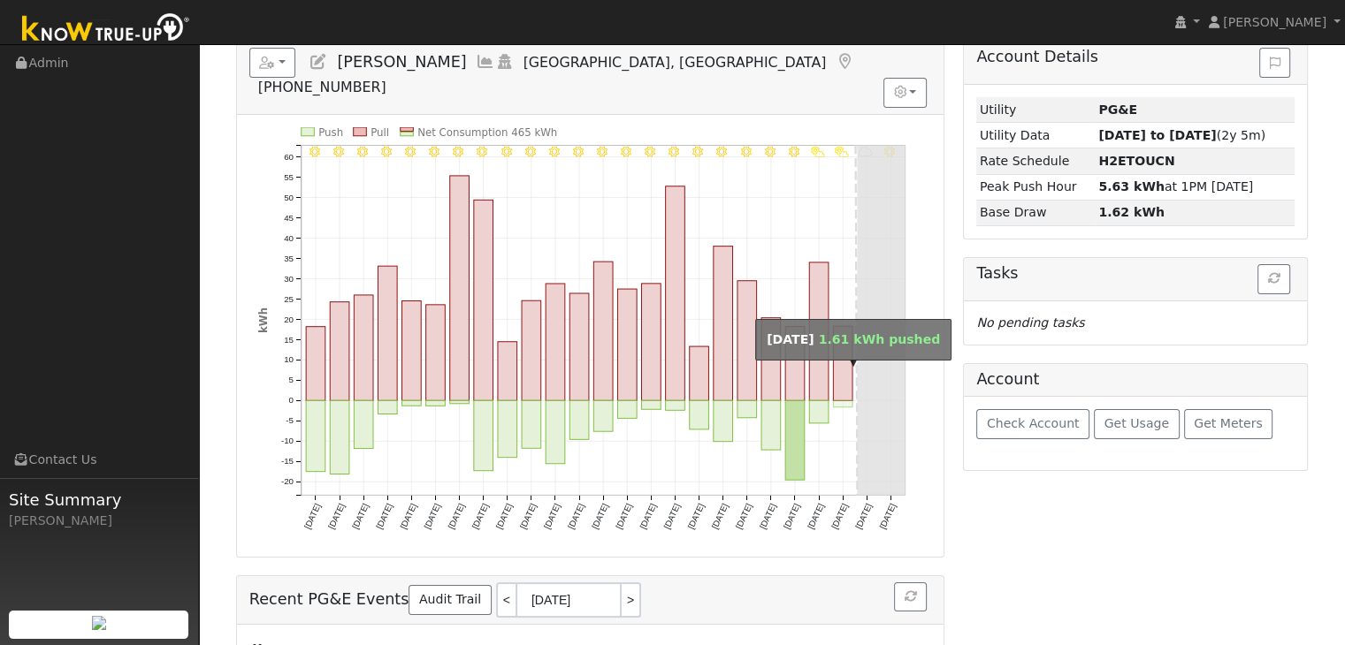
click at [839, 401] on rect "onclick=""" at bounding box center [842, 404] width 19 height 6
type input "[DATE]"
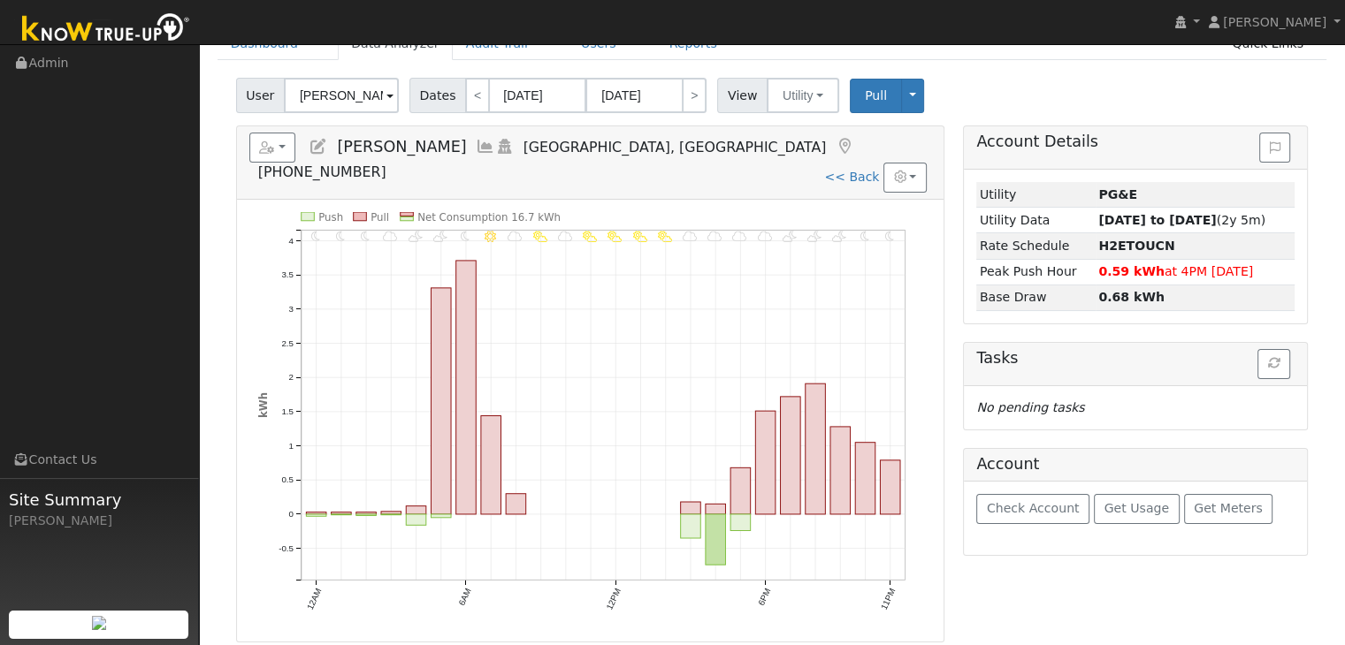
scroll to position [88, 0]
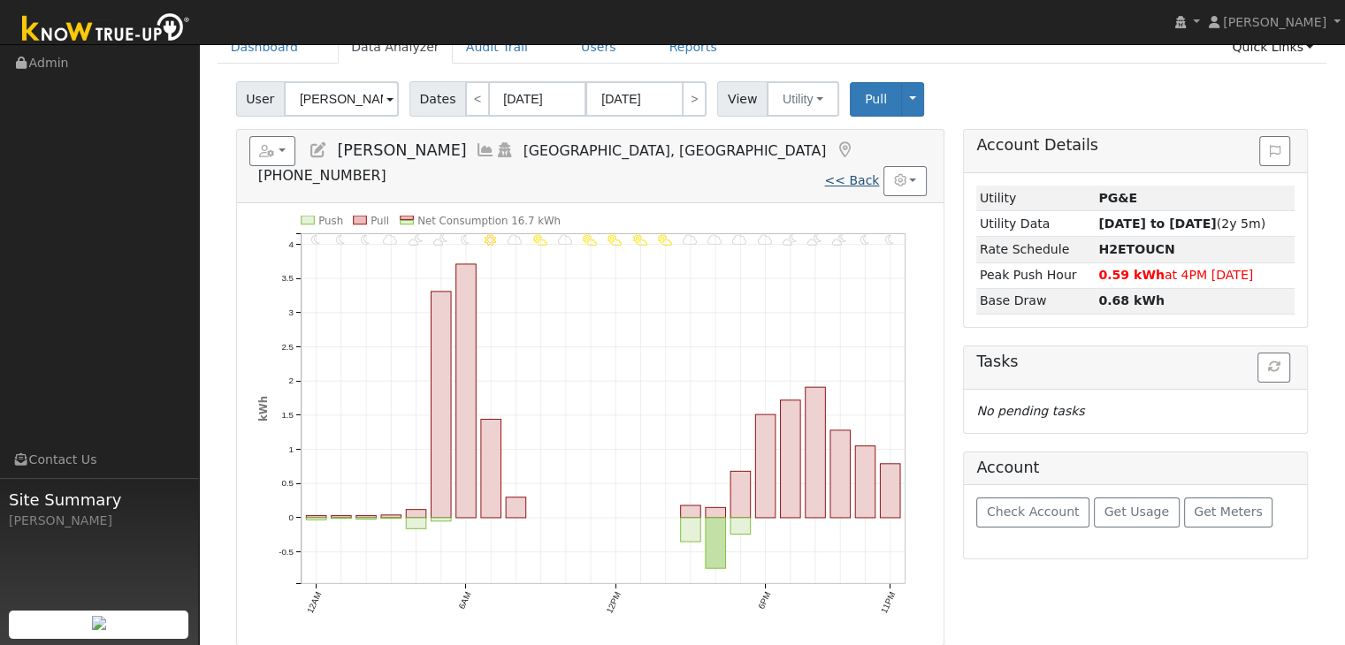
click at [868, 173] on link "<< Back" at bounding box center [851, 180] width 55 height 14
type input "[DATE]"
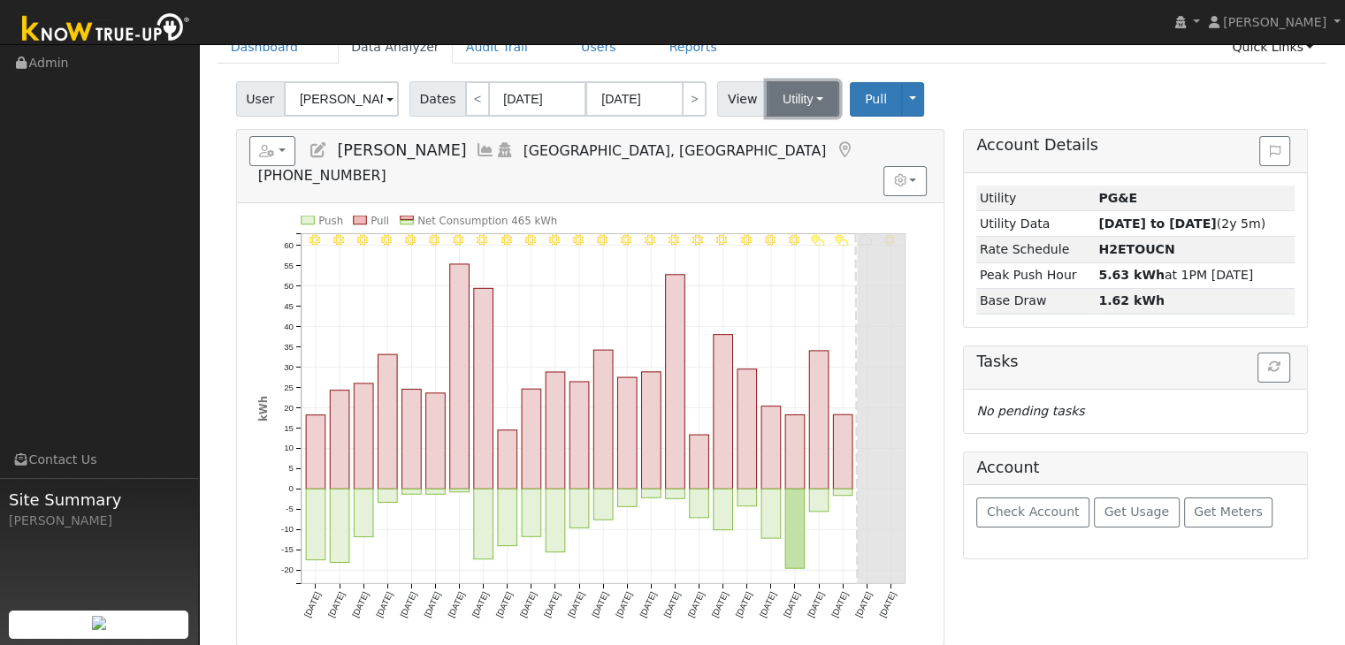
click at [795, 102] on button "Utility" at bounding box center [803, 98] width 73 height 35
click at [799, 164] on link "Solar" at bounding box center [824, 163] width 123 height 25
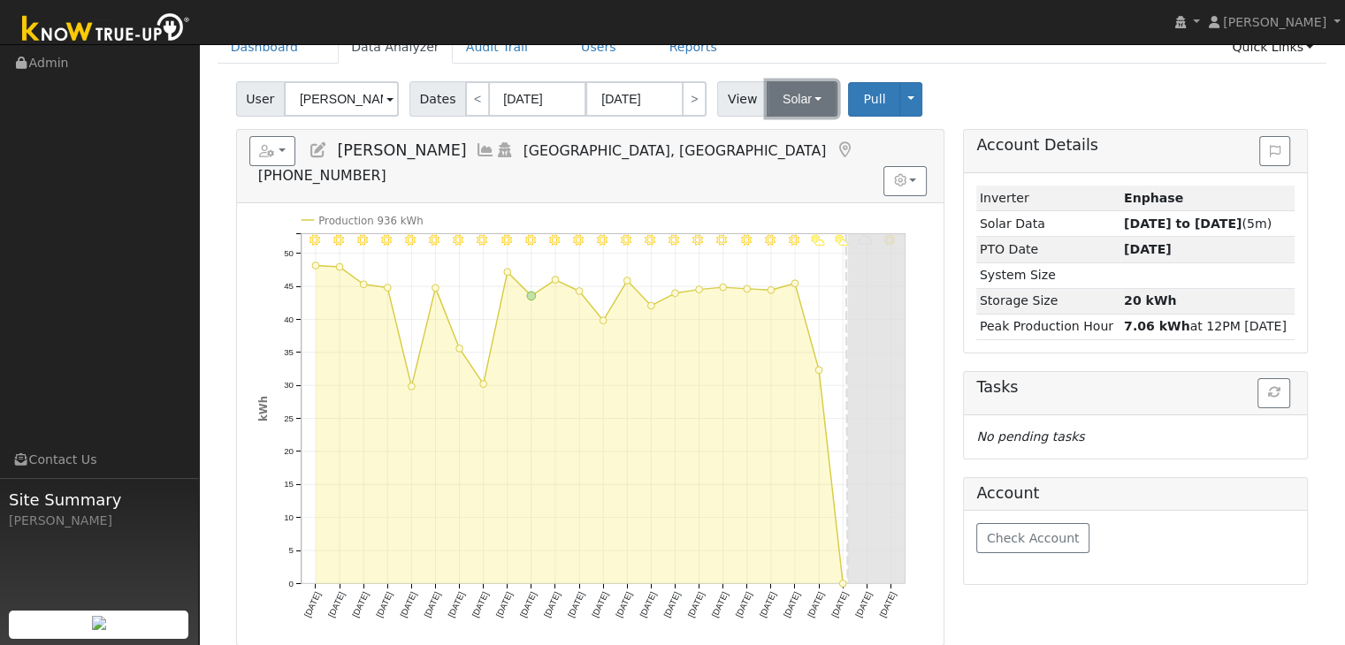
click at [803, 98] on button "Solar" at bounding box center [802, 98] width 71 height 35
click at [795, 131] on link "Utility" at bounding box center [824, 138] width 123 height 25
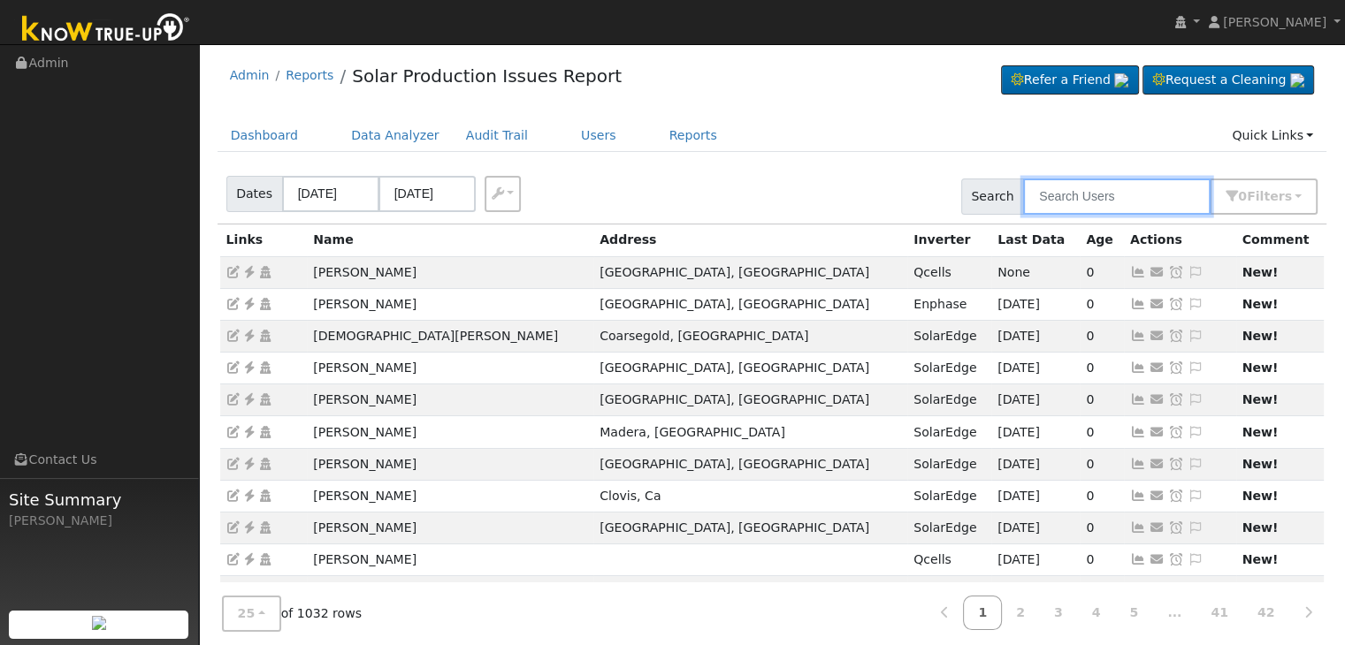
click at [1107, 192] on input "text" at bounding box center [1116, 197] width 187 height 36
click at [1293, 201] on button "0 Filter s" at bounding box center [1264, 197] width 108 height 36
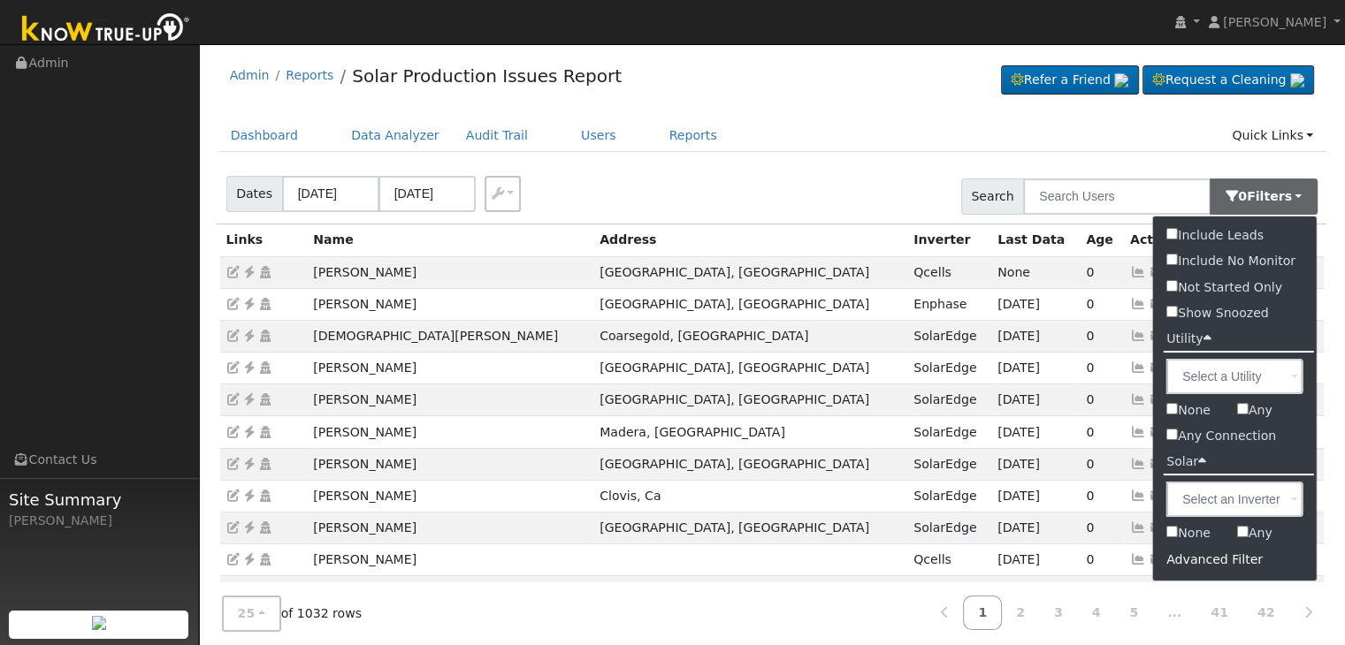
click at [1227, 315] on label "Show Snoozed" at bounding box center [1217, 314] width 129 height 26
click at [1178, 315] on input "Show Snoozed" at bounding box center [1171, 311] width 11 height 11
checkbox input "true"
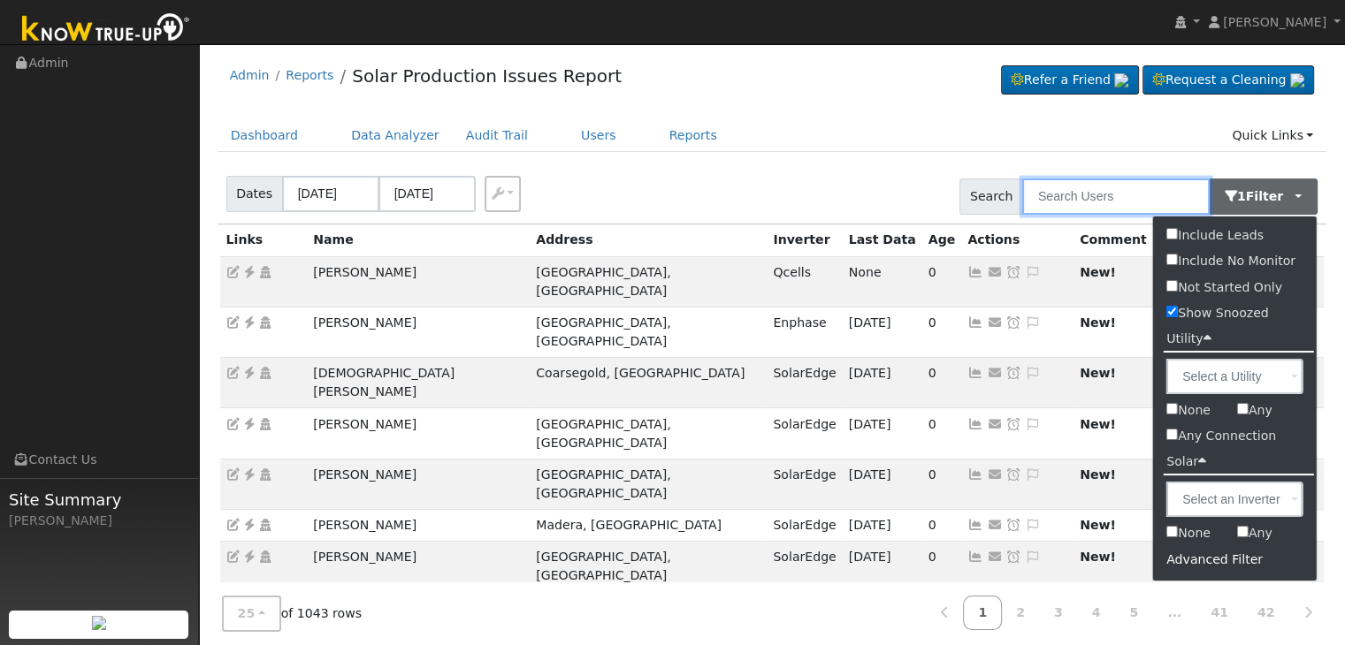
click at [1062, 198] on input "text" at bounding box center [1115, 197] width 187 height 36
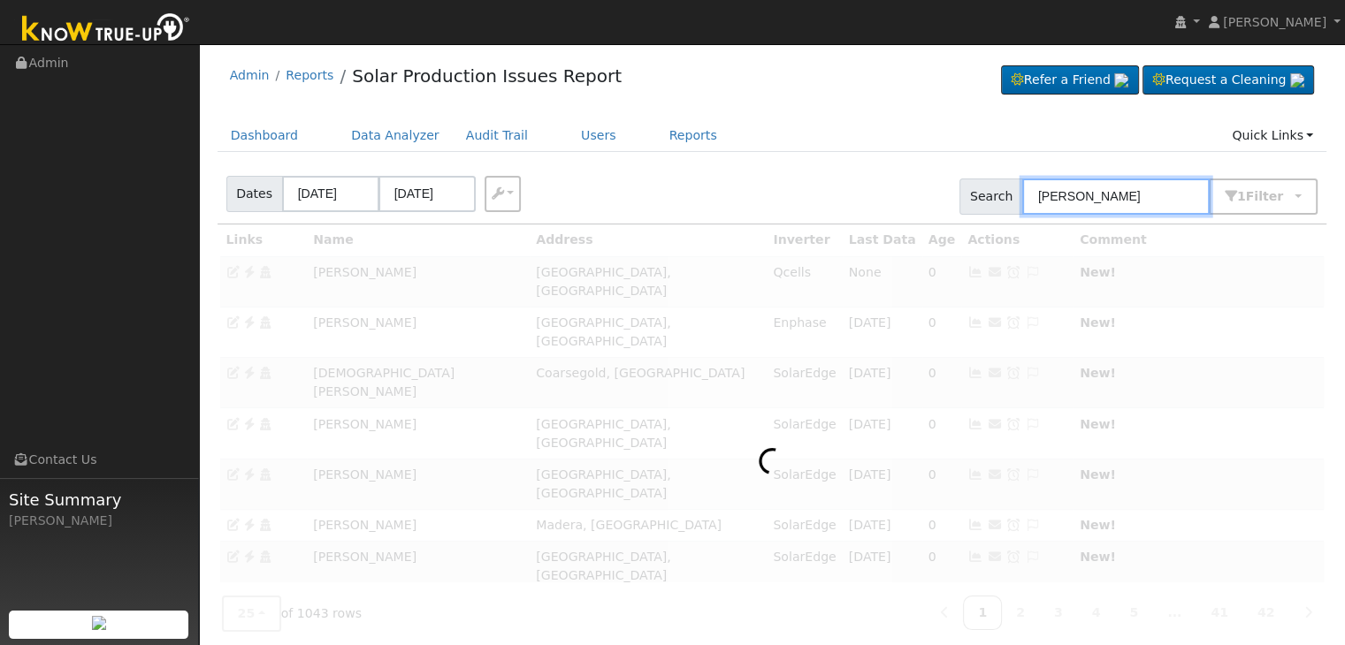
type input "aram"
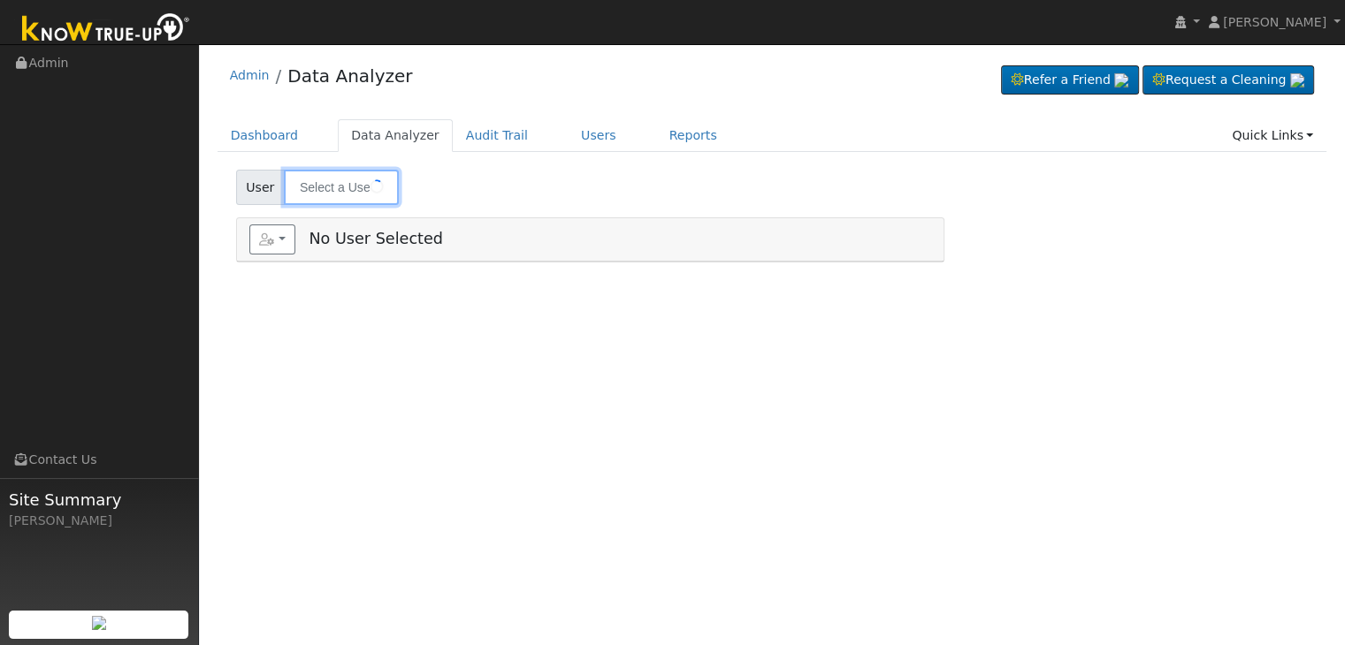
type input "[PERSON_NAME]"
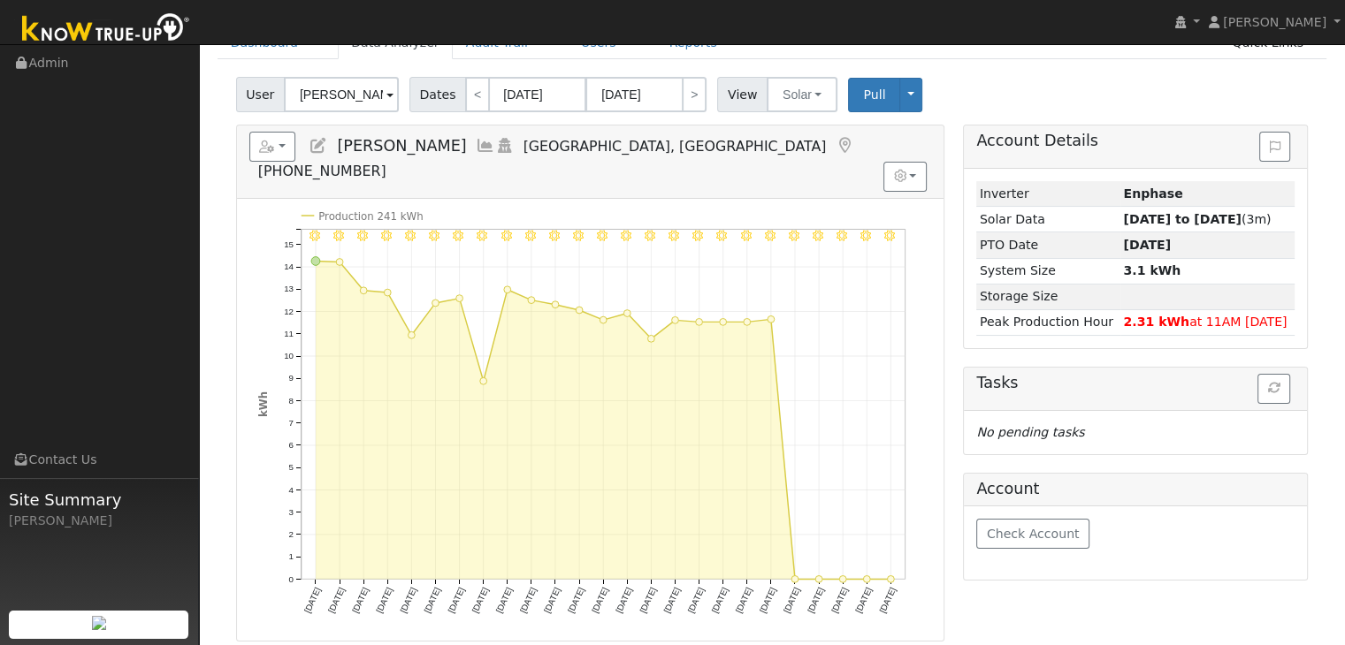
scroll to position [88, 0]
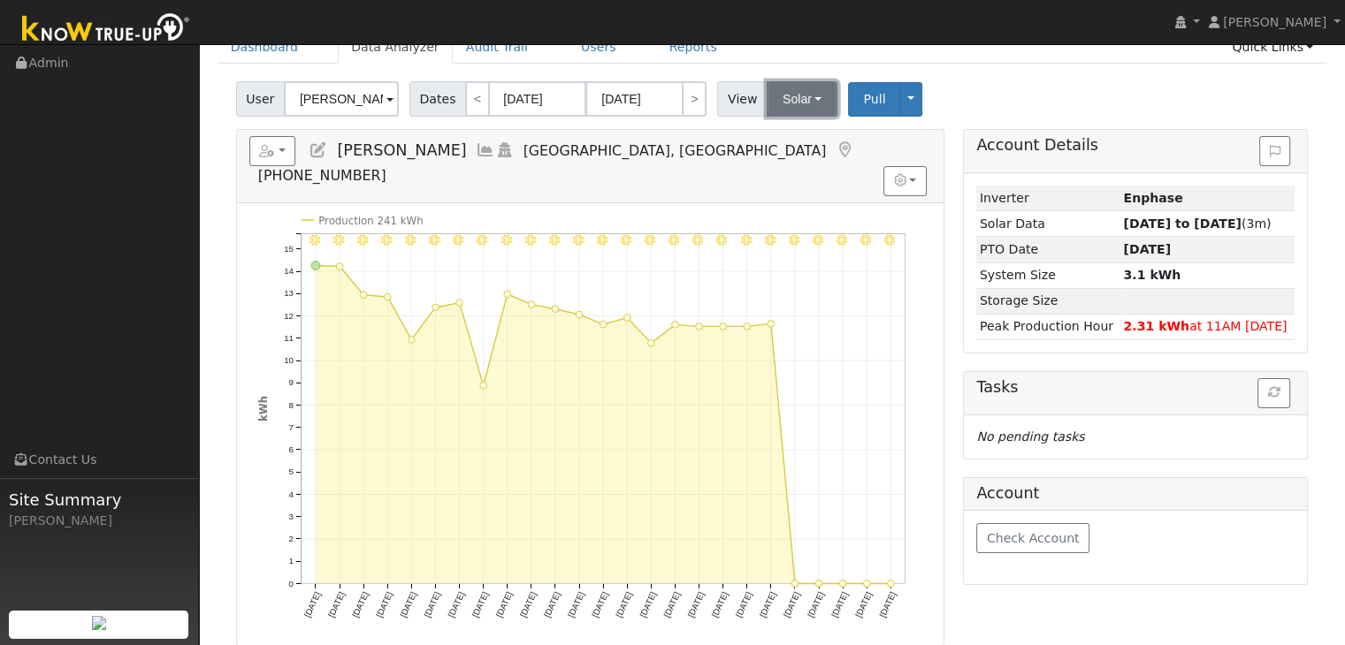
click at [803, 94] on button "Solar" at bounding box center [802, 98] width 71 height 35
click at [796, 133] on link "Utility" at bounding box center [824, 138] width 123 height 25
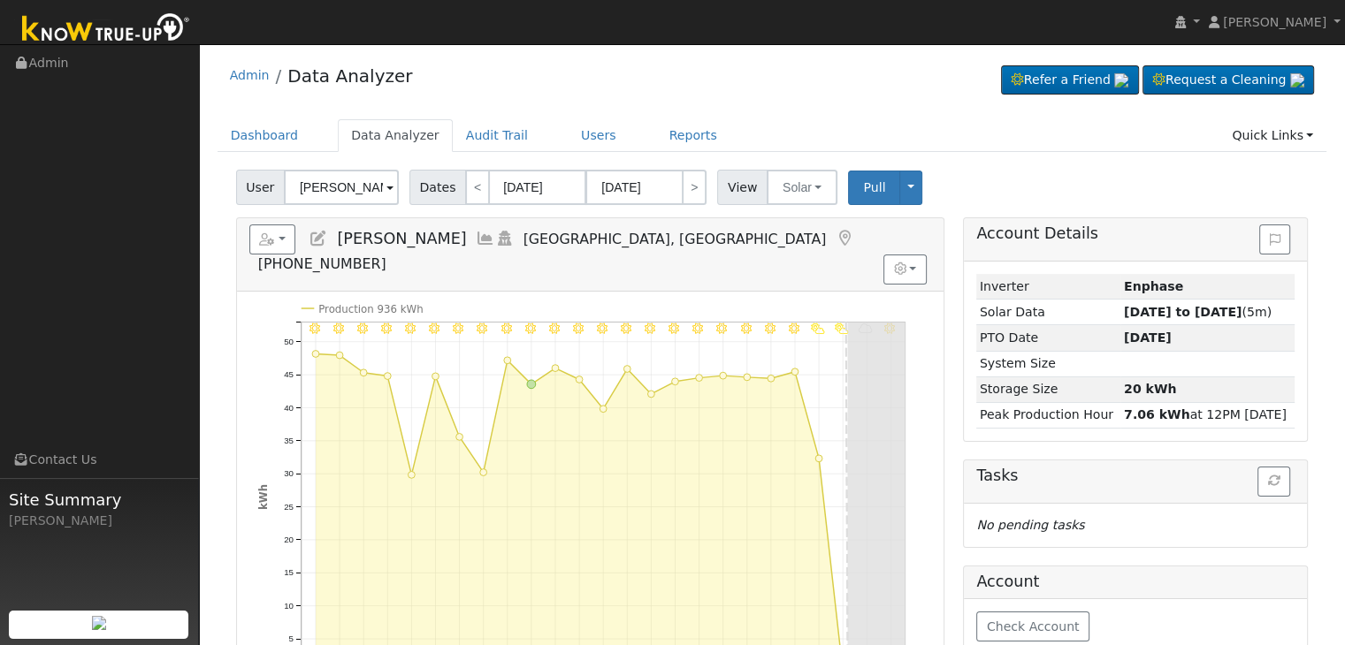
click at [745, 86] on div "Admin Data Analyzer Refer a Friend Request a Cleaning" at bounding box center [773, 80] width 1110 height 54
click at [794, 199] on button "Solar" at bounding box center [802, 187] width 71 height 35
click at [791, 225] on link "Utility" at bounding box center [824, 226] width 123 height 25
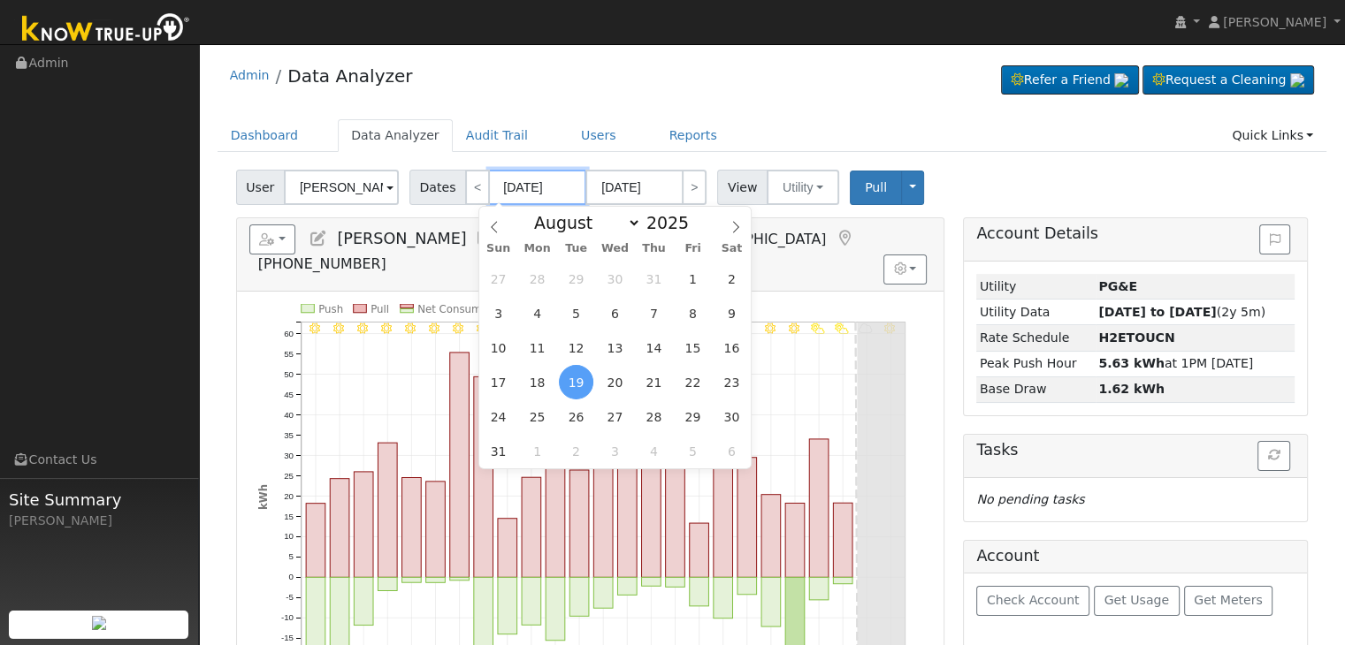
click at [536, 181] on input "[DATE]" at bounding box center [537, 187] width 97 height 35
click at [735, 225] on icon at bounding box center [735, 227] width 12 height 12
select select "8"
click at [508, 312] on span "7" at bounding box center [498, 313] width 34 height 34
type input "[DATE]"
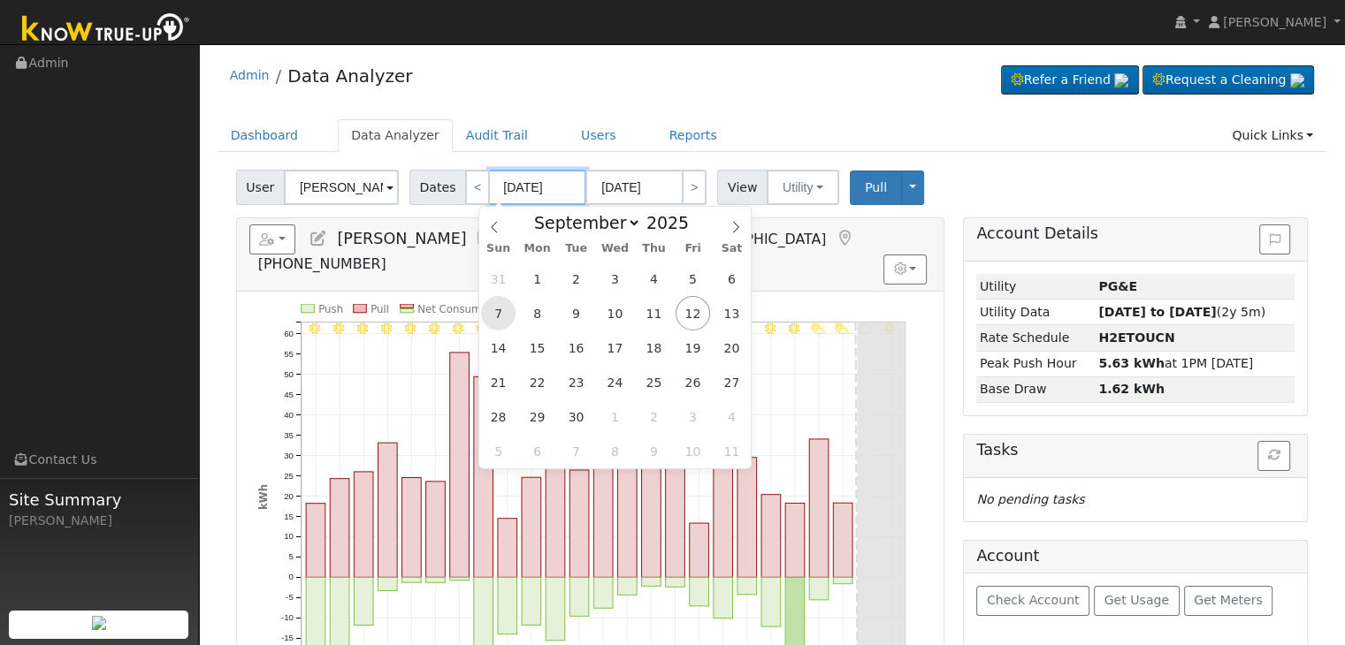
type input "[DATE]"
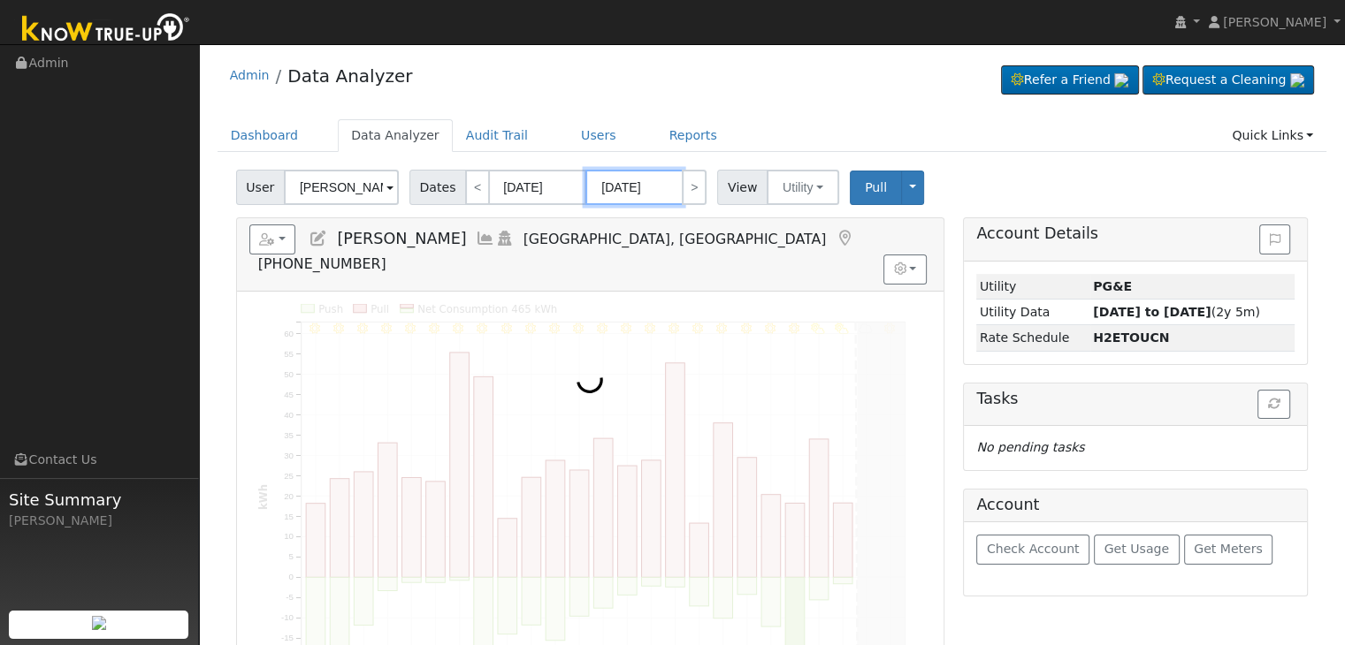
click at [653, 183] on input "[DATE]" at bounding box center [633, 187] width 97 height 35
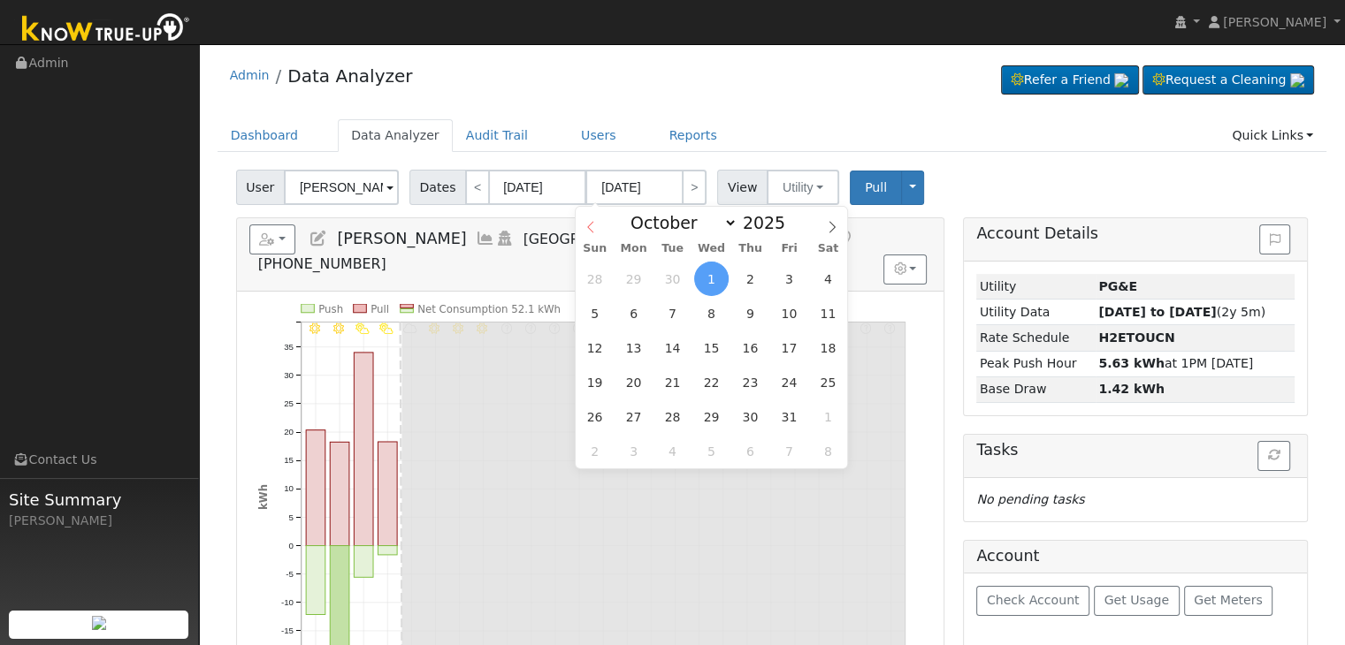
click at [589, 224] on icon at bounding box center [590, 227] width 12 height 12
select select "8"
click at [791, 315] on span "12" at bounding box center [789, 313] width 34 height 34
type input "[DATE]"
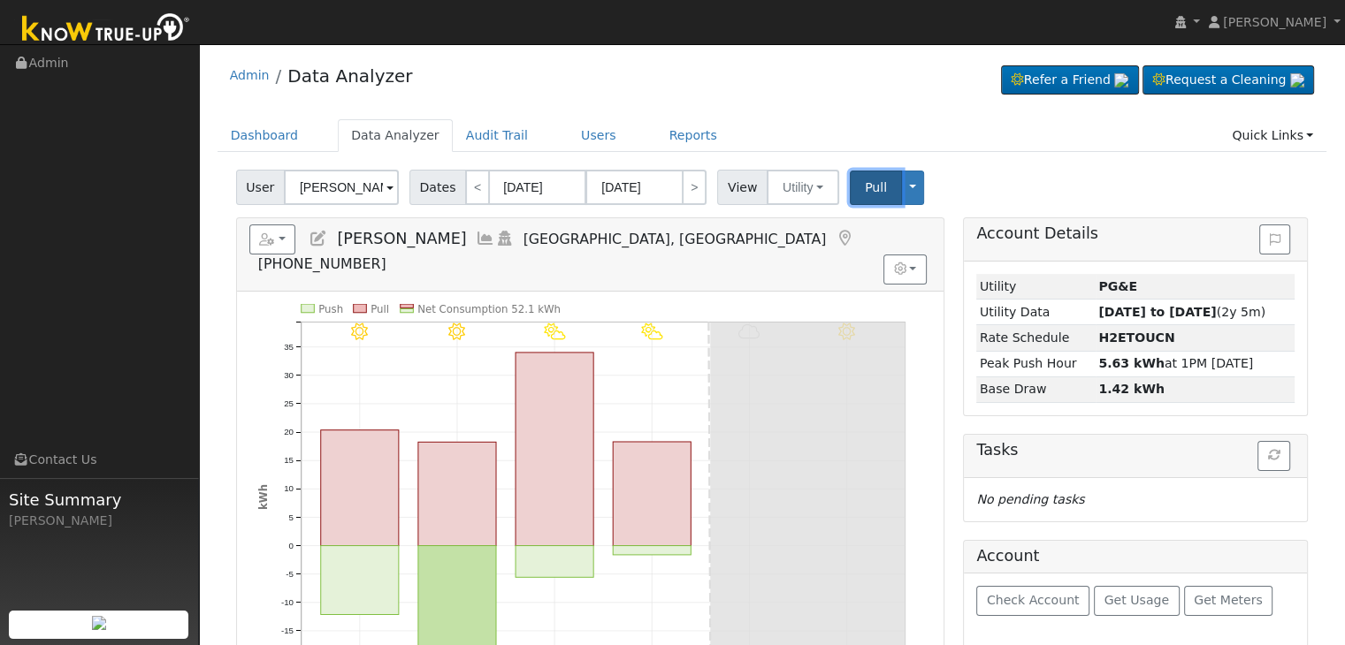
click at [865, 192] on span "Pull" at bounding box center [876, 187] width 22 height 14
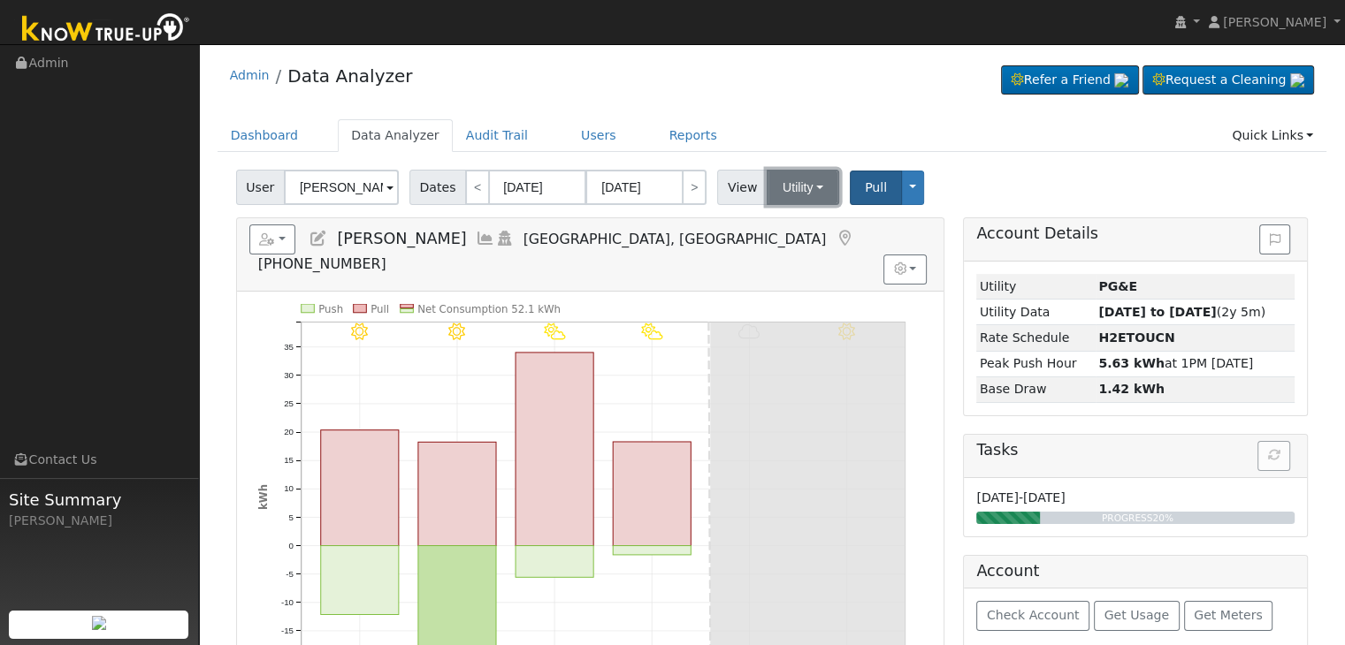
click at [818, 188] on button "Utility" at bounding box center [803, 187] width 73 height 35
click at [799, 252] on link "Solar" at bounding box center [824, 252] width 123 height 25
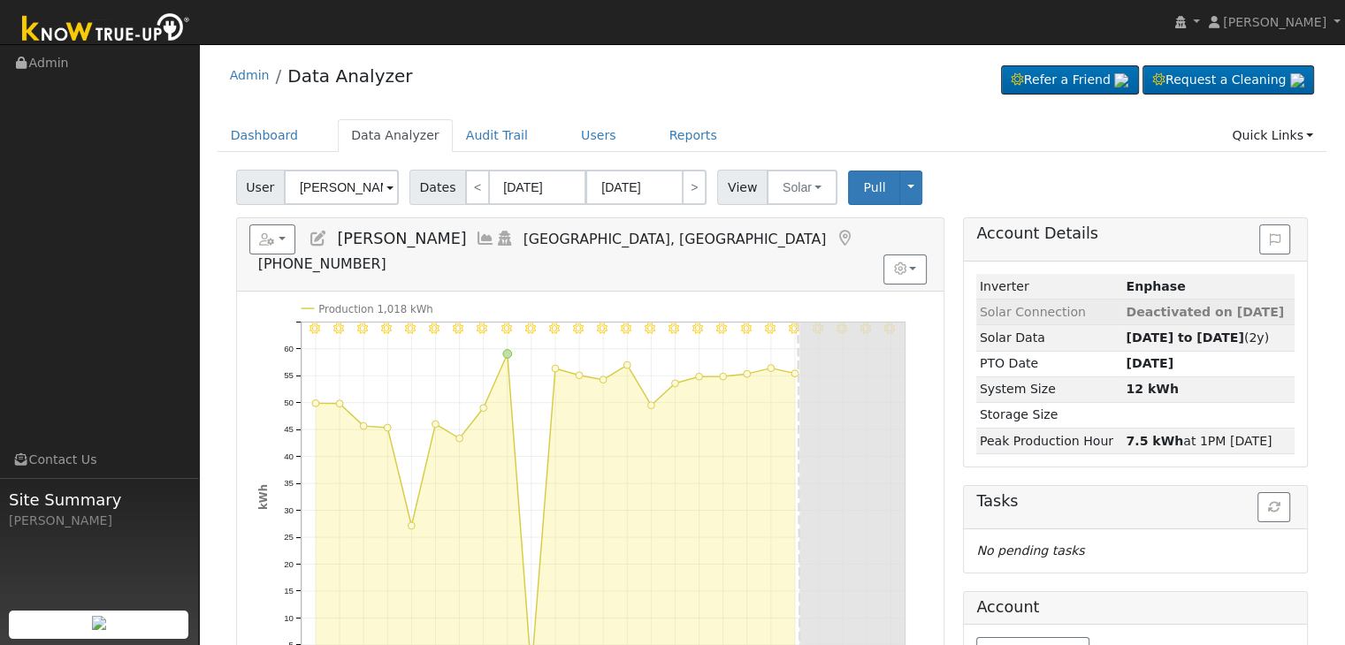
drag, startPoint x: 1111, startPoint y: 307, endPoint x: 1276, endPoint y: 302, distance: 164.5
click at [1276, 302] on tr "Solar Connection Deactivated on [DATE]" at bounding box center [1135, 313] width 318 height 26
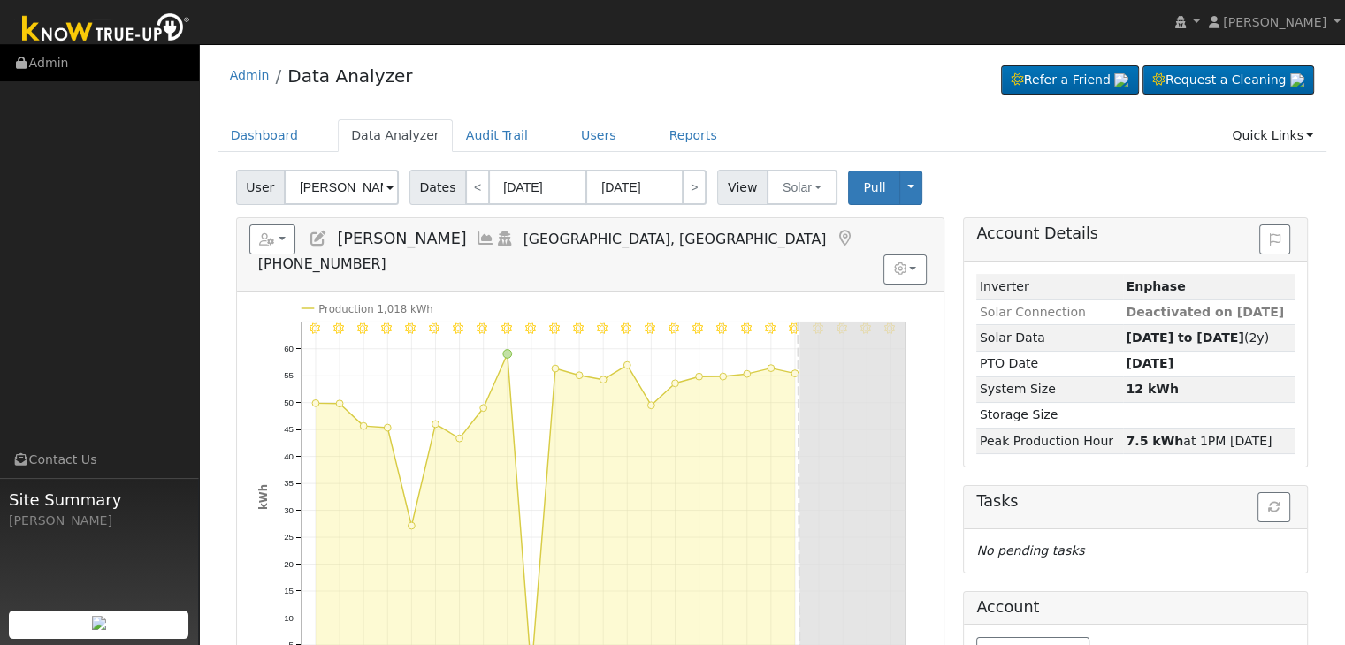
copy tr "Deactivated on [DATE]"
click at [870, 174] on button "Pull" at bounding box center [874, 188] width 52 height 34
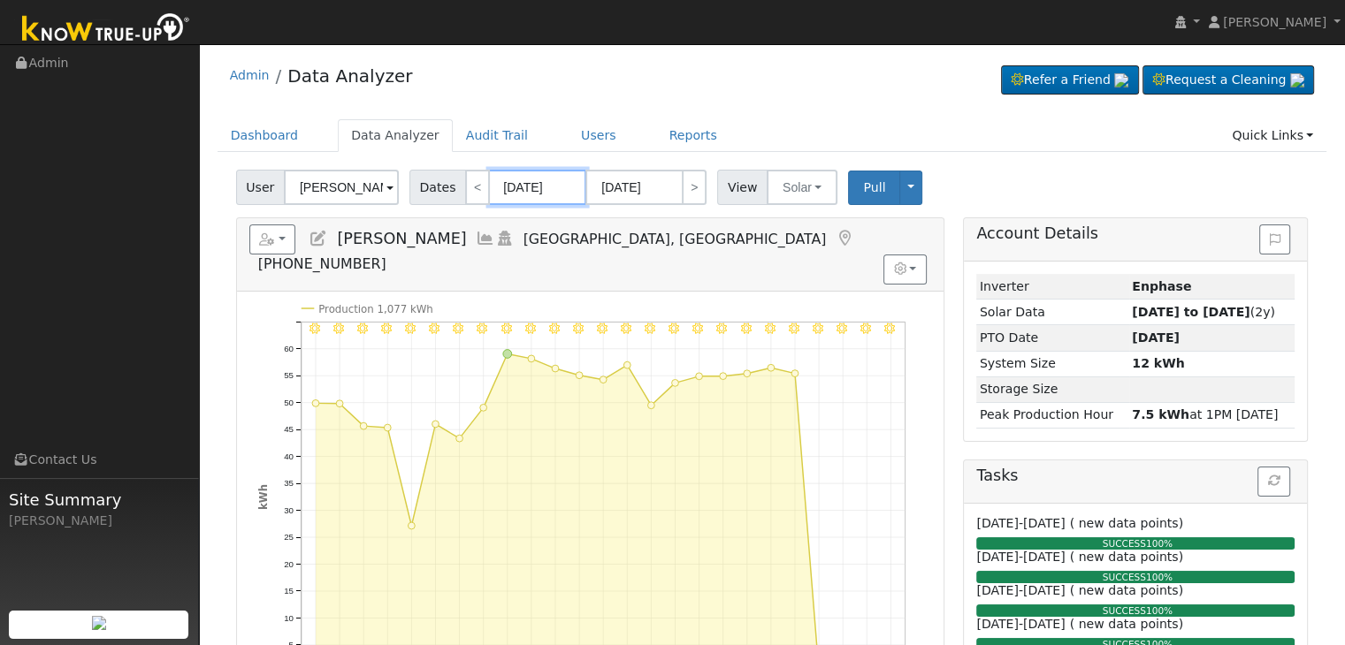
click at [489, 180] on input "[DATE]" at bounding box center [537, 187] width 97 height 35
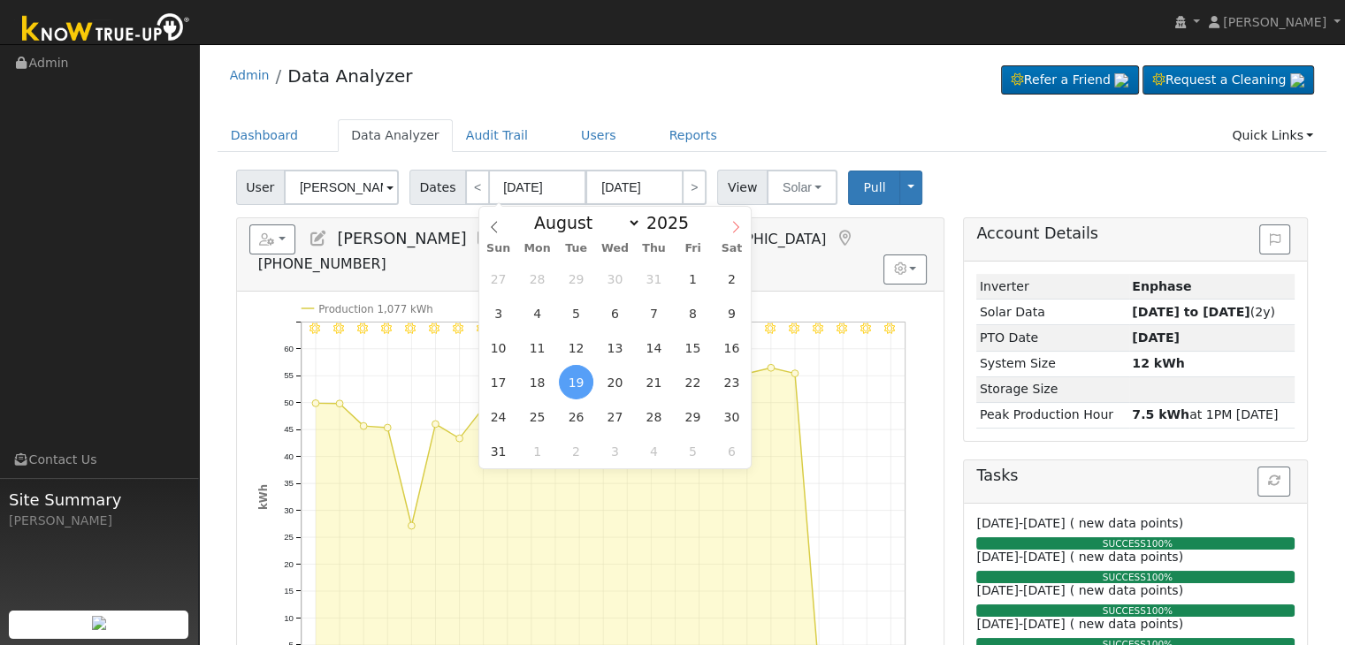
click at [742, 228] on icon at bounding box center [735, 227] width 12 height 12
select select "8"
click at [494, 312] on span "7" at bounding box center [498, 313] width 34 height 34
type input "[DATE]"
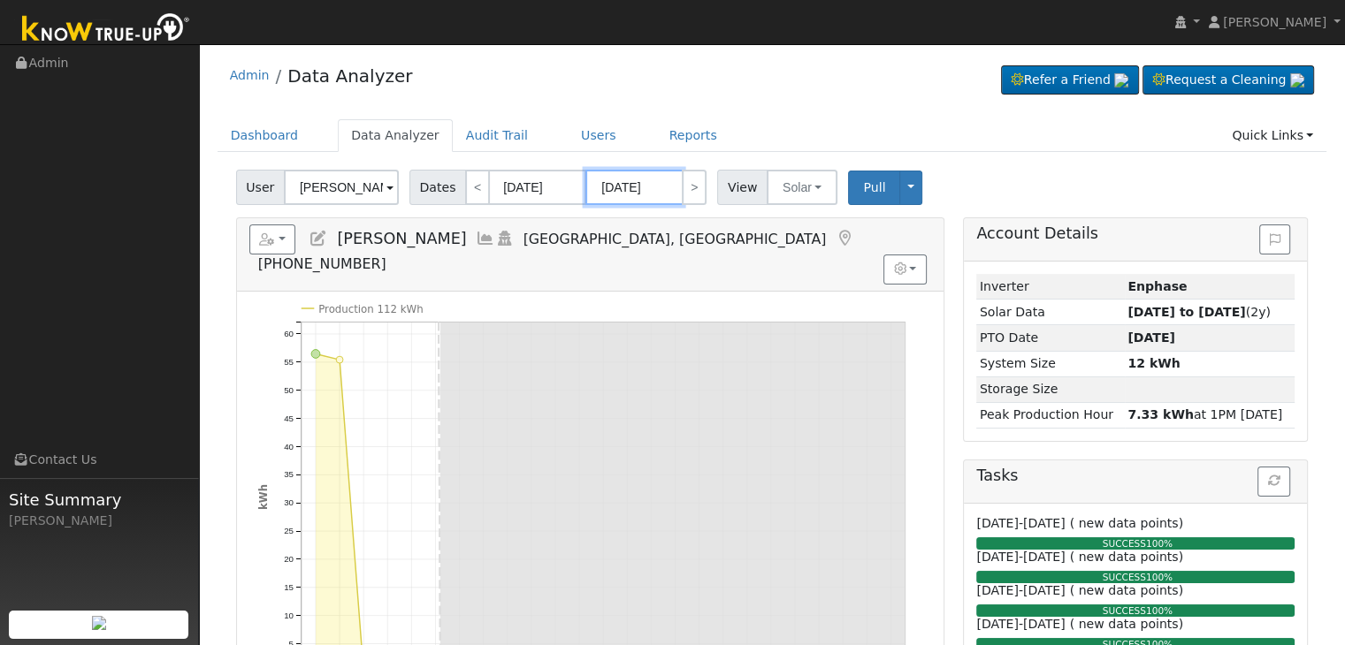
click at [646, 189] on input "[DATE]" at bounding box center [633, 187] width 97 height 35
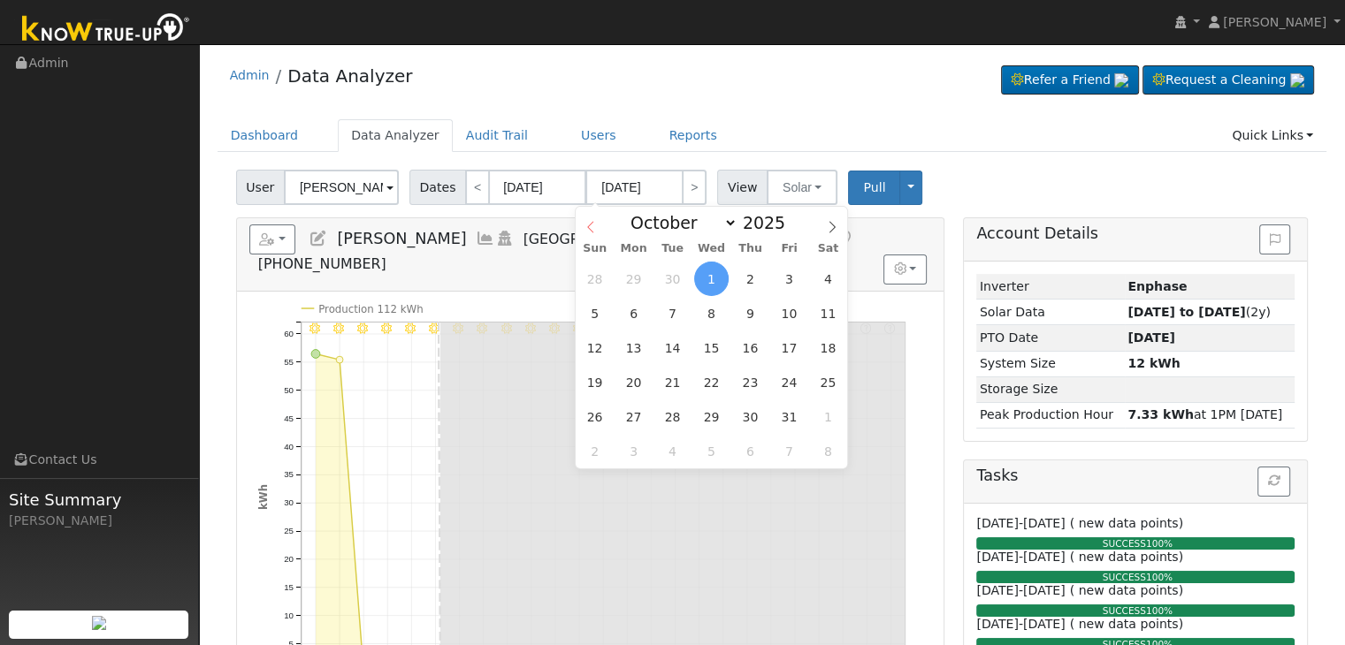
click at [585, 225] on icon at bounding box center [590, 227] width 12 height 12
select select "8"
click at [778, 322] on span "12" at bounding box center [789, 313] width 34 height 34
type input "[DATE]"
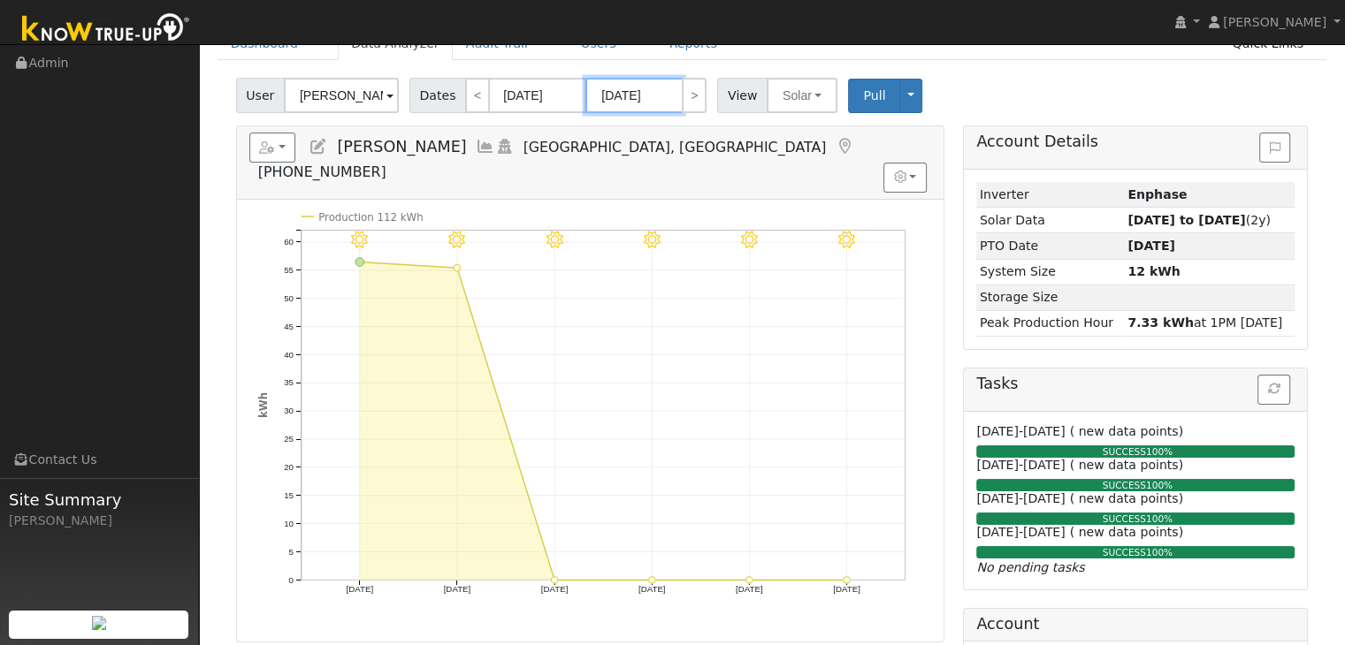
scroll to position [88, 0]
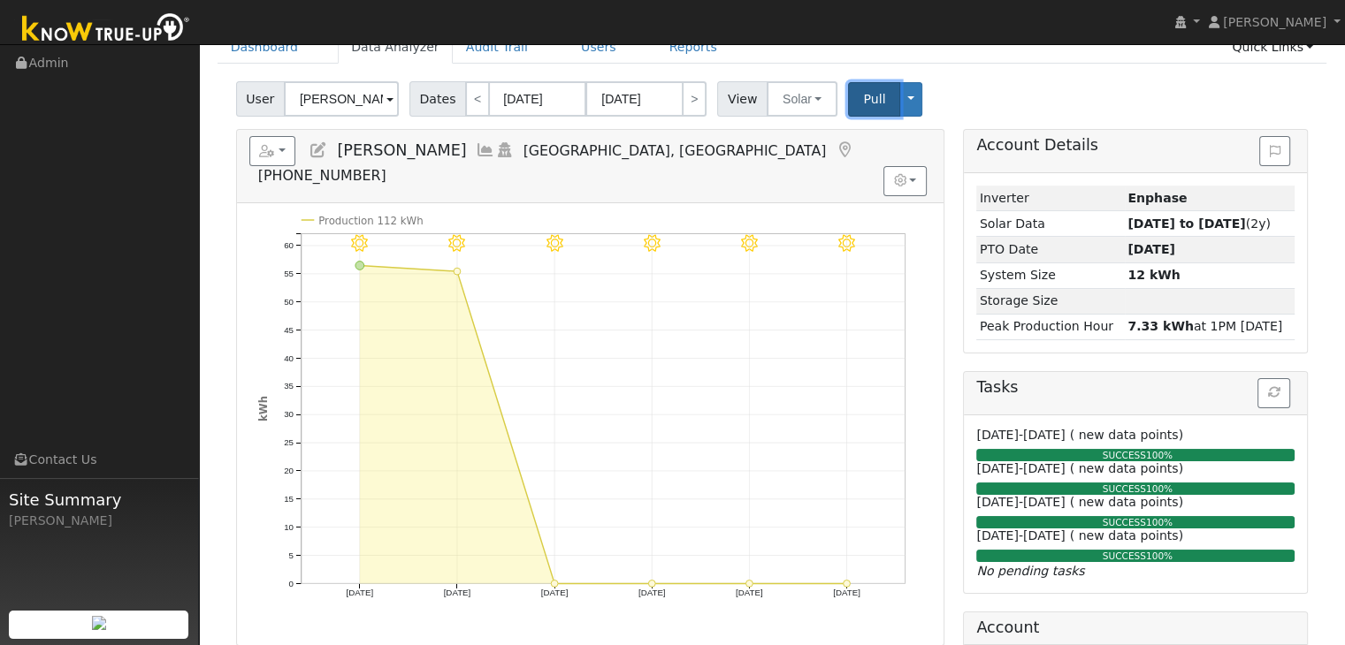
click at [863, 99] on span "Pull" at bounding box center [874, 99] width 22 height 14
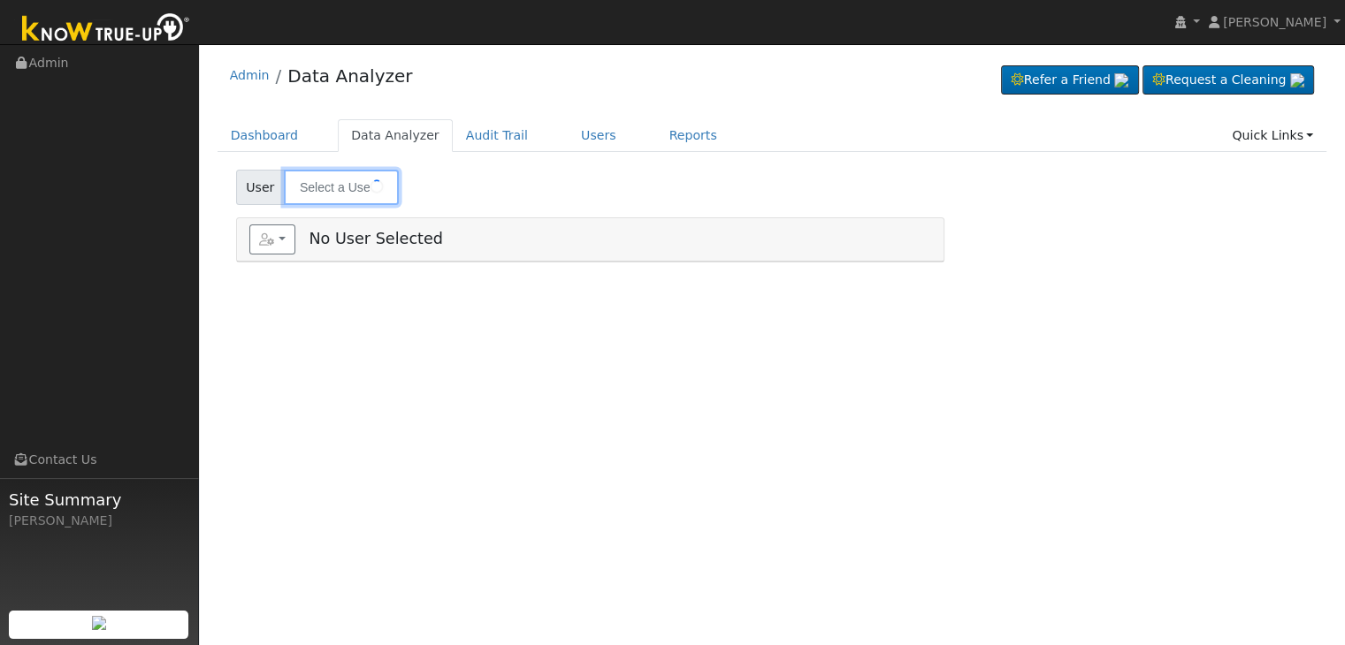
type input "[PERSON_NAME]"
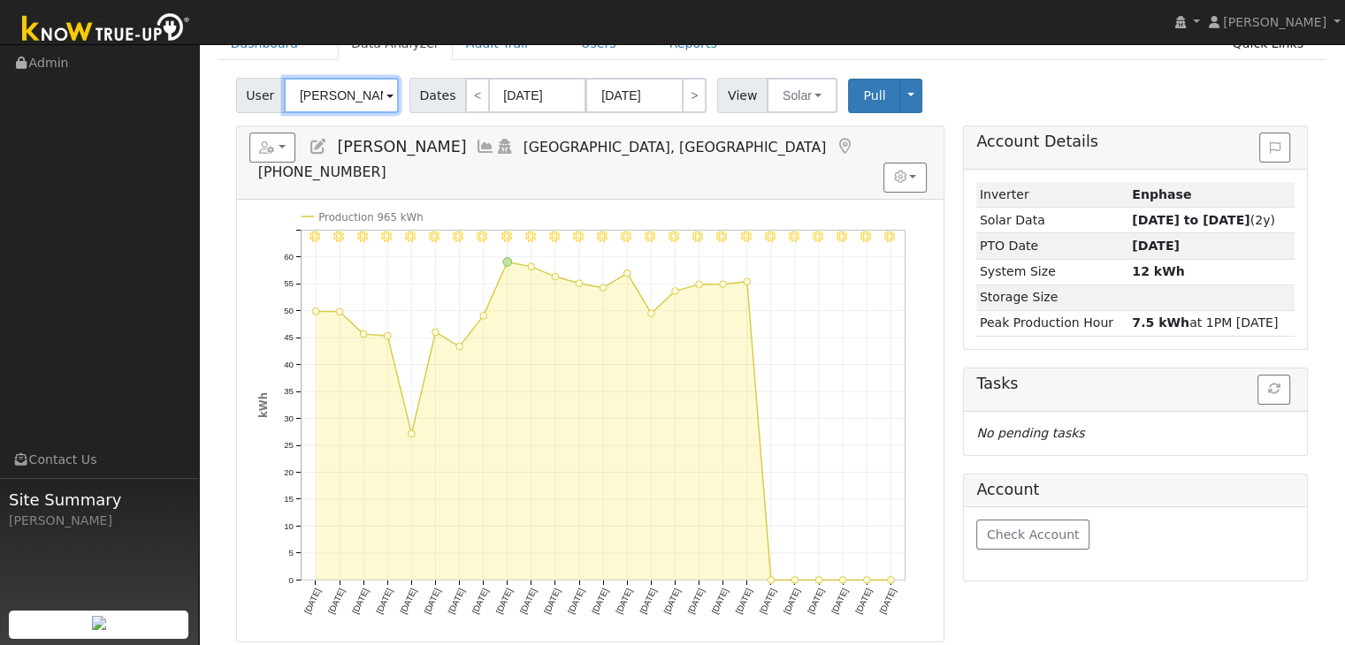
scroll to position [88, 0]
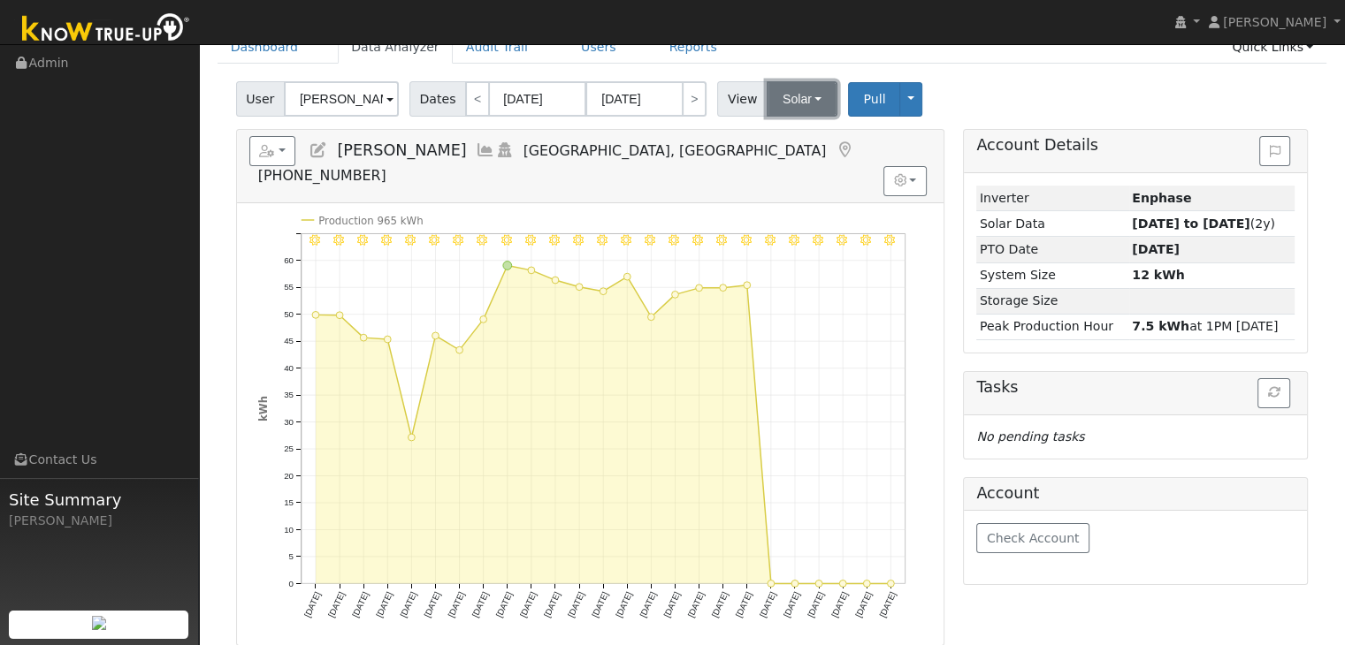
click at [801, 107] on button "Solar" at bounding box center [802, 98] width 71 height 35
click at [790, 134] on link "Utility" at bounding box center [824, 138] width 123 height 25
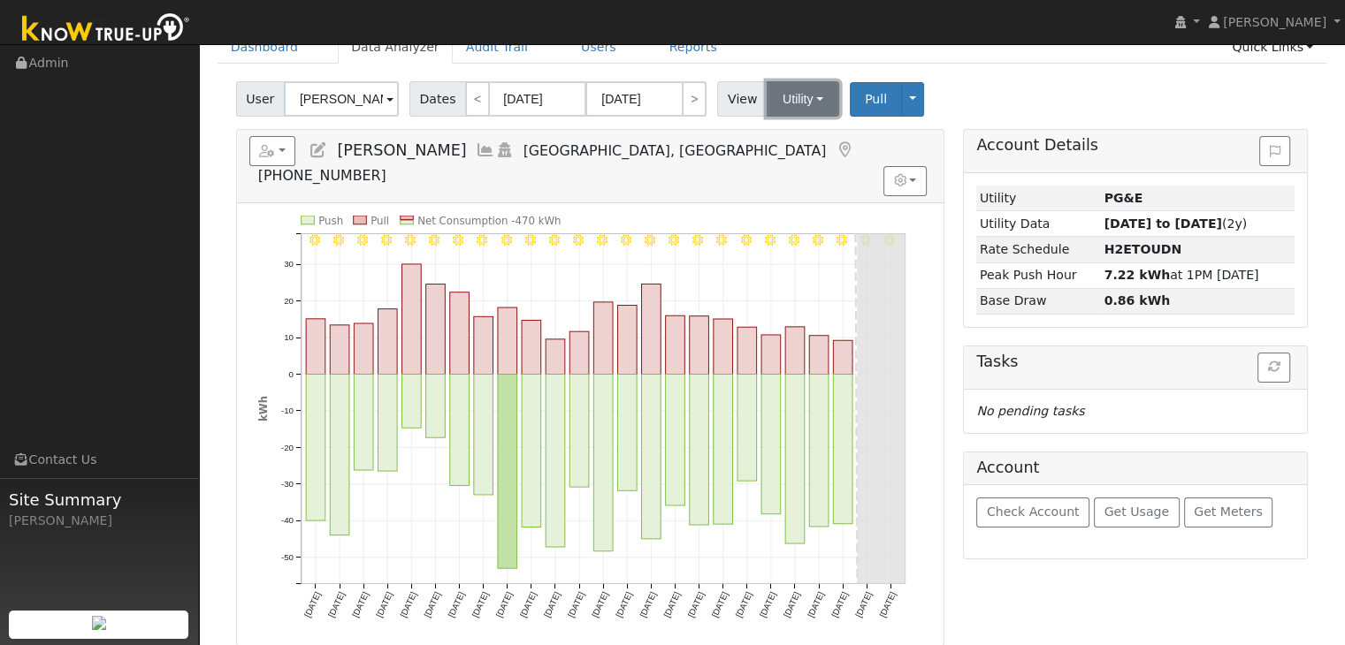
click at [806, 100] on button "Utility" at bounding box center [803, 98] width 73 height 35
click at [797, 161] on link "Solar" at bounding box center [824, 163] width 123 height 25
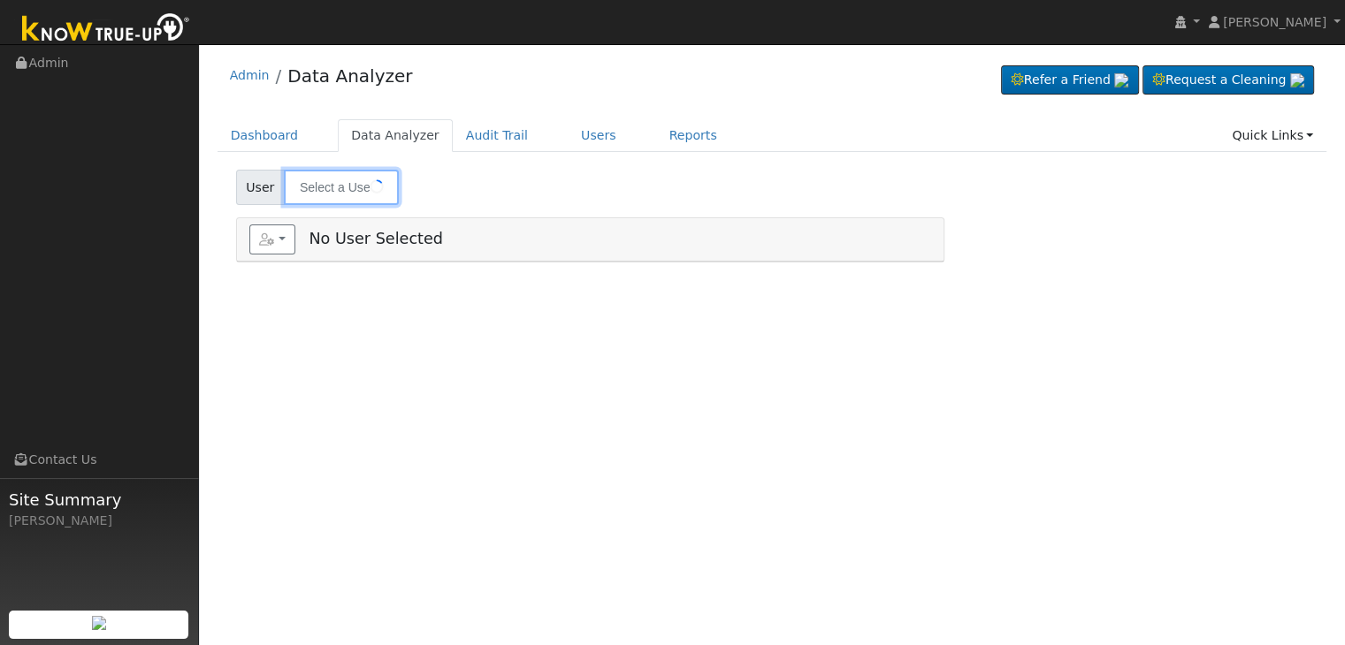
type input "[PERSON_NAME]"
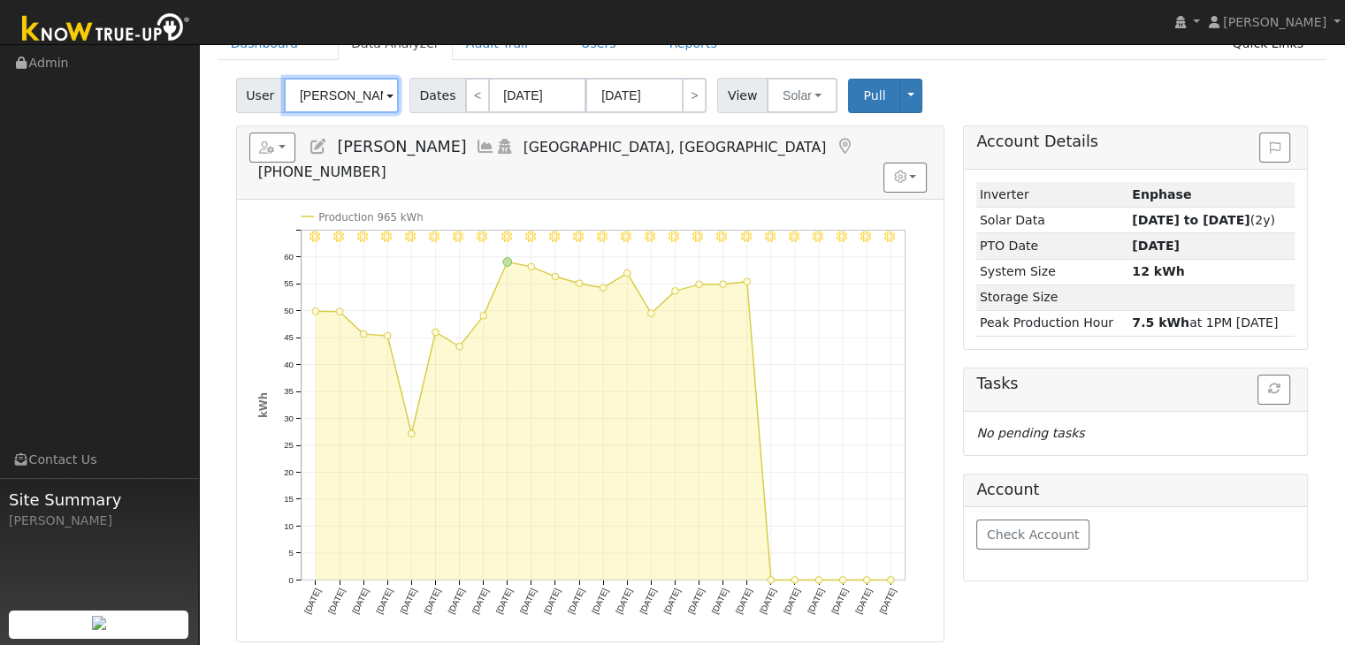
scroll to position [88, 0]
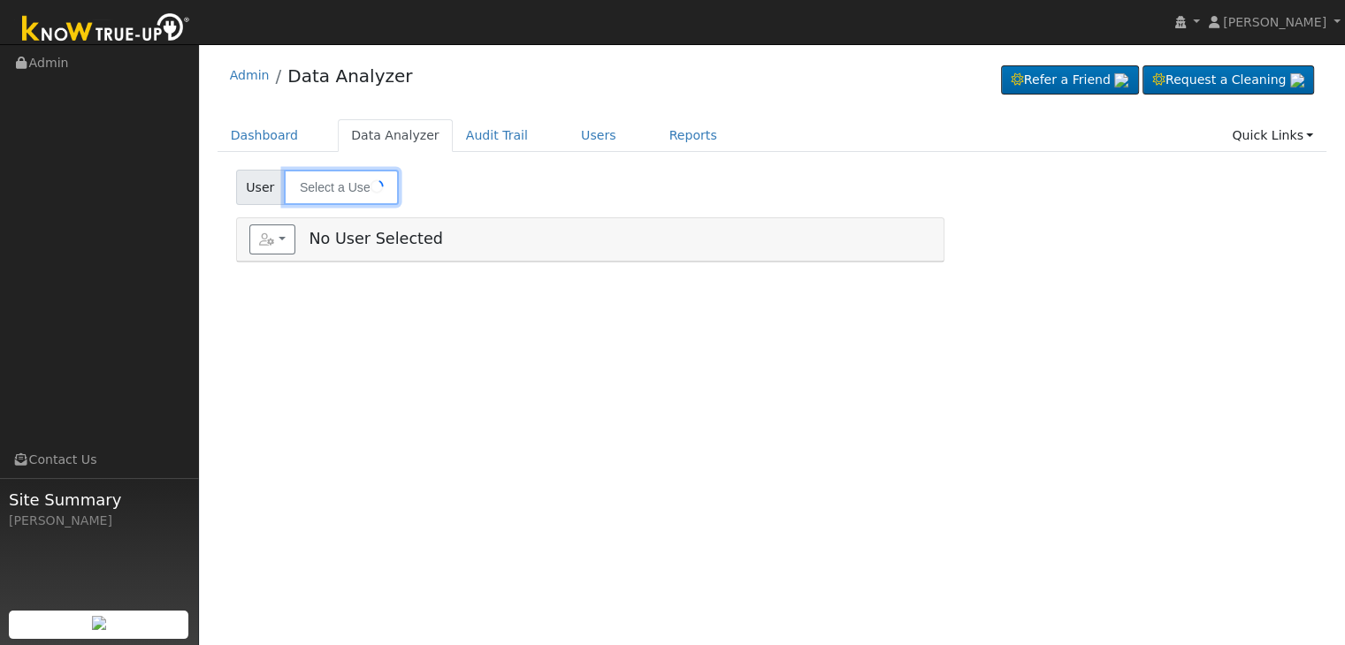
type input "[PERSON_NAME] VBW Investments"
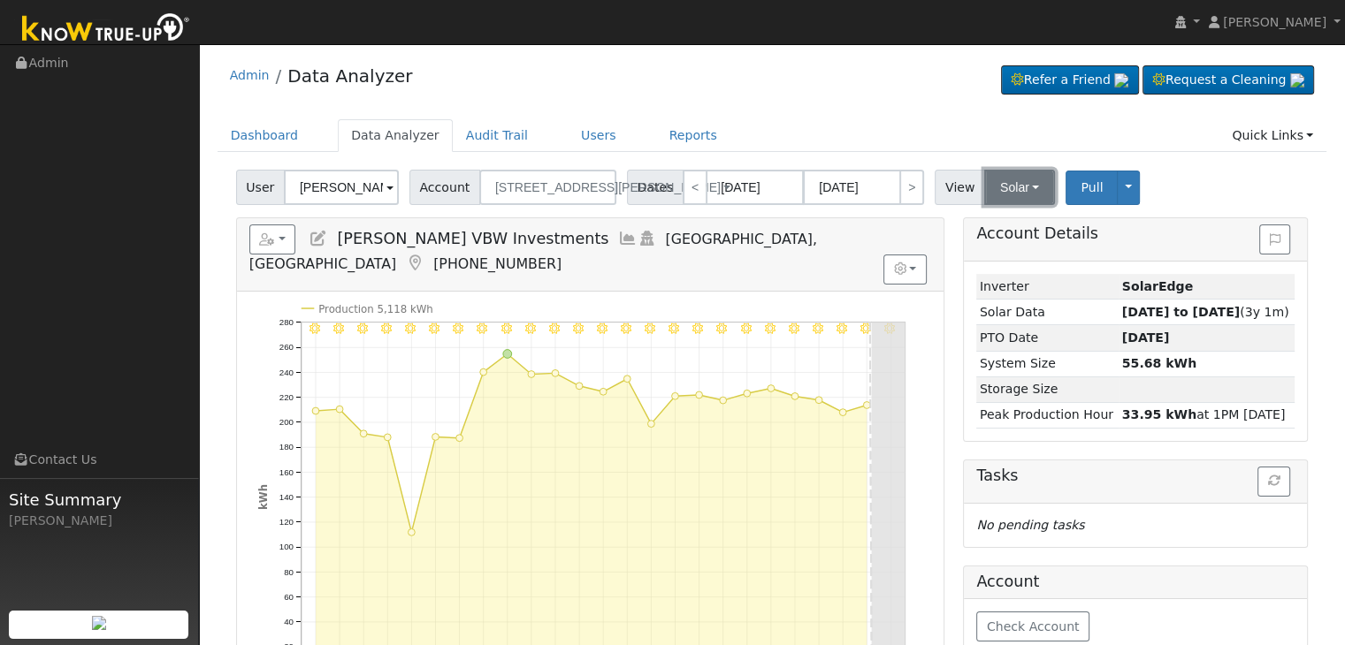
click at [1004, 181] on button "Solar" at bounding box center [1019, 187] width 71 height 35
click at [990, 227] on link "Utility" at bounding box center [1042, 226] width 123 height 25
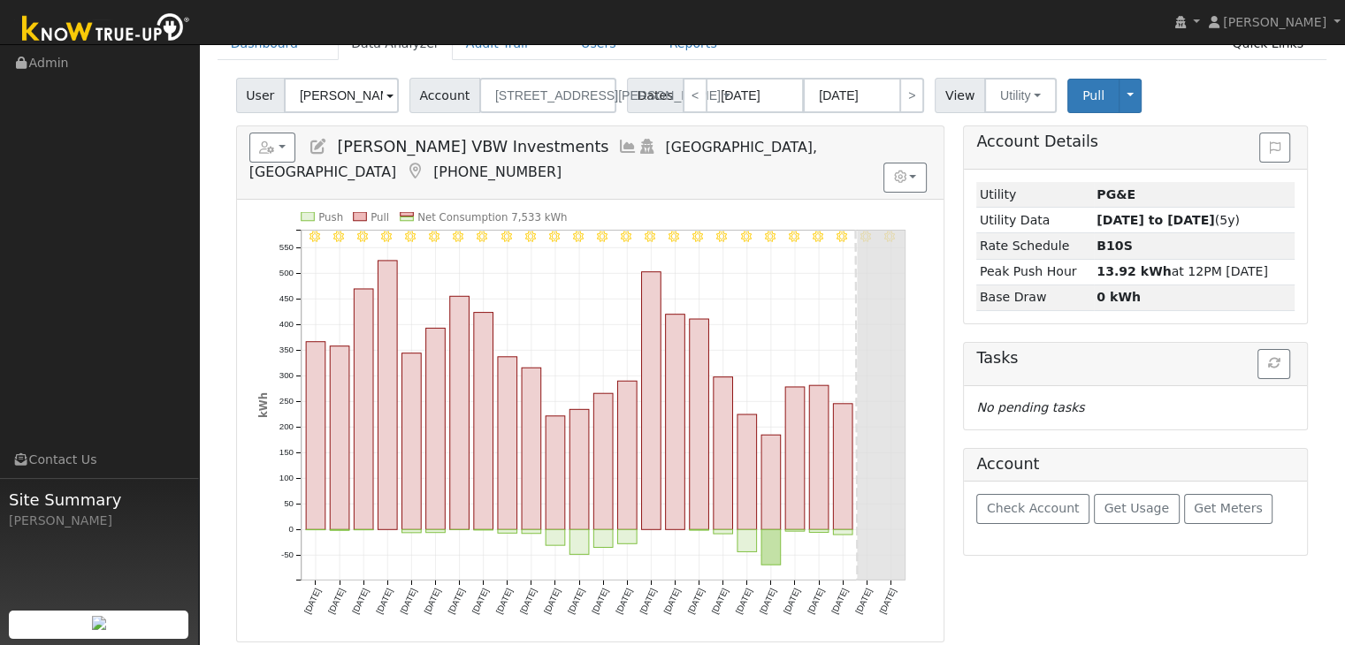
scroll to position [88, 0]
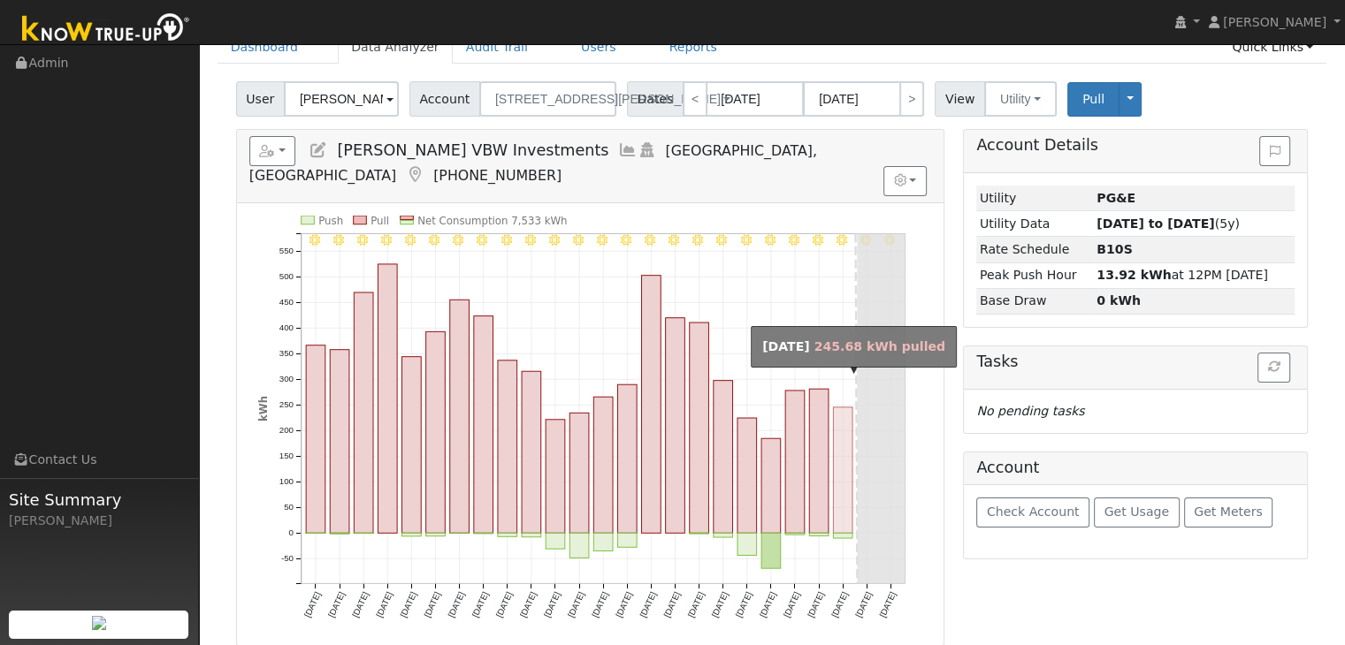
click at [844, 474] on rect "onclick=""" at bounding box center [842, 471] width 19 height 126
type input "09/10/2025"
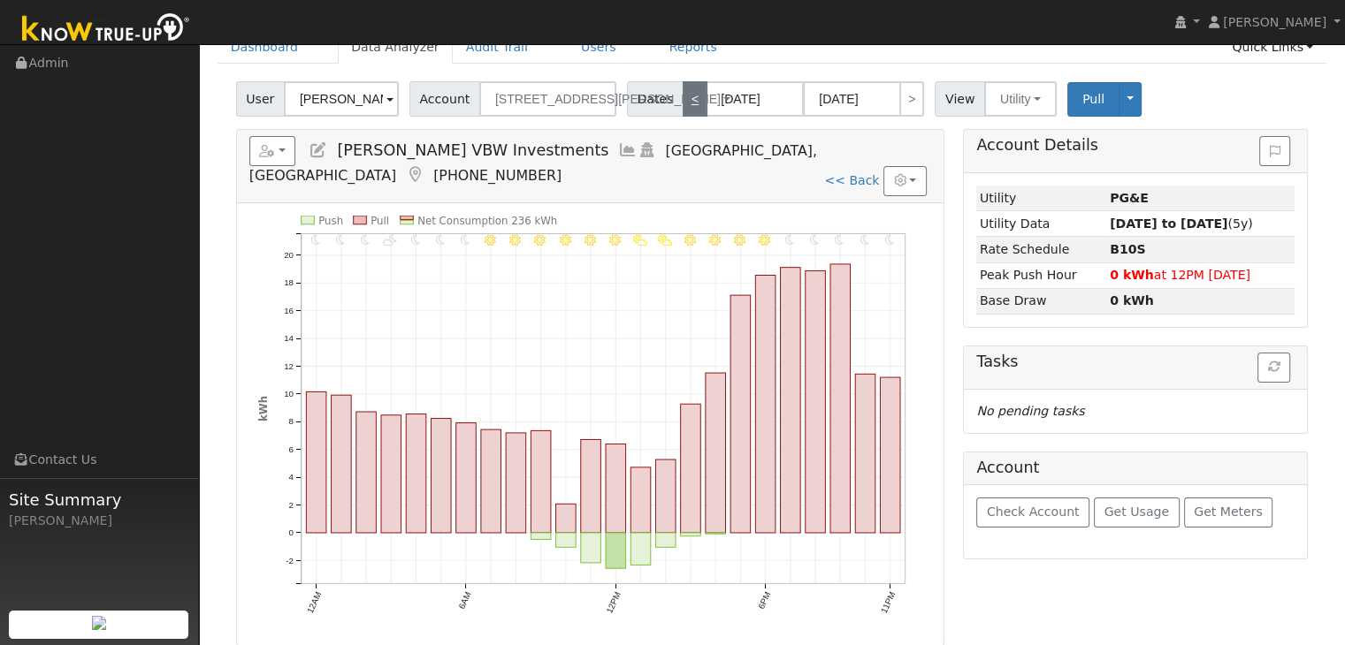
click at [683, 93] on link "<" at bounding box center [695, 98] width 25 height 35
type input "09/09/2025"
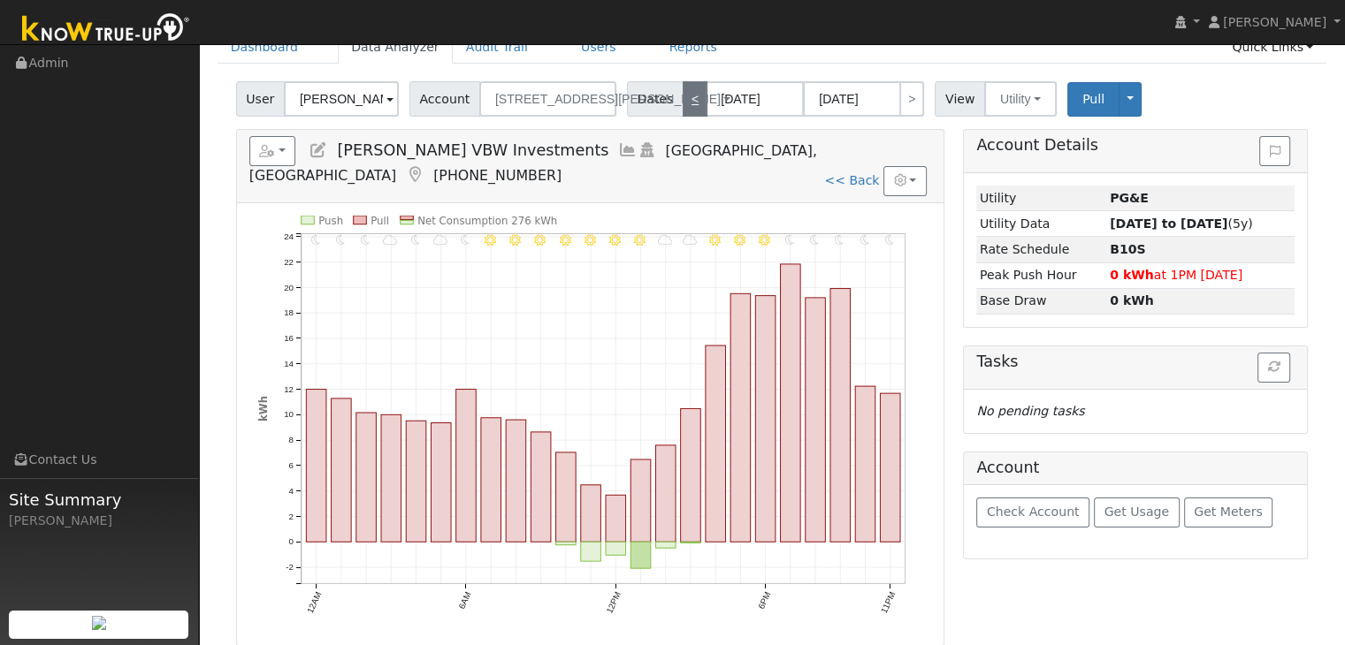
click at [683, 93] on link "<" at bounding box center [695, 98] width 25 height 35
type input "09/08/2025"
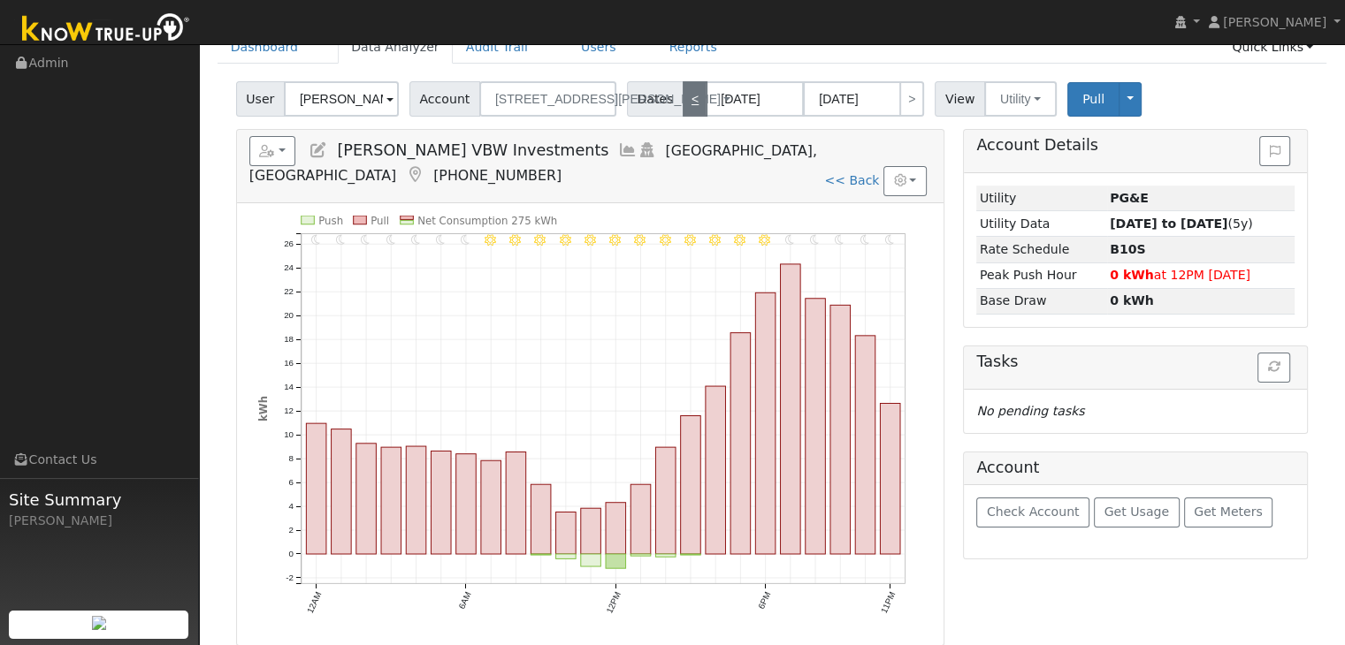
click at [683, 93] on link "<" at bounding box center [695, 98] width 25 height 35
type input "09/07/2025"
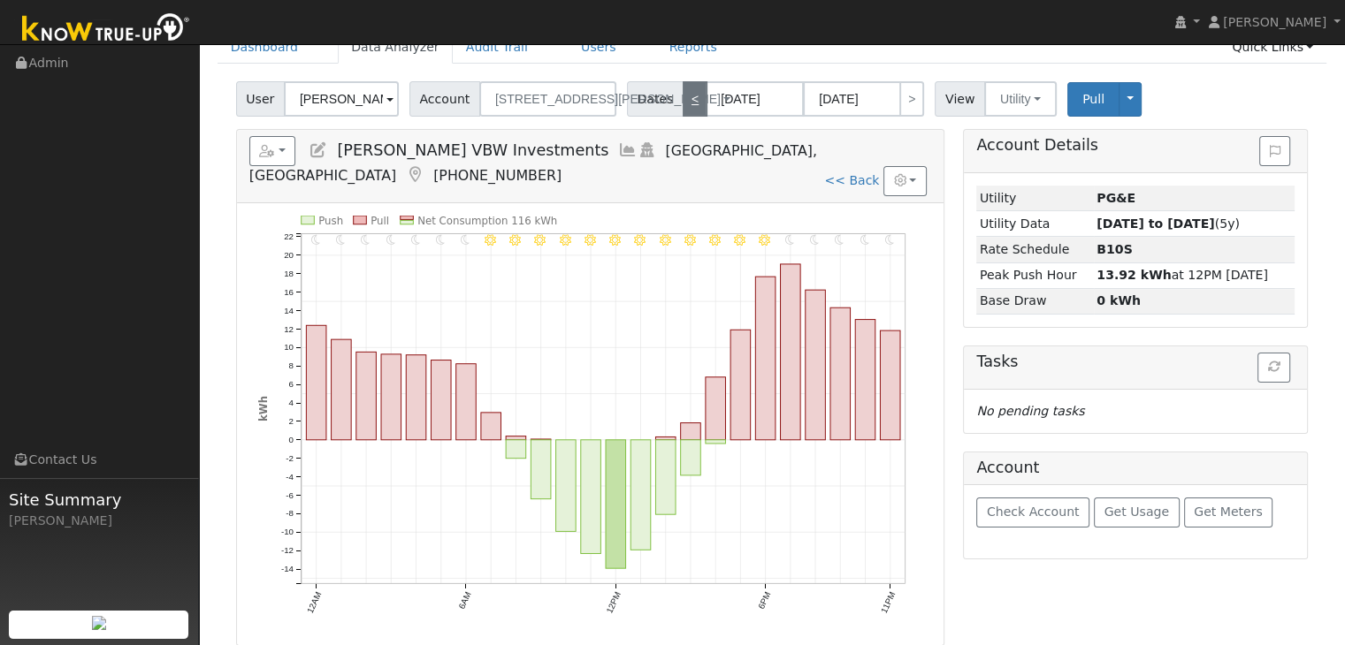
click at [683, 93] on link "<" at bounding box center [695, 98] width 25 height 35
type input "09/06/2025"
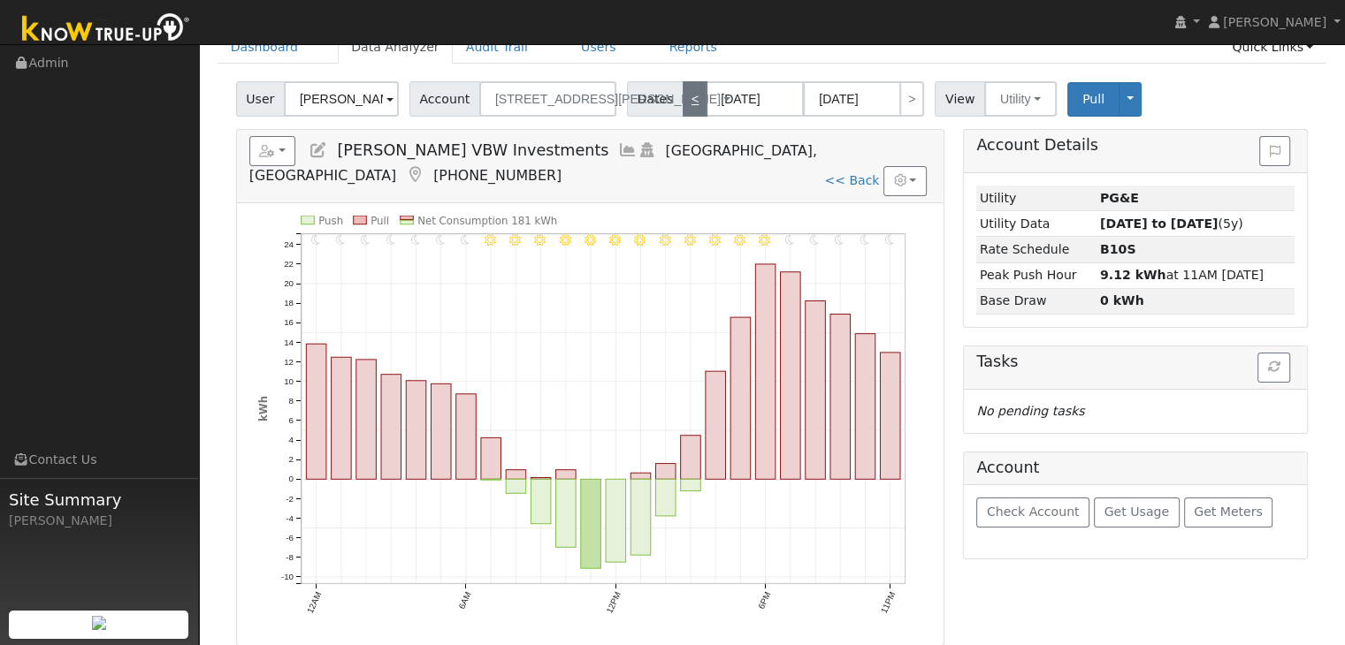
click at [683, 93] on link "<" at bounding box center [695, 98] width 25 height 35
type input "09/05/2025"
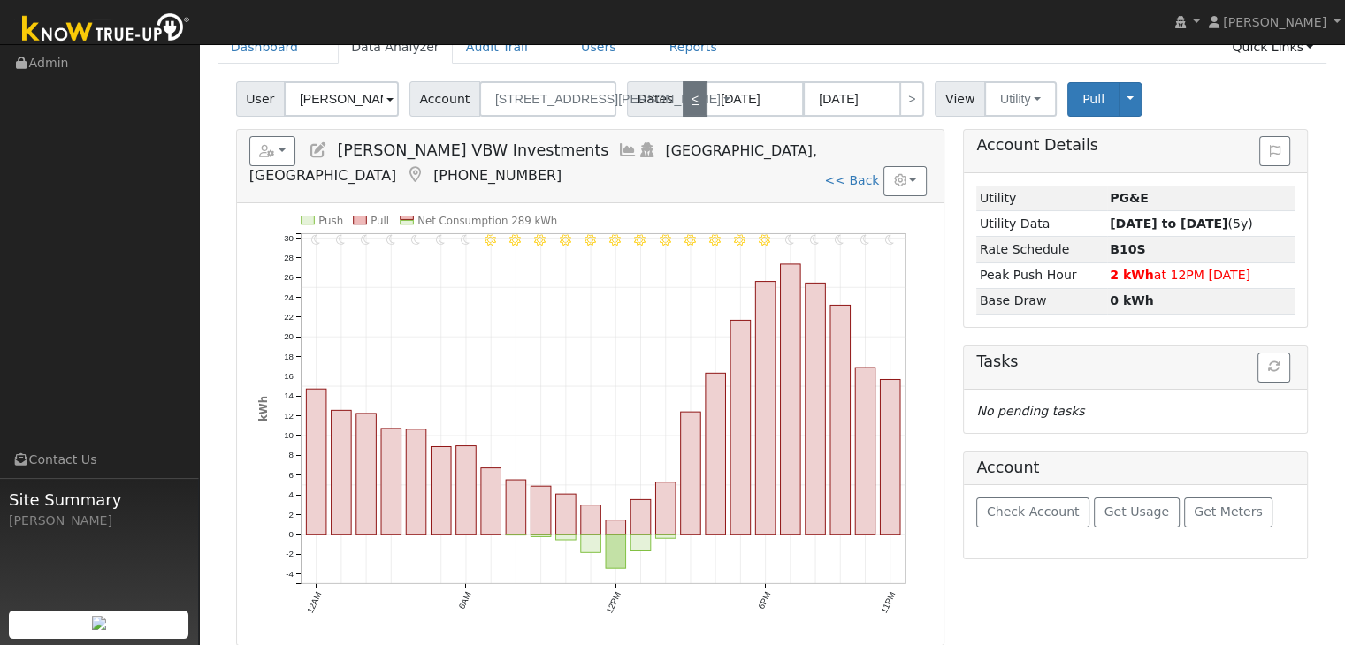
click at [683, 93] on link "<" at bounding box center [695, 98] width 25 height 35
type input "09/04/2025"
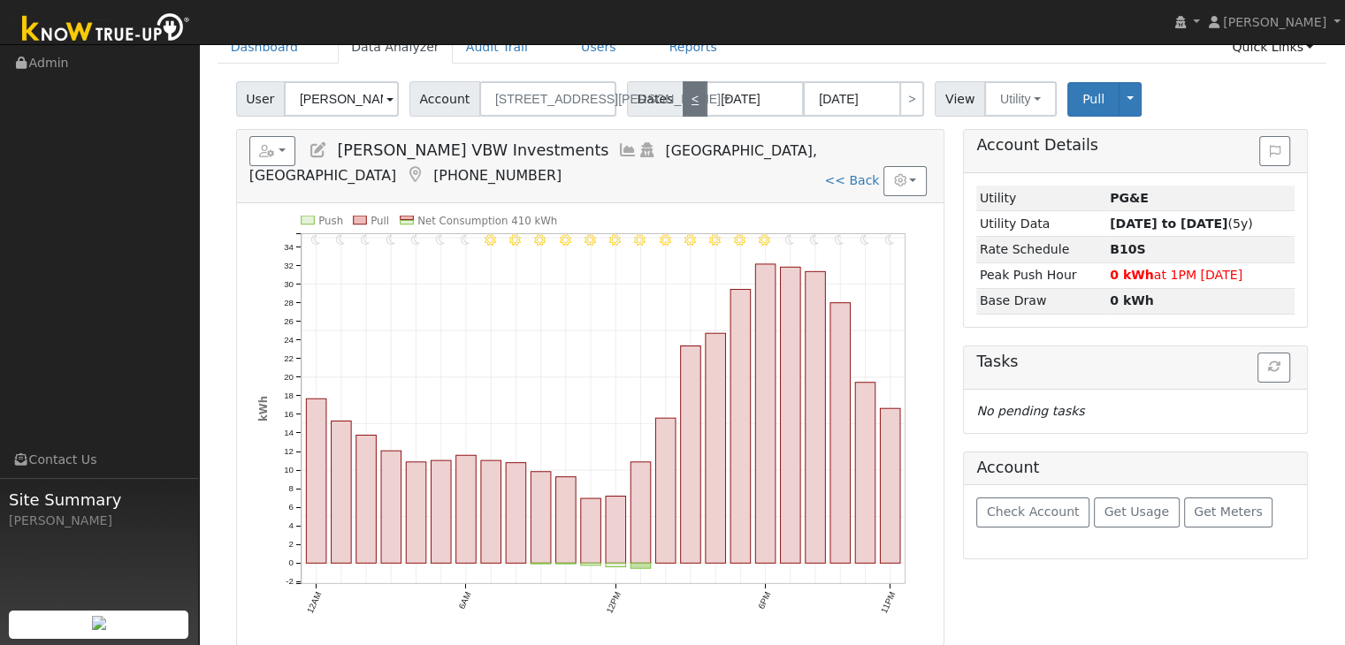
click at [683, 93] on link "<" at bounding box center [695, 98] width 25 height 35
type input "09/03/2025"
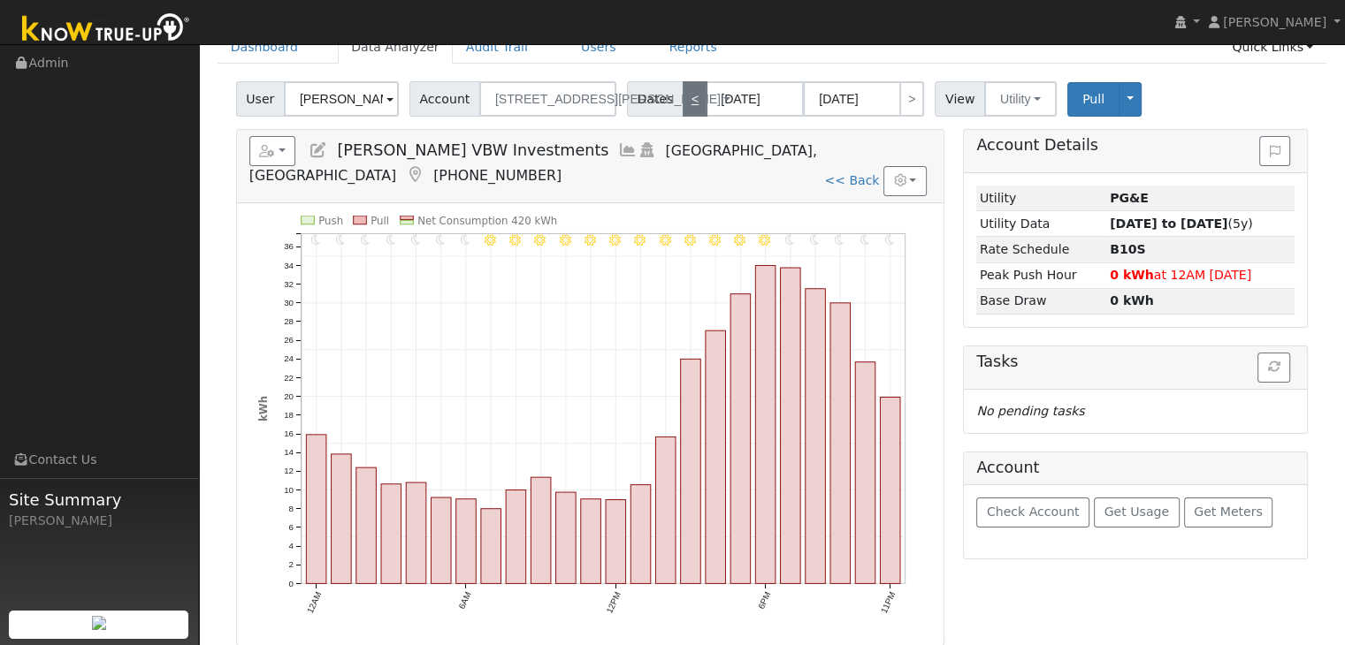
click at [683, 93] on link "<" at bounding box center [695, 98] width 25 height 35
type input "09/02/2025"
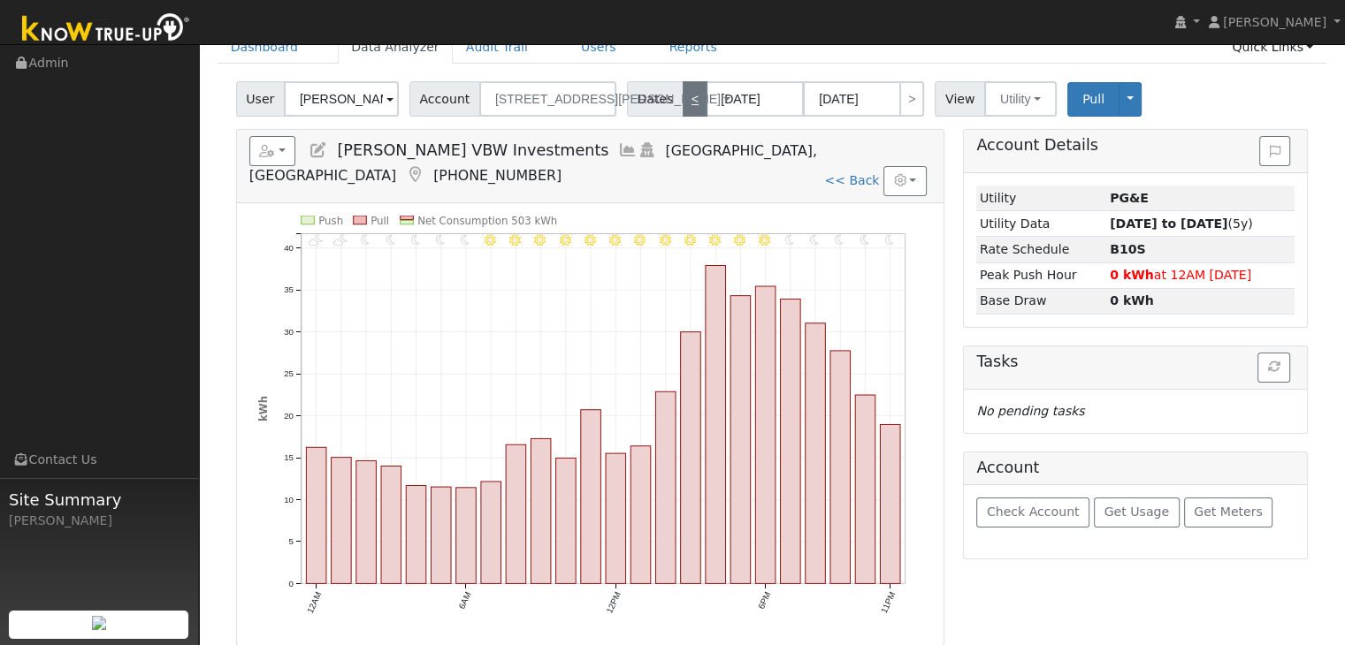
click at [683, 93] on link "<" at bounding box center [695, 98] width 25 height 35
type input "09/01/2025"
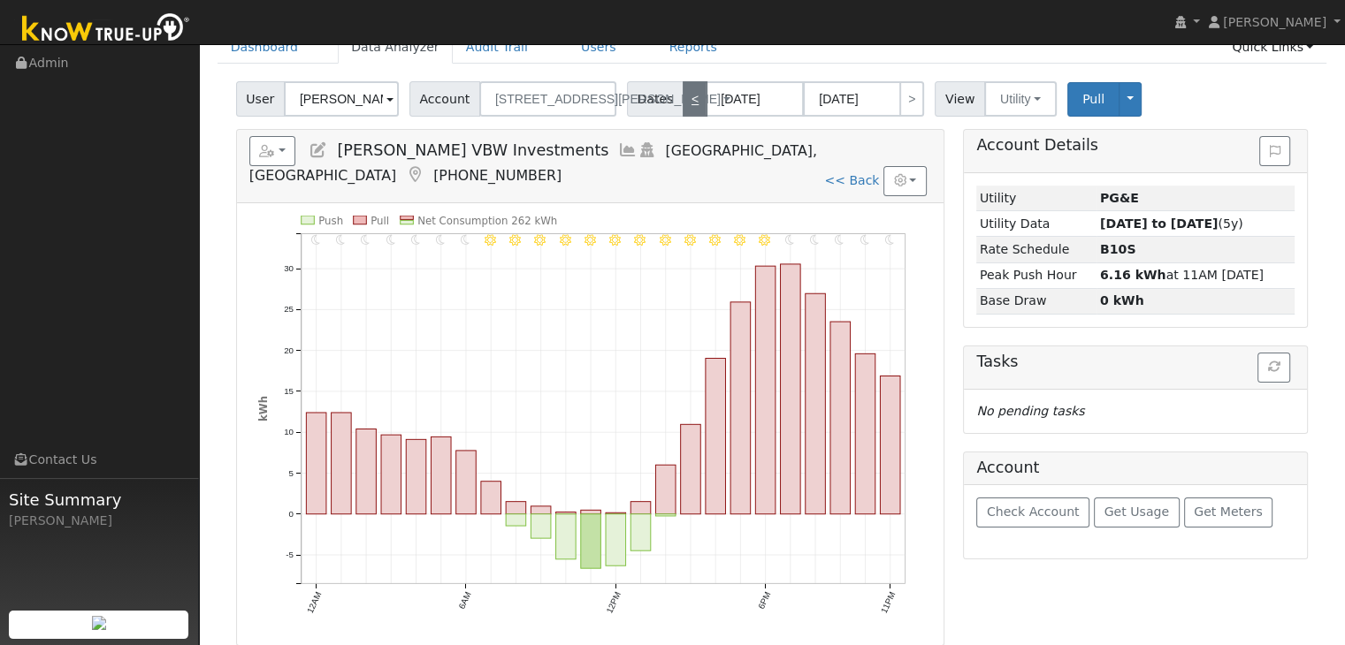
click at [683, 93] on link "<" at bounding box center [695, 98] width 25 height 35
type input "08/31/2025"
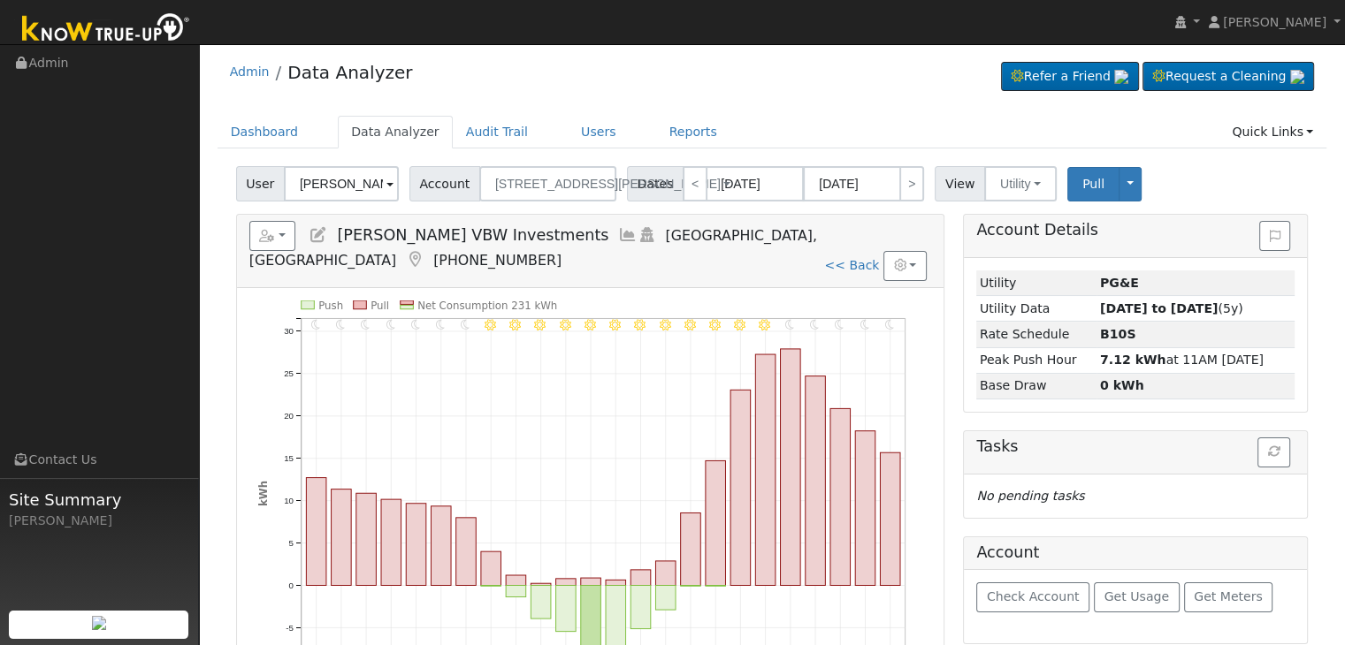
scroll to position [0, 0]
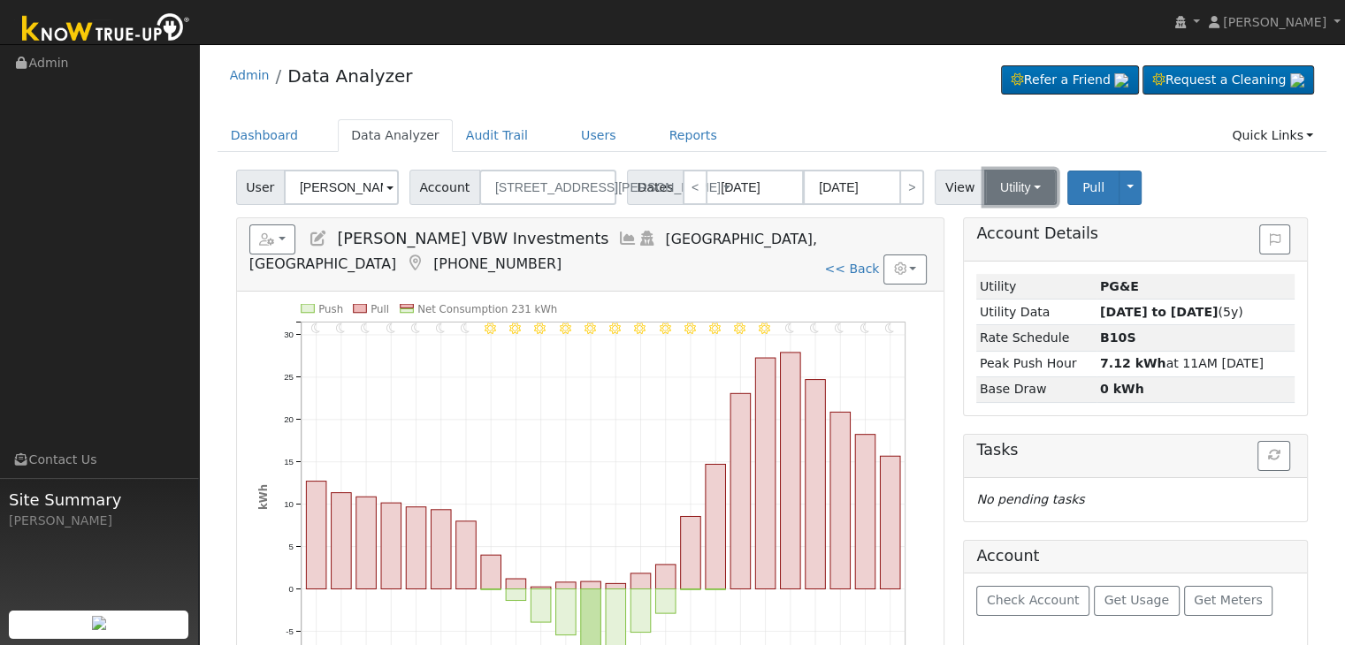
click at [1010, 181] on button "Utility" at bounding box center [1020, 187] width 73 height 35
click at [1008, 244] on link "Solar" at bounding box center [1042, 252] width 123 height 25
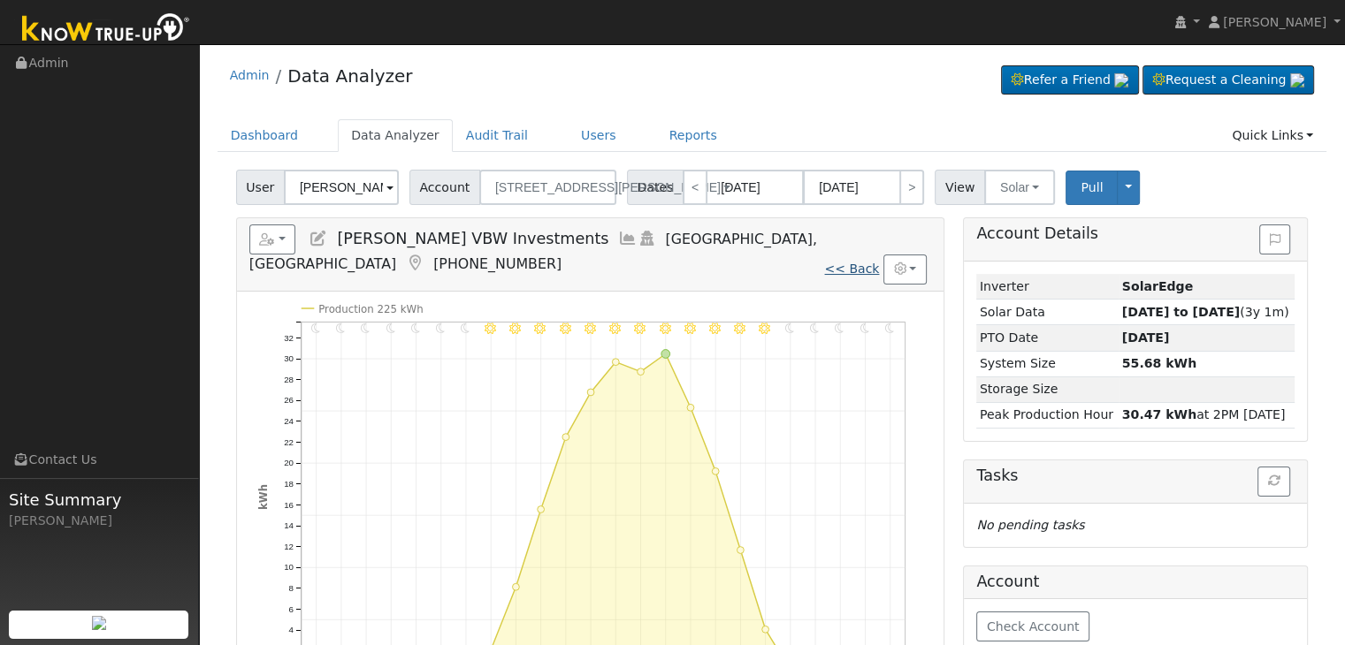
click at [865, 262] on link "<< Back" at bounding box center [851, 269] width 55 height 14
type input "[DATE]"
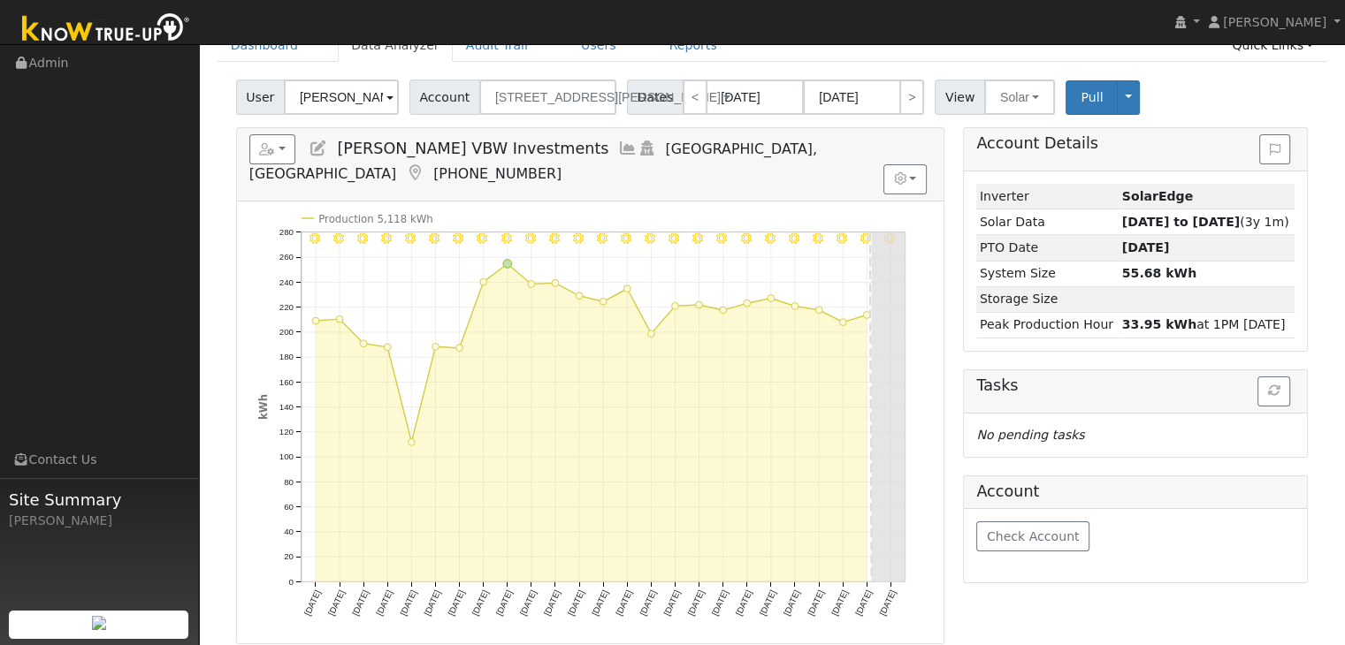
scroll to position [88, 0]
click at [378, 95] on input "Chris VBW Investments" at bounding box center [341, 98] width 115 height 35
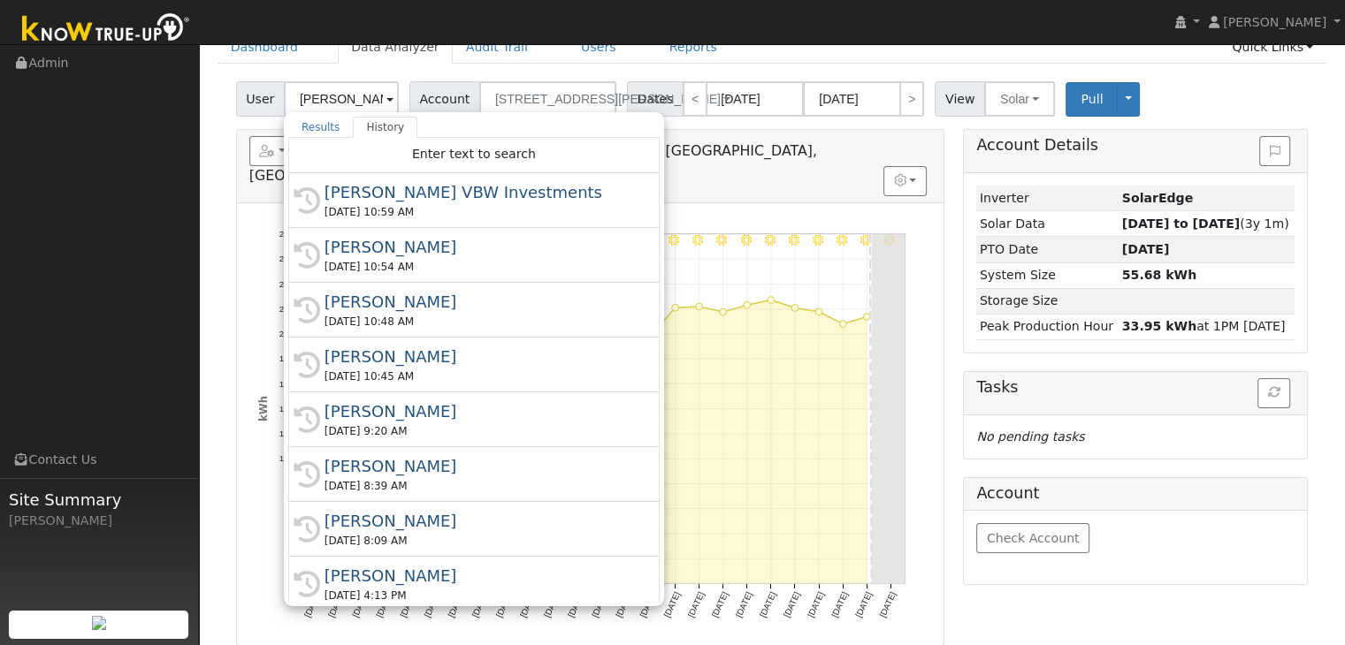
click at [209, 265] on div "Edit User: New Select an Ac... New Account Nickname Cancel Create Are you sure …" at bounding box center [772, 505] width 1128 height 848
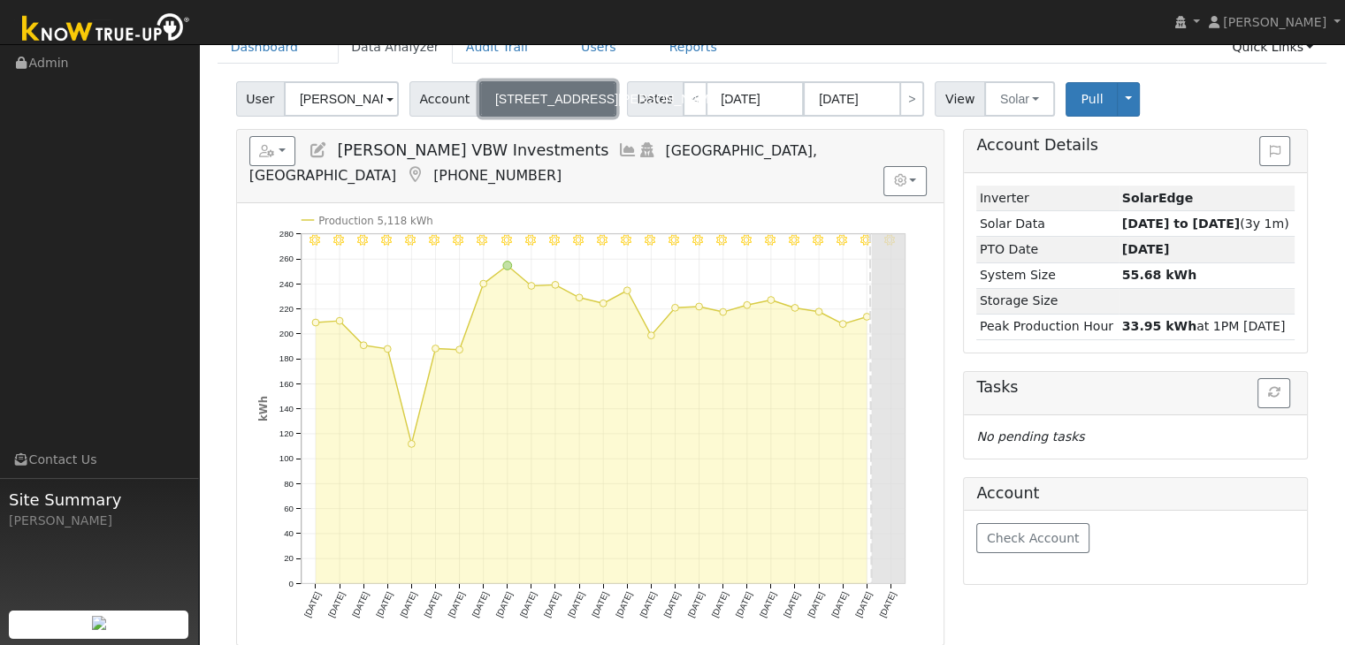
click at [577, 94] on button "1600 Draper St" at bounding box center [547, 98] width 137 height 35
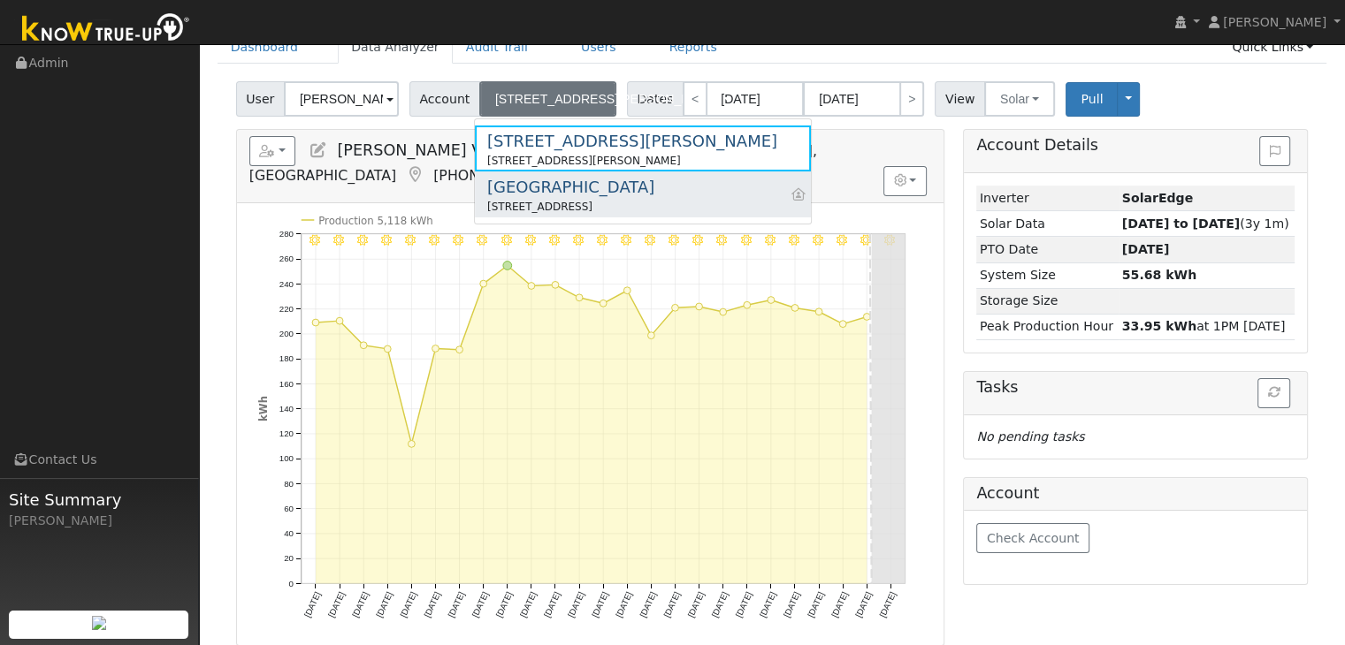
click at [608, 191] on div "39906 Kings River Dr" at bounding box center [570, 187] width 167 height 24
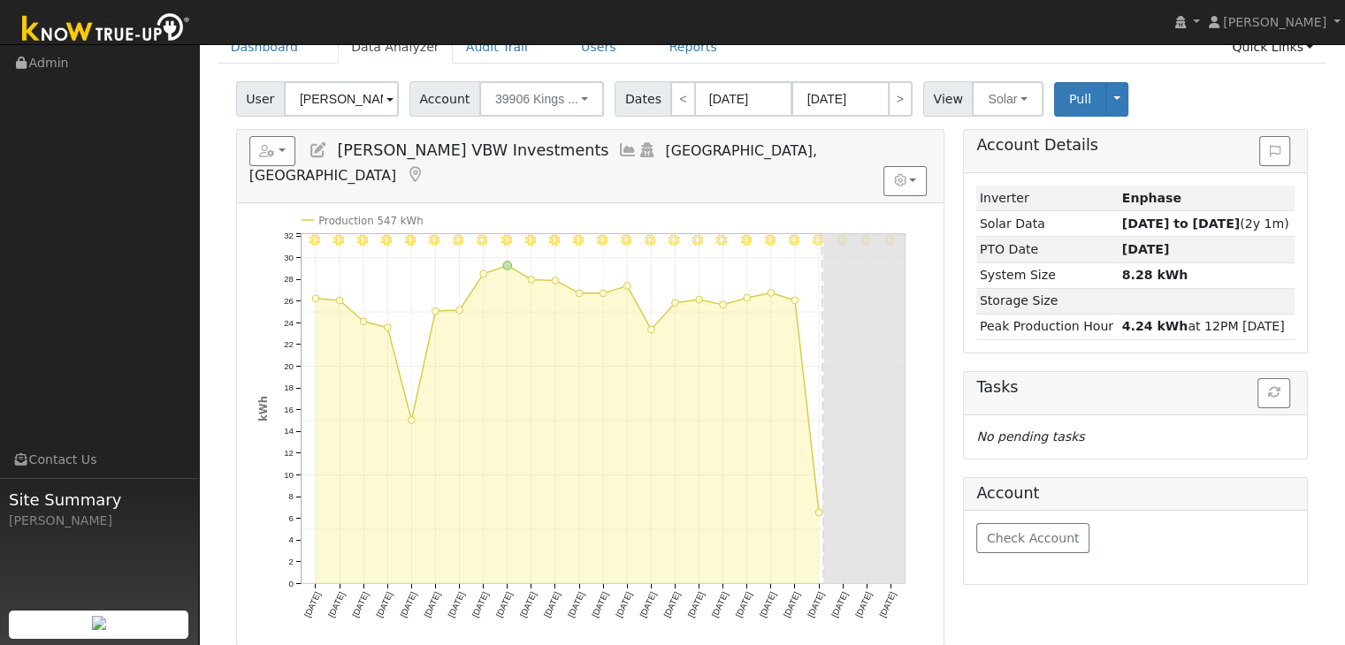
click at [628, 147] on span "Kingsburg, CA" at bounding box center [533, 163] width 568 height 42
click at [424, 167] on icon at bounding box center [414, 175] width 19 height 16
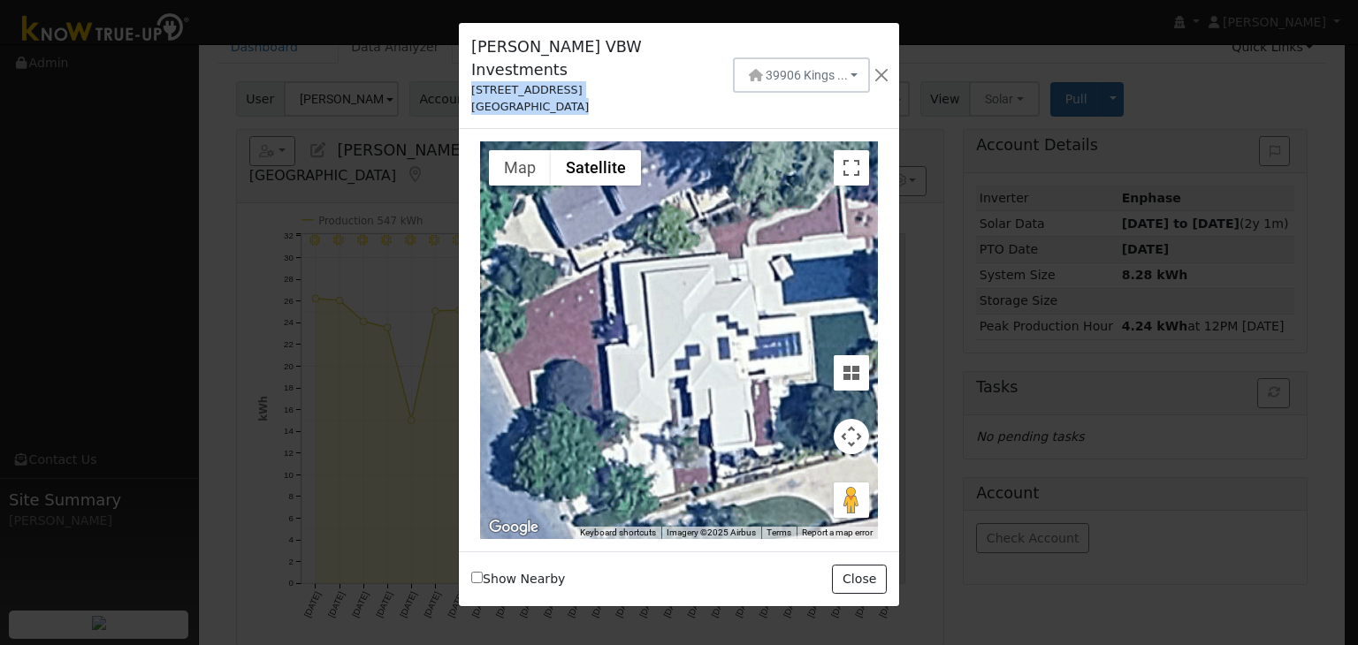
drag, startPoint x: 470, startPoint y: 69, endPoint x: 574, endPoint y: 80, distance: 104.0
click at [571, 79] on div "Chris VBW Investments 39906 Kings River Drive Kingsburg, CA 93631" at bounding box center [588, 75] width 253 height 80
copy div "39906 Kings River Drive Kingsburg, CA 93631"
click at [630, 93] on div "Chris VBW Investments 39906 Kings River Drive Kingsburg, CA 93631 39906 Kings .…" at bounding box center [679, 76] width 440 height 106
drag, startPoint x: 474, startPoint y: 41, endPoint x: 590, endPoint y: 80, distance: 122.5
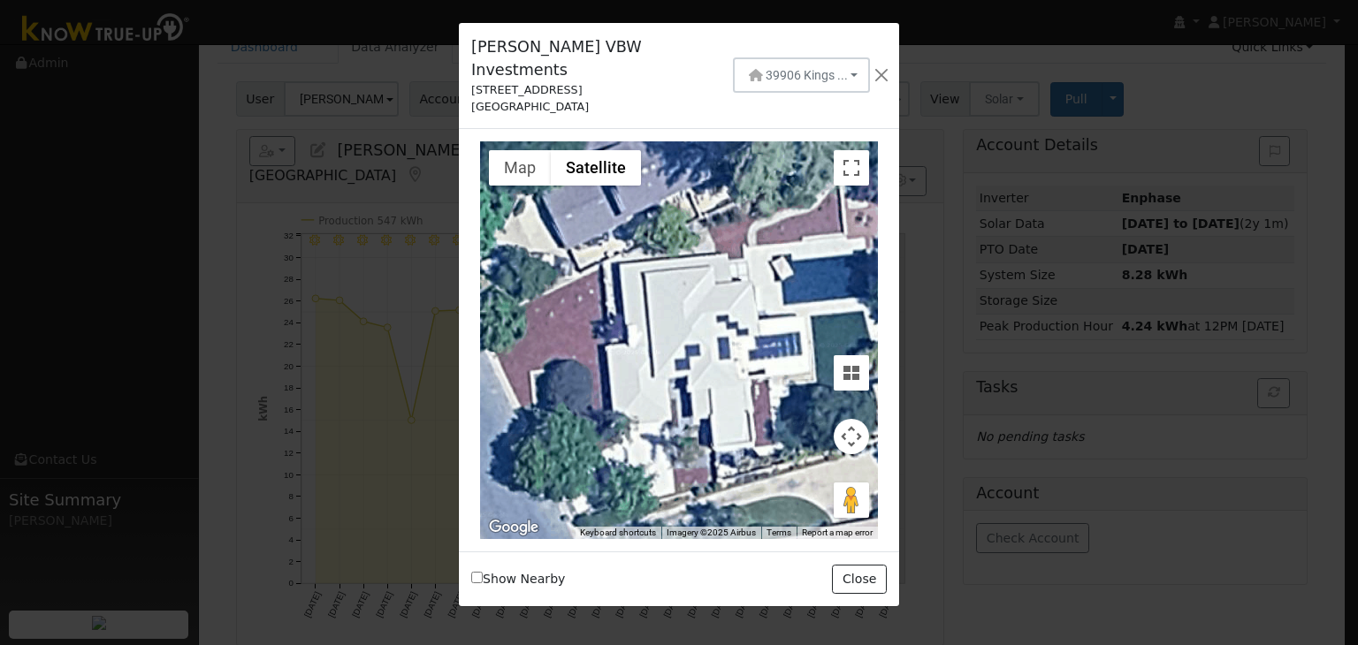
click at [590, 80] on div "Chris VBW Investments 39906 Kings River Drive Kingsburg, CA 93631" at bounding box center [588, 75] width 253 height 80
copy div "Chris VBW Investments 39906 Kings River Drive Kingsburg, CA 93631"
click at [875, 63] on button "button" at bounding box center [881, 75] width 23 height 25
